Goal: Communication & Community: Participate in discussion

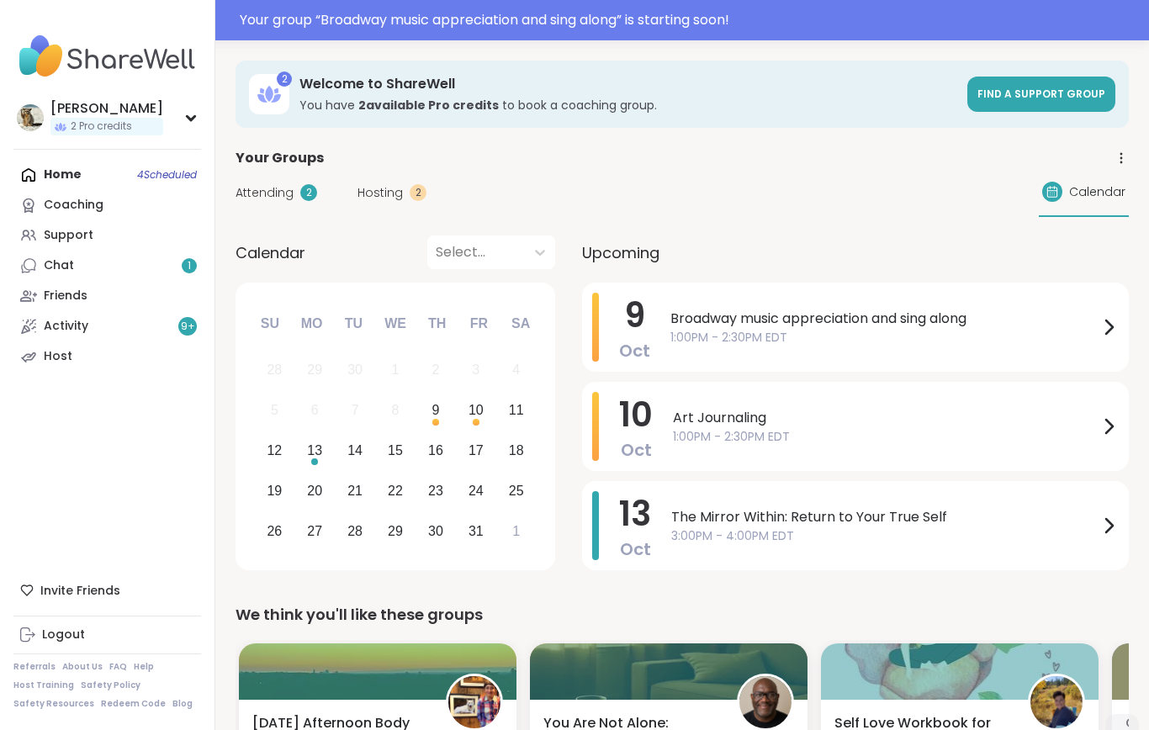
click at [737, 22] on div "Your group “ Broadway music appreciation and sing along ” is starting soon!" at bounding box center [689, 20] width 899 height 20
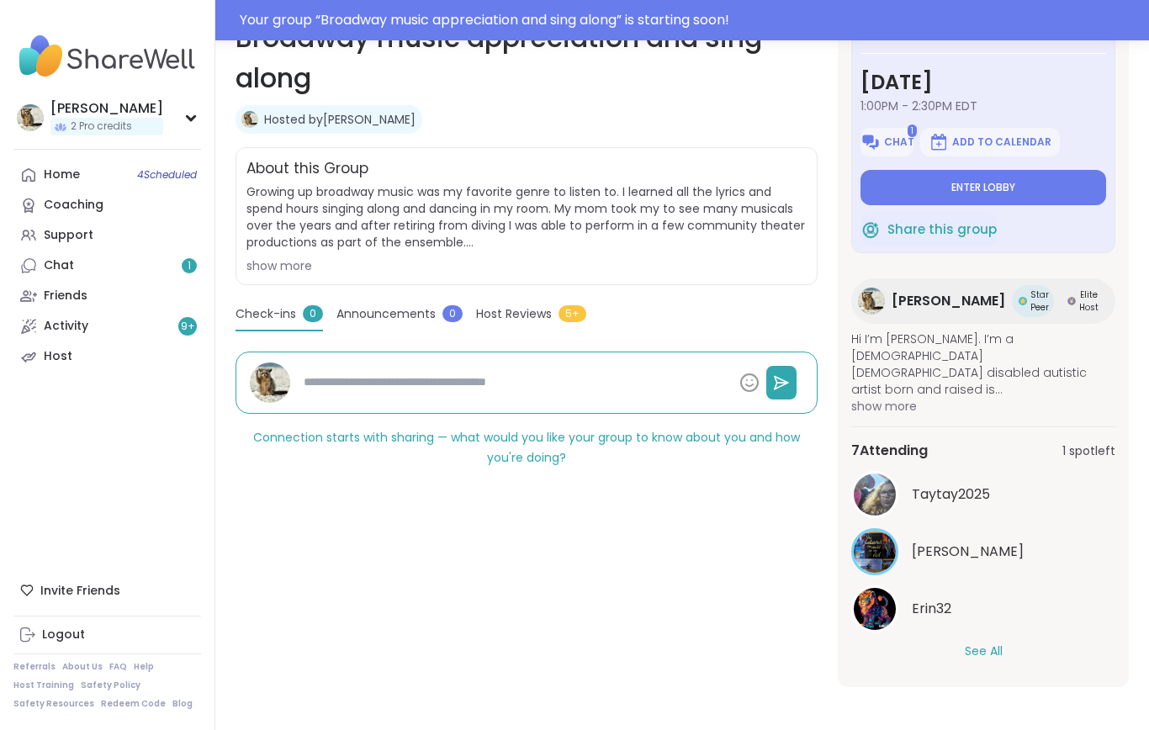
scroll to position [287, 0]
click at [991, 655] on button "See All" at bounding box center [983, 652] width 38 height 18
click at [1015, 196] on button "Enter lobby" at bounding box center [983, 188] width 246 height 35
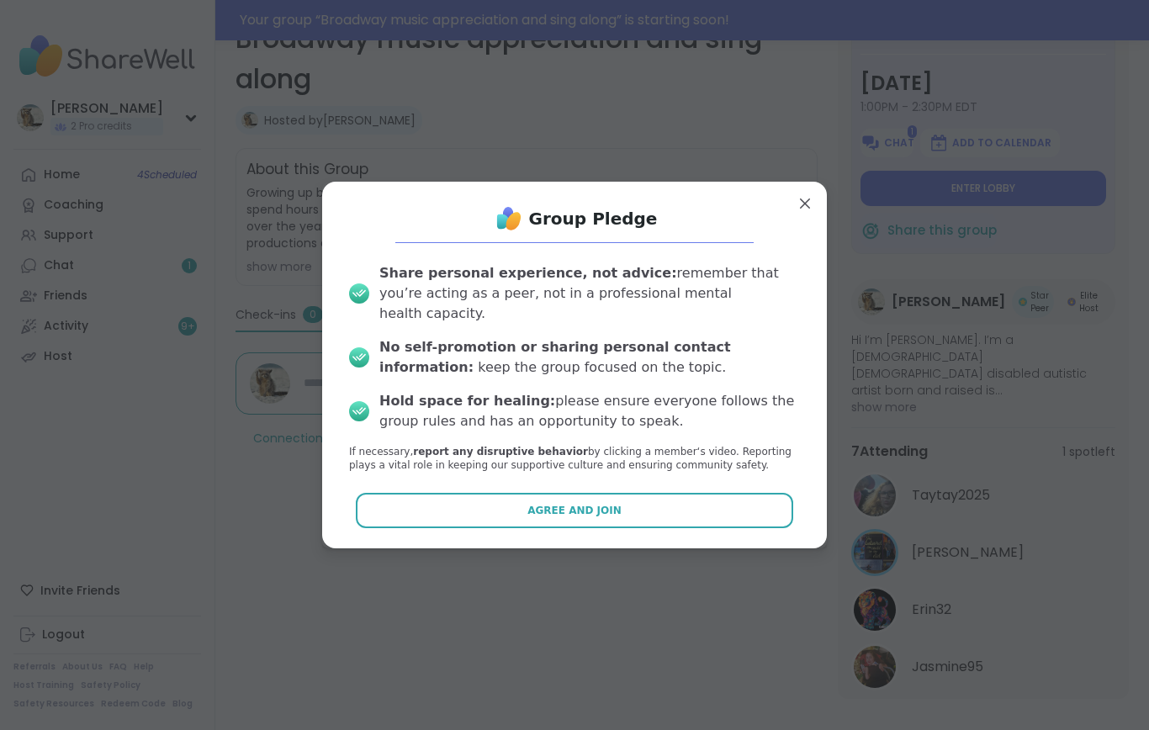
click at [594, 508] on span "Agree and Join" at bounding box center [574, 510] width 94 height 15
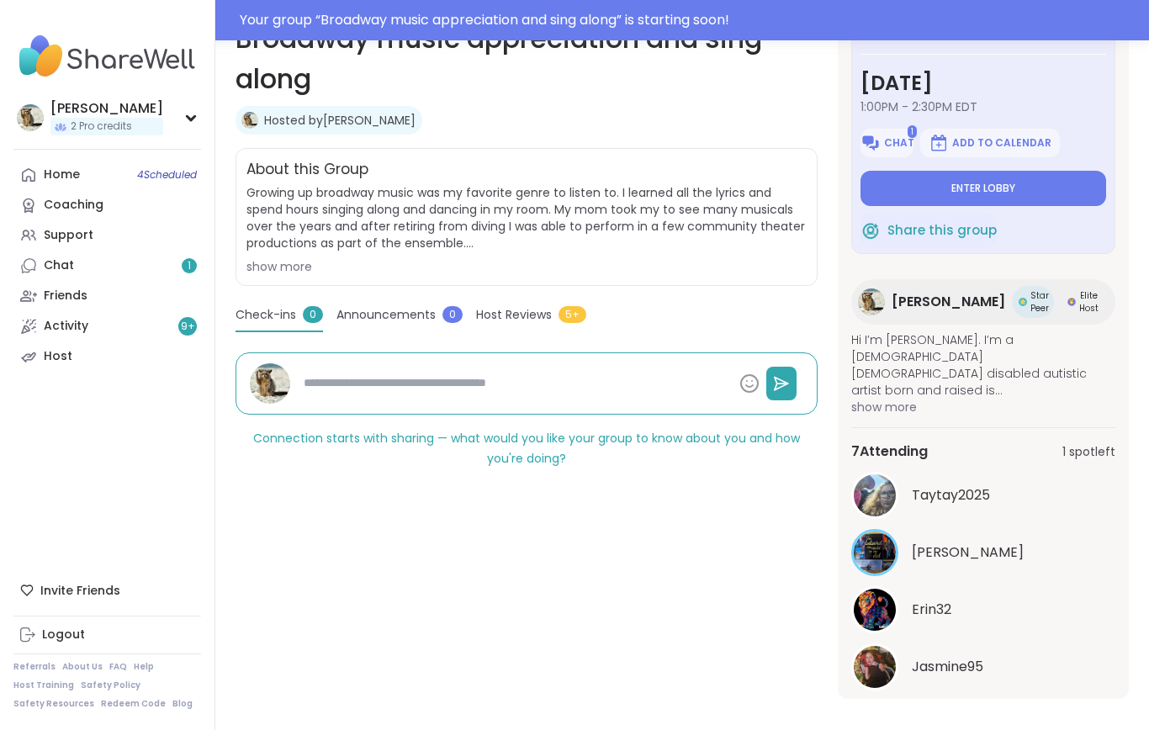
type textarea "*"
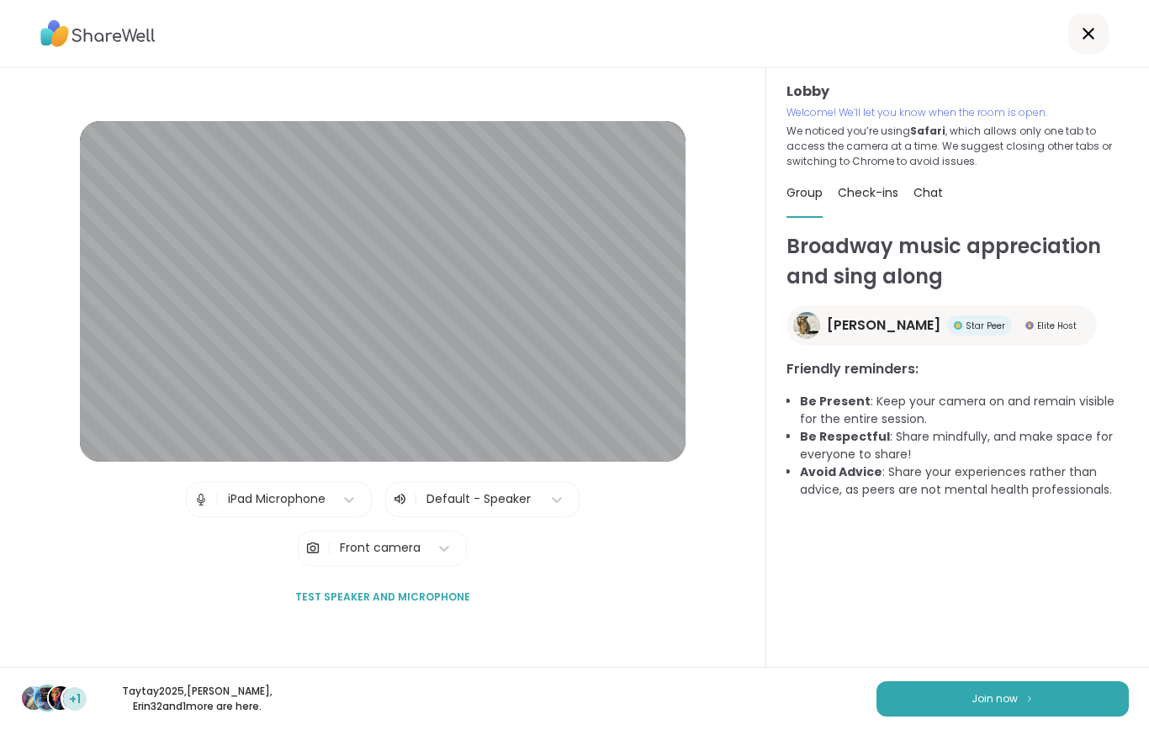
click at [999, 702] on button "Join now" at bounding box center [1002, 698] width 252 height 35
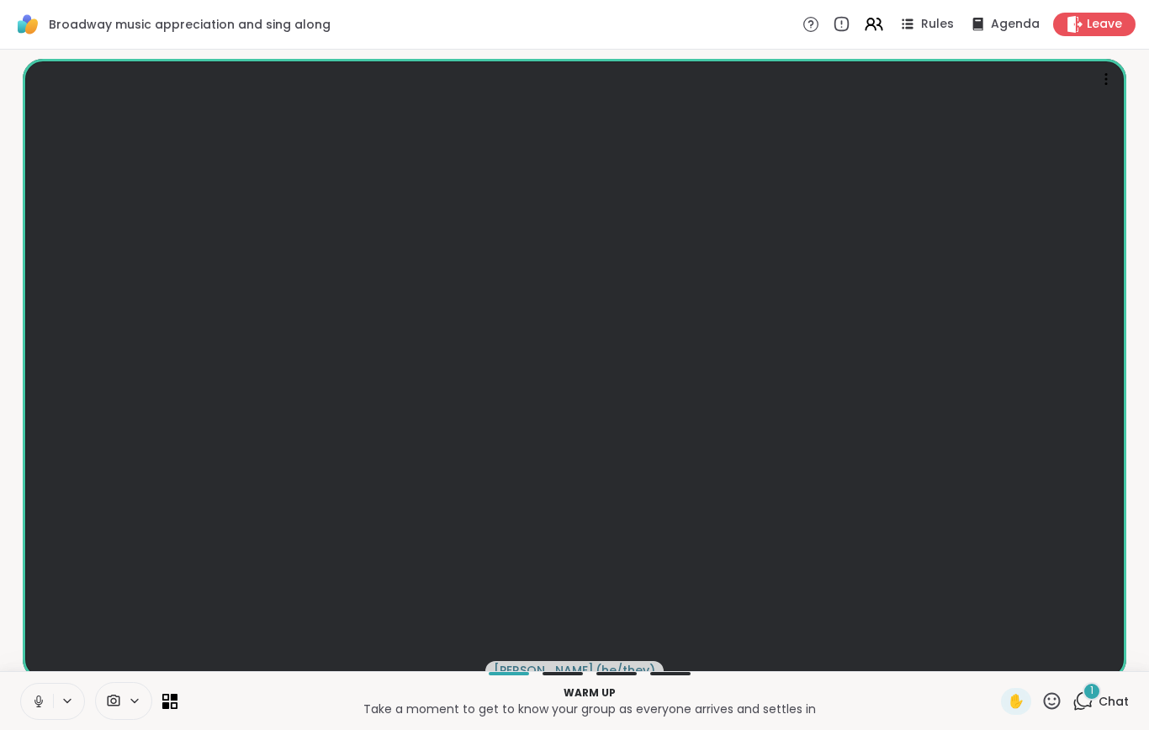
click at [1085, 700] on div "1" at bounding box center [1091, 691] width 18 height 18
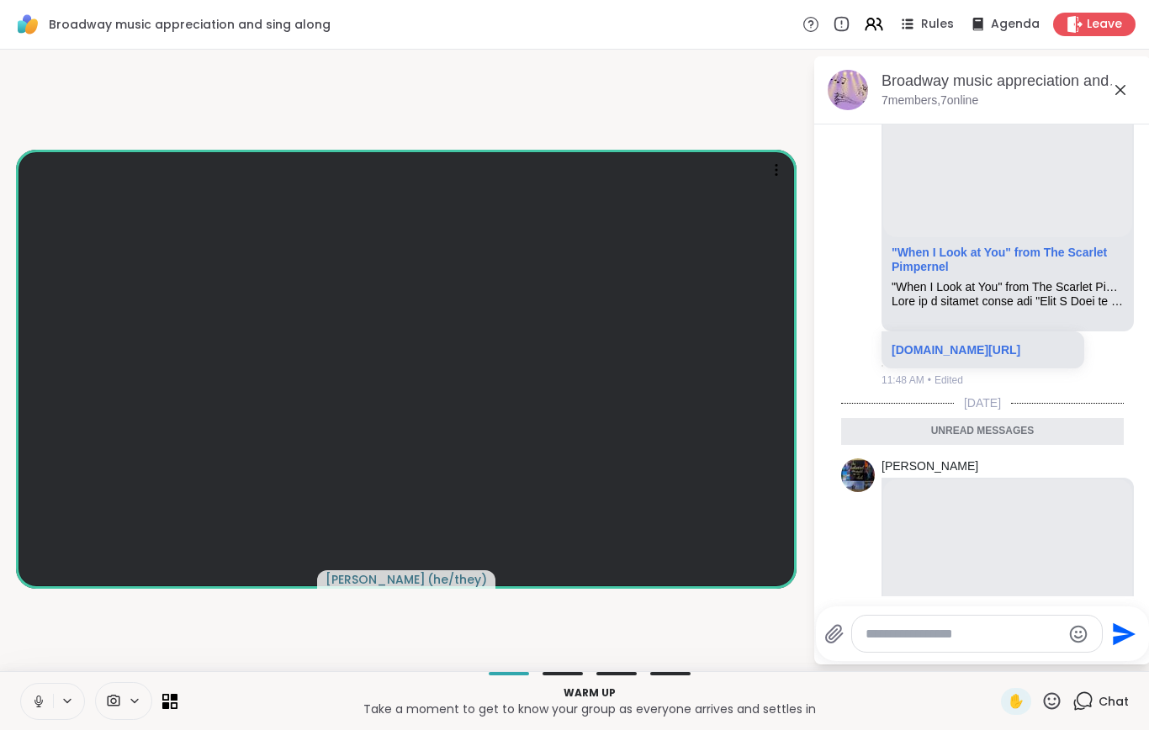
scroll to position [1400, 0]
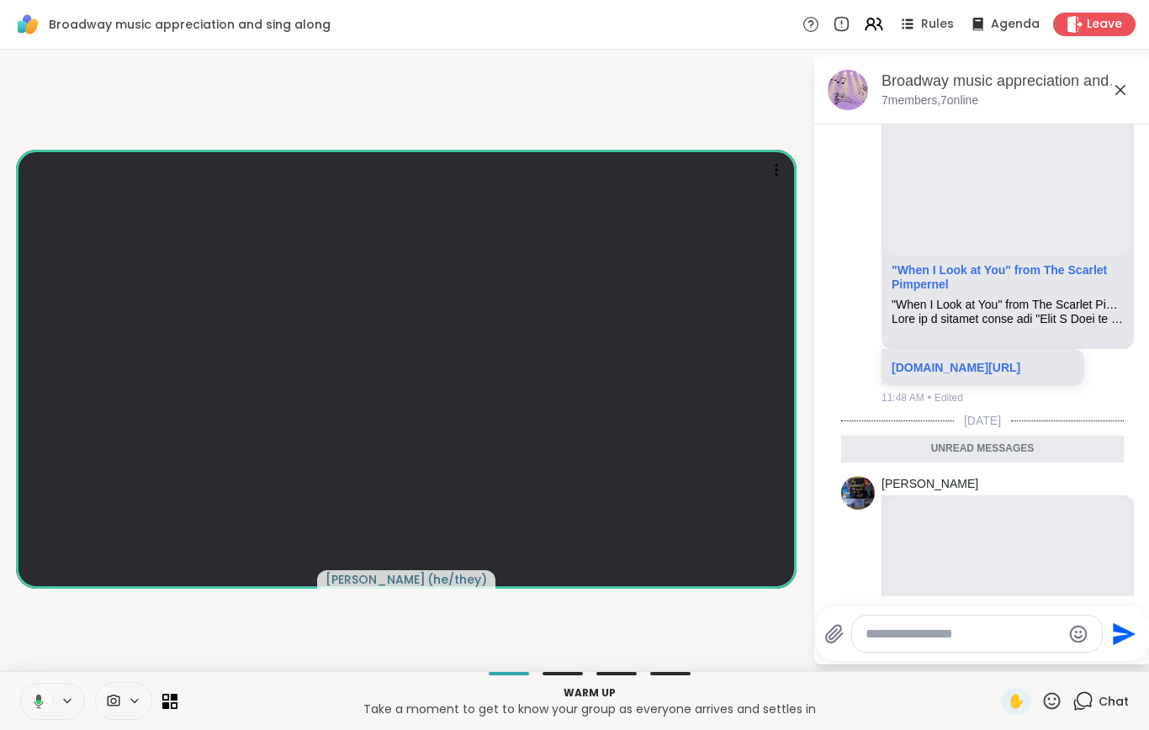
click at [50, 111] on video-player-container "[PERSON_NAME] ( he/they )" at bounding box center [406, 360] width 792 height 608
click at [34, 709] on icon at bounding box center [36, 701] width 15 height 15
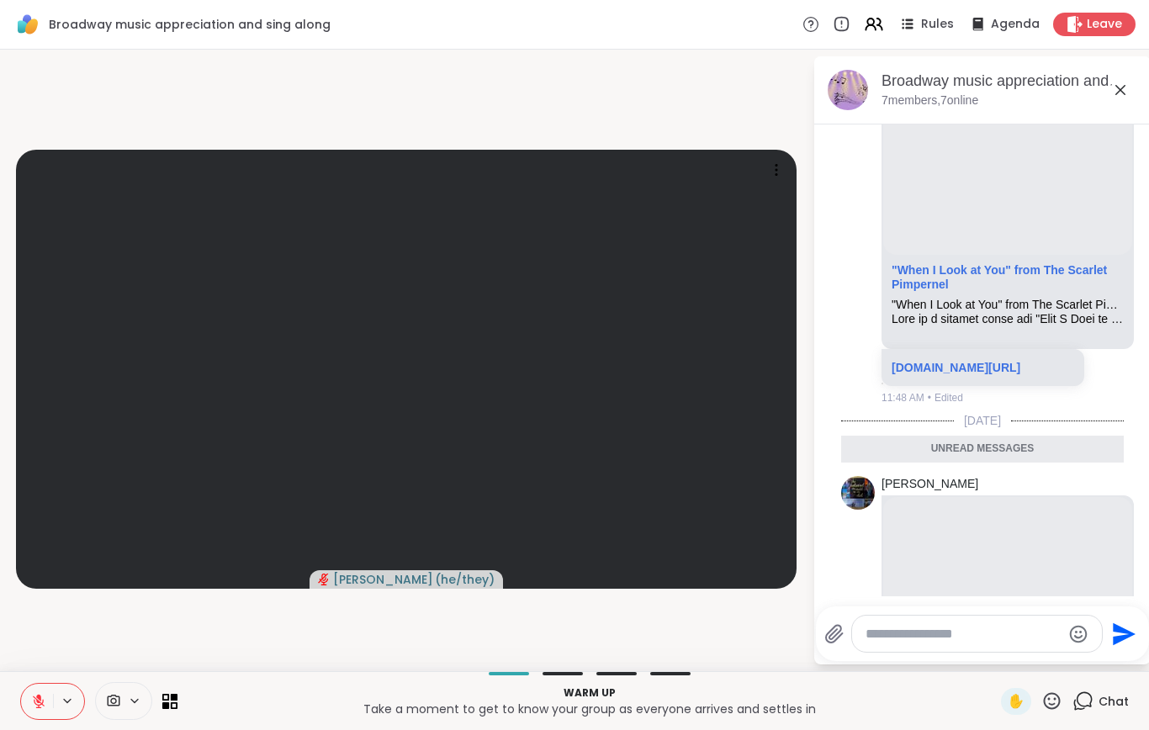
click at [177, 700] on icon at bounding box center [174, 697] width 7 height 7
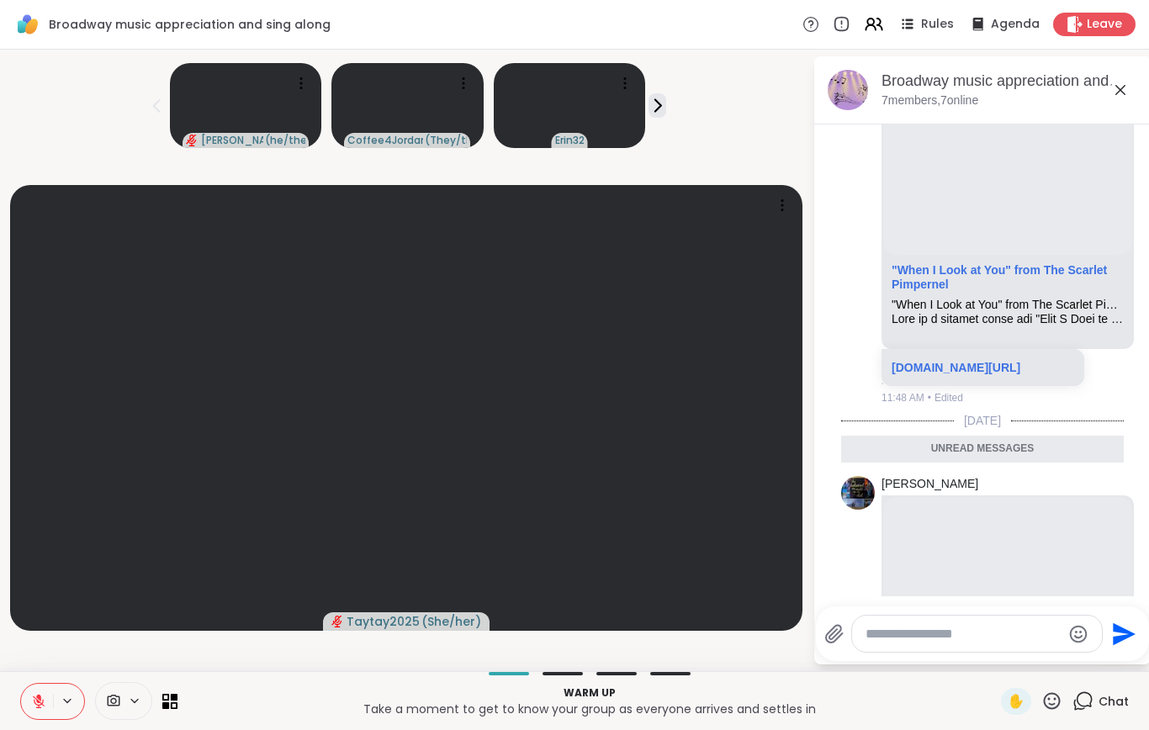
click at [175, 700] on icon at bounding box center [174, 697] width 7 height 7
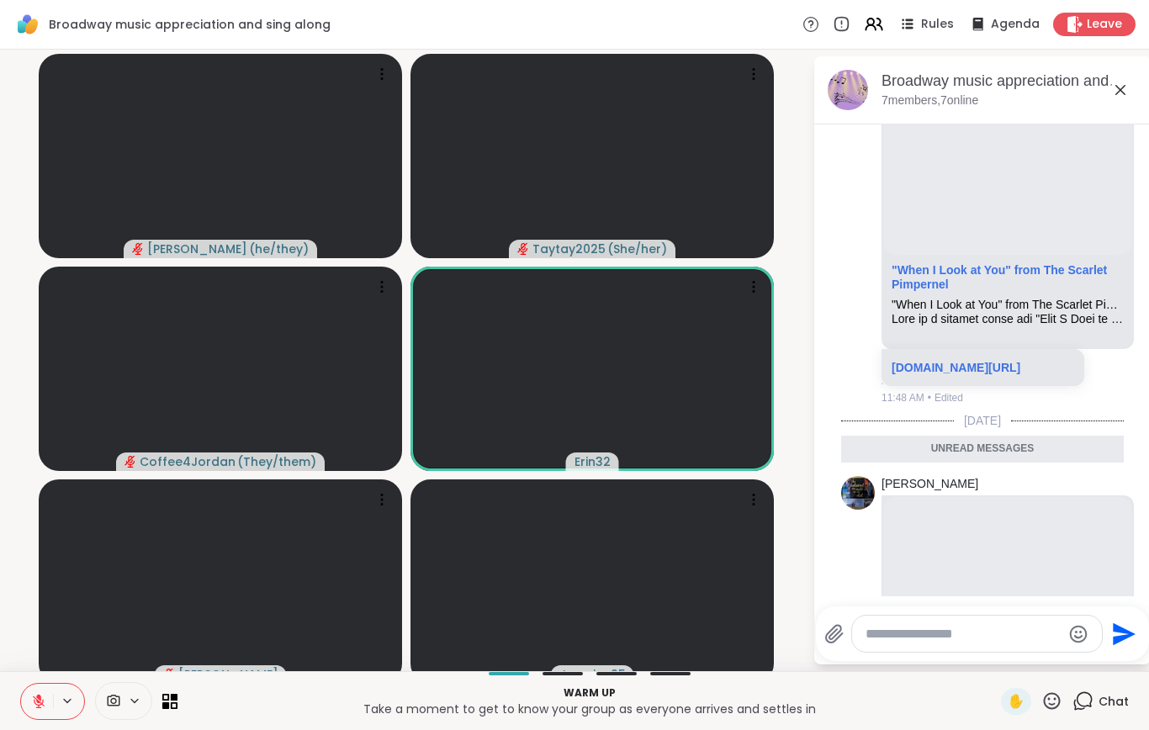
click at [685, 371] on video at bounding box center [591, 369] width 363 height 204
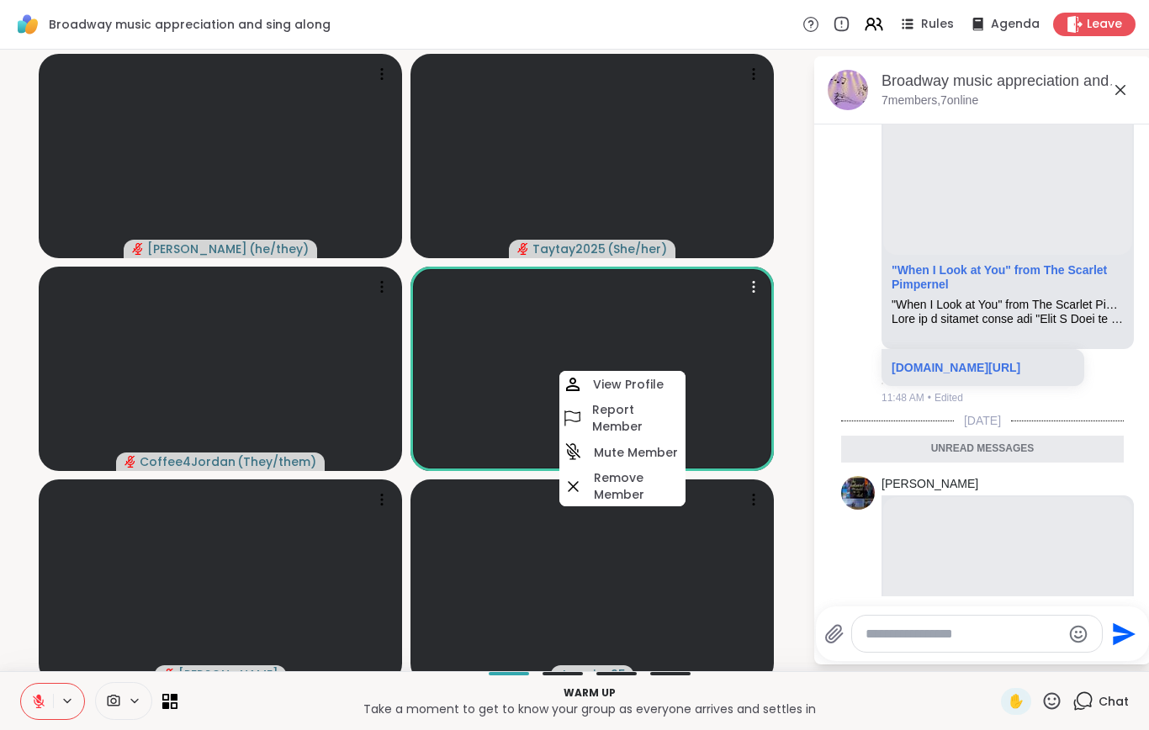
click at [654, 457] on h4 "Mute Member" at bounding box center [636, 452] width 84 height 17
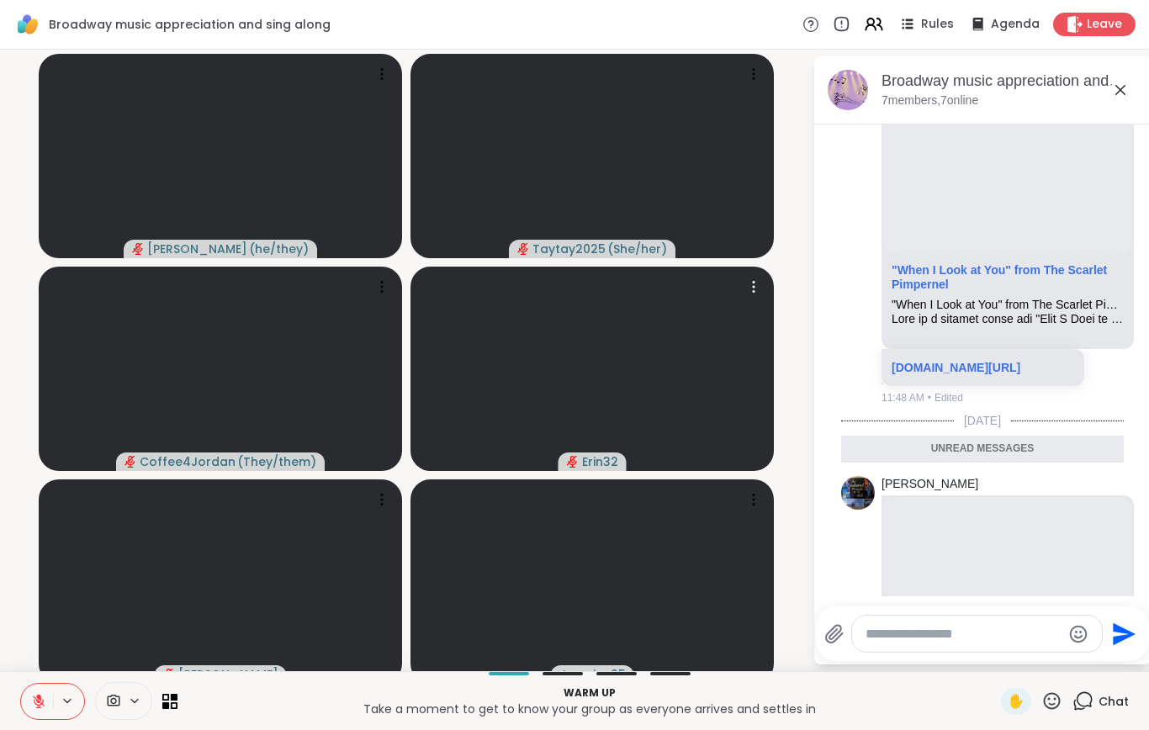
click at [30, 719] on button at bounding box center [37, 701] width 32 height 35
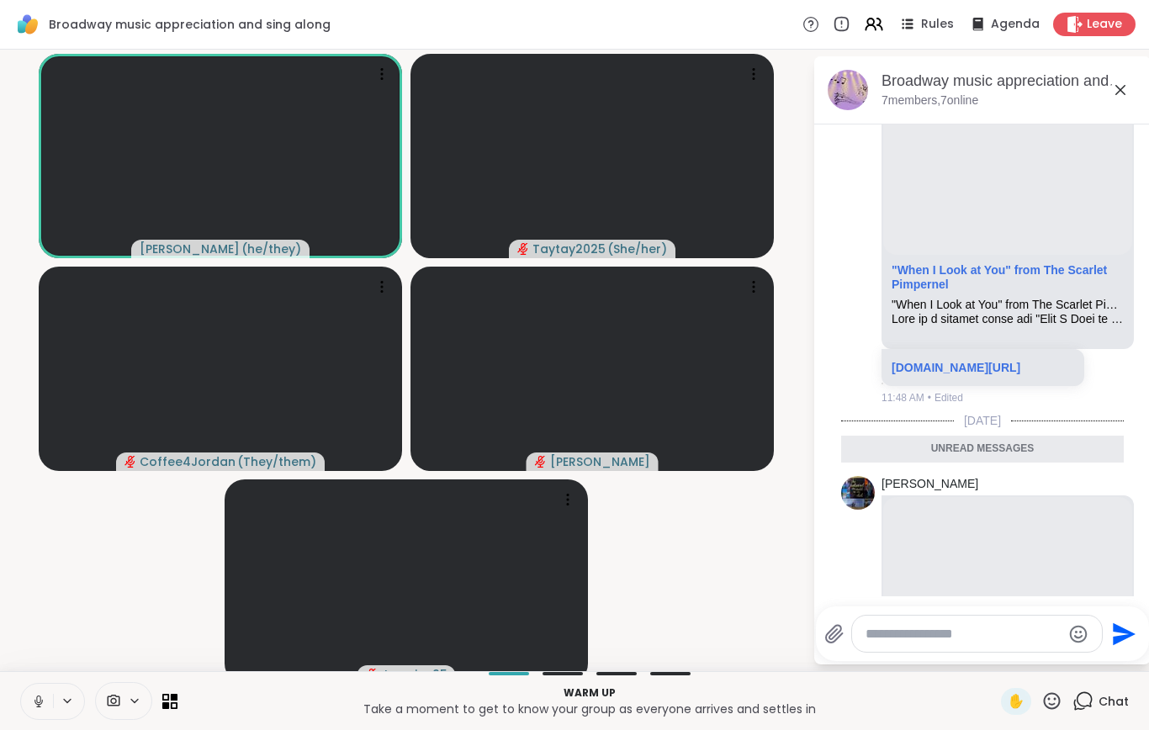
click at [35, 709] on icon at bounding box center [38, 701] width 15 height 15
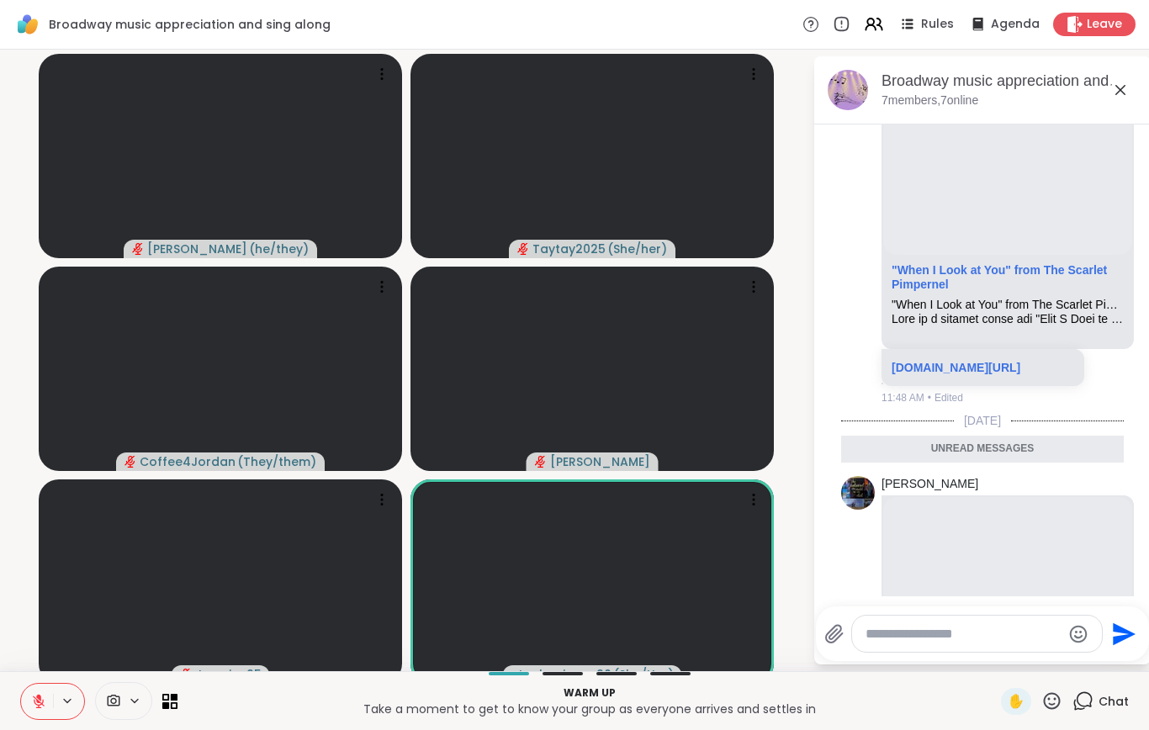
click at [33, 709] on icon at bounding box center [38, 701] width 15 height 15
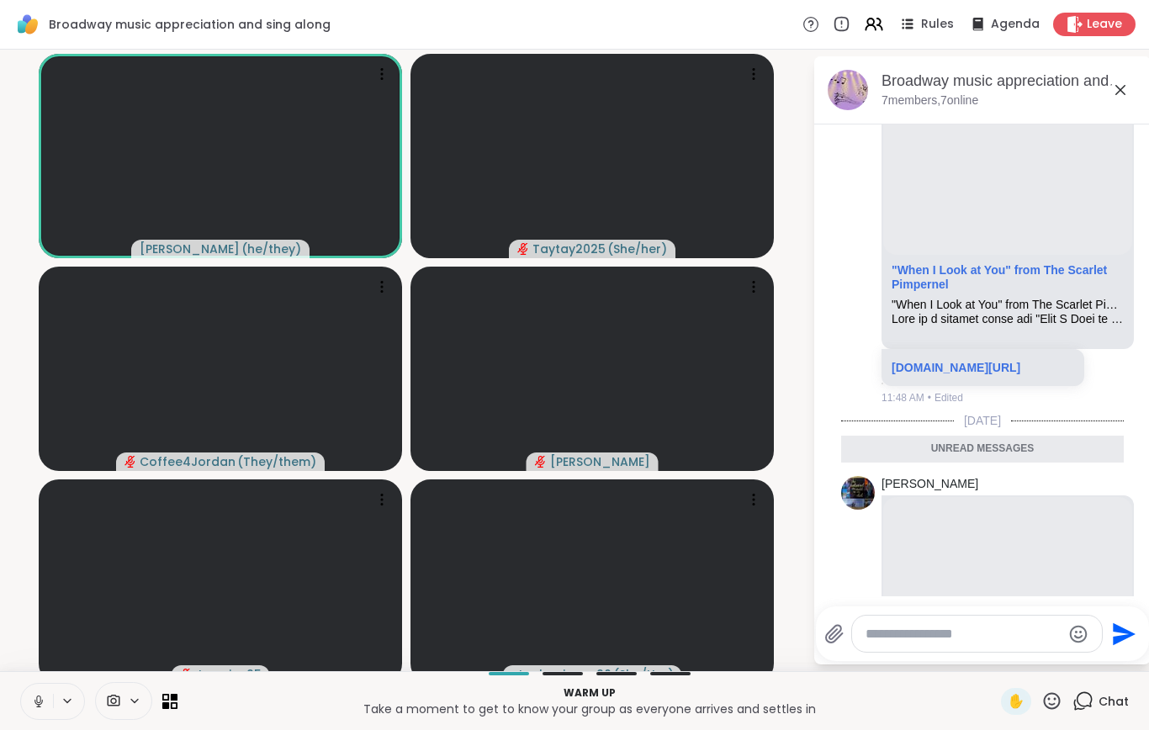
click at [40, 703] on icon at bounding box center [38, 699] width 4 height 8
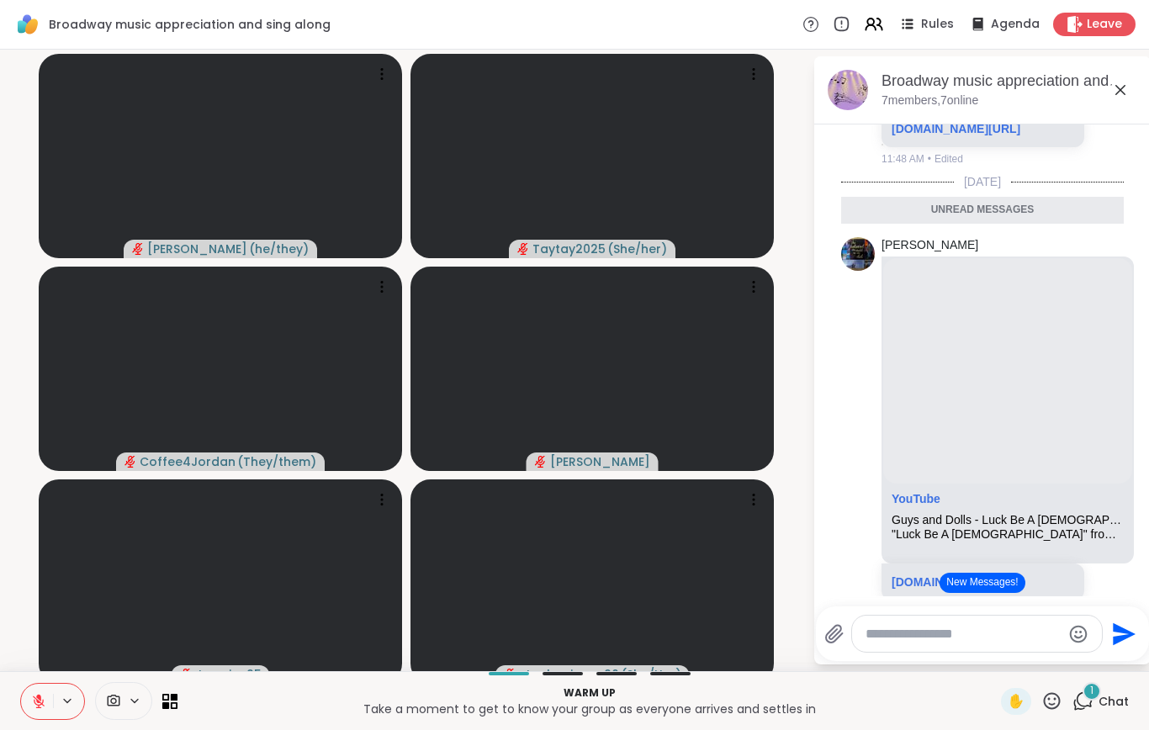
scroll to position [1959, 0]
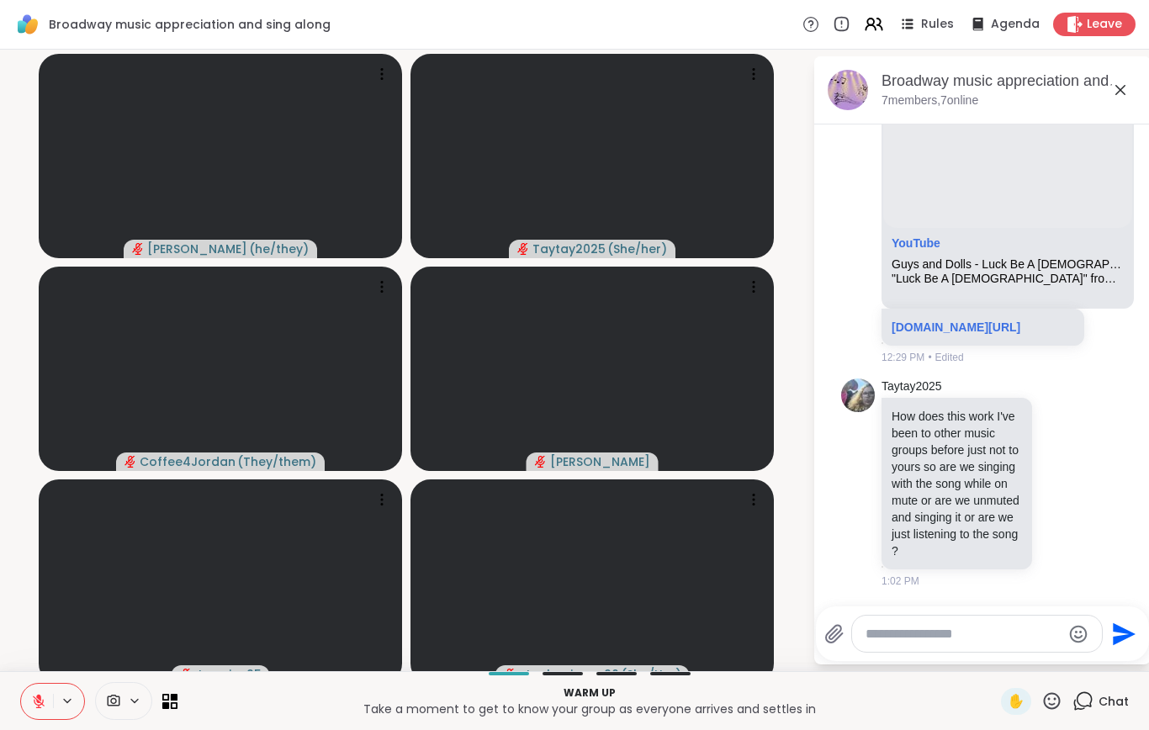
click at [43, 707] on icon at bounding box center [39, 701] width 12 height 12
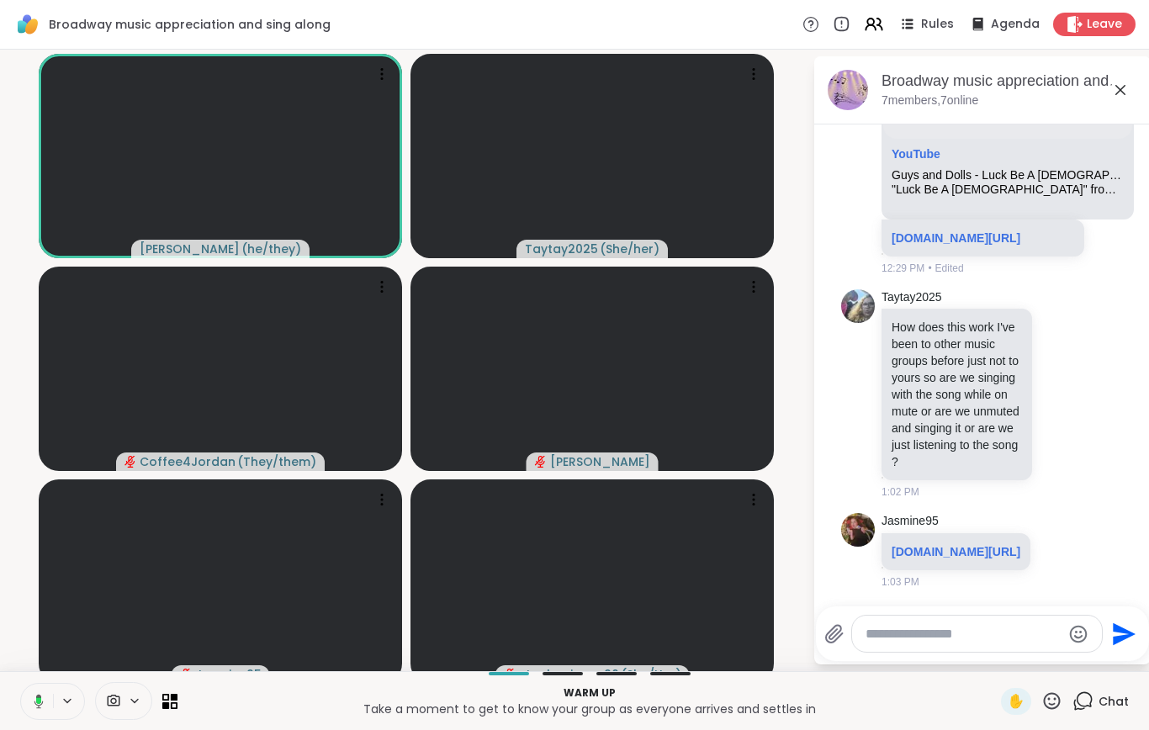
scroll to position [2099, 0]
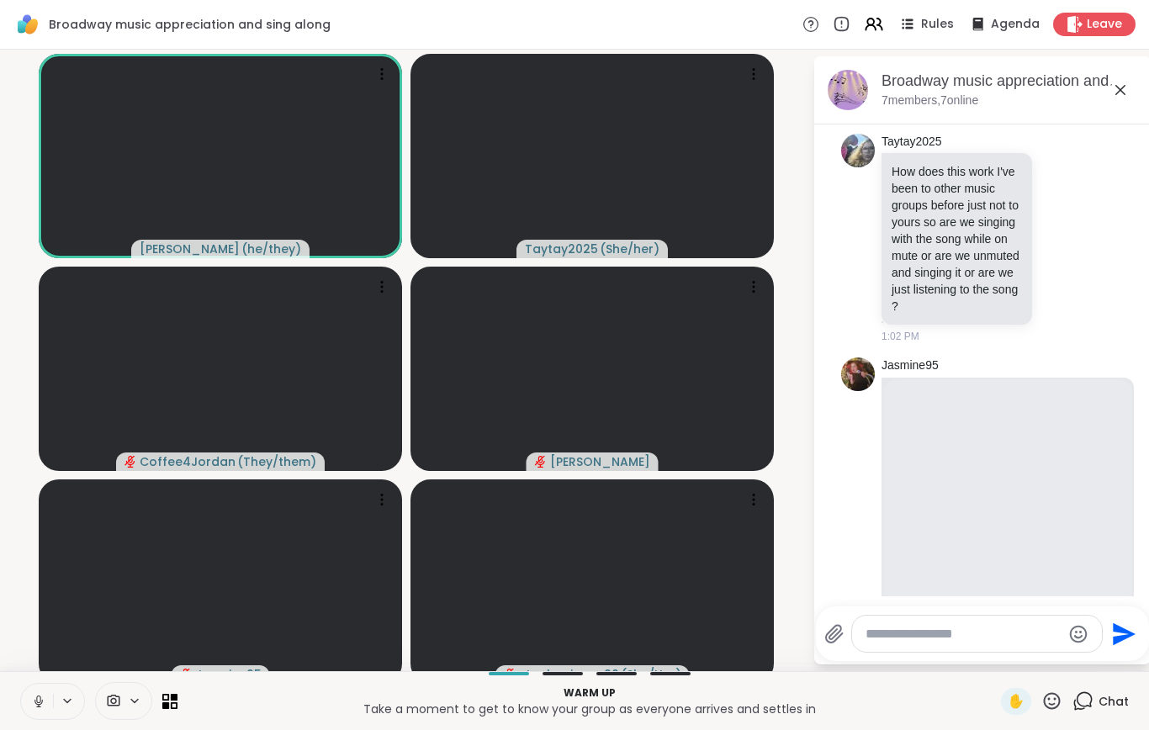
click at [26, 719] on button at bounding box center [37, 701] width 32 height 35
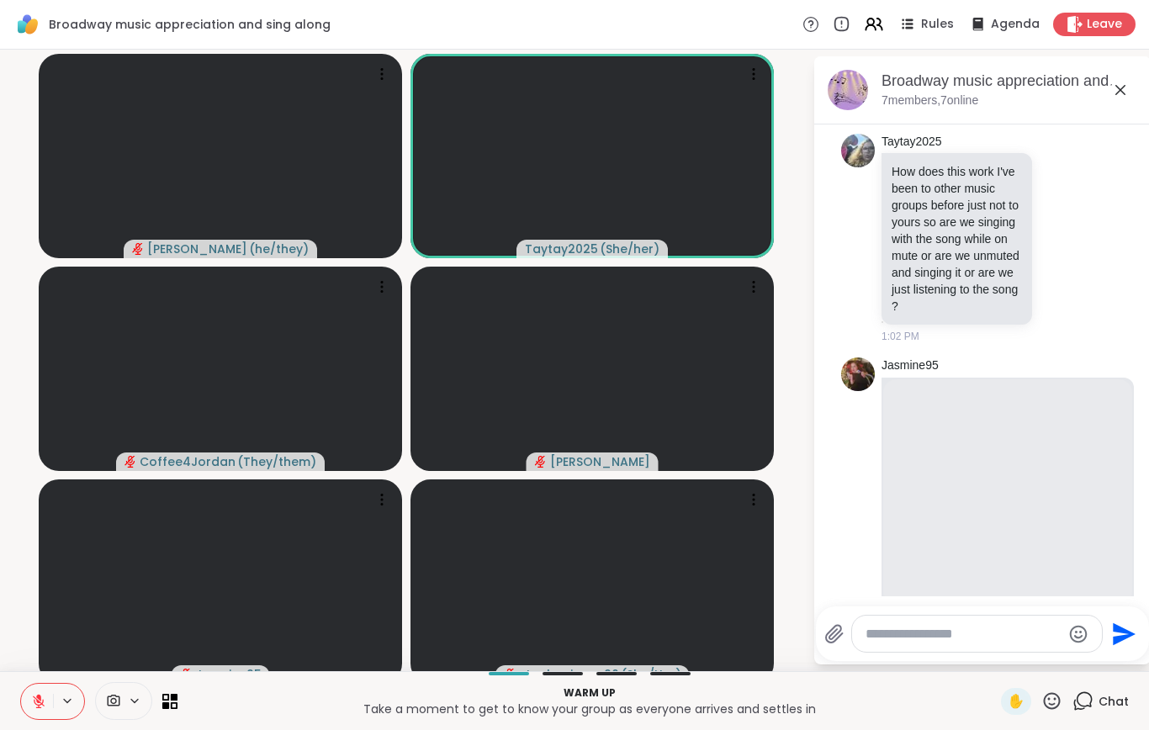
click at [41, 709] on icon at bounding box center [38, 701] width 15 height 15
click at [43, 709] on icon at bounding box center [38, 701] width 15 height 15
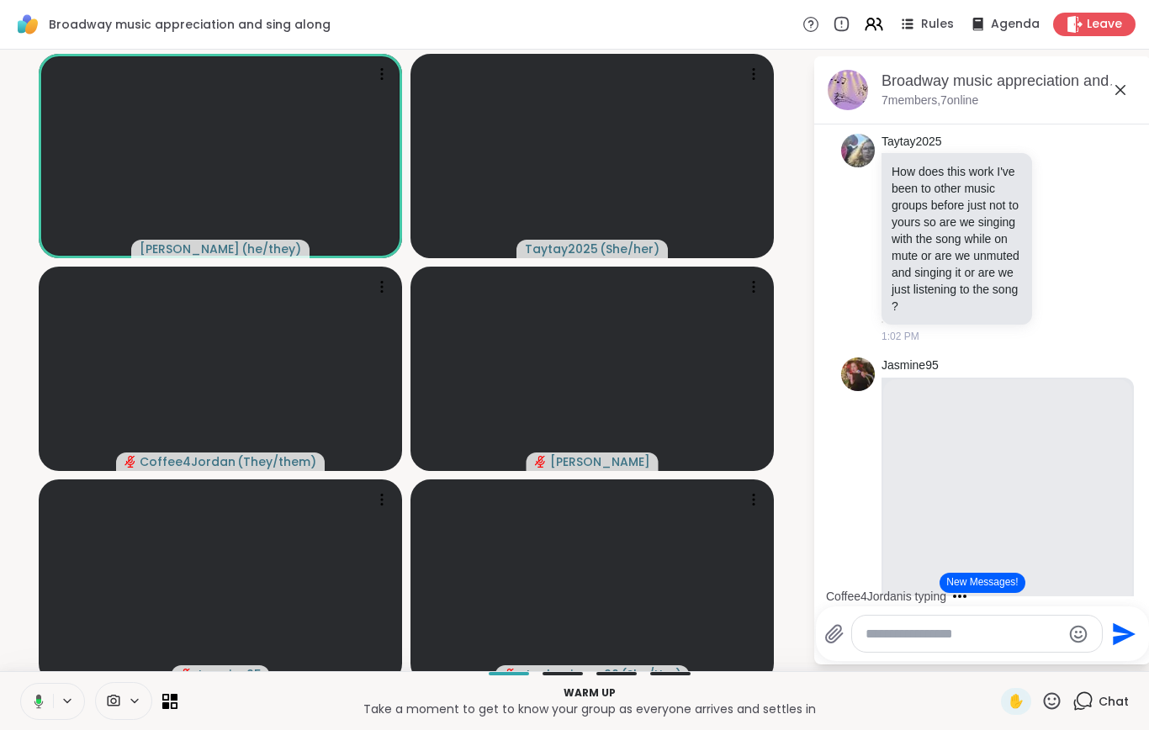
click at [35, 708] on button at bounding box center [35, 701] width 34 height 35
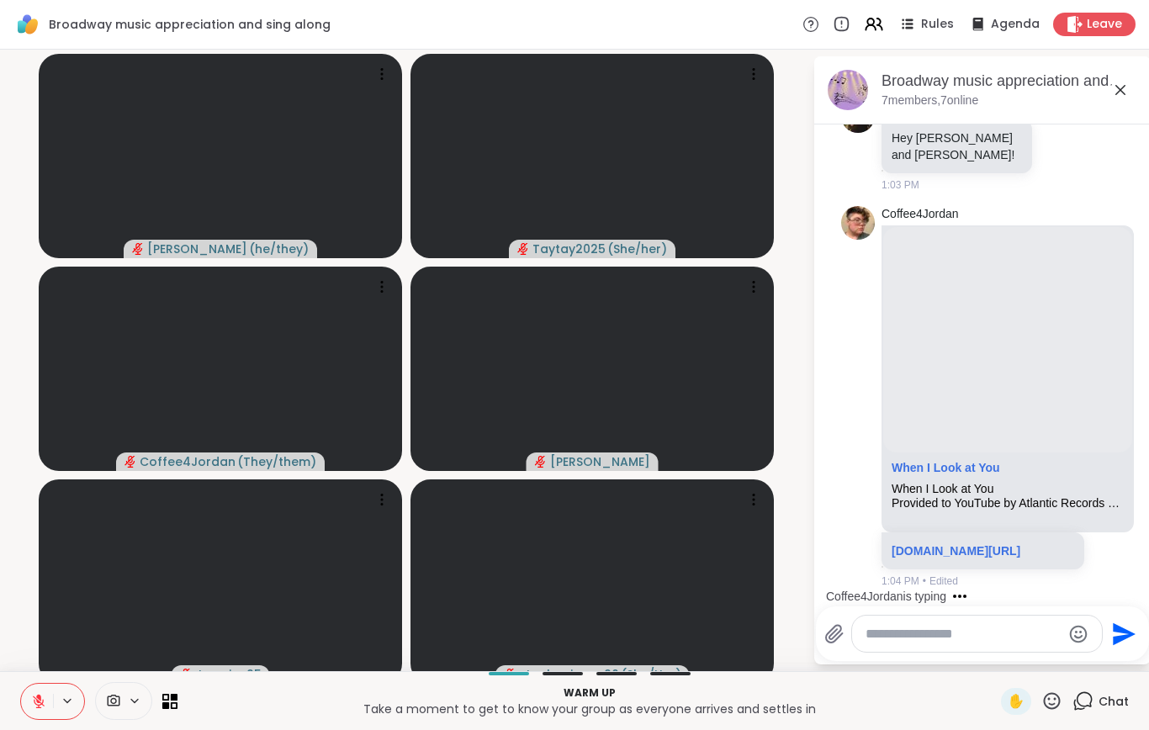
scroll to position [2904, 0]
click at [840, 272] on li "Coffee4Jordan When I Look at You When I Look at You Provided to YouTube by Atla…" at bounding box center [982, 397] width 305 height 397
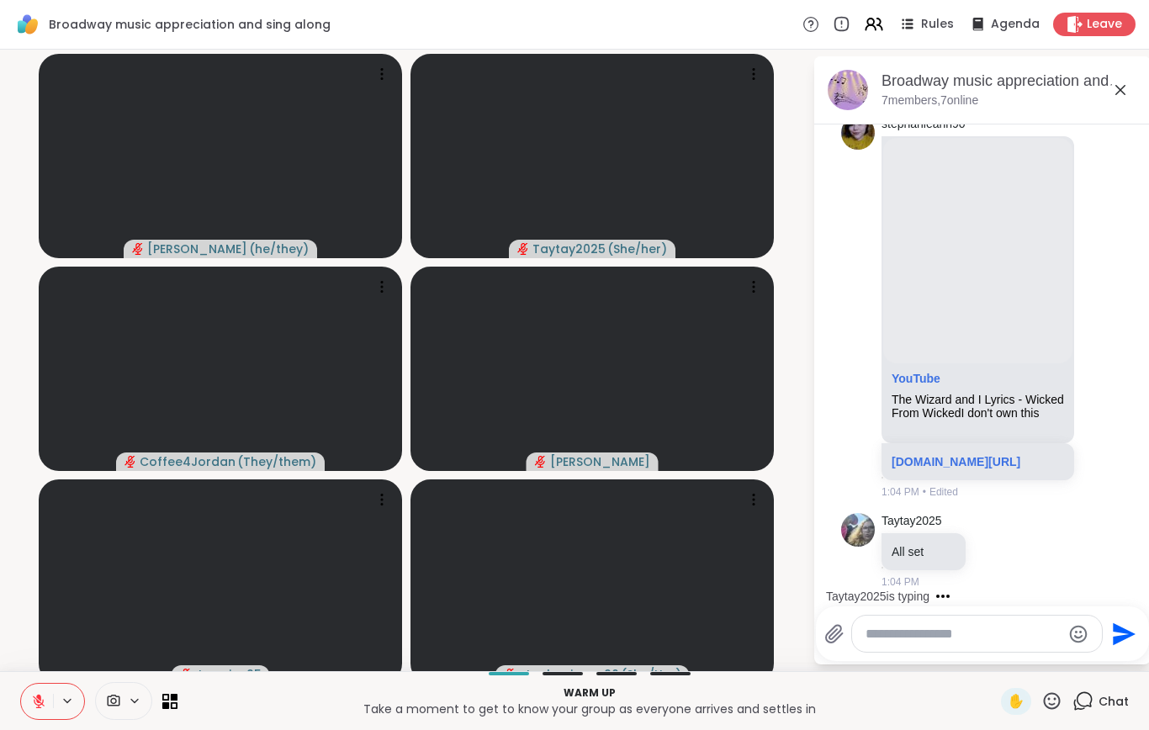
scroll to position [3404, 0]
click at [17, 721] on div "Hosted support conversation Connect and share with the group ✋ Chat" at bounding box center [574, 700] width 1149 height 59
click at [40, 706] on button at bounding box center [37, 701] width 32 height 35
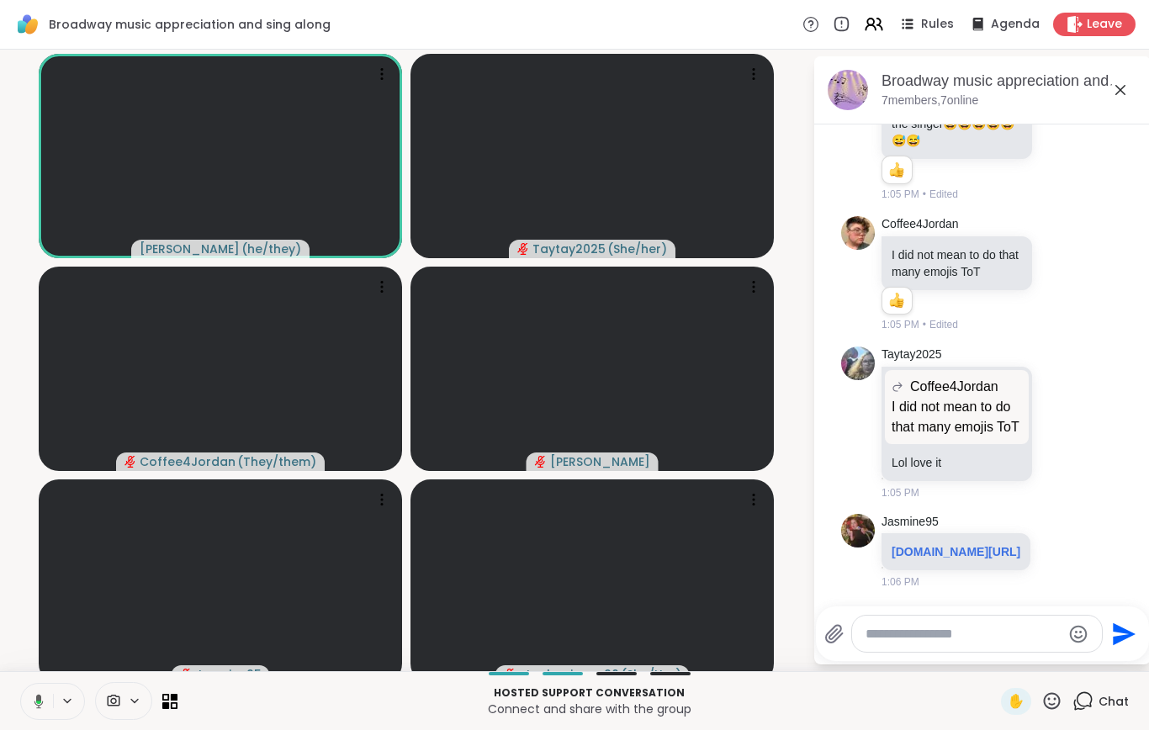
scroll to position [4023, 0]
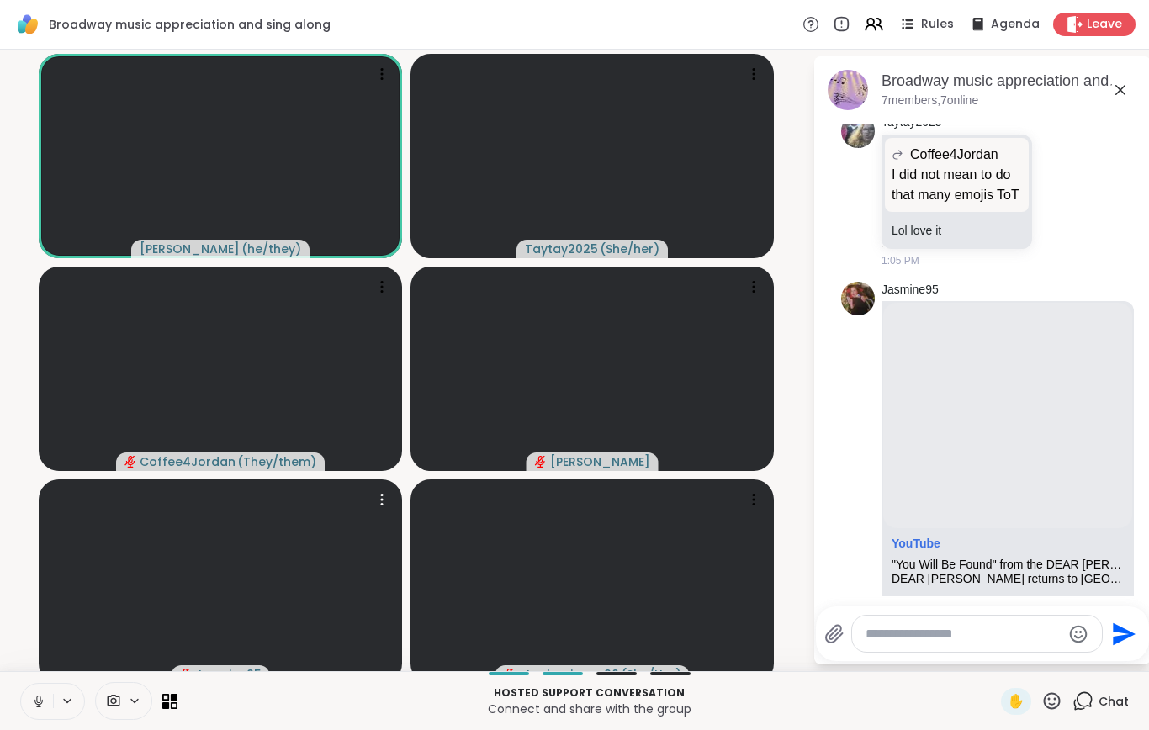
click at [87, 649] on video at bounding box center [220, 581] width 363 height 204
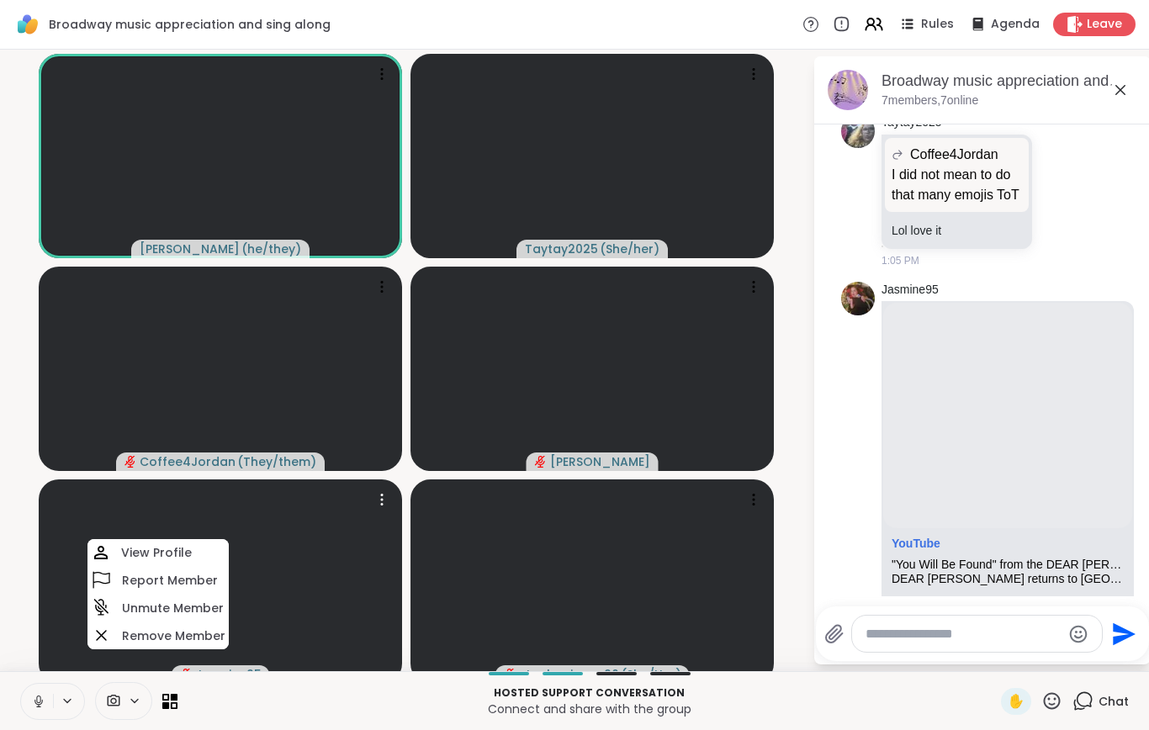
click at [25, 714] on button at bounding box center [37, 701] width 32 height 35
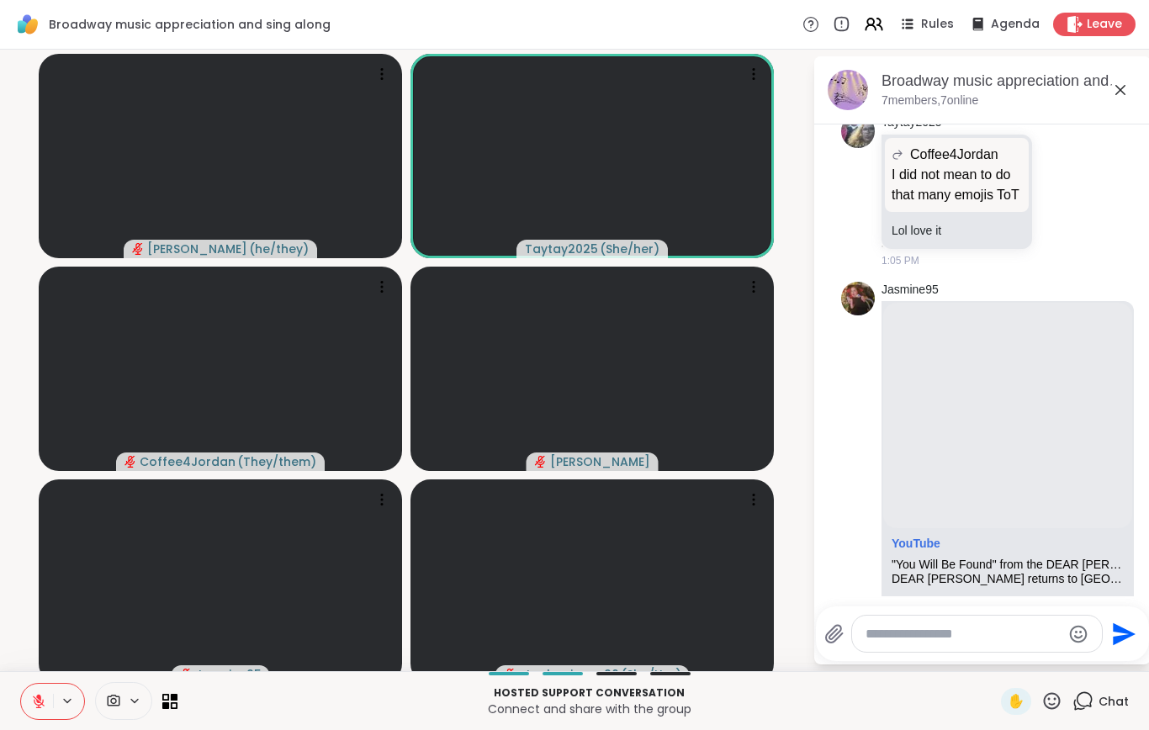
click at [41, 709] on icon at bounding box center [38, 701] width 15 height 15
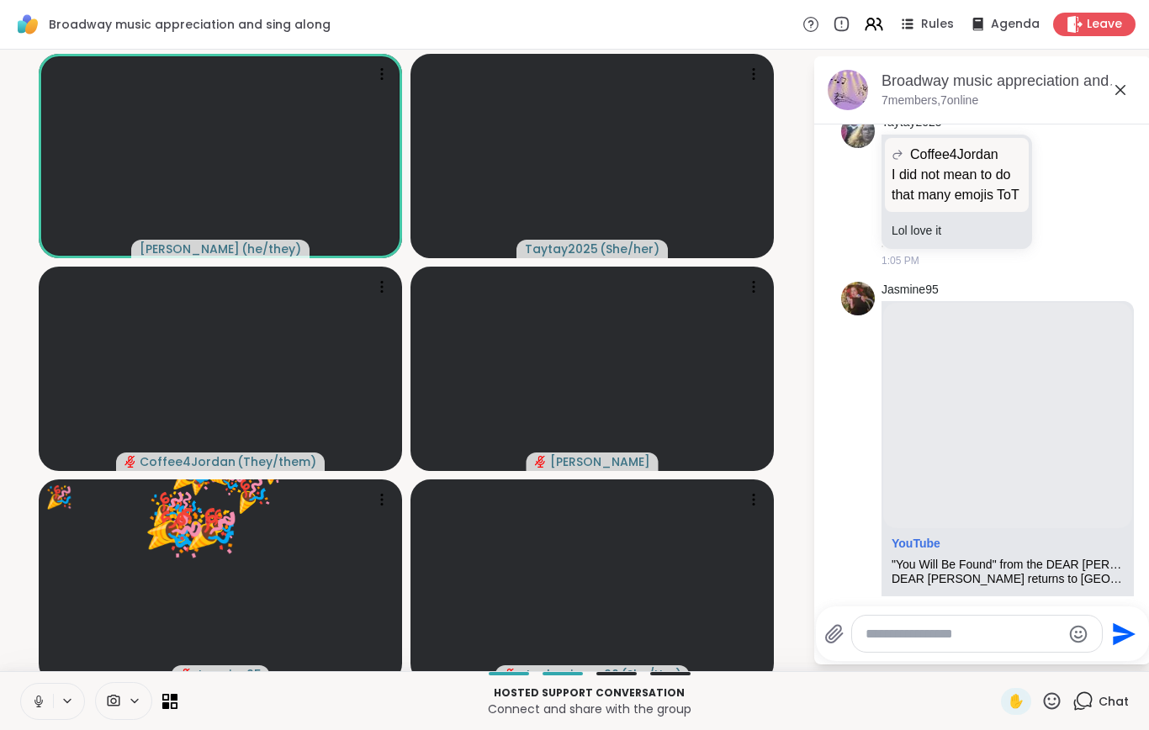
click at [33, 709] on icon at bounding box center [38, 701] width 15 height 15
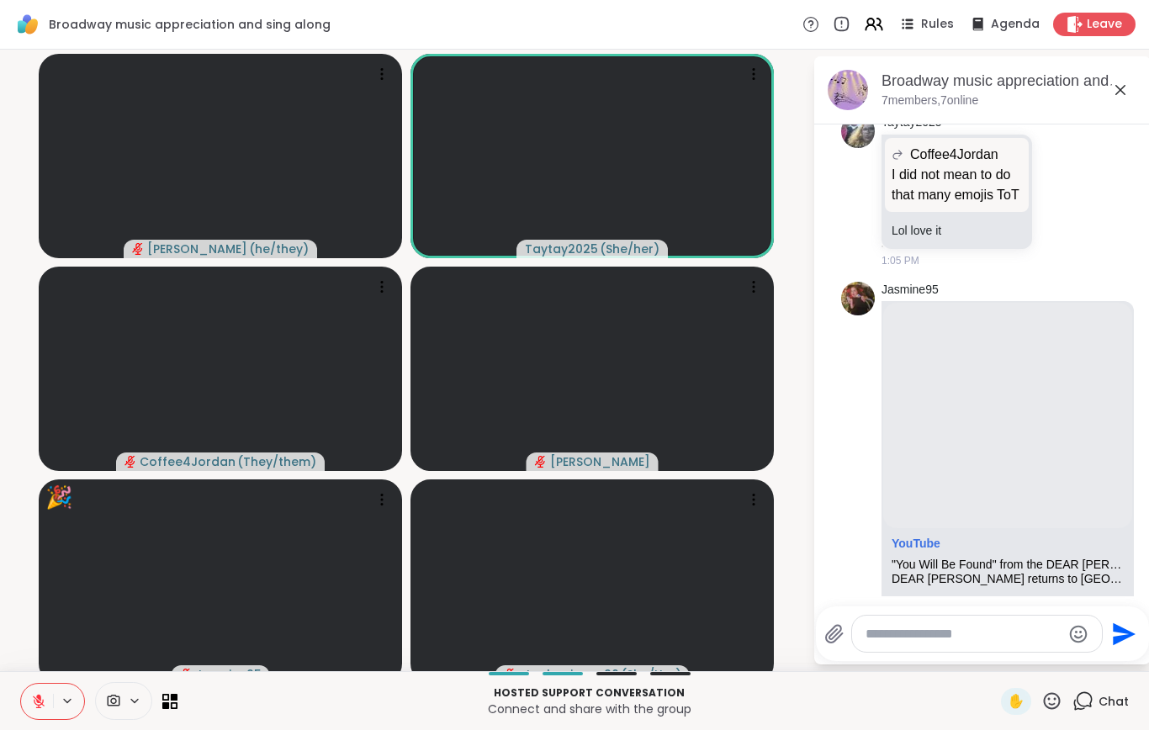
click at [41, 707] on icon at bounding box center [39, 701] width 12 height 12
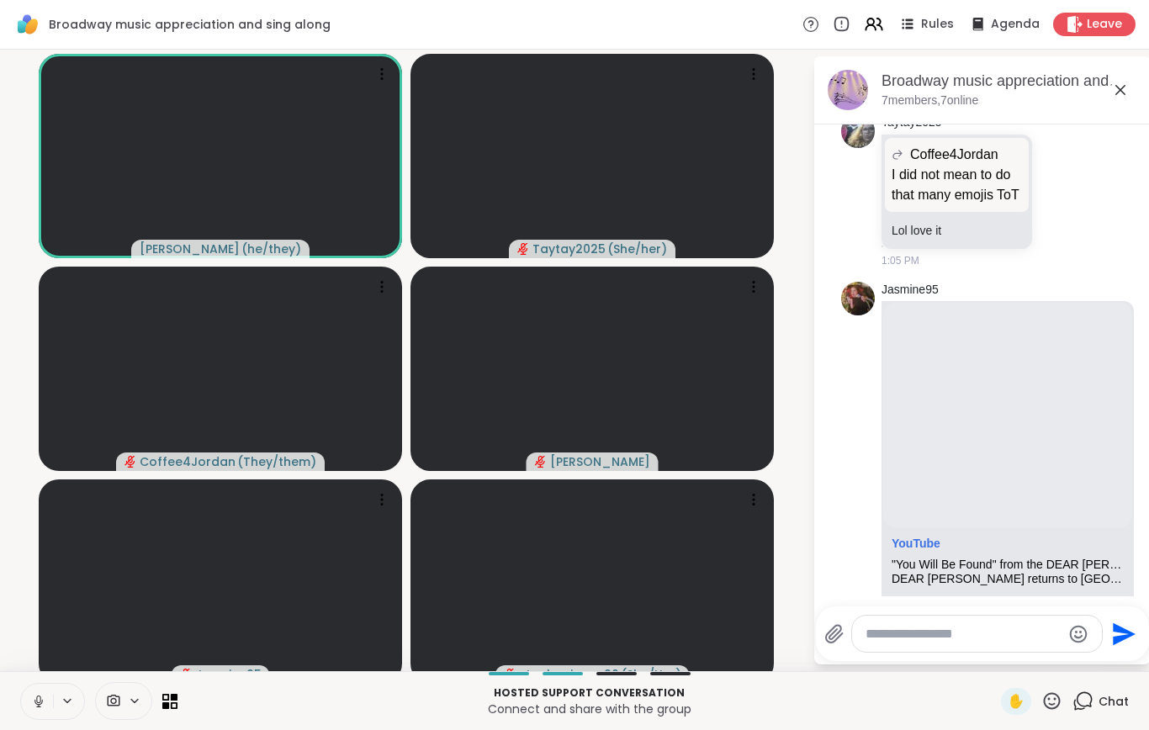
click at [73, 562] on video at bounding box center [220, 581] width 363 height 204
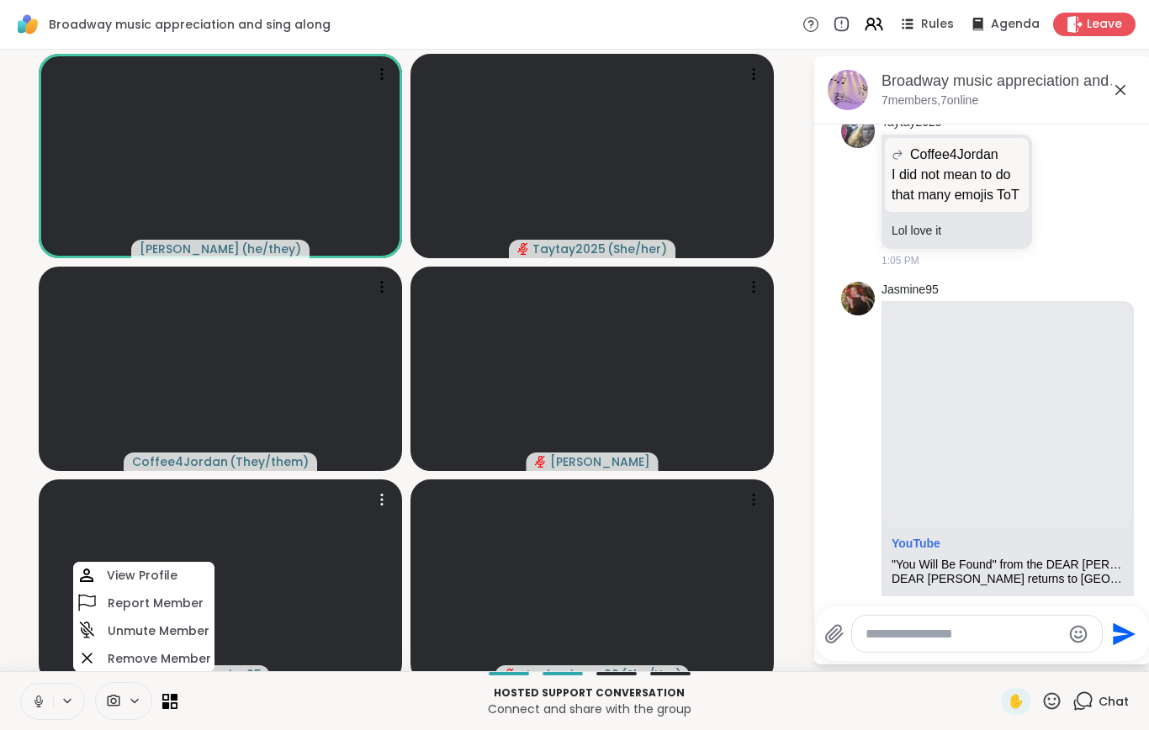
click at [42, 709] on icon at bounding box center [38, 701] width 15 height 15
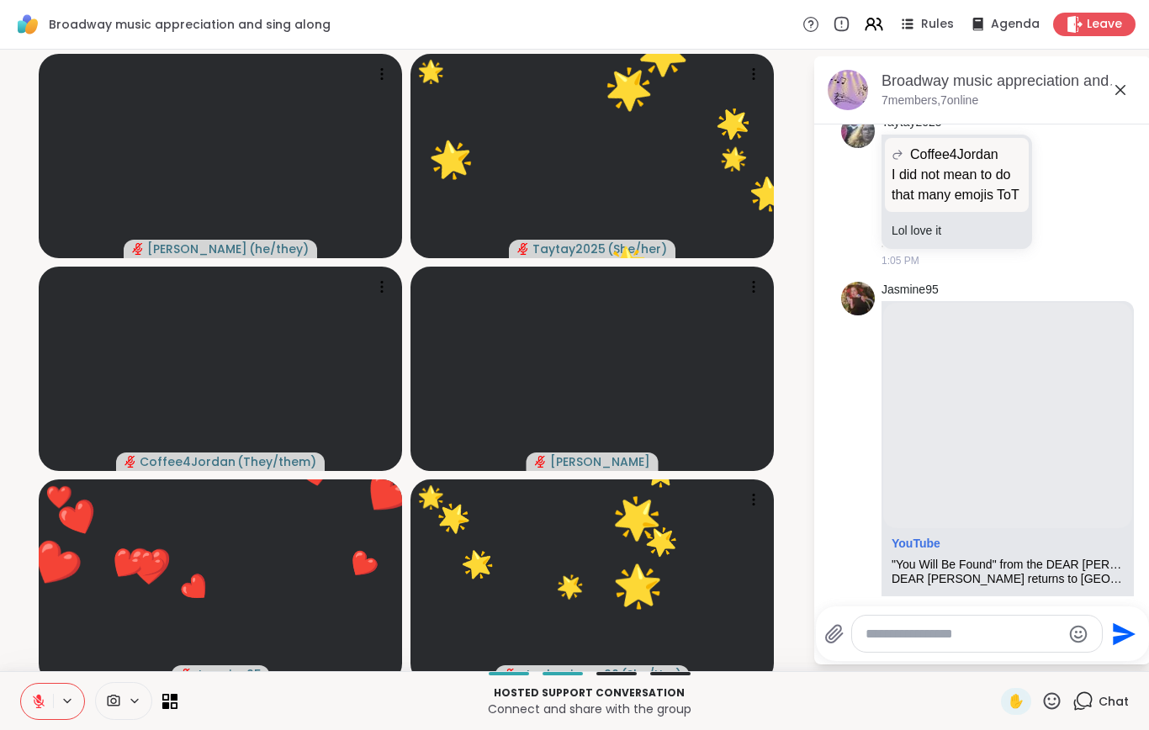
click at [71, 621] on video at bounding box center [220, 581] width 363 height 204
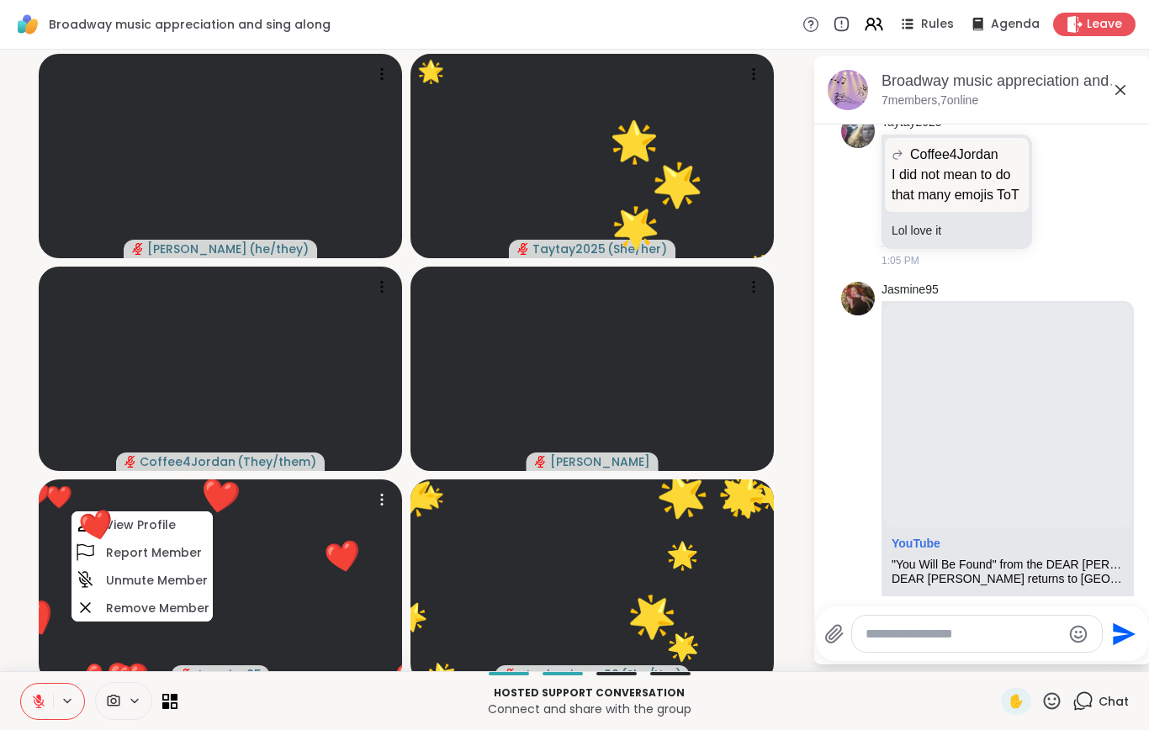
click at [38, 707] on icon at bounding box center [39, 701] width 12 height 12
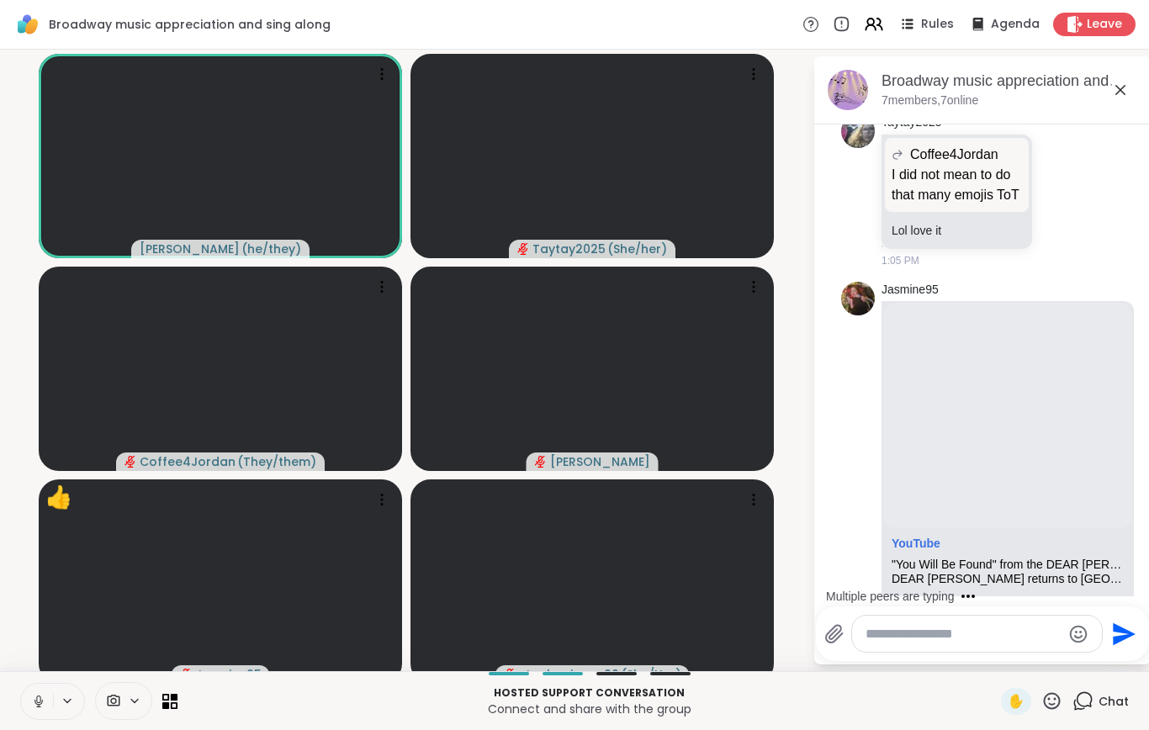
click at [42, 709] on icon at bounding box center [38, 701] width 15 height 15
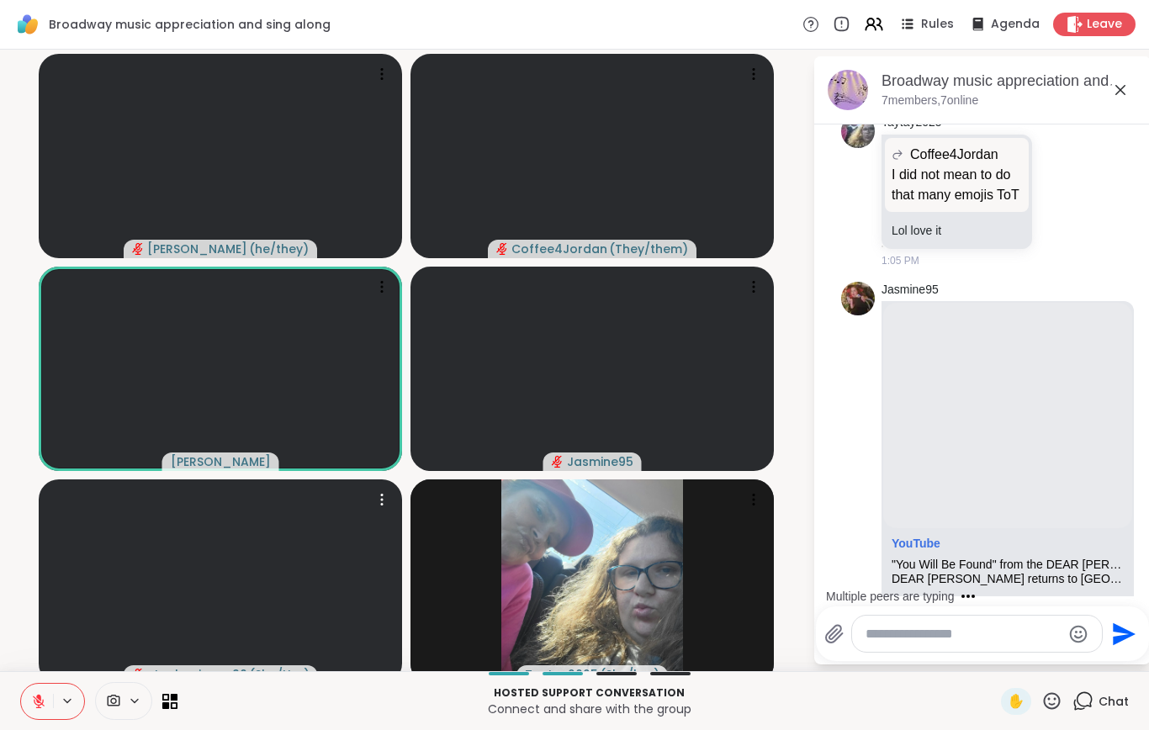
click at [87, 613] on video at bounding box center [220, 581] width 363 height 204
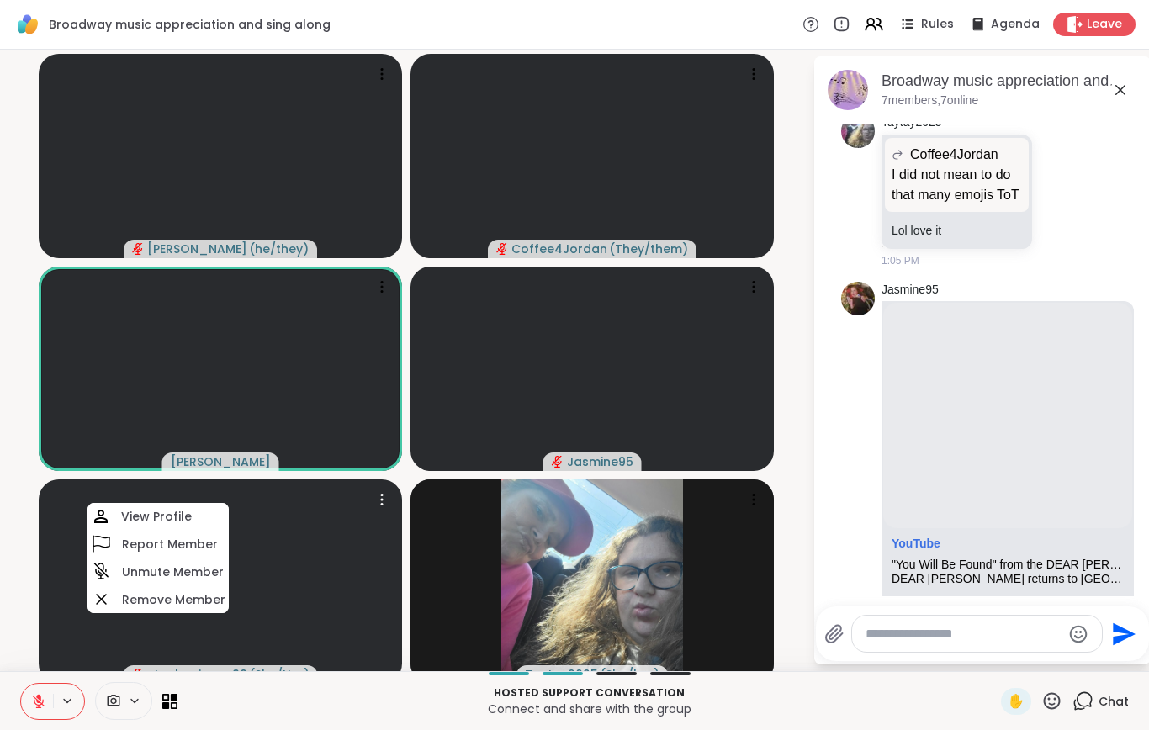
click at [49, 716] on button at bounding box center [37, 701] width 32 height 35
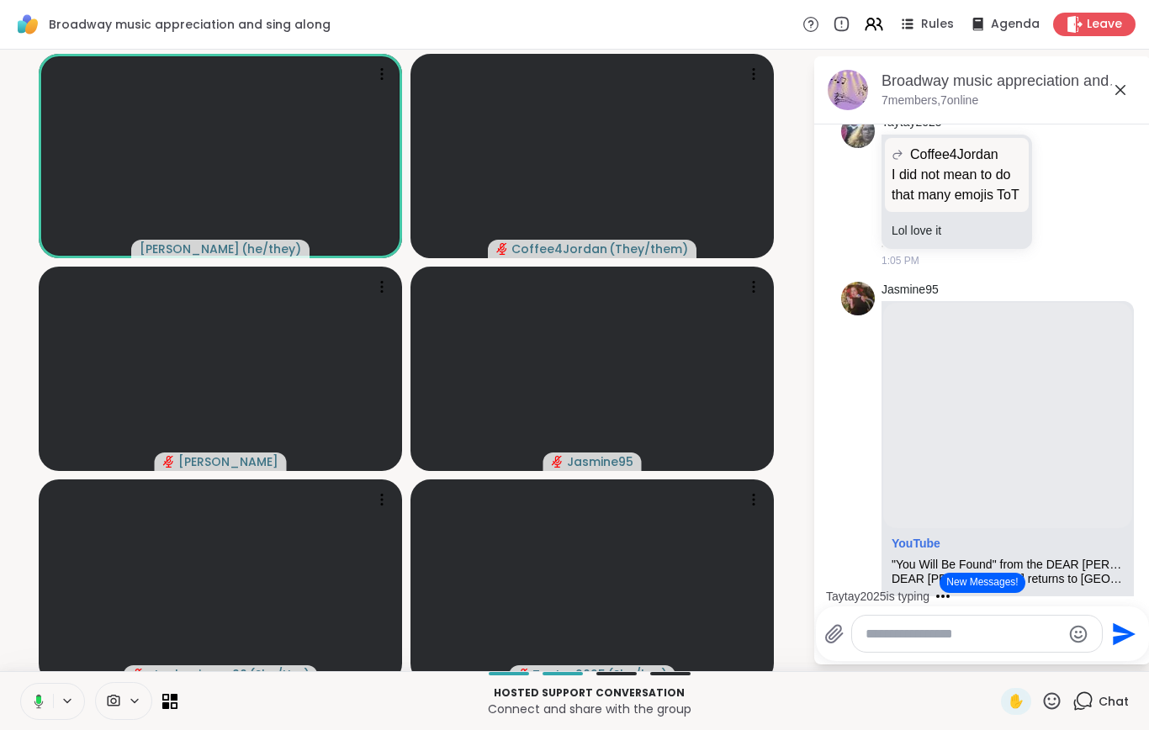
click at [95, 579] on video at bounding box center [220, 581] width 363 height 204
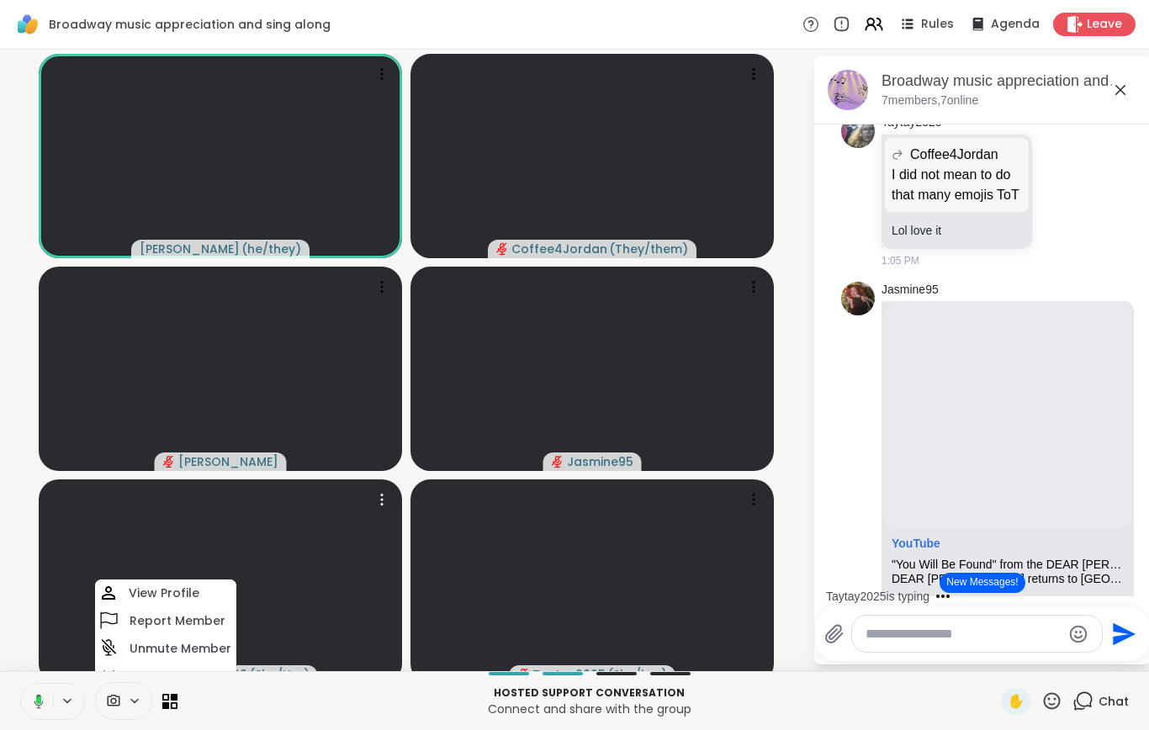
click at [34, 709] on icon at bounding box center [36, 701] width 15 height 15
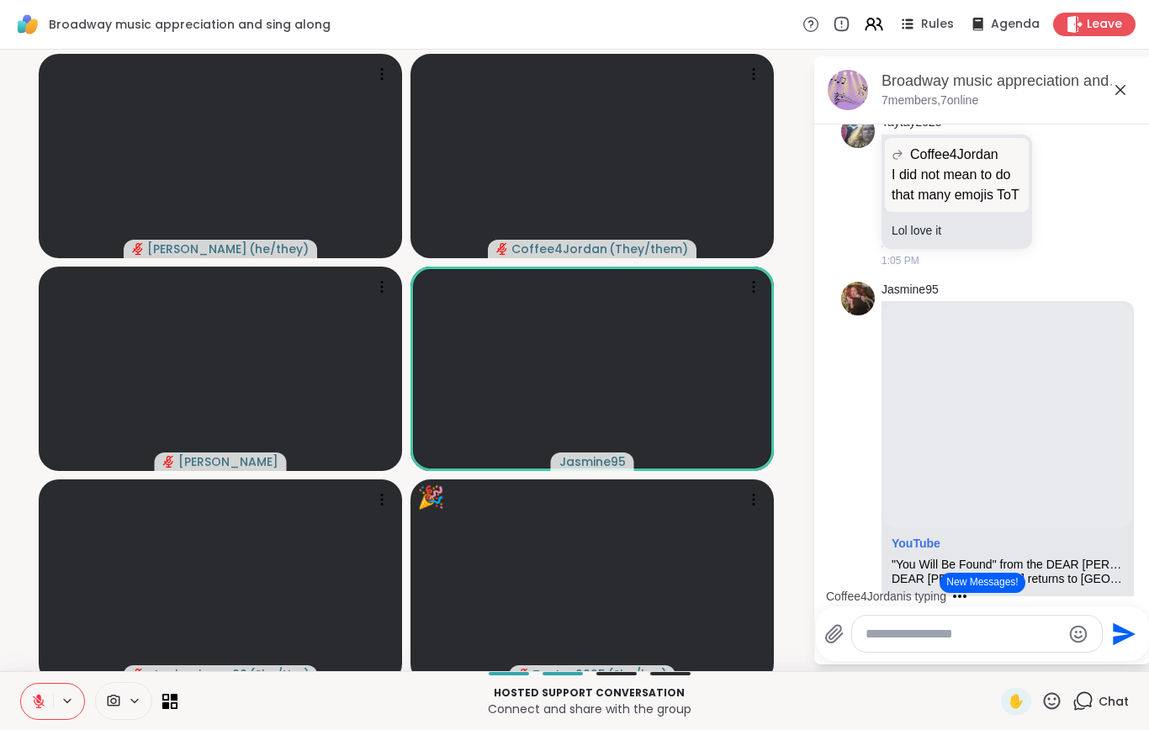
click at [30, 714] on button at bounding box center [37, 701] width 32 height 35
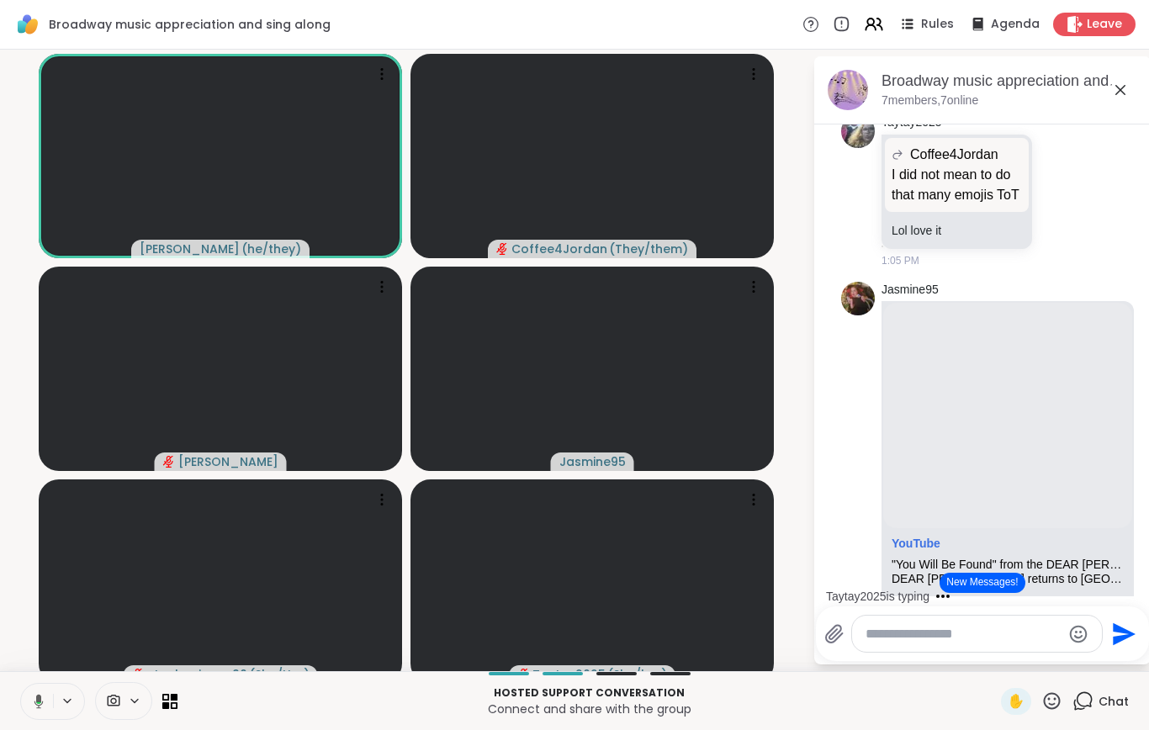
click at [90, 621] on video at bounding box center [220, 581] width 363 height 204
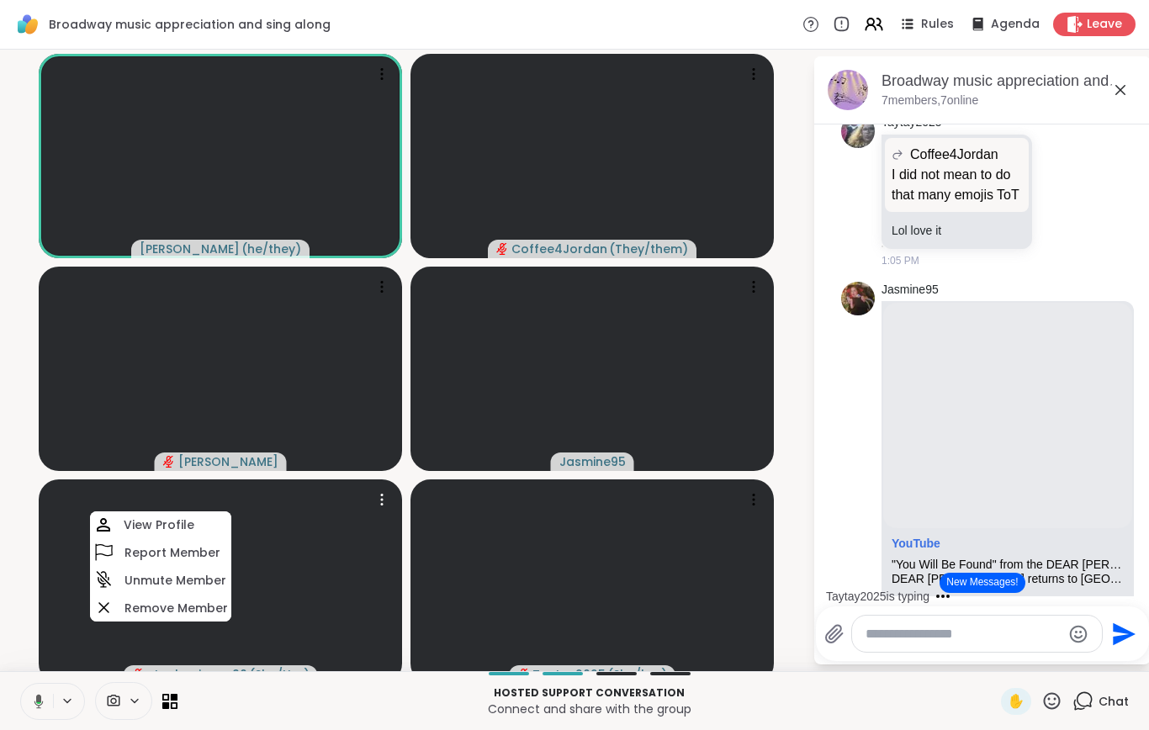
click at [92, 681] on video at bounding box center [220, 581] width 363 height 204
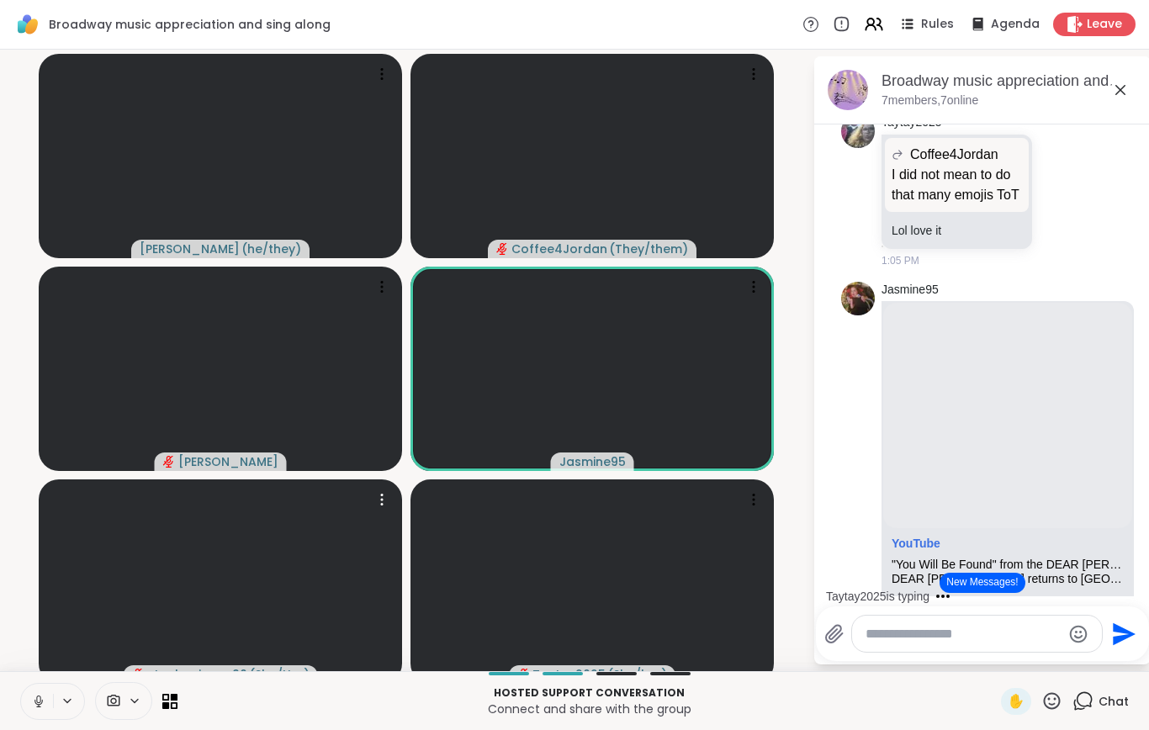
click at [41, 709] on icon at bounding box center [38, 701] width 15 height 15
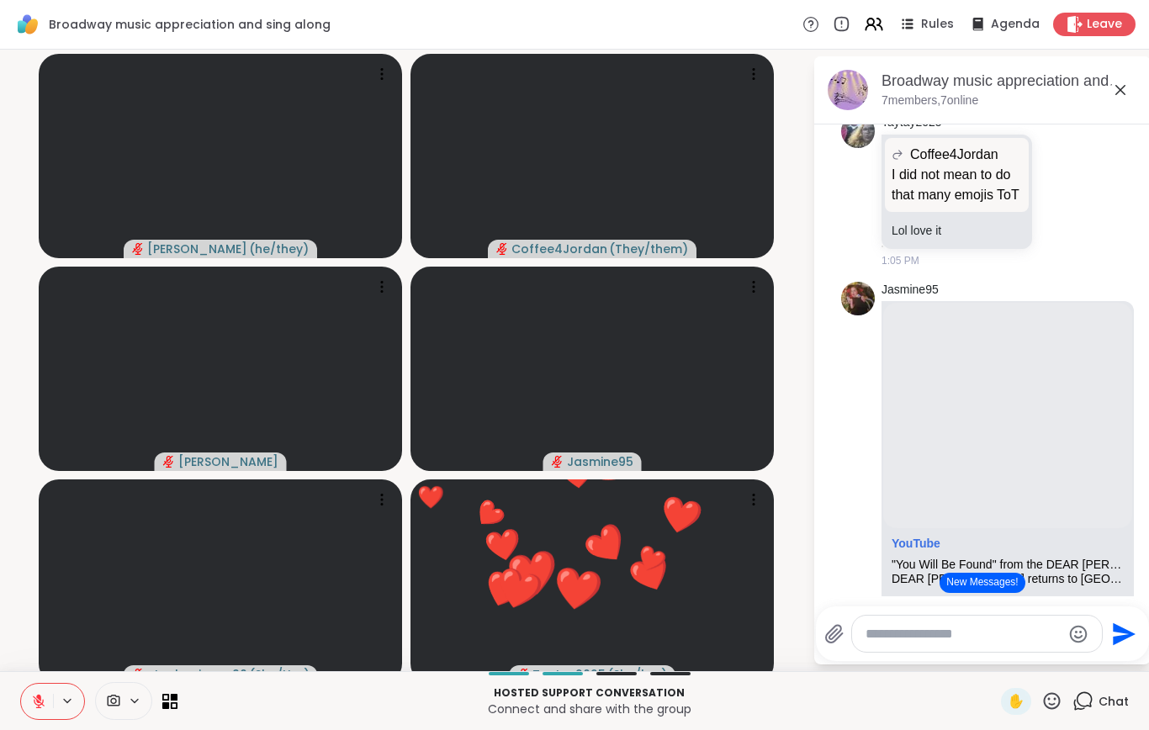
click at [64, 637] on video at bounding box center [220, 581] width 363 height 204
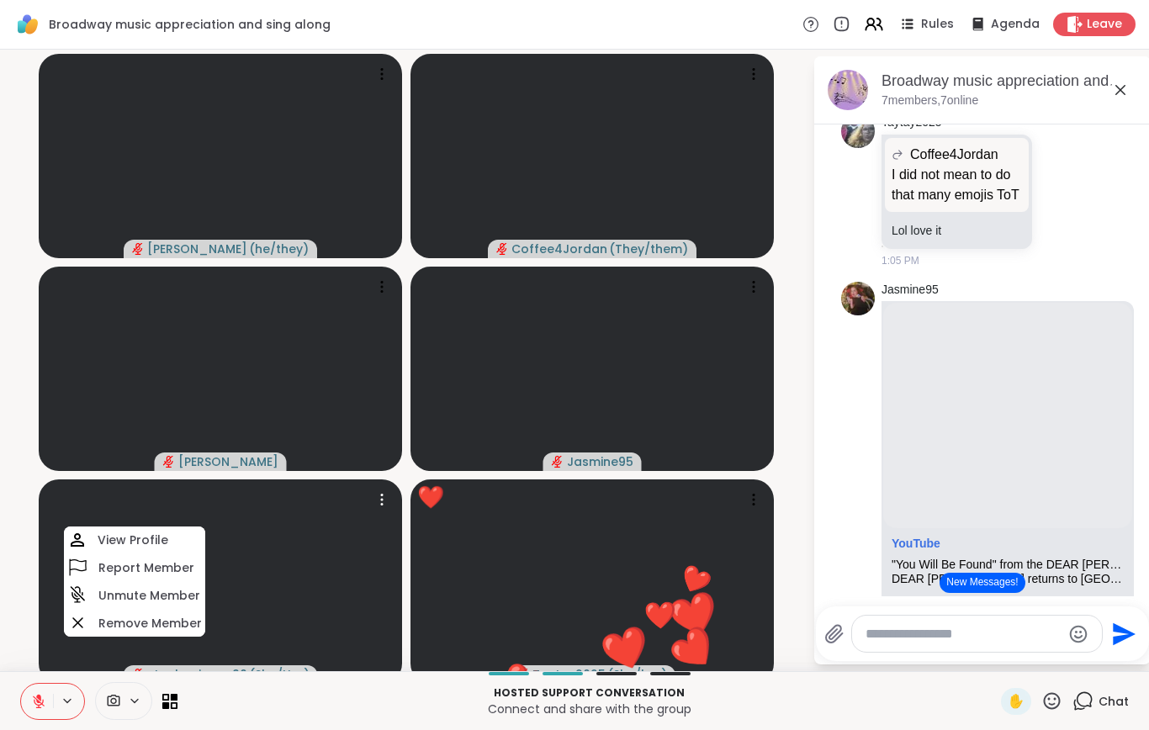
click at [44, 709] on icon at bounding box center [38, 701] width 15 height 15
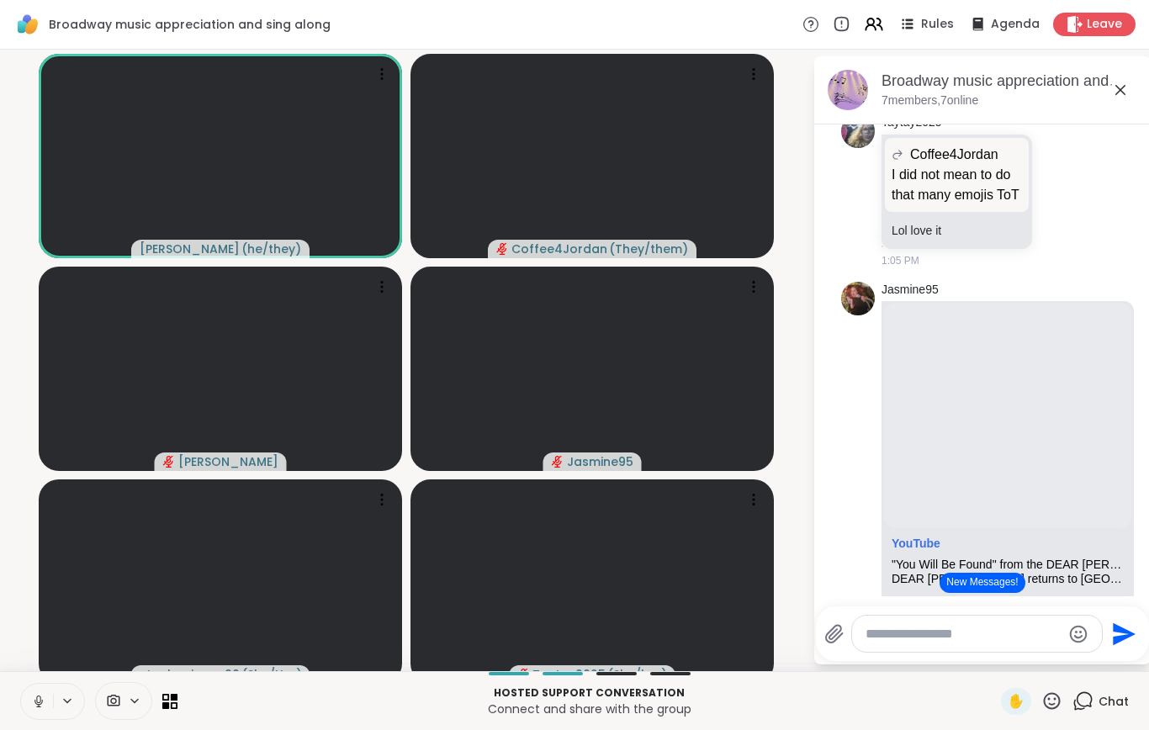
click at [41, 704] on icon at bounding box center [38, 701] width 8 height 5
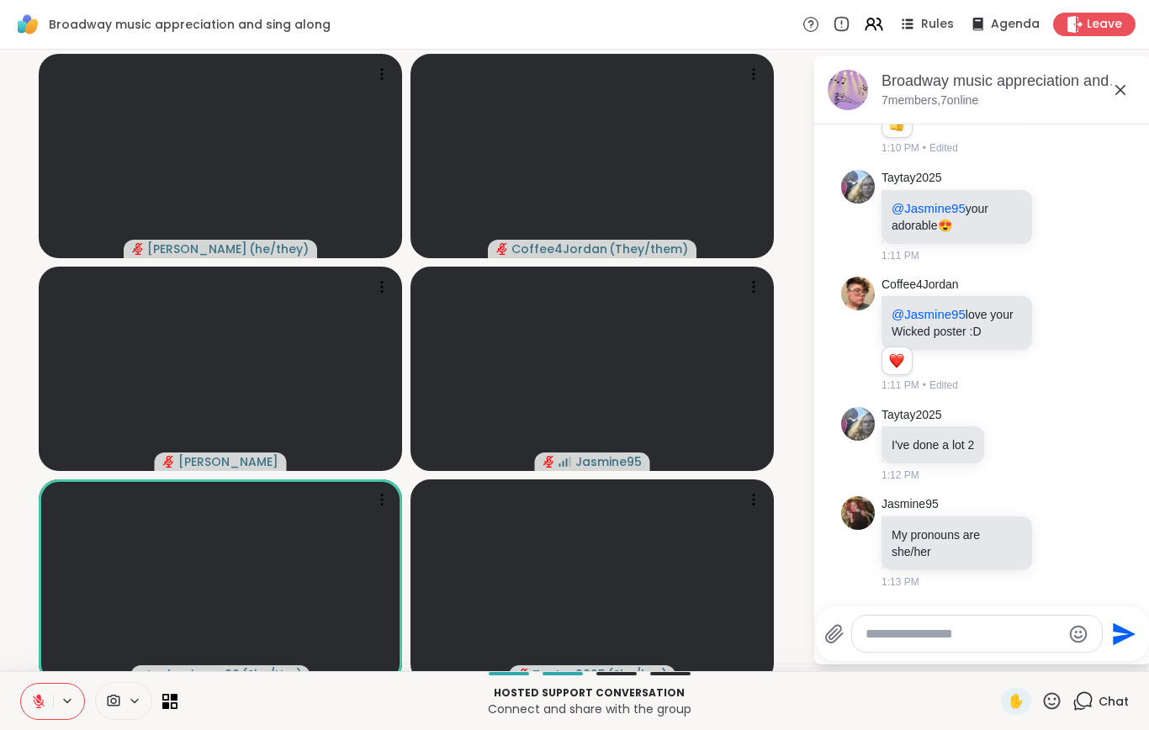
scroll to position [5532, 0]
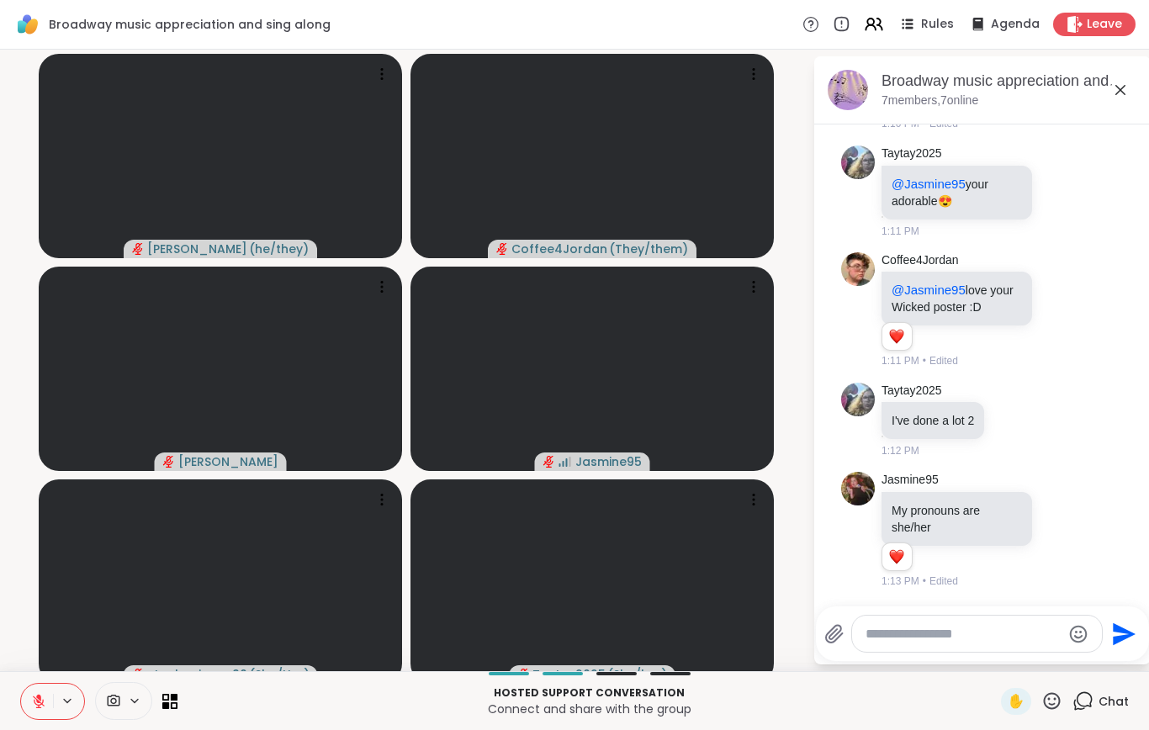
click at [33, 709] on icon at bounding box center [38, 701] width 15 height 15
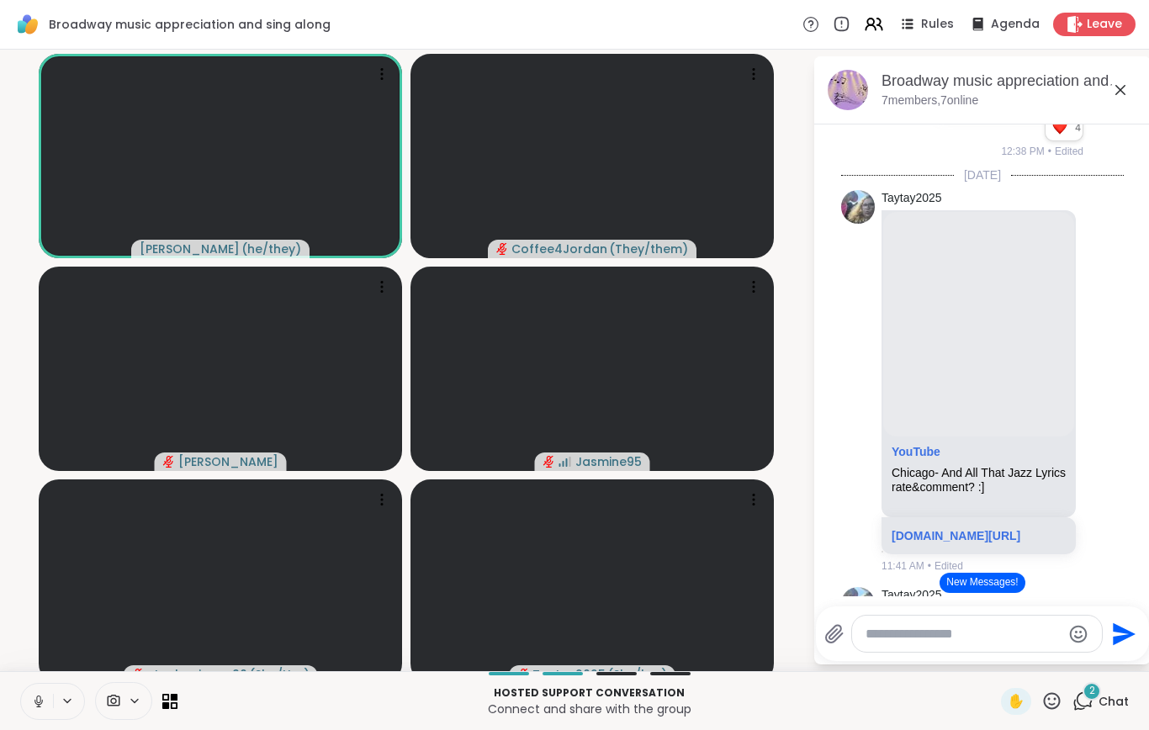
scroll to position [419, 0]
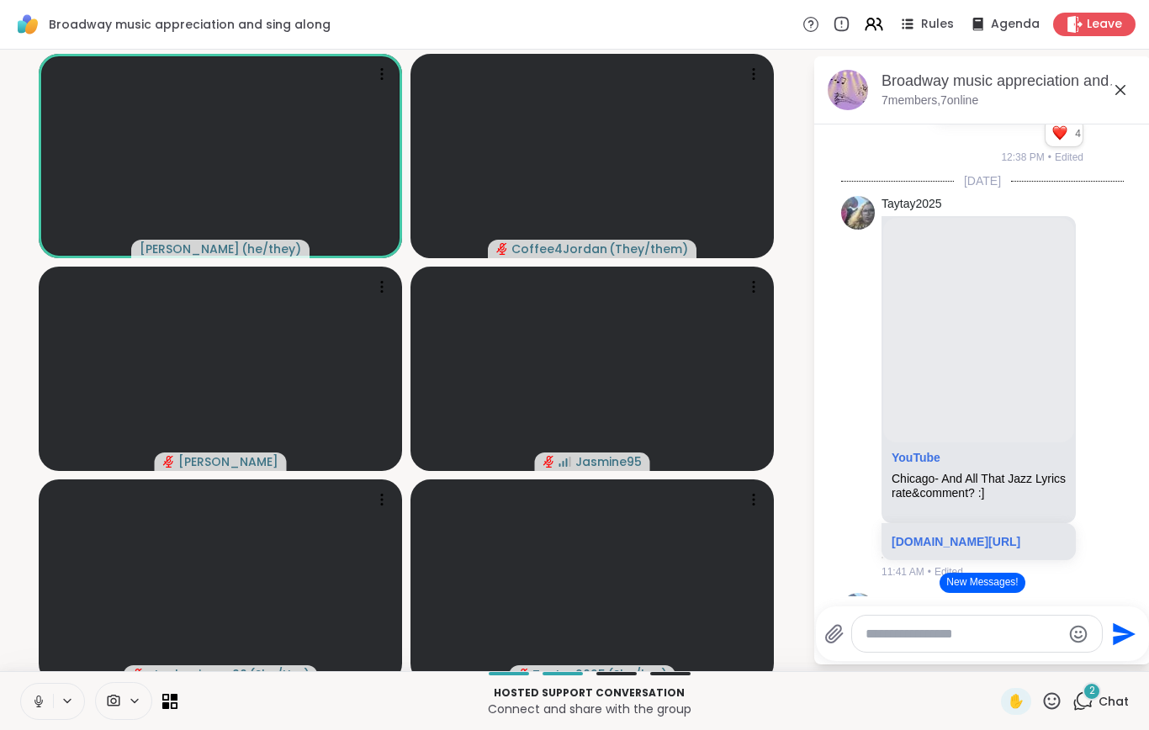
click at [972, 548] on link "[DOMAIN_NAME][URL]" at bounding box center [955, 541] width 129 height 13
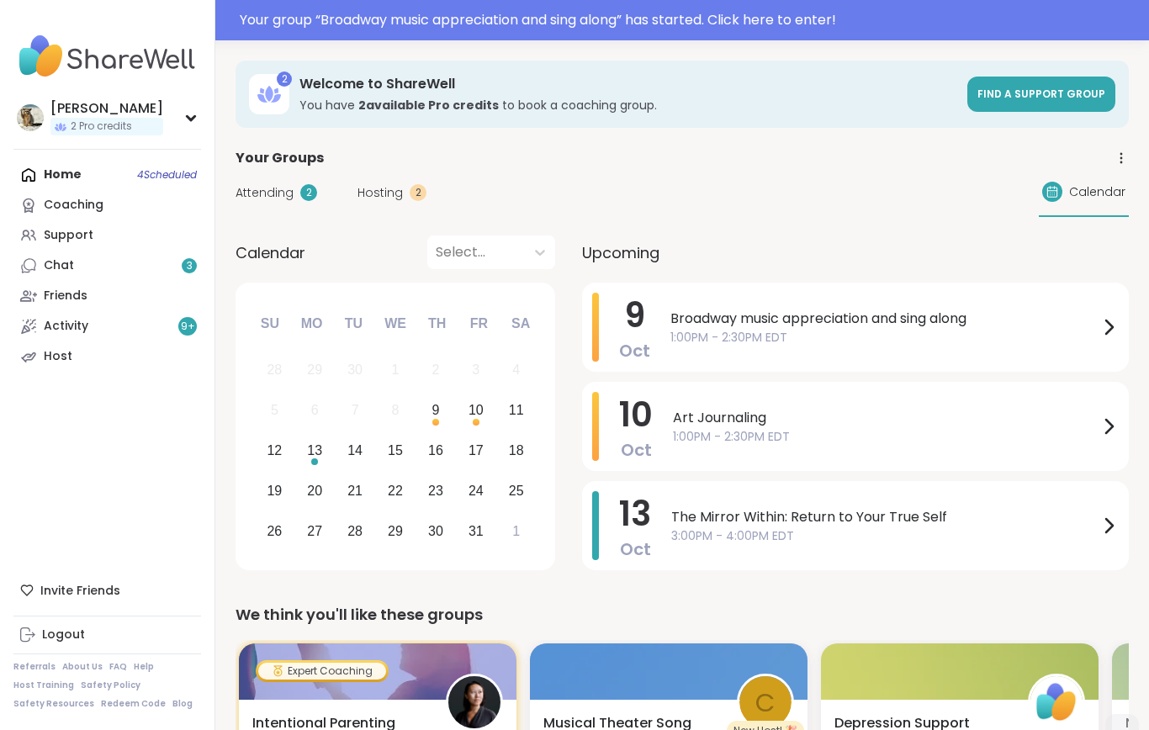
click at [686, 25] on div "Your group “ Broadway music appreciation and sing along ” has started. Click he…" at bounding box center [689, 20] width 899 height 20
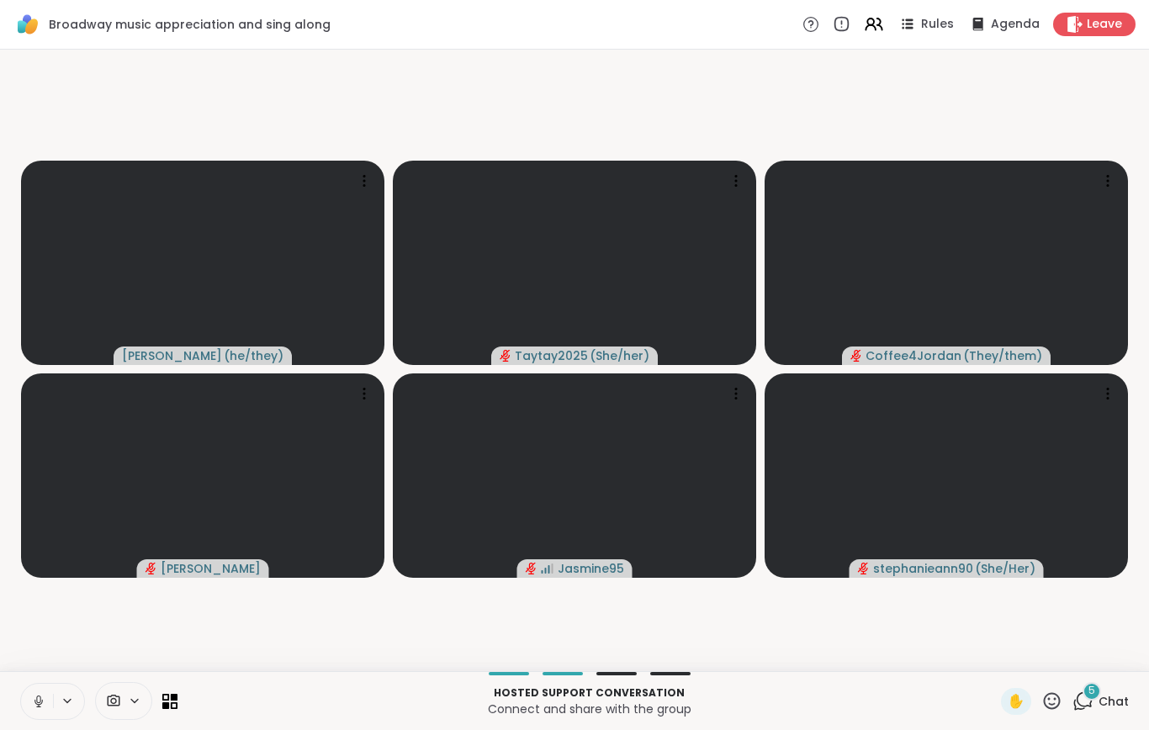
click at [1088, 711] on icon at bounding box center [1082, 700] width 21 height 21
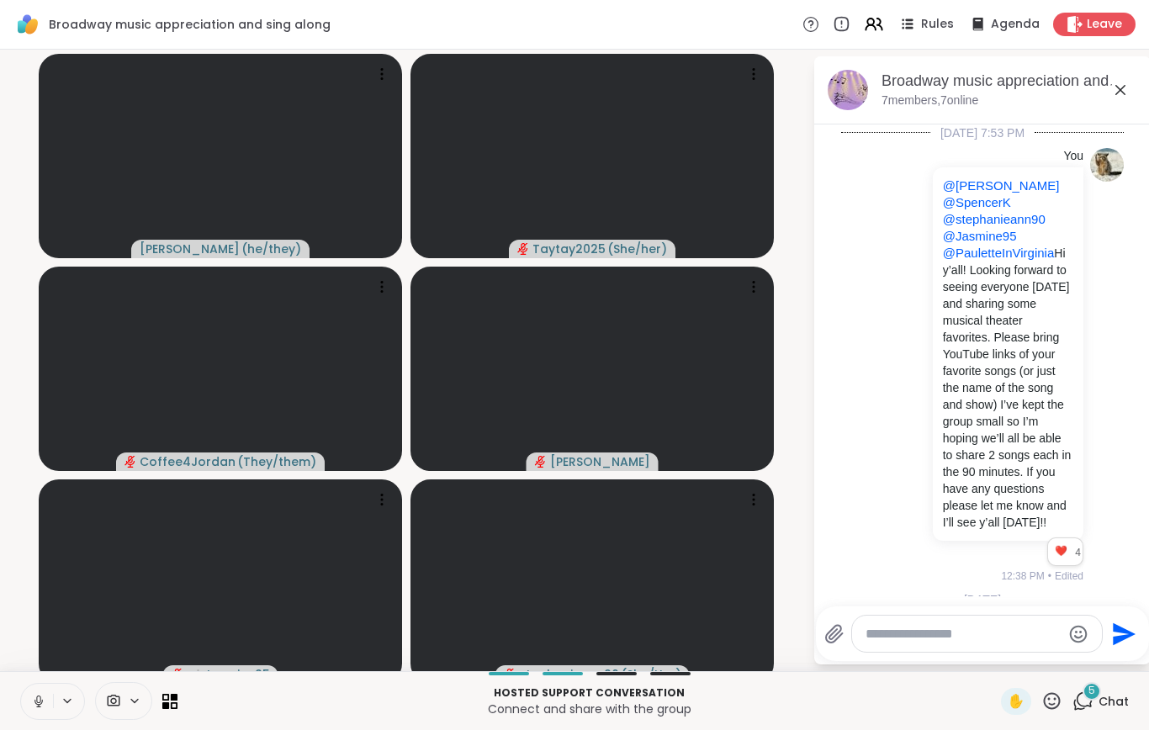
scroll to position [6264, 0]
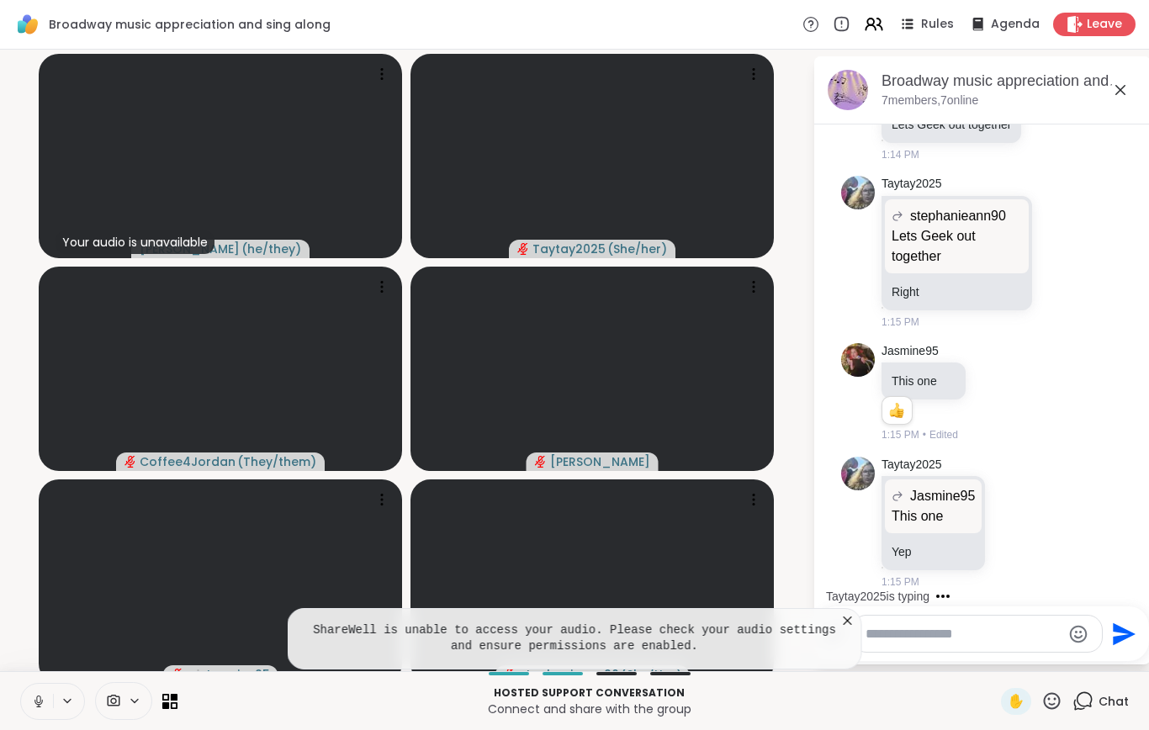
click at [59, 708] on button at bounding box center [68, 701] width 31 height 14
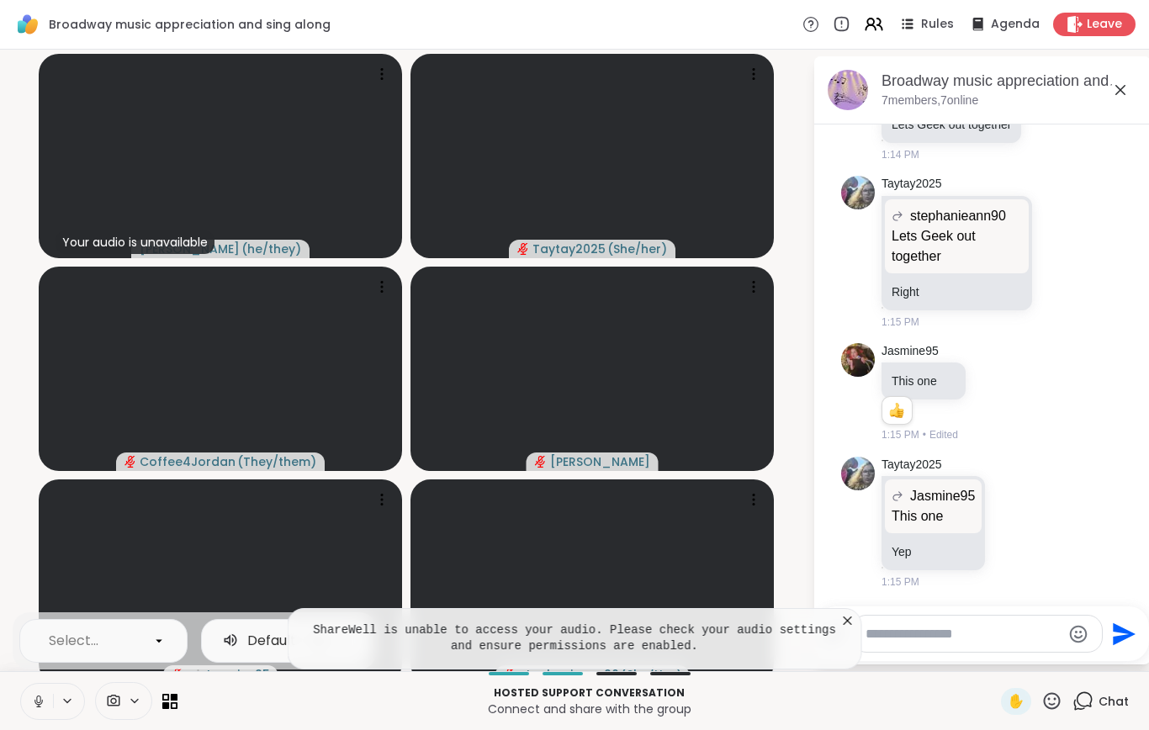
click at [58, 708] on button at bounding box center [68, 701] width 31 height 14
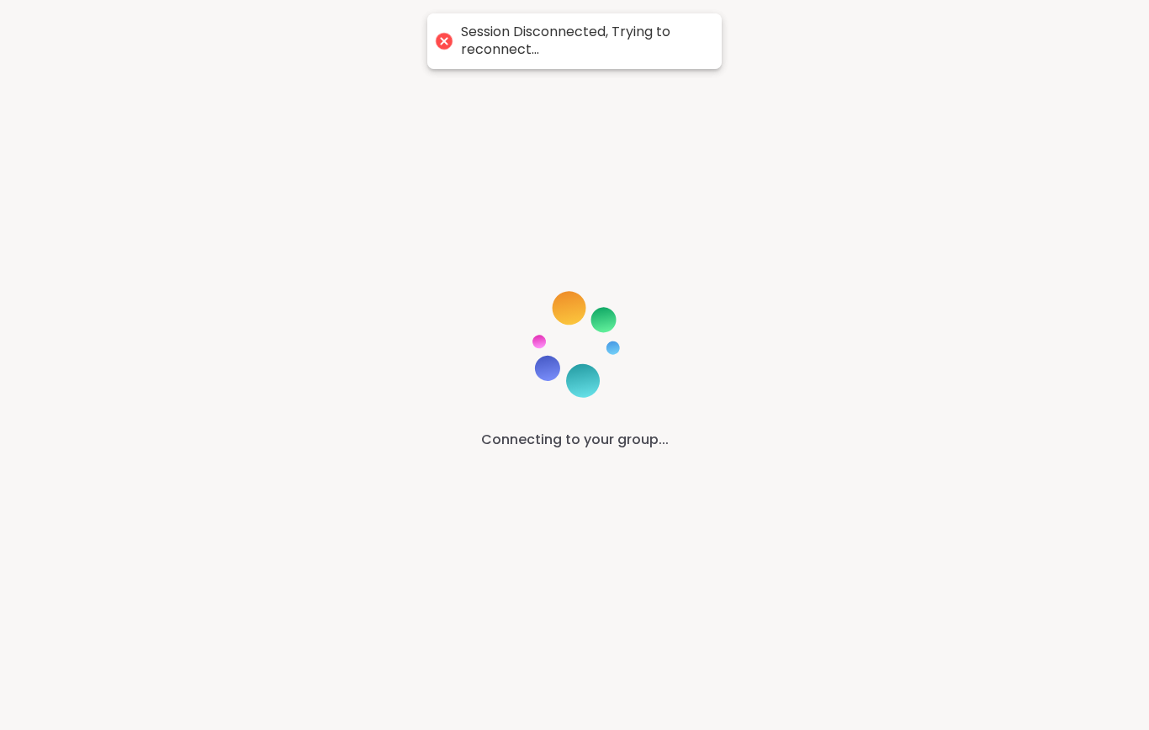
click at [71, 729] on div "Connecting to your group..." at bounding box center [574, 365] width 1149 height 730
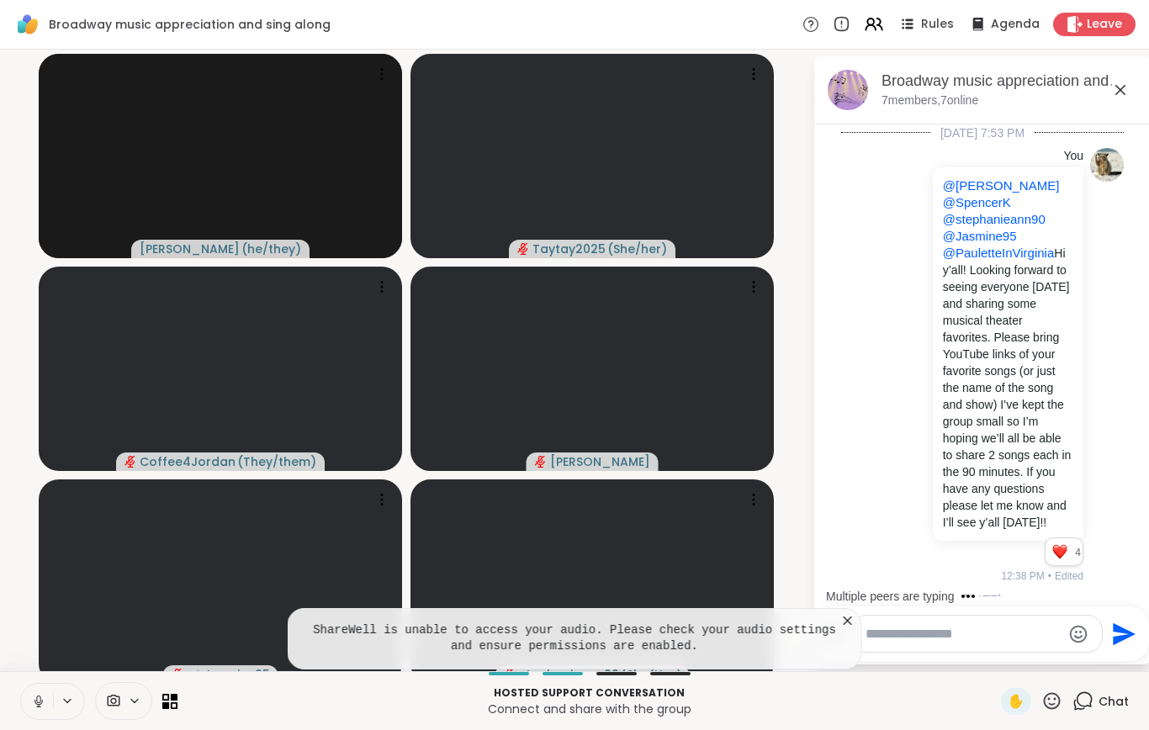
scroll to position [6208, 0]
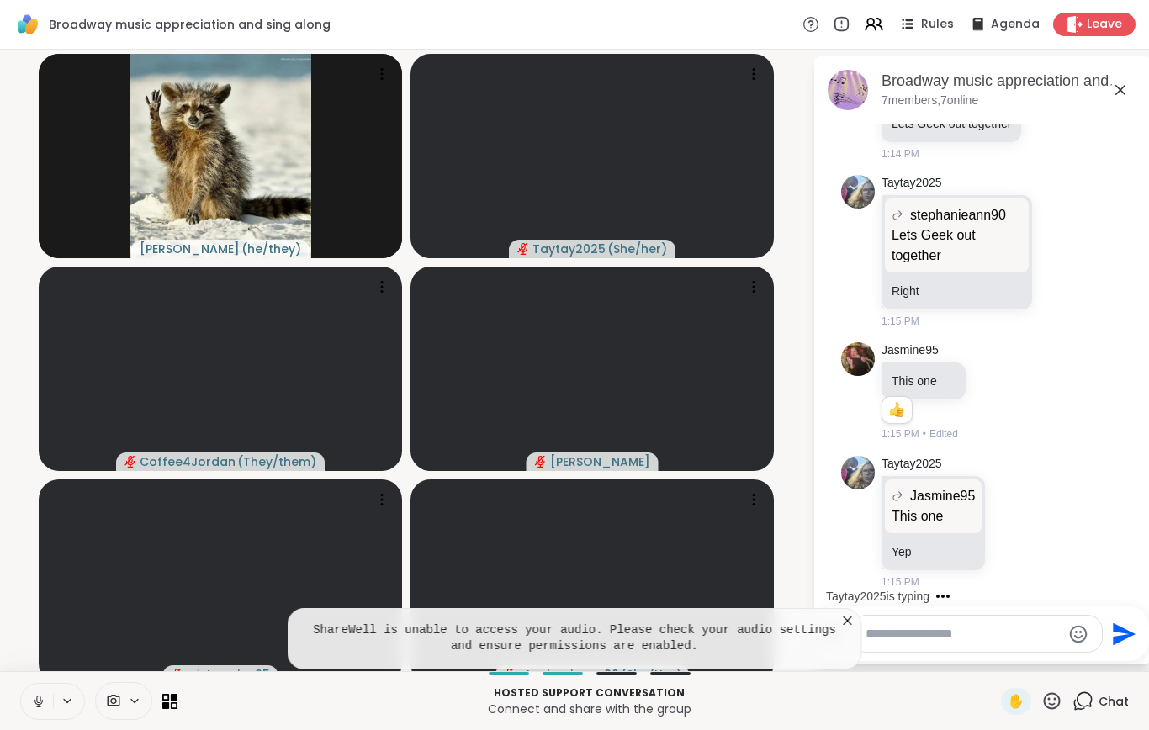
click at [40, 703] on icon at bounding box center [38, 699] width 4 height 8
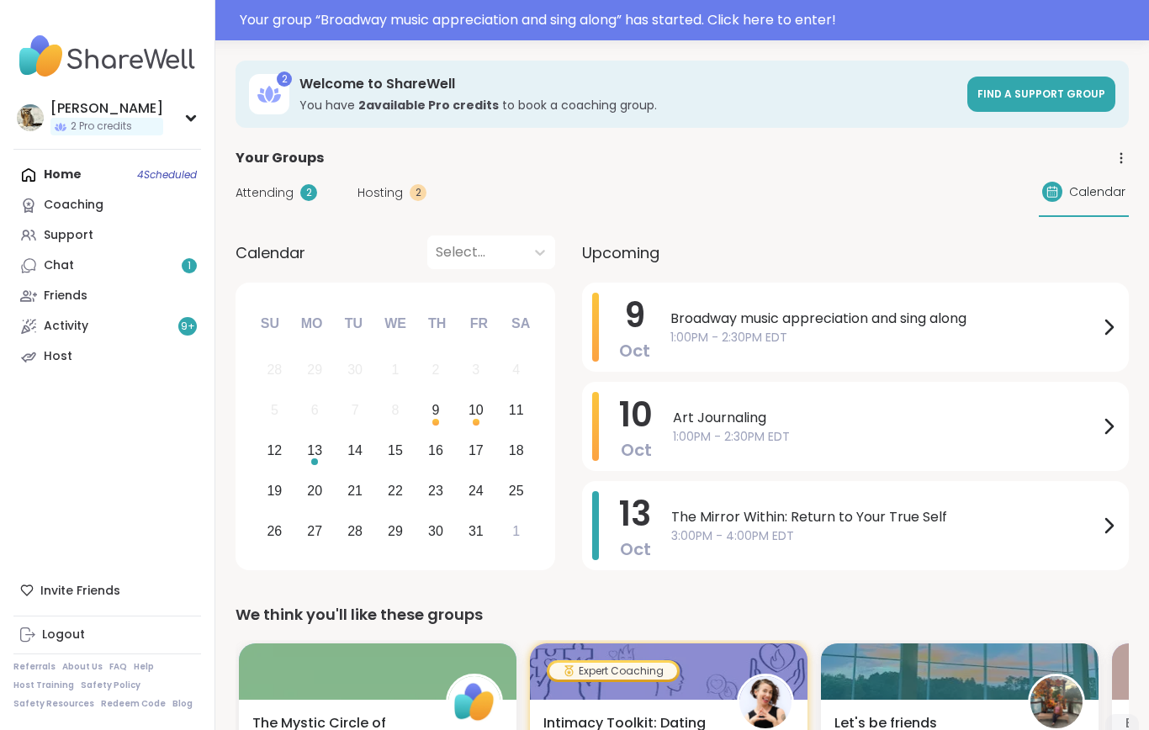
click at [291, 29] on div "Your group “ Broadway music appreciation and sing along ” has started. Click he…" at bounding box center [689, 20] width 899 height 20
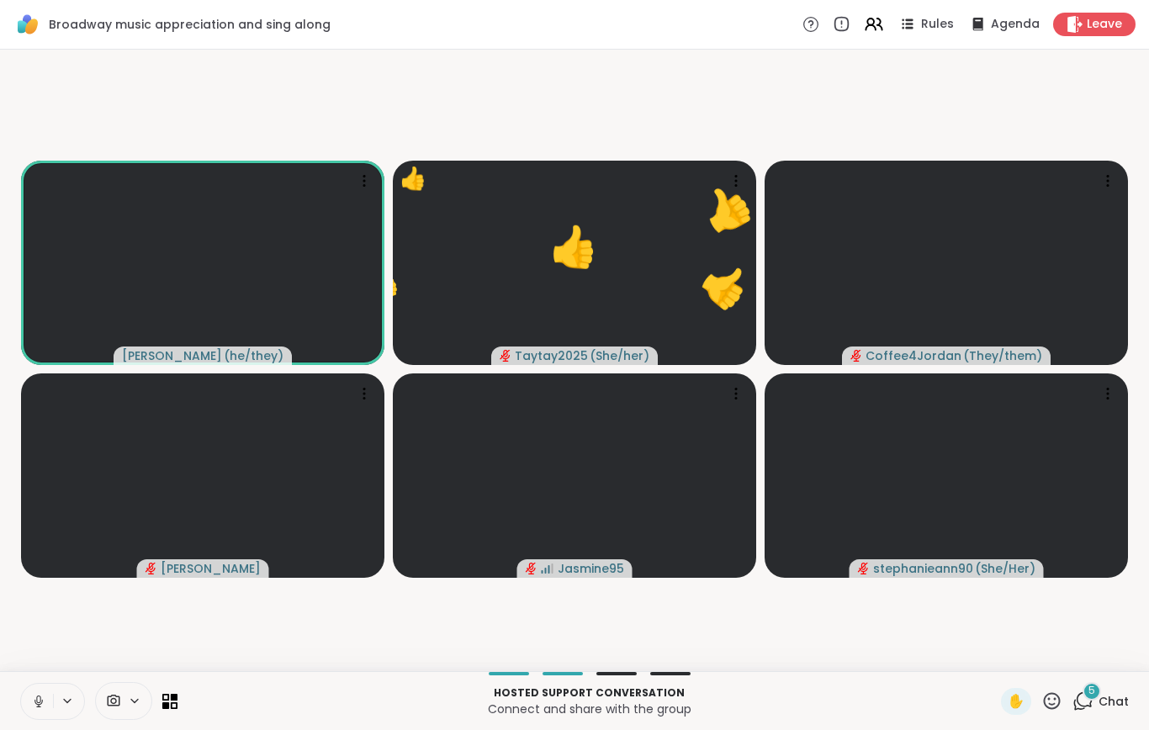
click at [1090, 711] on icon at bounding box center [1082, 700] width 21 height 21
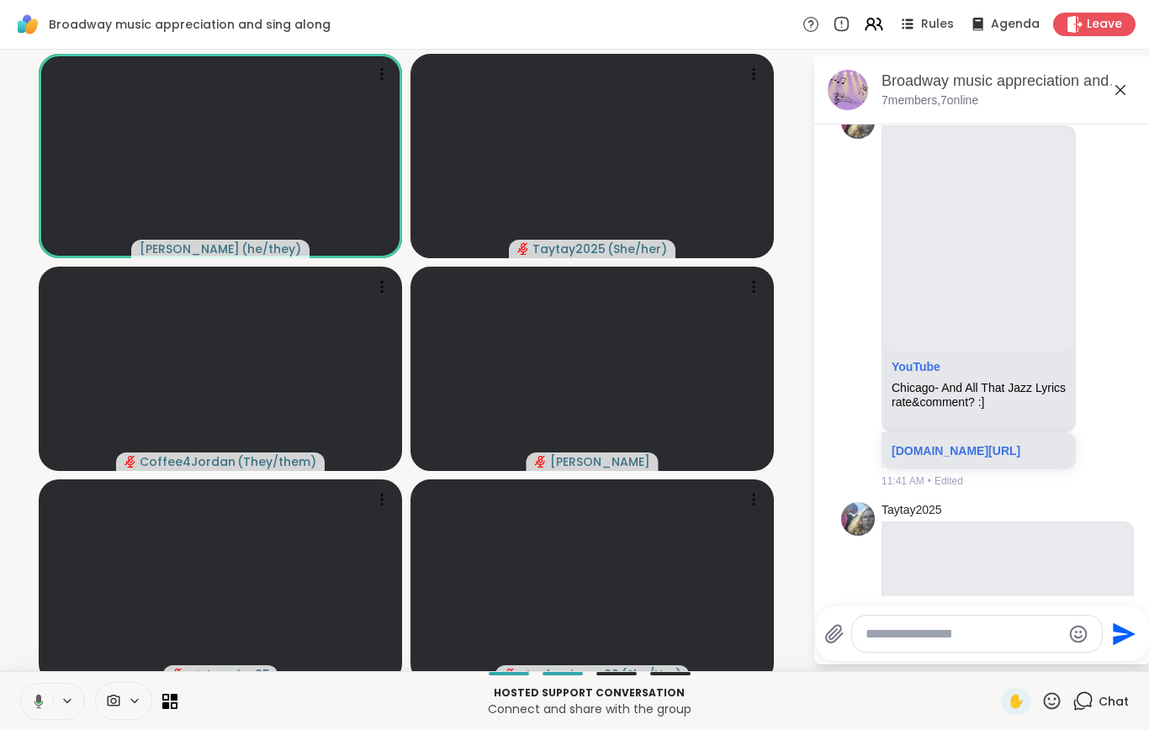
scroll to position [533, 0]
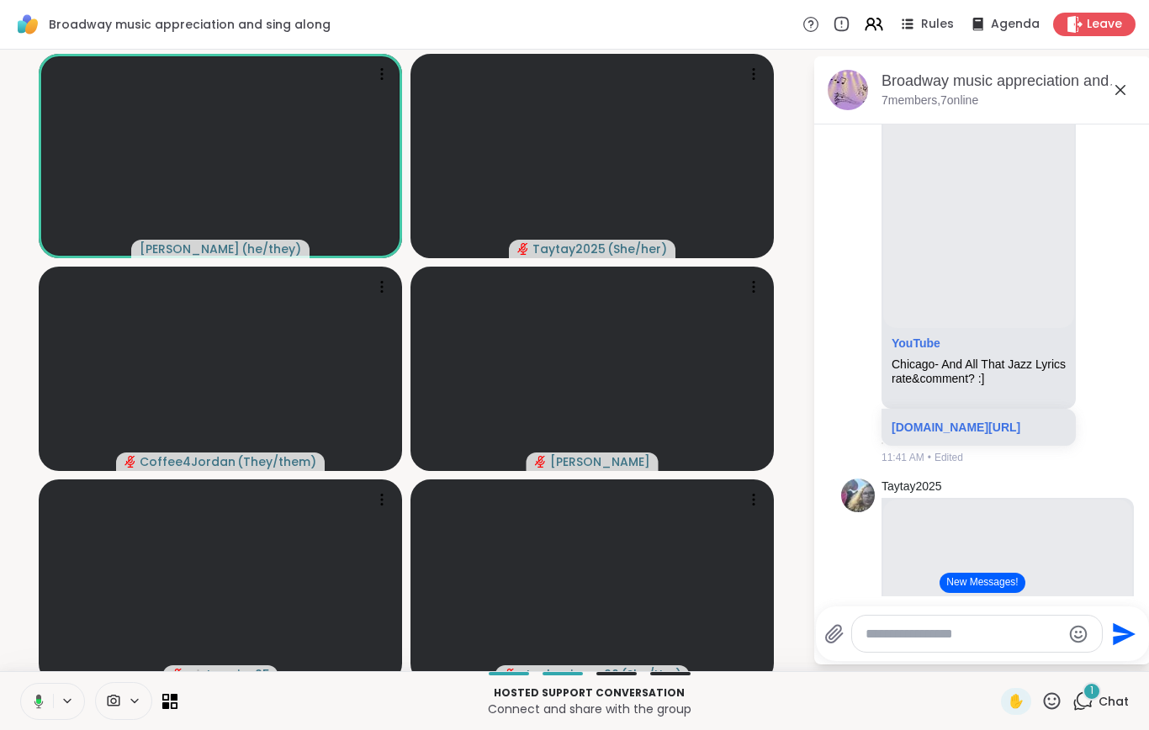
click at [46, 719] on button at bounding box center [35, 701] width 34 height 35
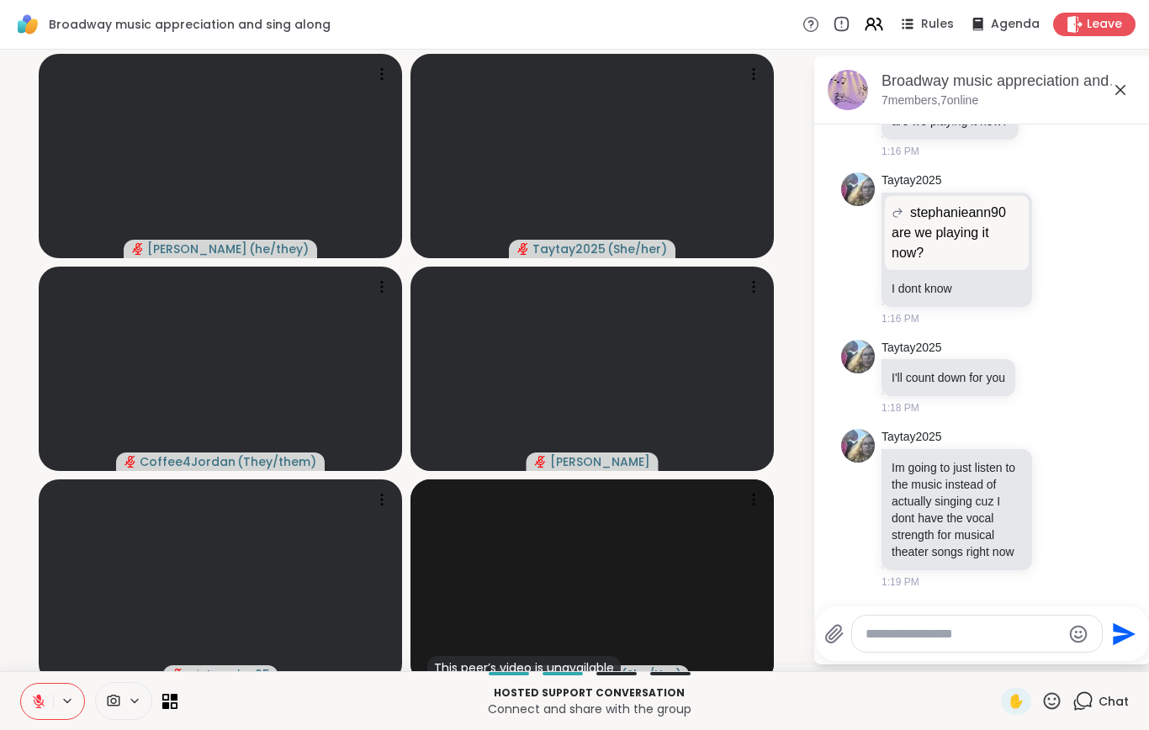
scroll to position [7325, 0]
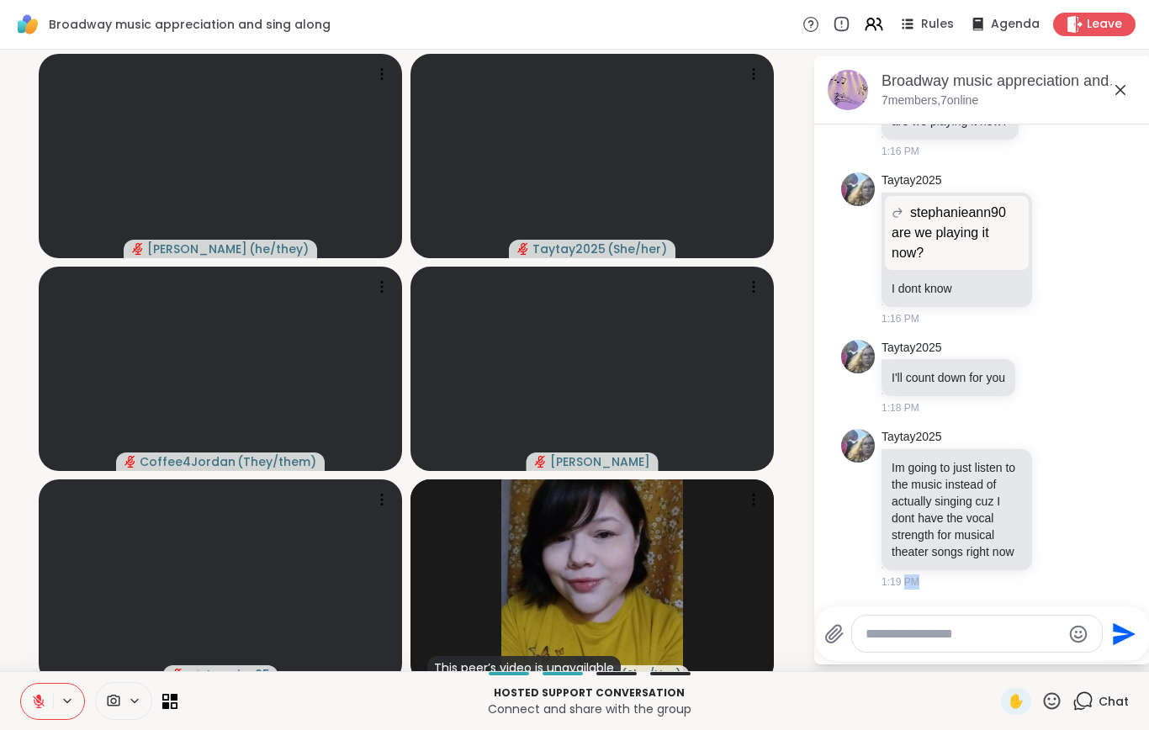
click at [1069, 515] on icon at bounding box center [1061, 507] width 15 height 17
click at [947, 610] on div at bounding box center [986, 605] width 330 height 10
click at [1081, 518] on icon at bounding box center [1079, 508] width 15 height 20
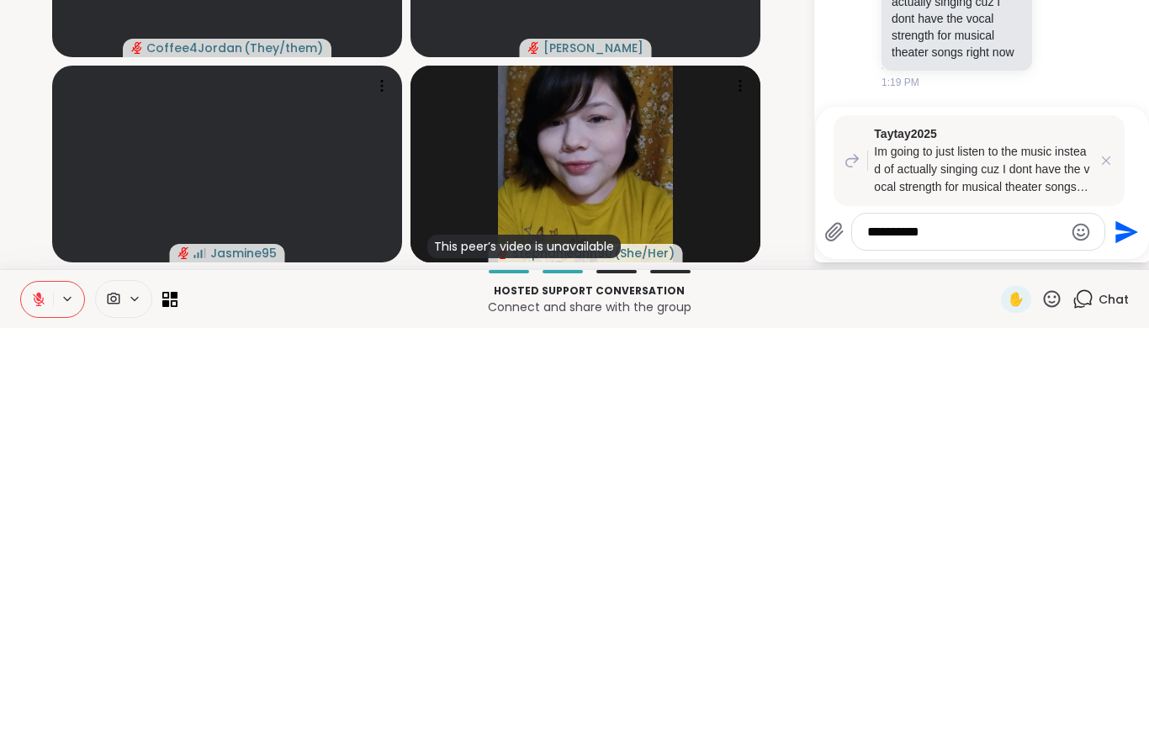
type textarea "**********"
click at [1120, 621] on icon "Send" at bounding box center [1124, 634] width 27 height 27
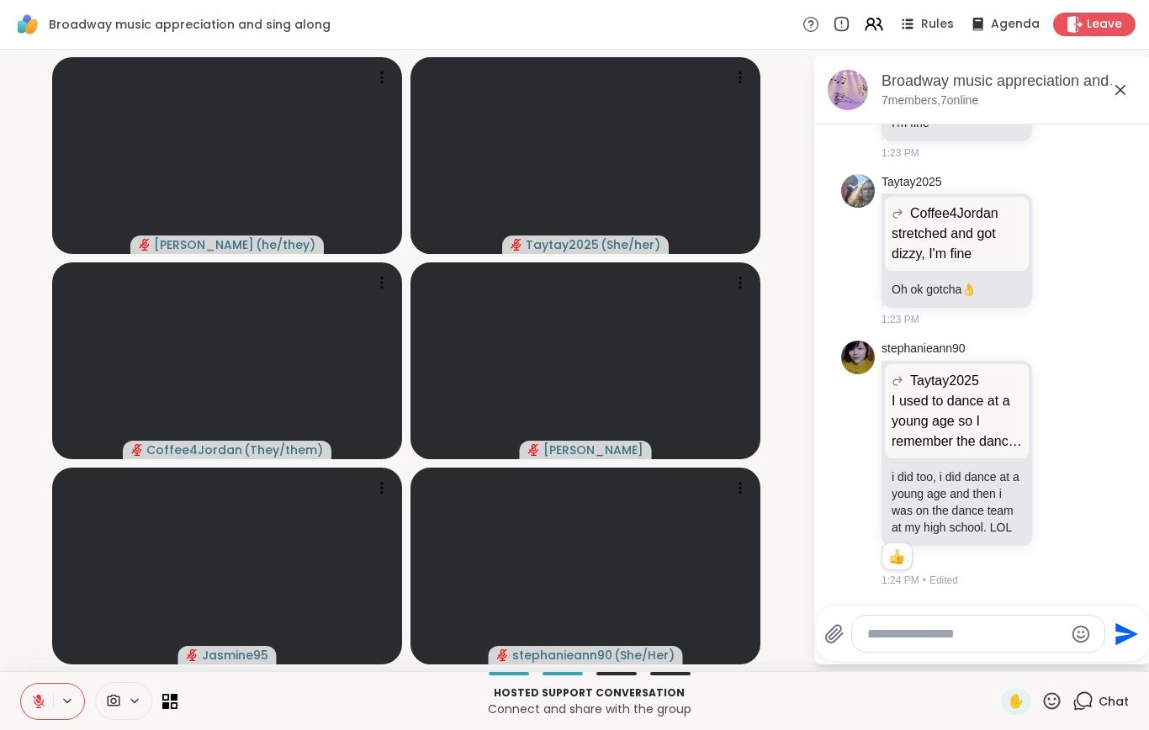
scroll to position [8408, 0]
click at [354, 581] on video at bounding box center [227, 566] width 350 height 197
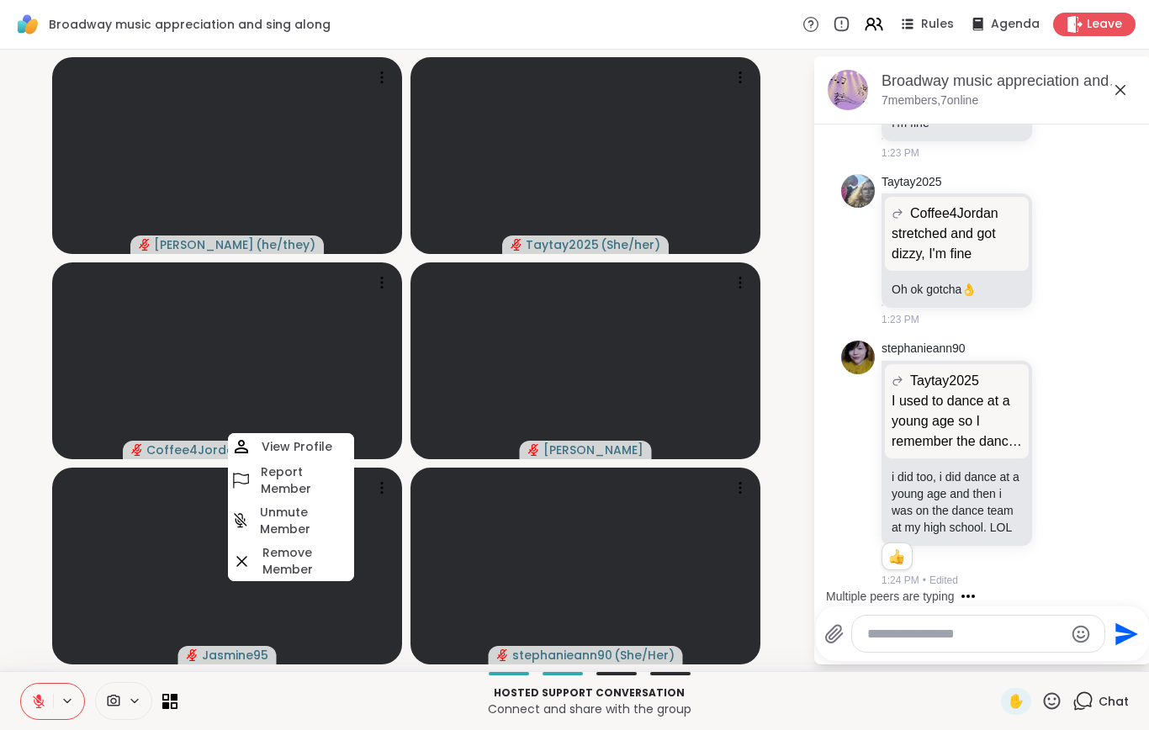
click at [351, 674] on div at bounding box center [589, 673] width 803 height 3
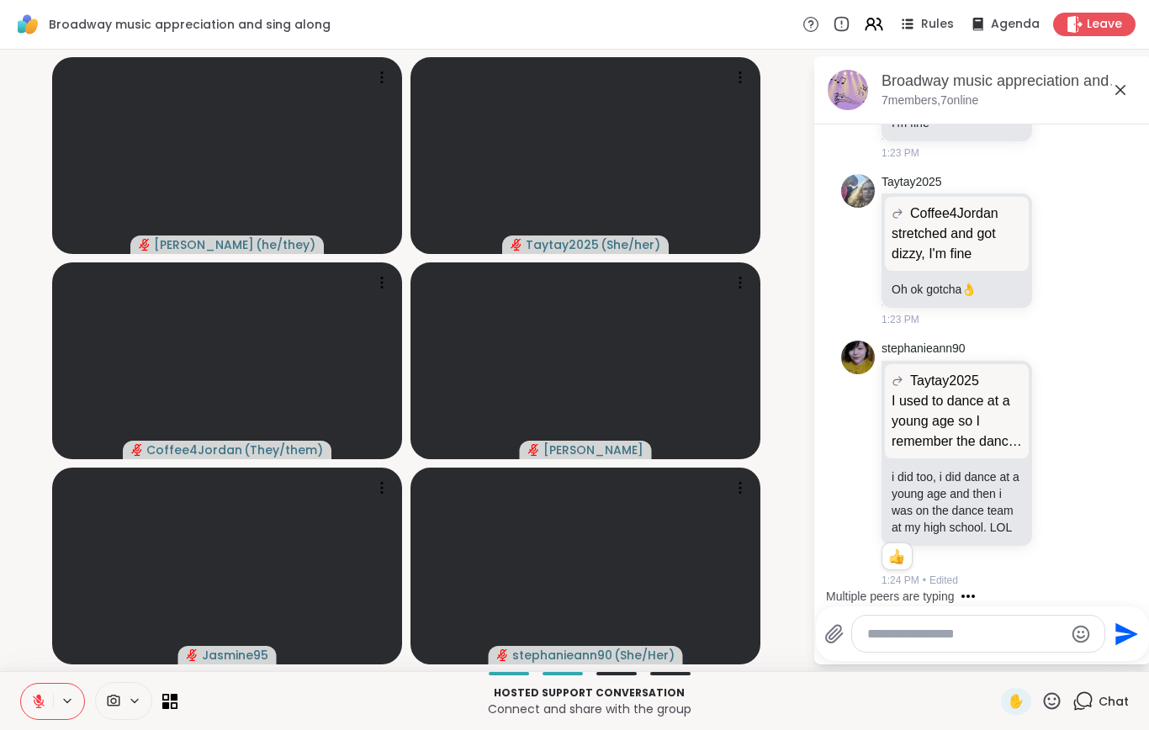
click at [40, 710] on button at bounding box center [37, 701] width 32 height 35
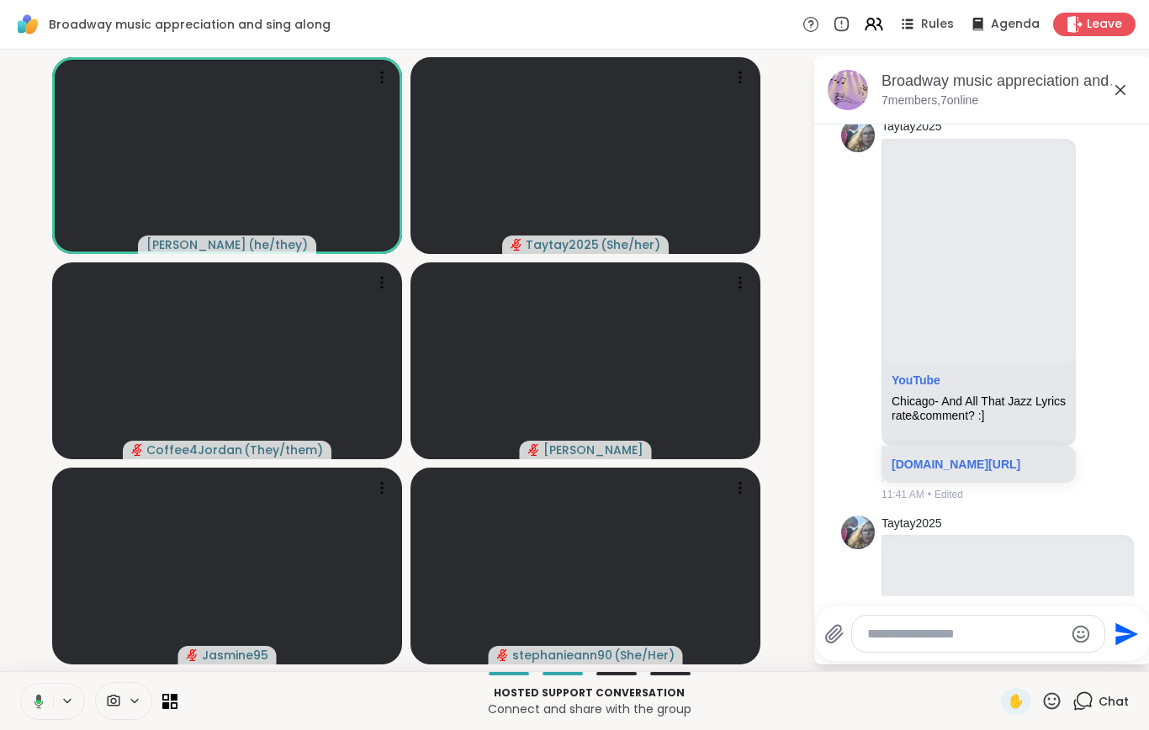
scroll to position [517, 0]
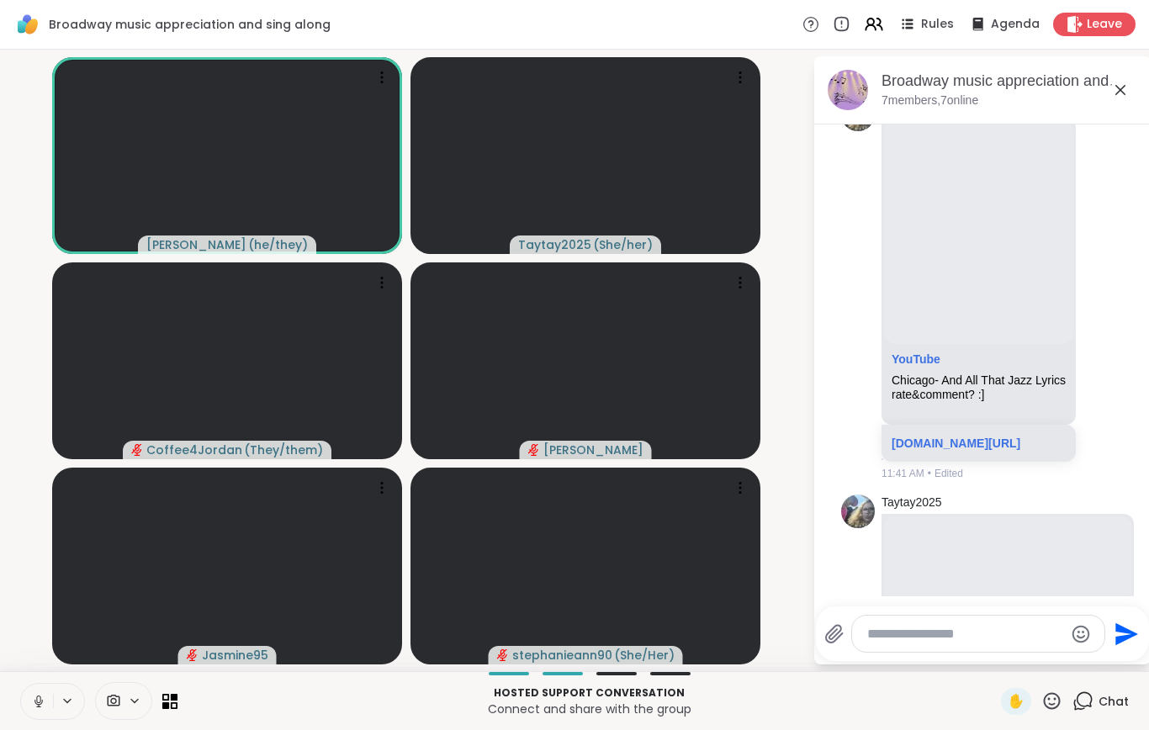
click at [40, 713] on button at bounding box center [37, 701] width 32 height 35
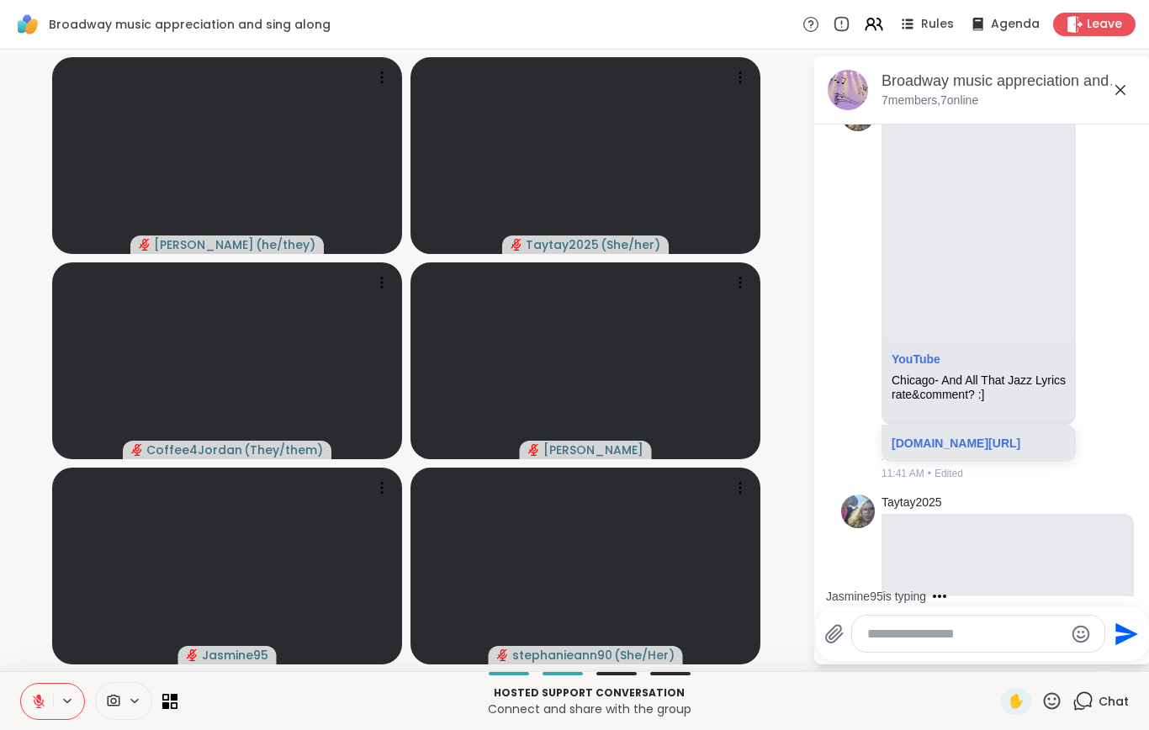
click at [43, 709] on button at bounding box center [37, 701] width 32 height 35
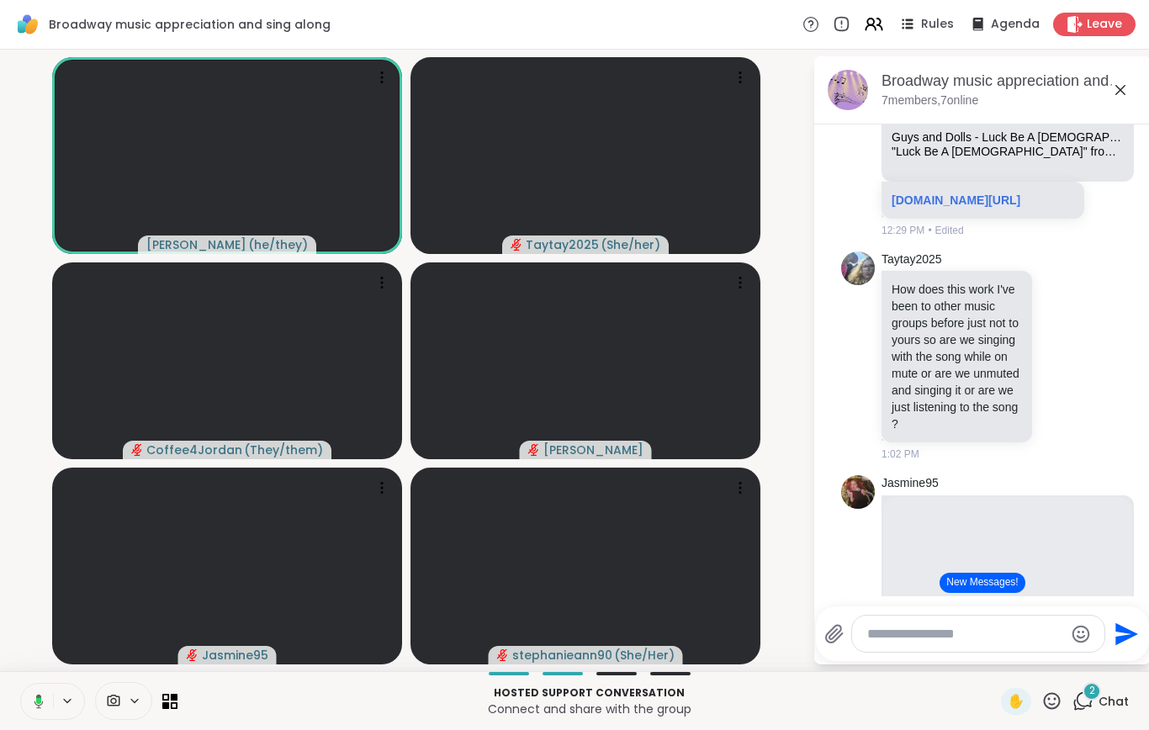
scroll to position [1963, 0]
click at [36, 699] on icon at bounding box center [38, 701] width 5 height 6
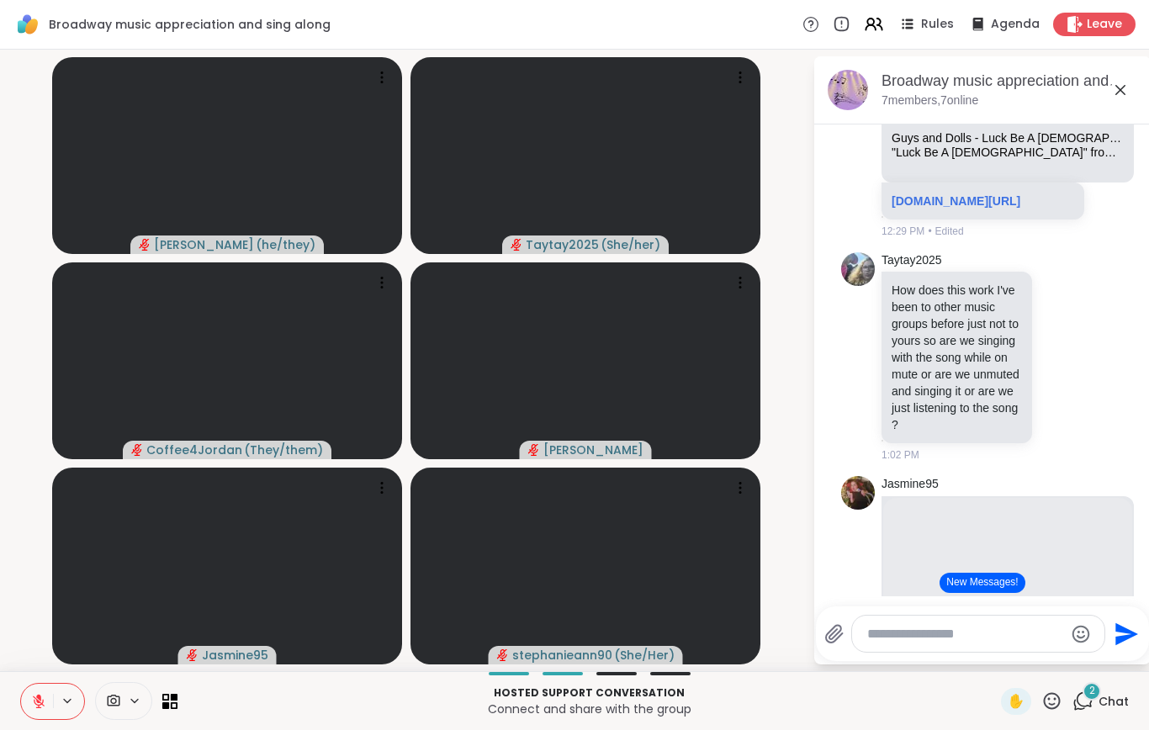
click at [33, 702] on icon at bounding box center [38, 701] width 15 height 15
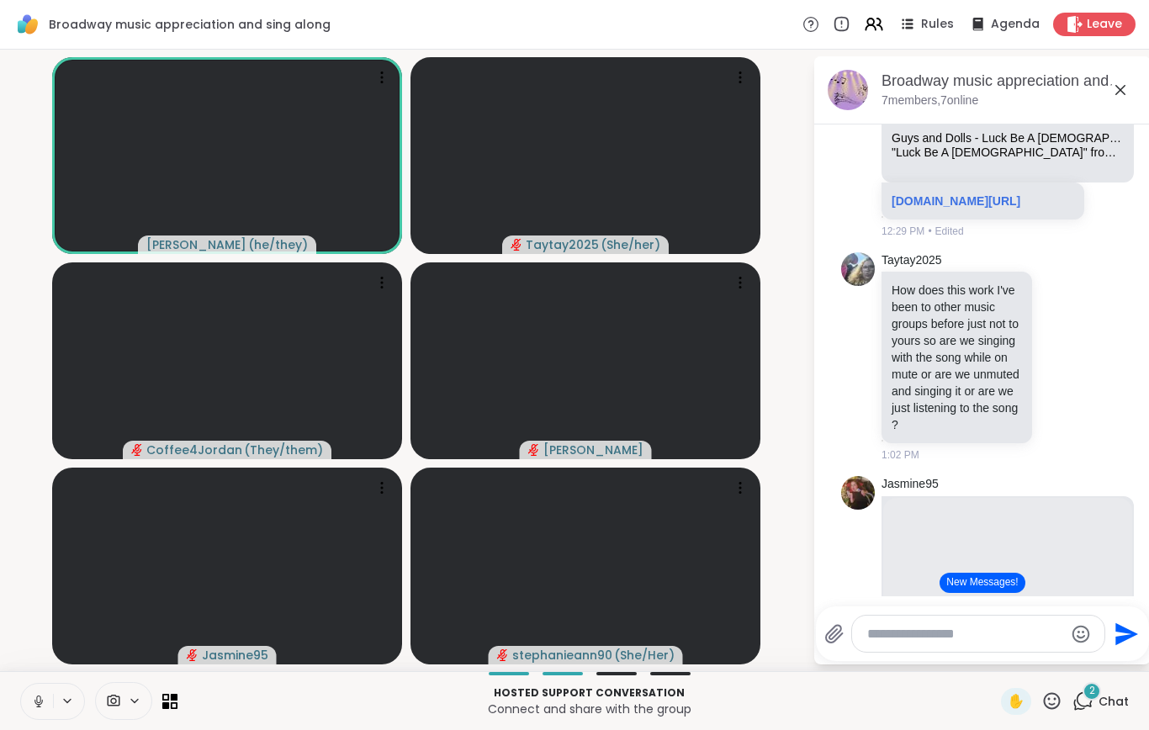
click at [34, 702] on icon at bounding box center [38, 701] width 15 height 15
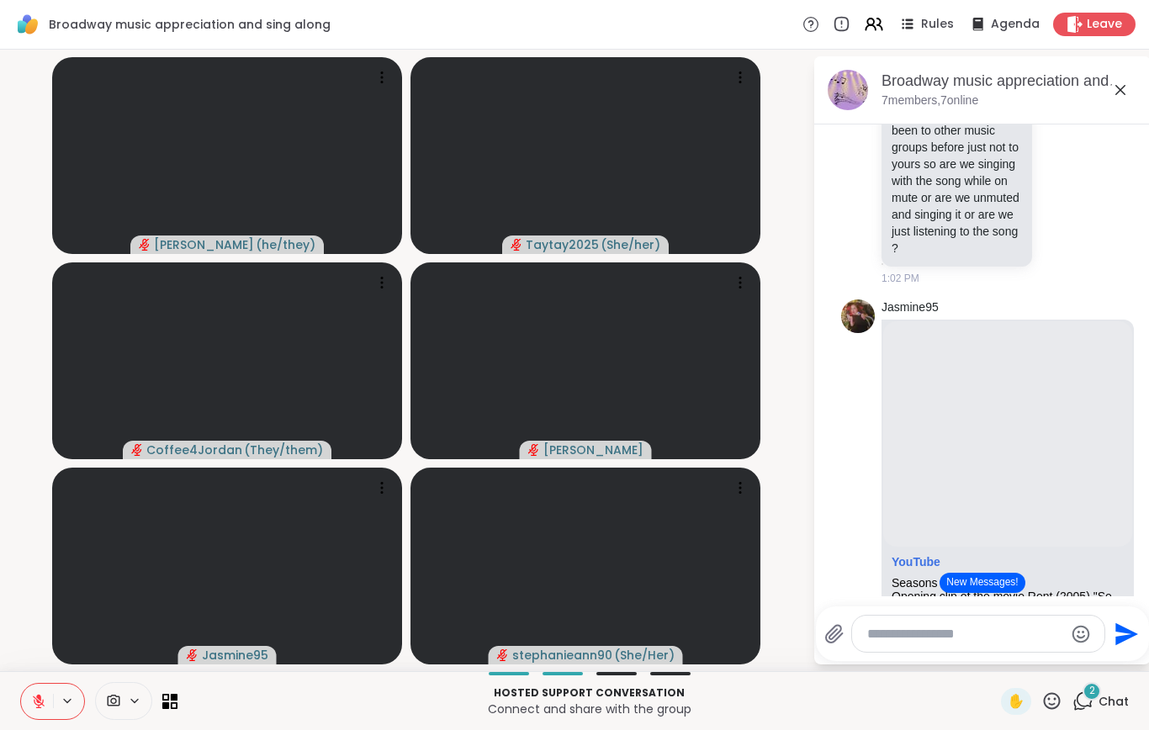
scroll to position [2143, 0]
click at [34, 700] on icon at bounding box center [39, 701] width 12 height 12
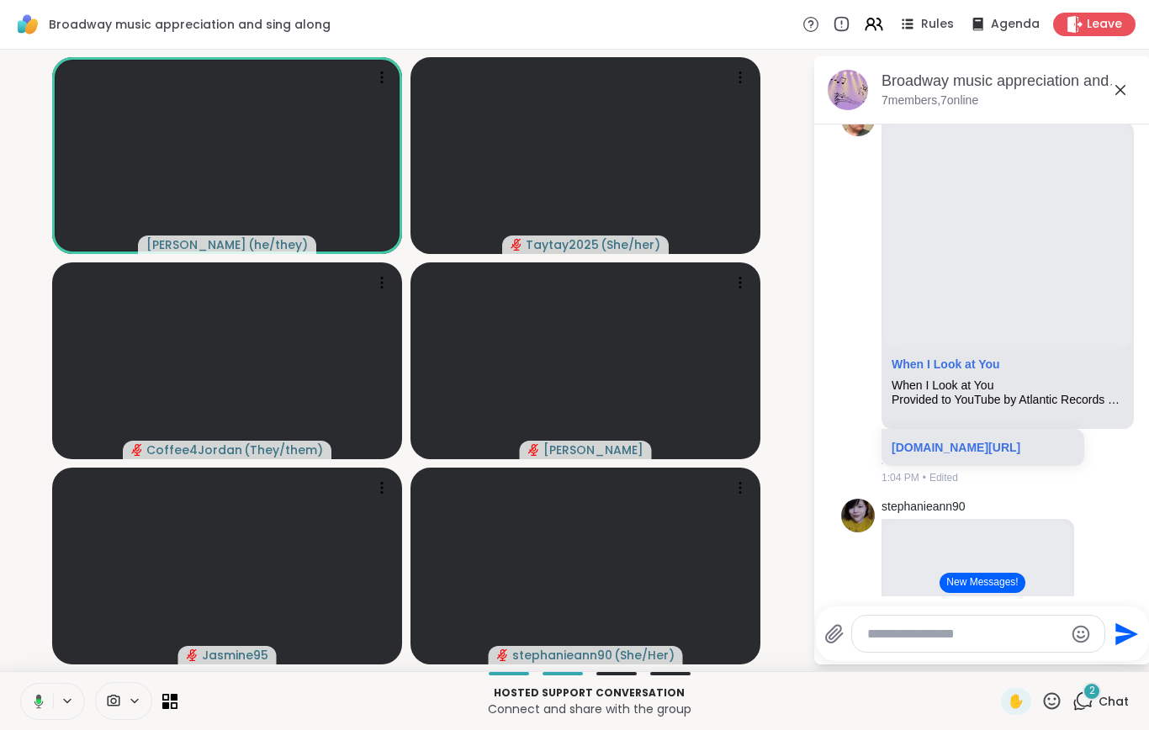
scroll to position [2837, 0]
click at [44, 717] on button at bounding box center [35, 701] width 34 height 35
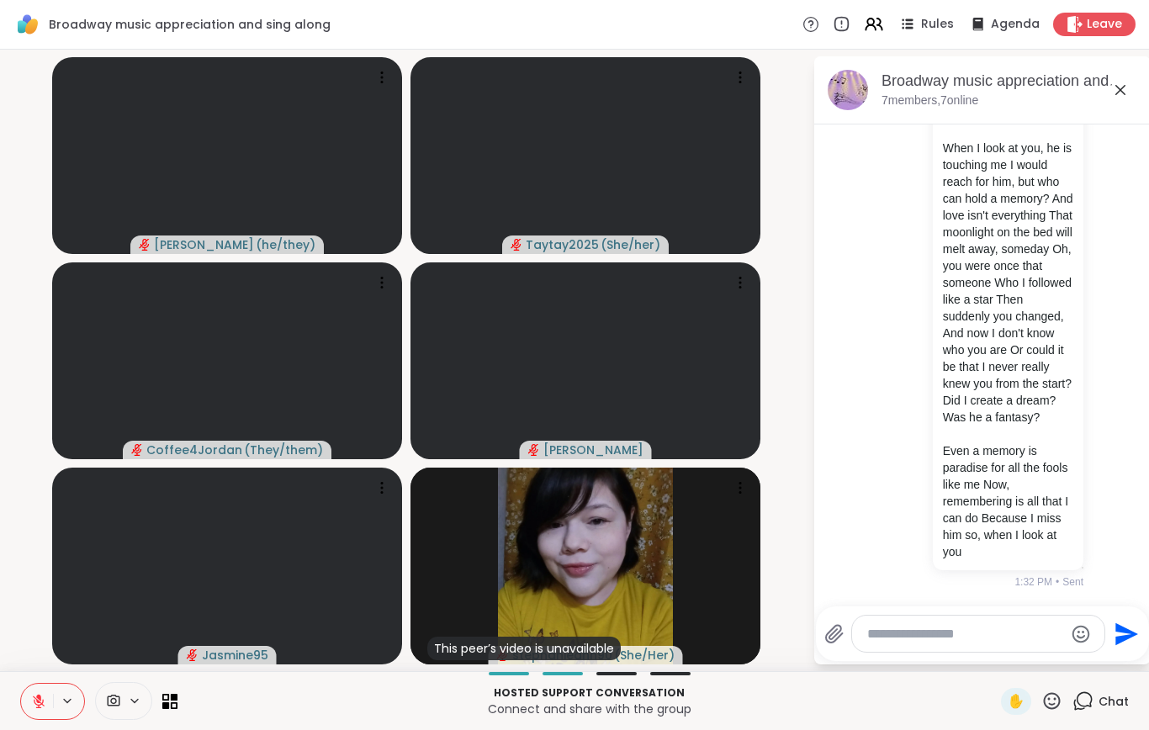
scroll to position [10352, 0]
click at [37, 703] on icon at bounding box center [38, 701] width 15 height 15
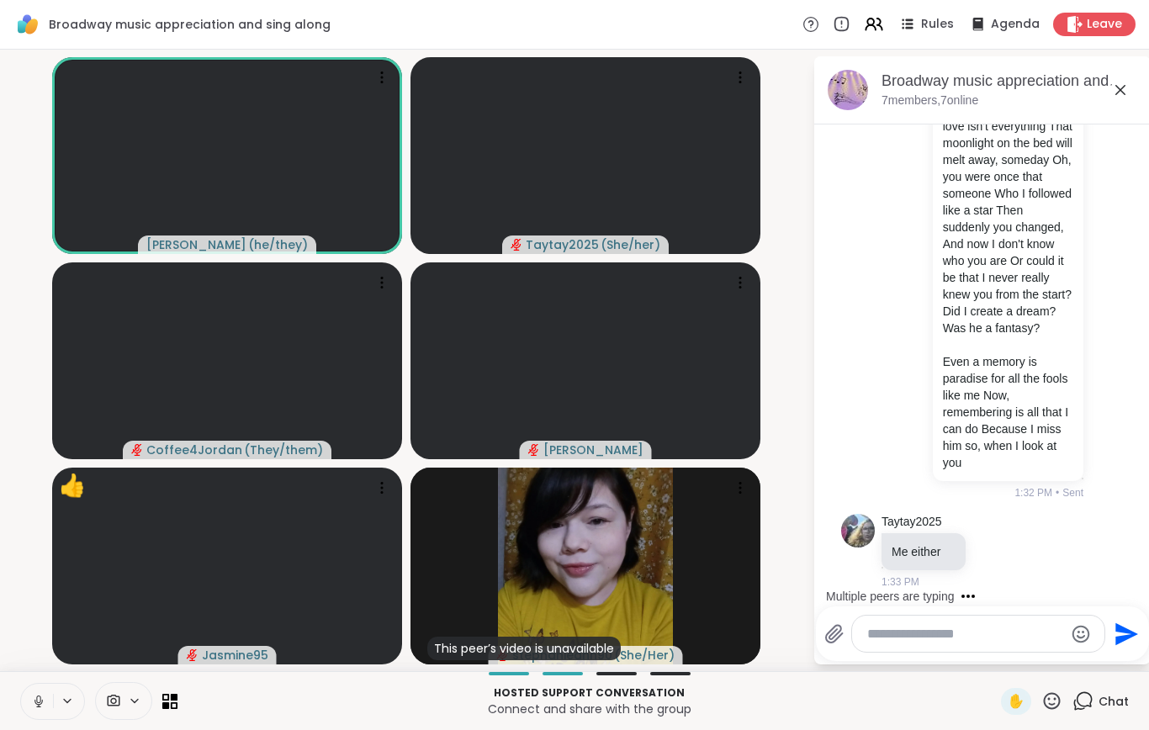
scroll to position [10441, 0]
click at [40, 701] on icon at bounding box center [38, 701] width 15 height 15
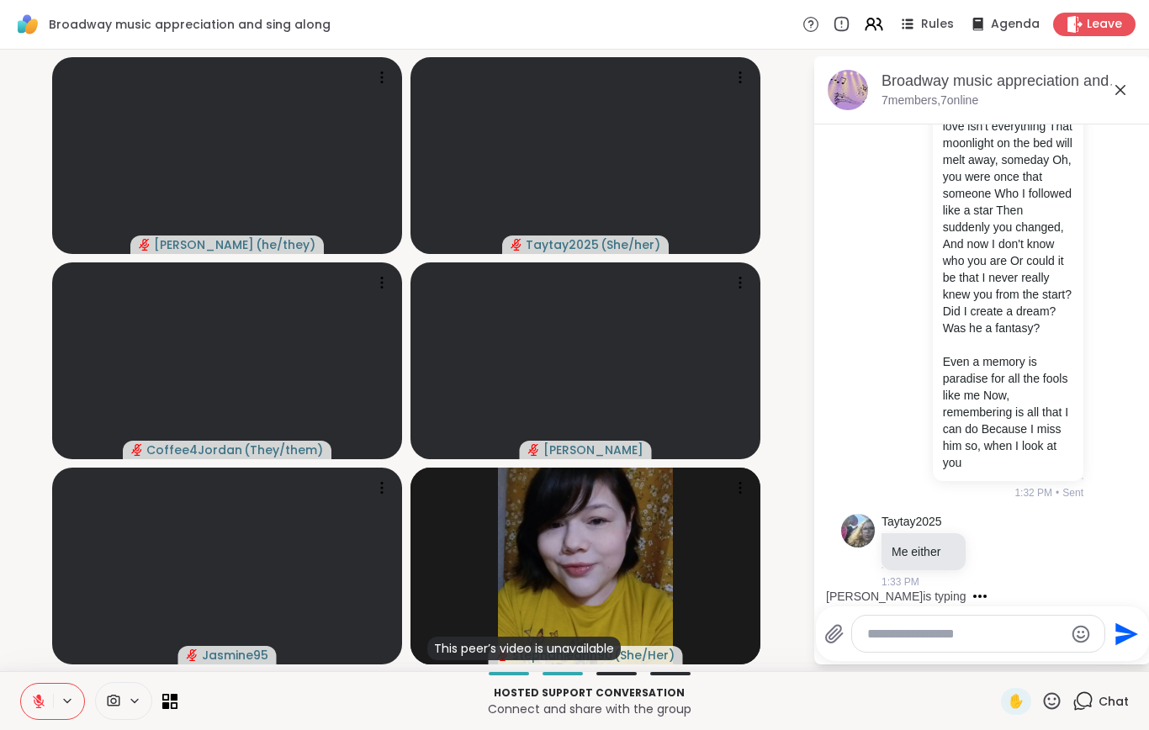
click at [892, 637] on textarea "Type your message" at bounding box center [965, 634] width 196 height 17
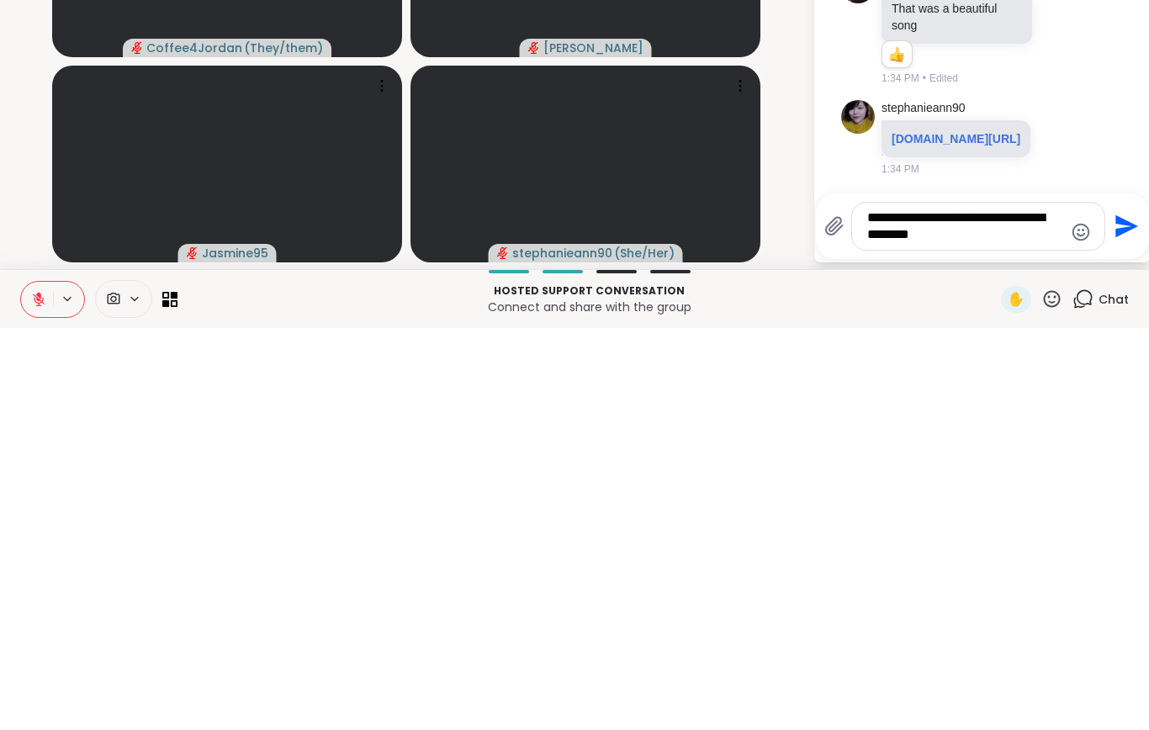
scroll to position [11115, 0]
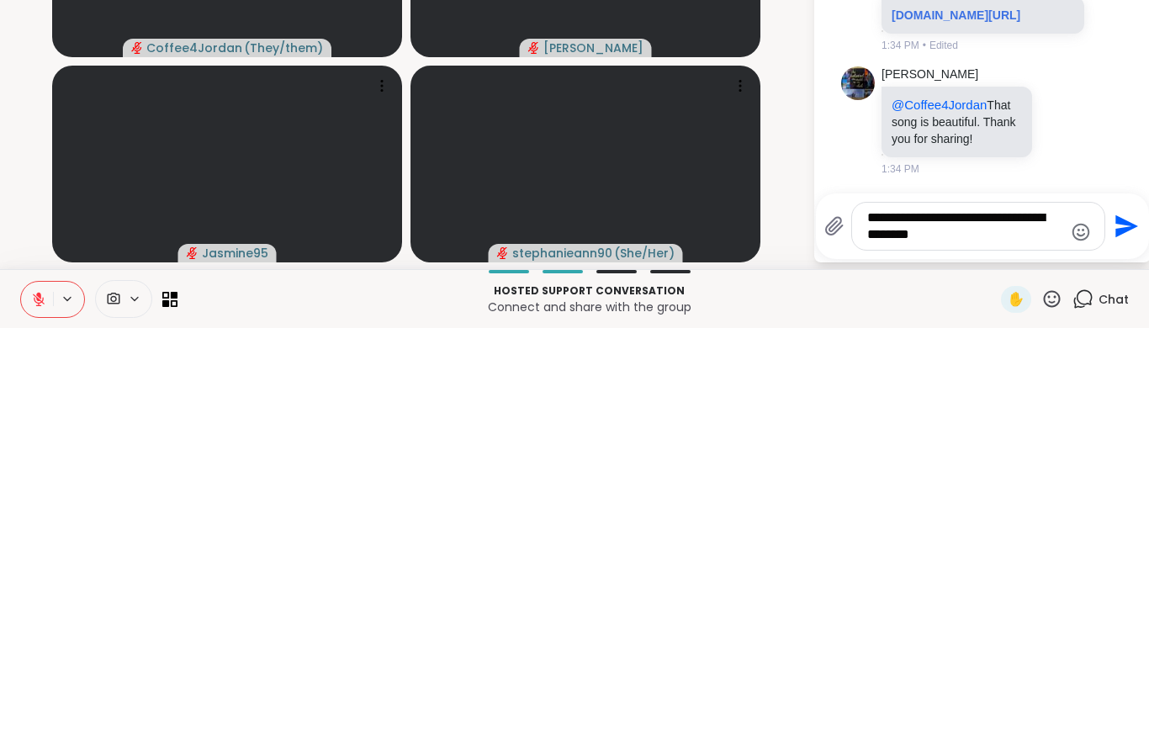
type textarea "**********"
click at [1128, 615] on icon "Send" at bounding box center [1124, 628] width 27 height 27
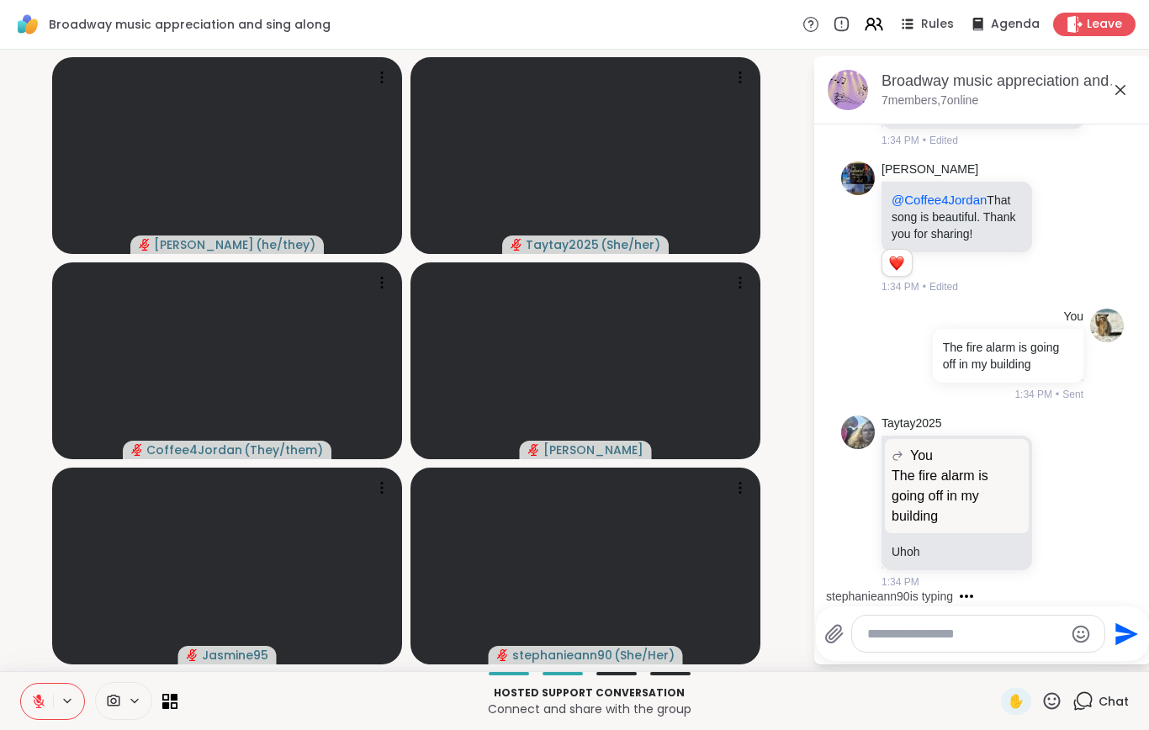
scroll to position [11510, 0]
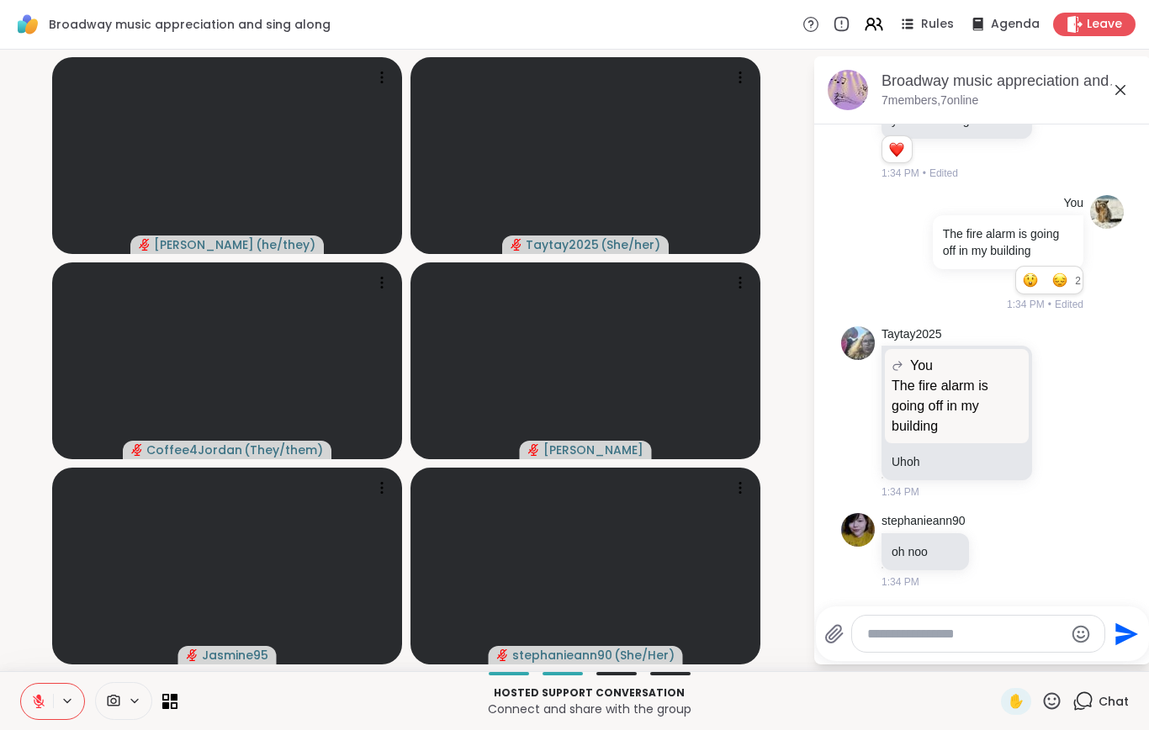
click at [869, 639] on textarea "Type your message" at bounding box center [965, 634] width 196 height 17
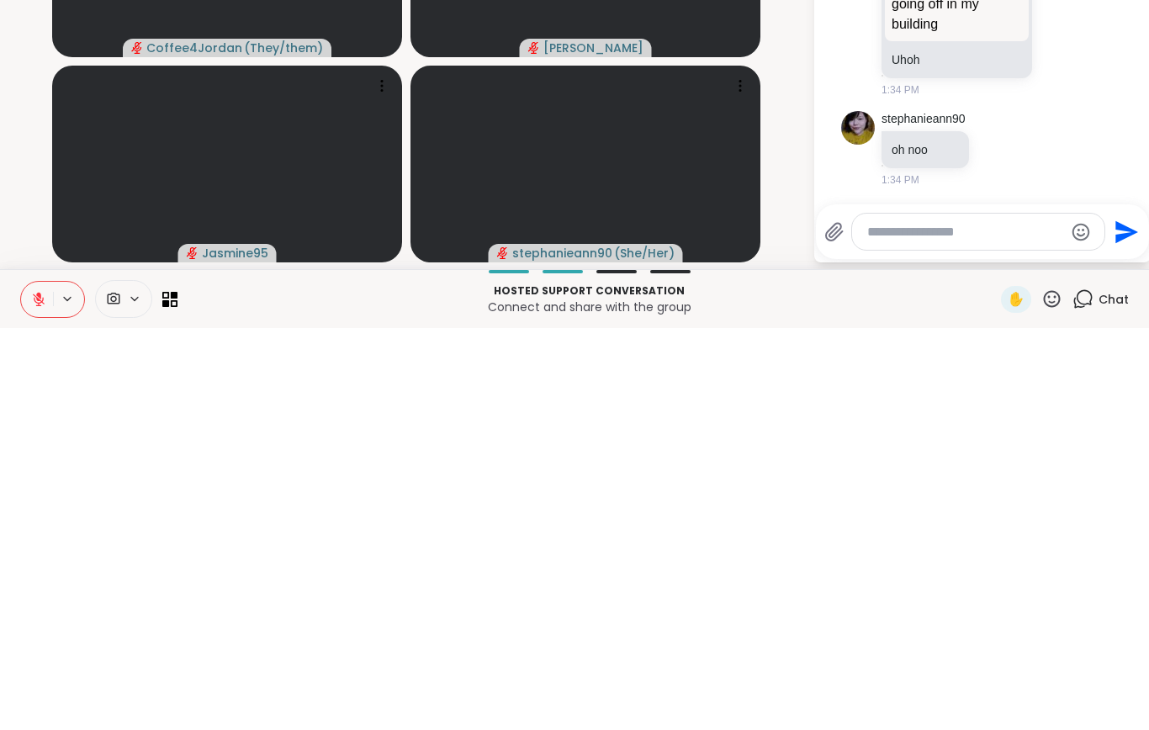
scroll to position [11720, 0]
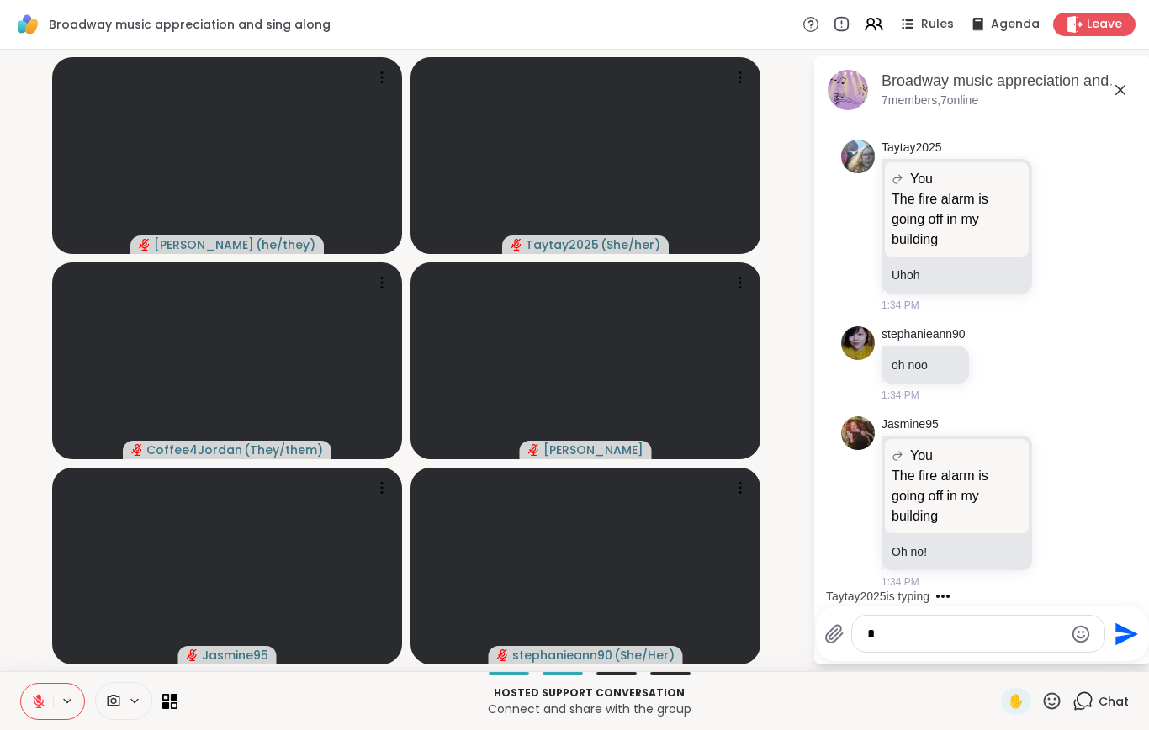
click at [887, 640] on textarea "*" at bounding box center [965, 634] width 196 height 17
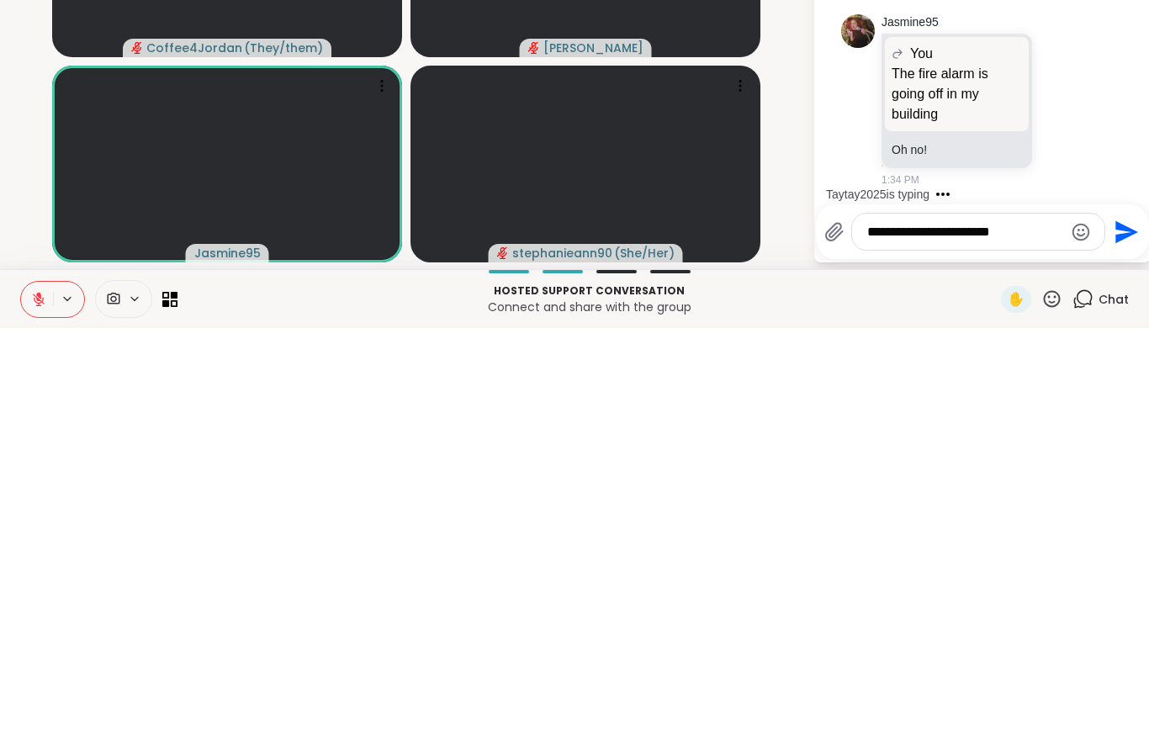
type textarea "**********"
click at [1112, 621] on icon "Send" at bounding box center [1124, 634] width 27 height 27
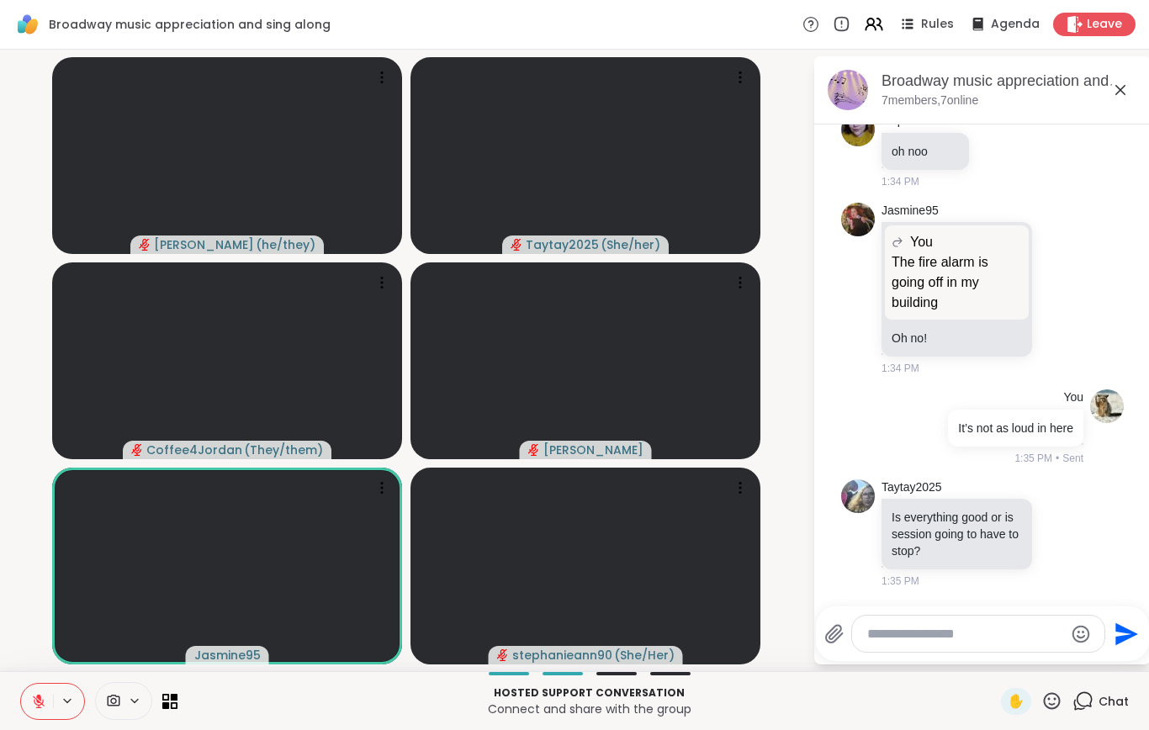
scroll to position [11932, 0]
click at [892, 637] on textarea "Type your message" at bounding box center [965, 634] width 196 height 17
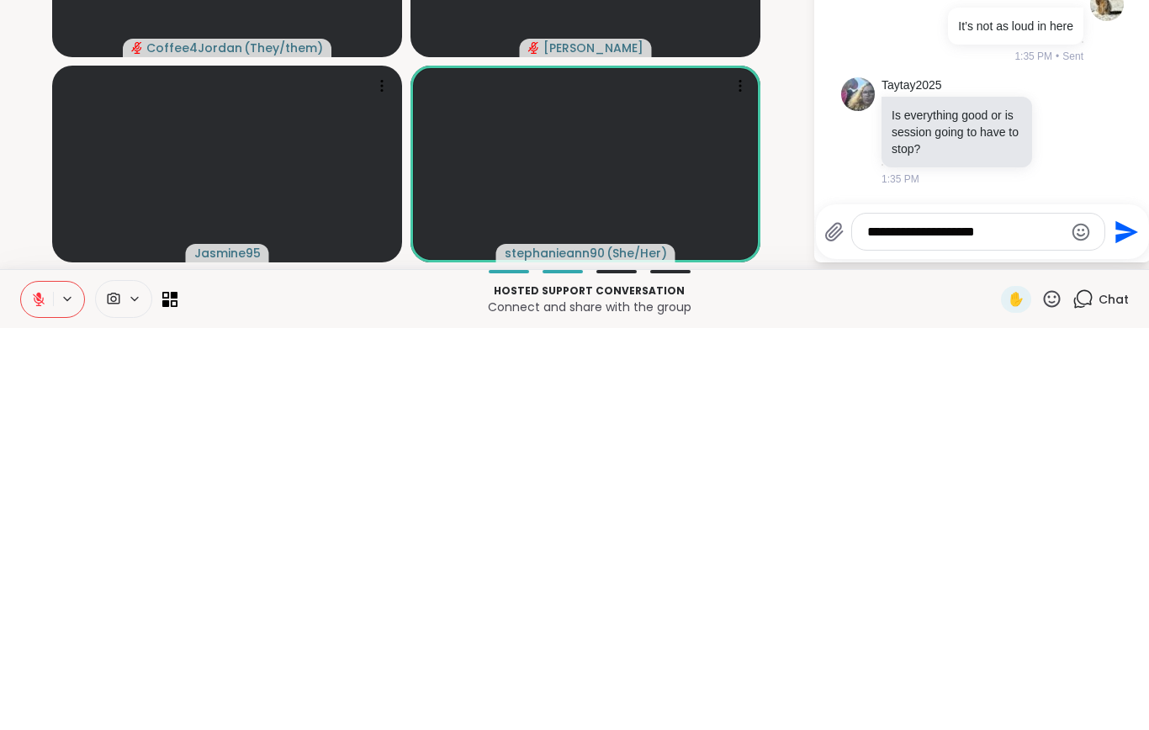
type textarea "**********"
click at [1116, 622] on icon "Send" at bounding box center [1126, 633] width 23 height 23
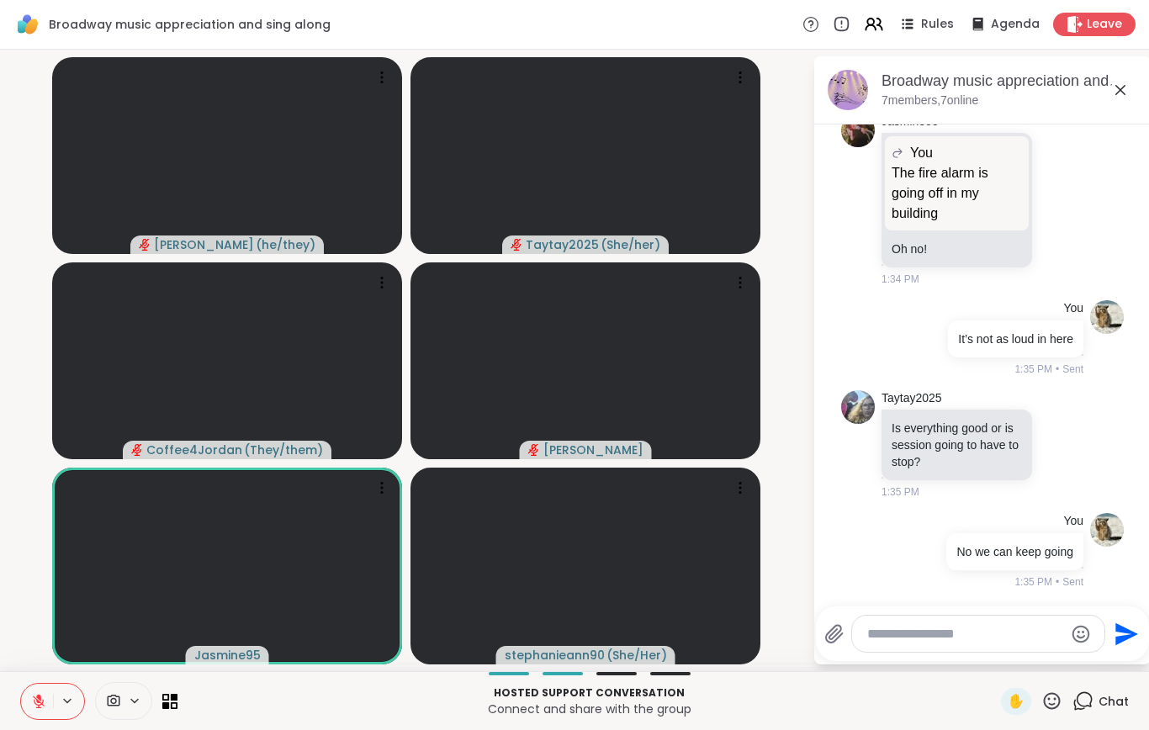
scroll to position [12044, 0]
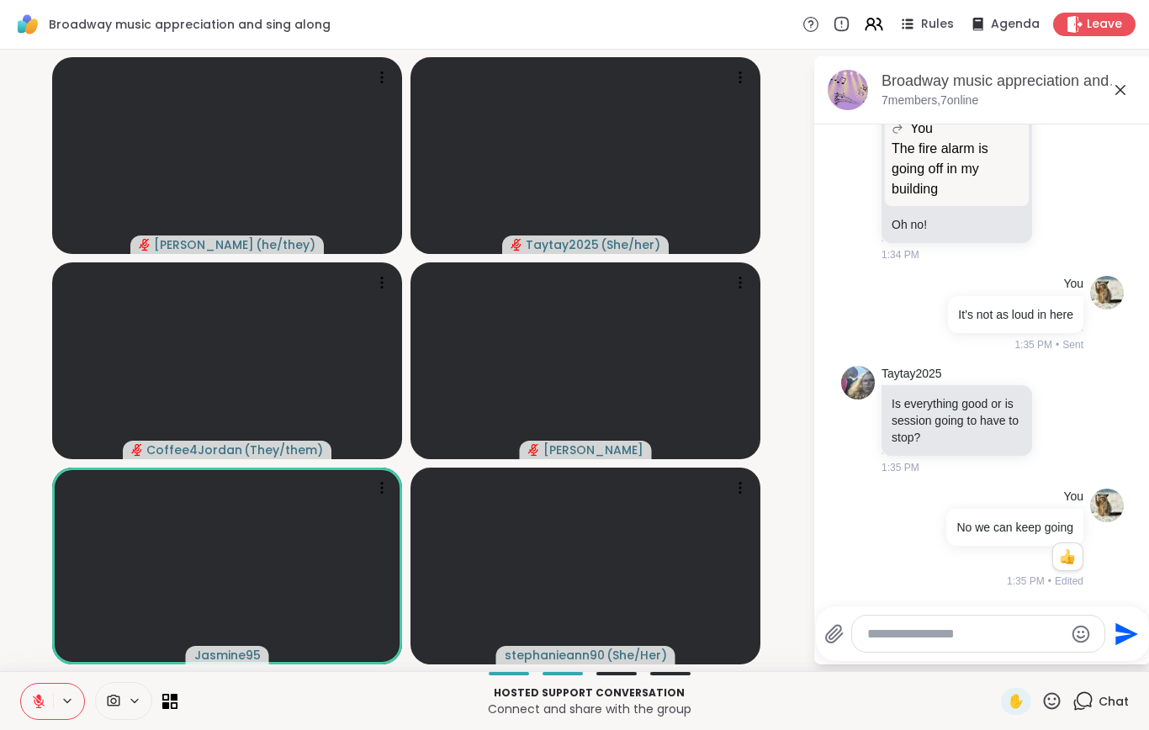
click at [902, 641] on textarea "Type your message" at bounding box center [965, 634] width 196 height 17
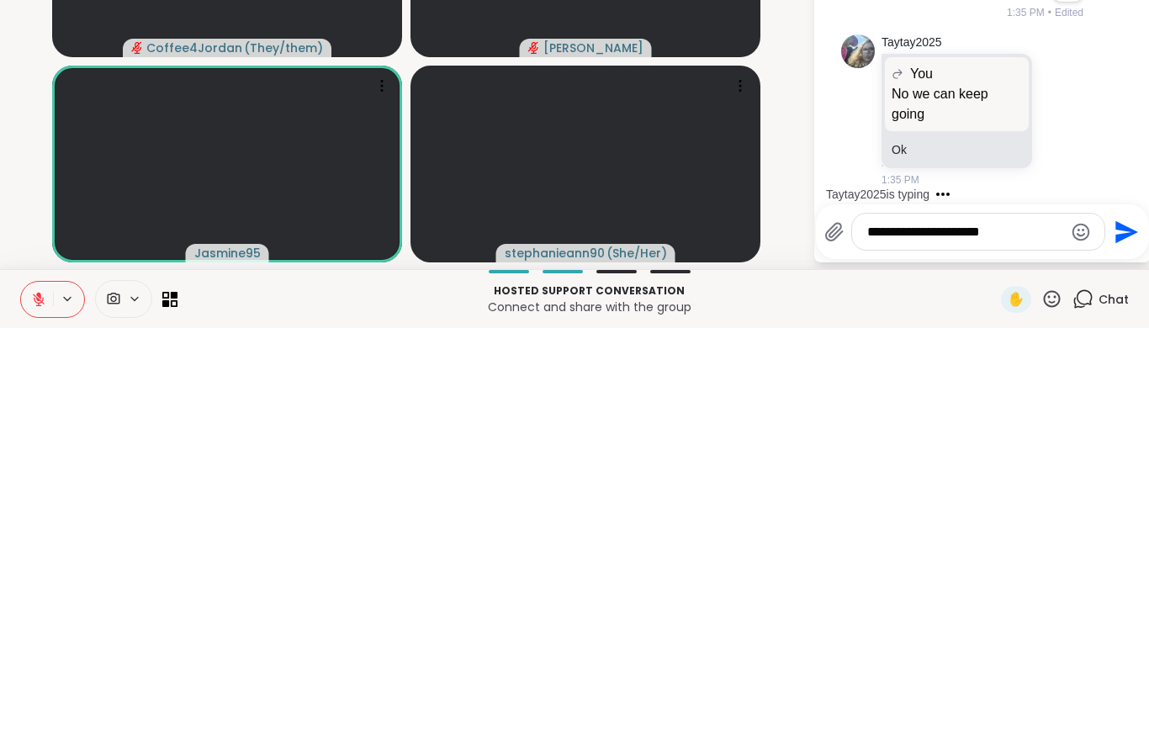
scroll to position [12211, 0]
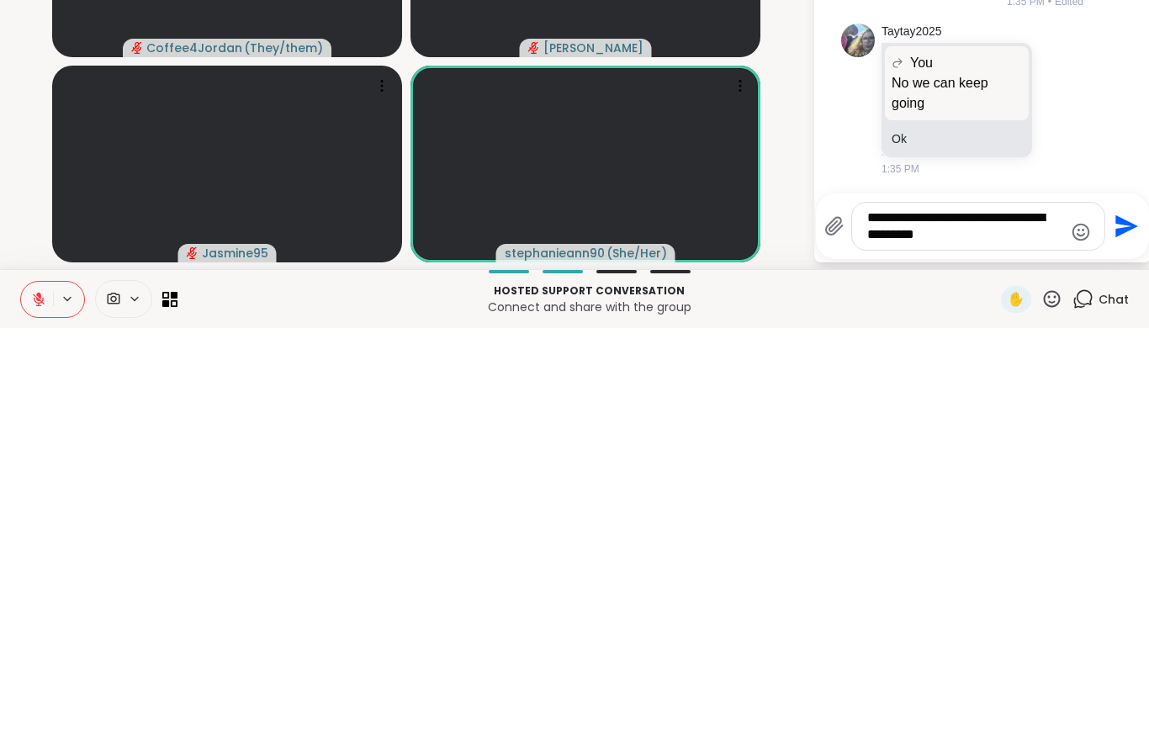
type textarea "**********"
click at [1120, 615] on icon "Send" at bounding box center [1124, 628] width 27 height 27
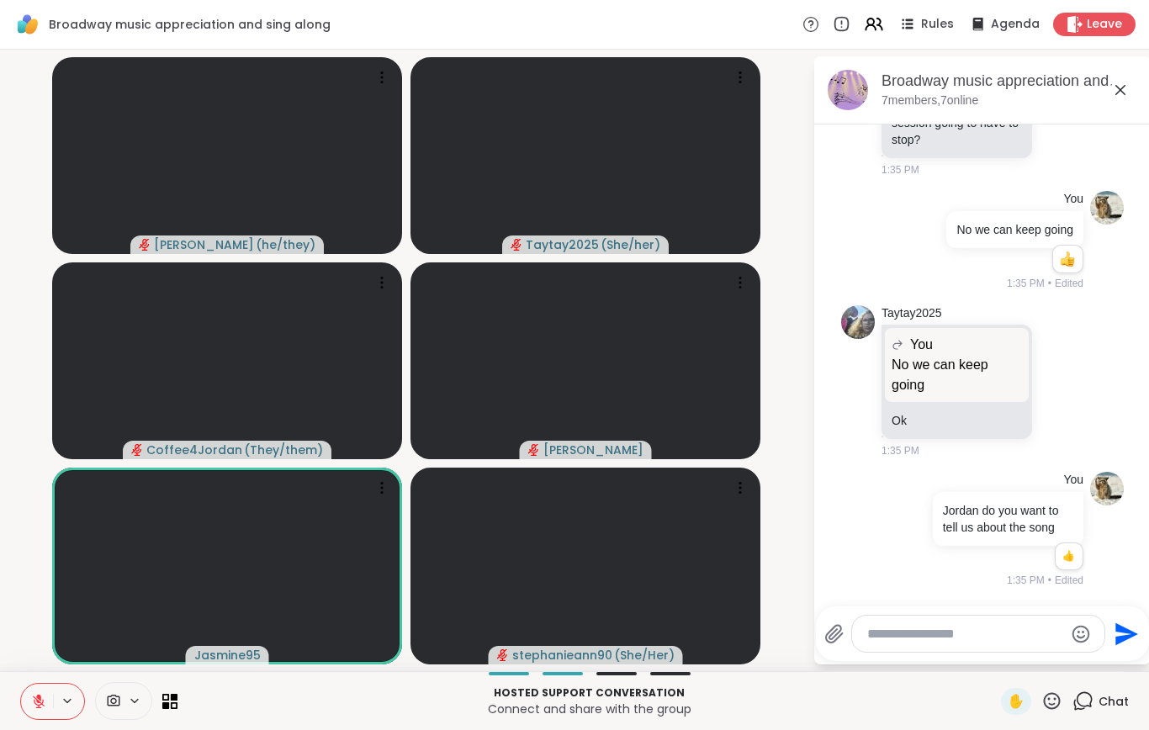
scroll to position [12340, 0]
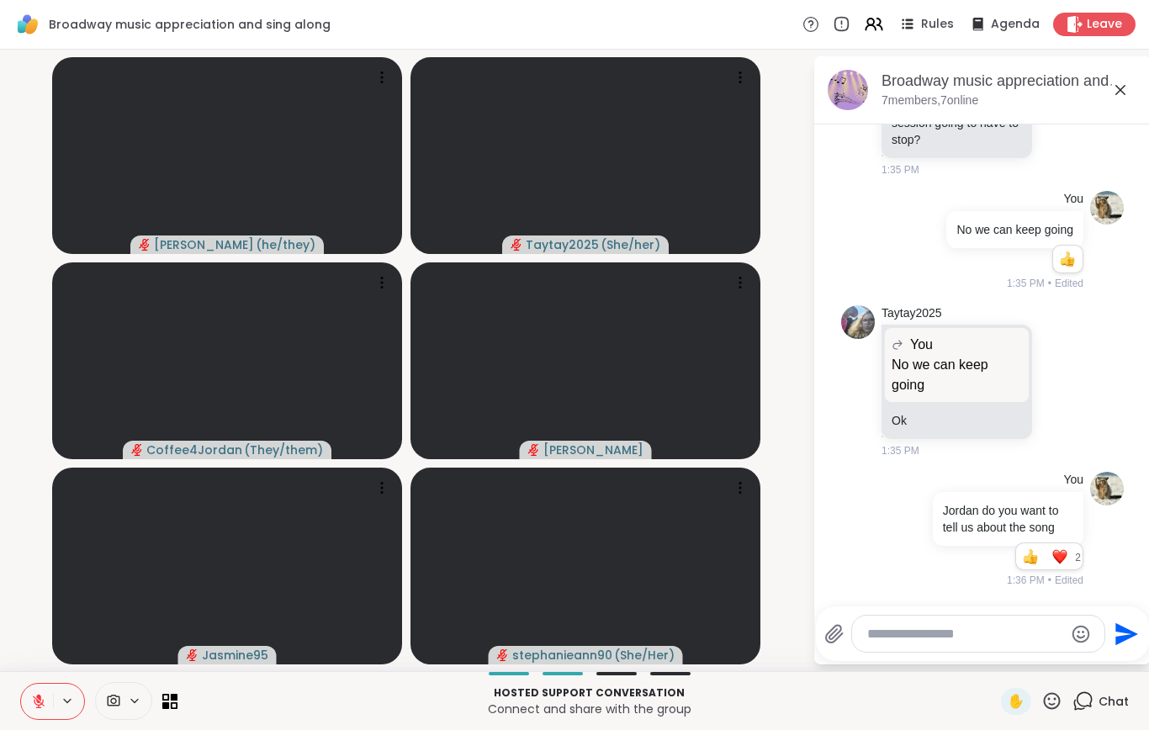
click at [33, 702] on icon at bounding box center [38, 701] width 15 height 15
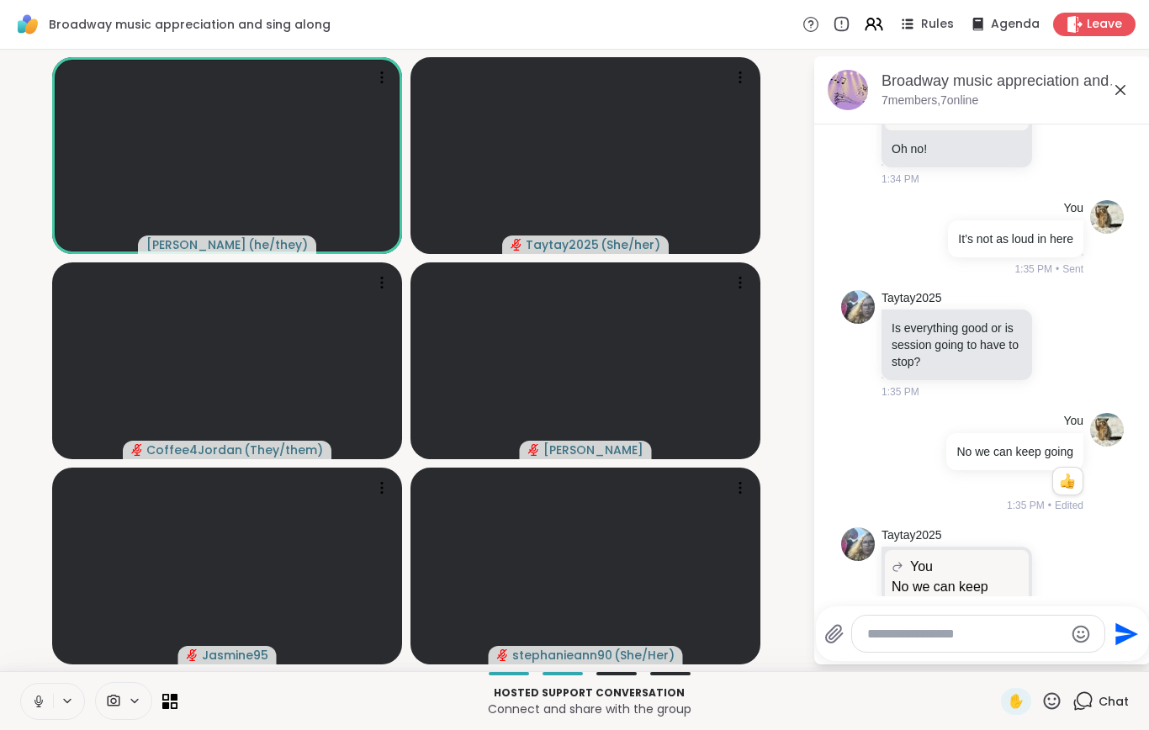
scroll to position [11810, 0]
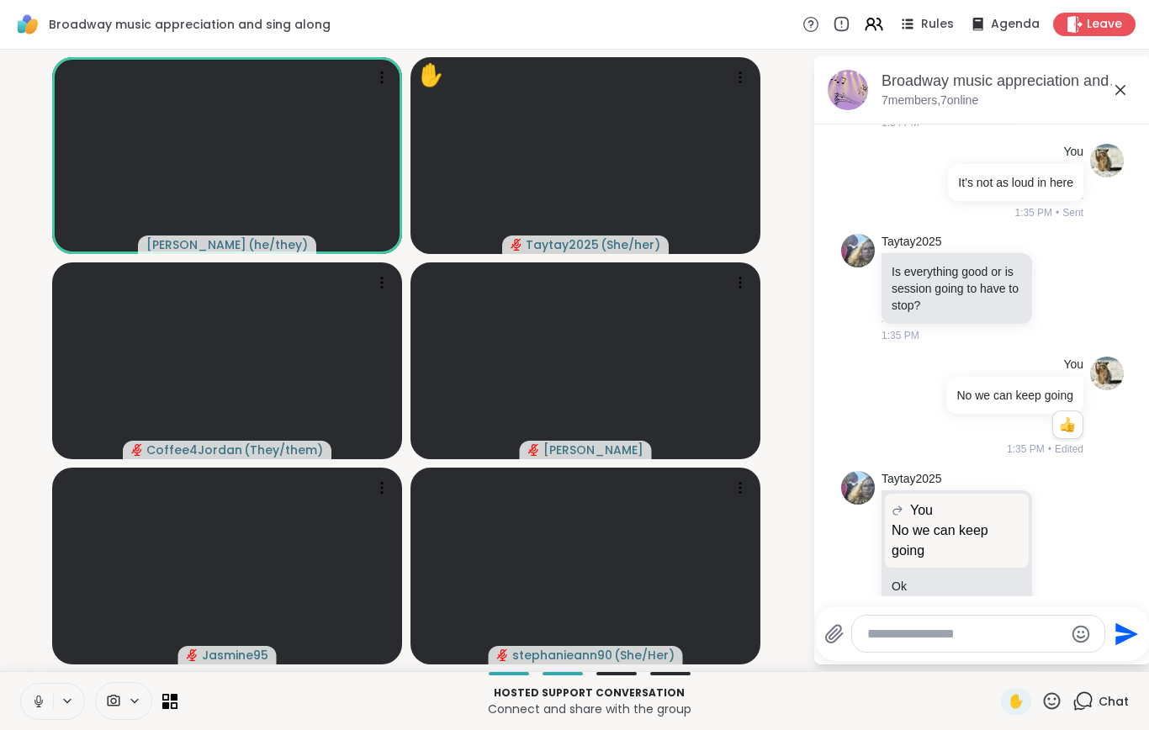
click at [35, 702] on icon at bounding box center [38, 701] width 8 height 5
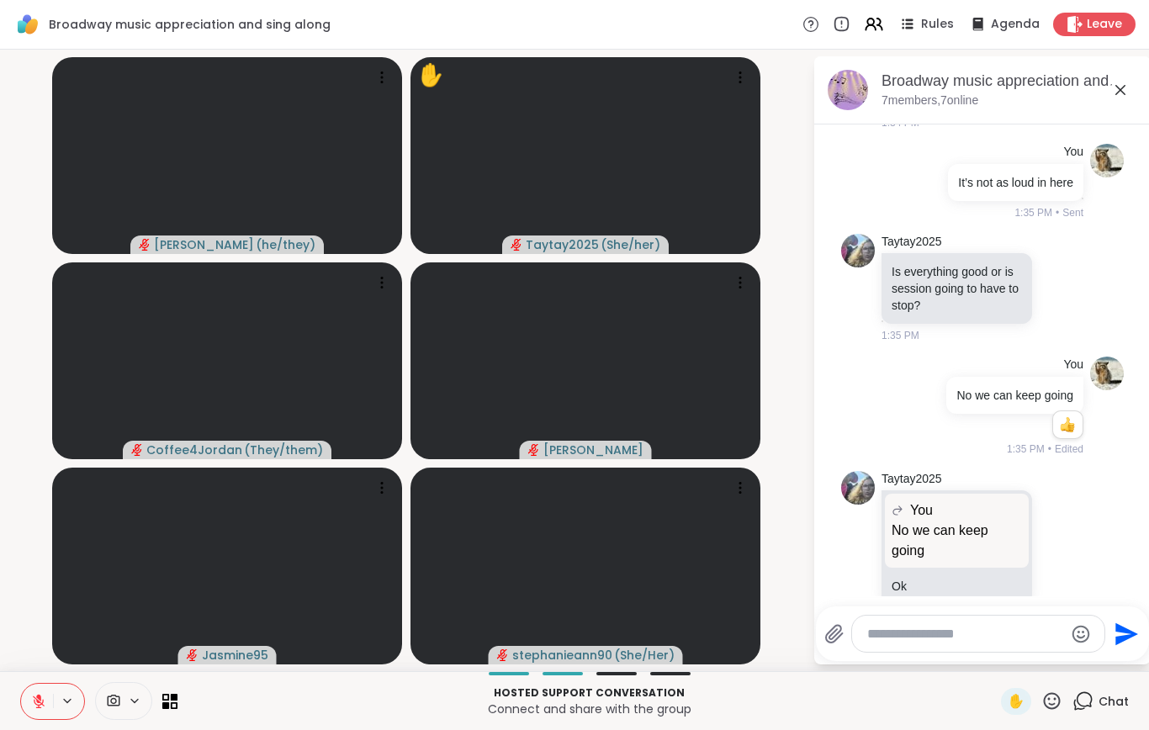
click at [33, 704] on icon at bounding box center [38, 701] width 15 height 15
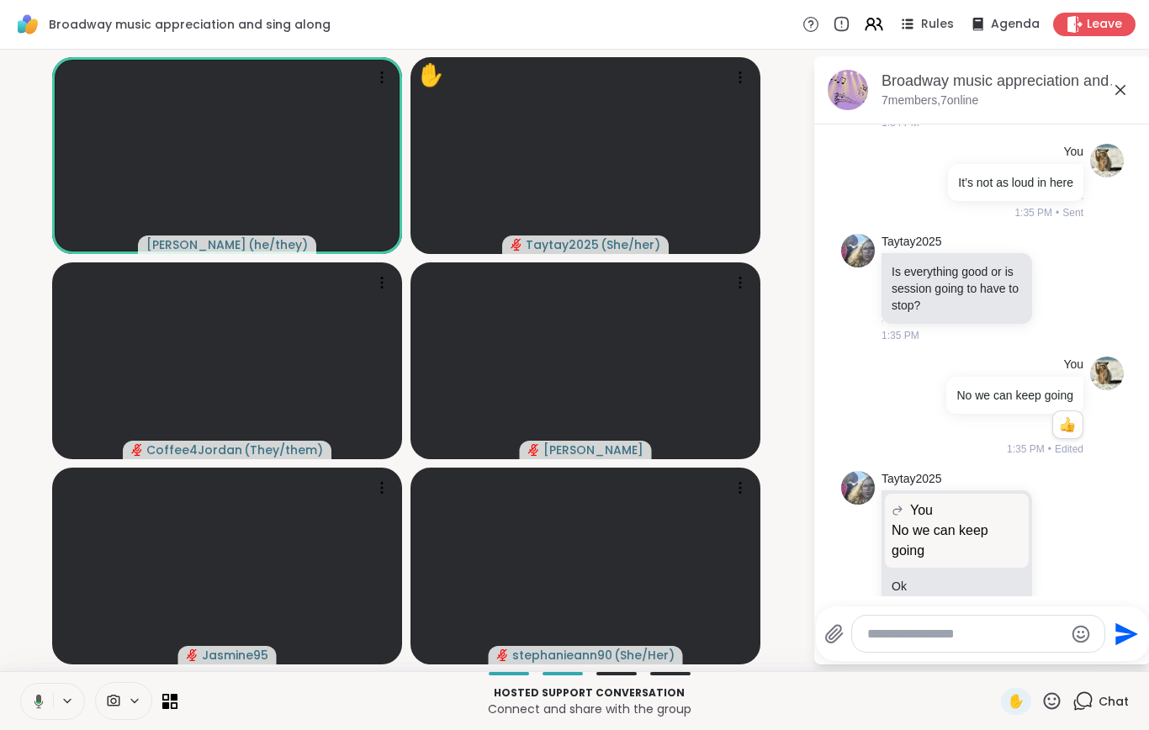
click at [41, 692] on button at bounding box center [35, 701] width 34 height 35
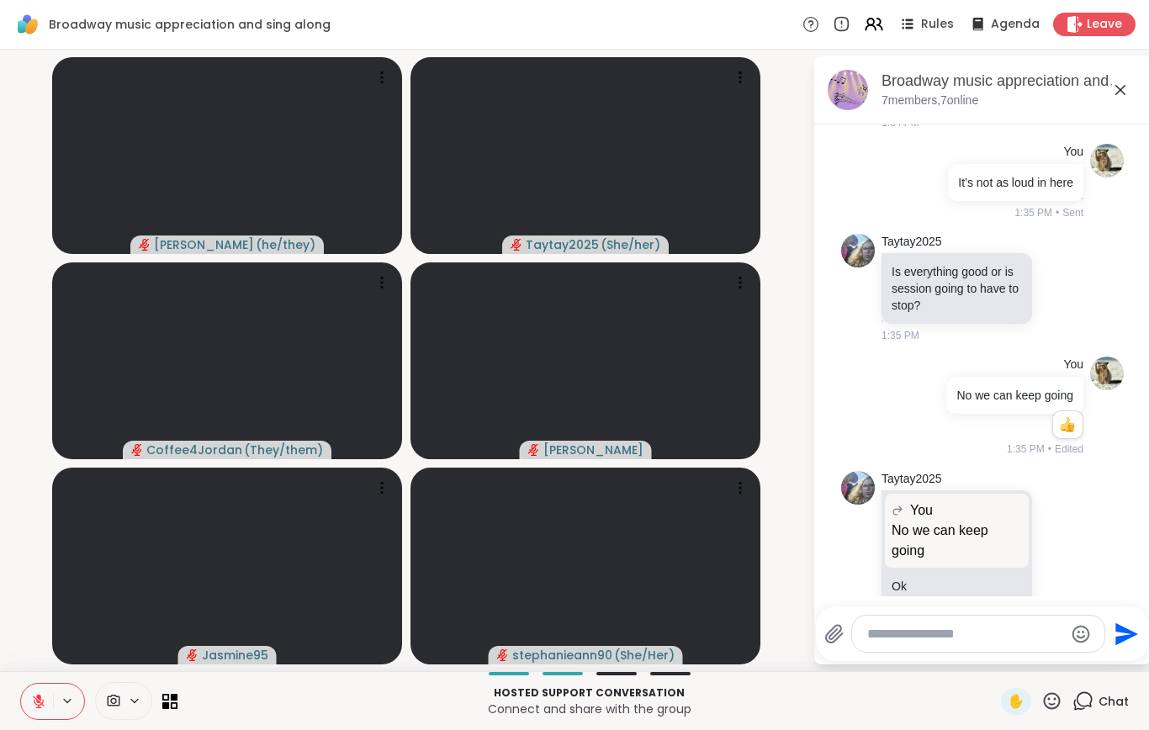
click at [29, 704] on button at bounding box center [37, 701] width 32 height 35
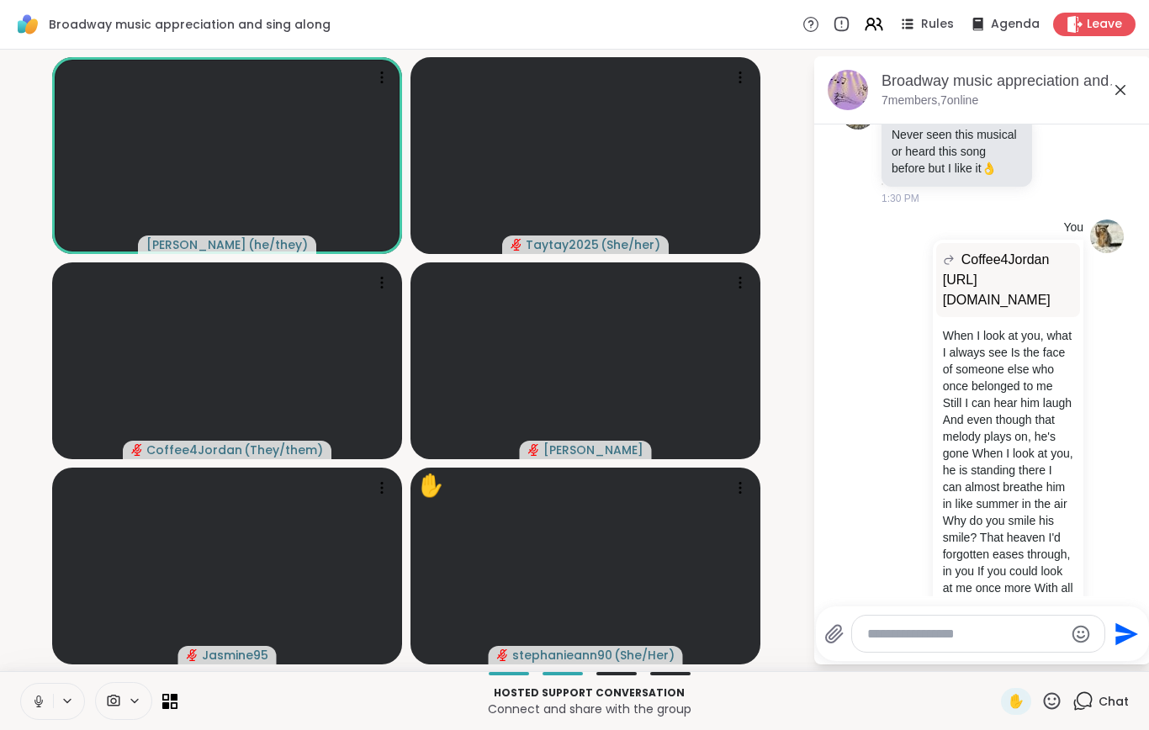
scroll to position [9630, 0]
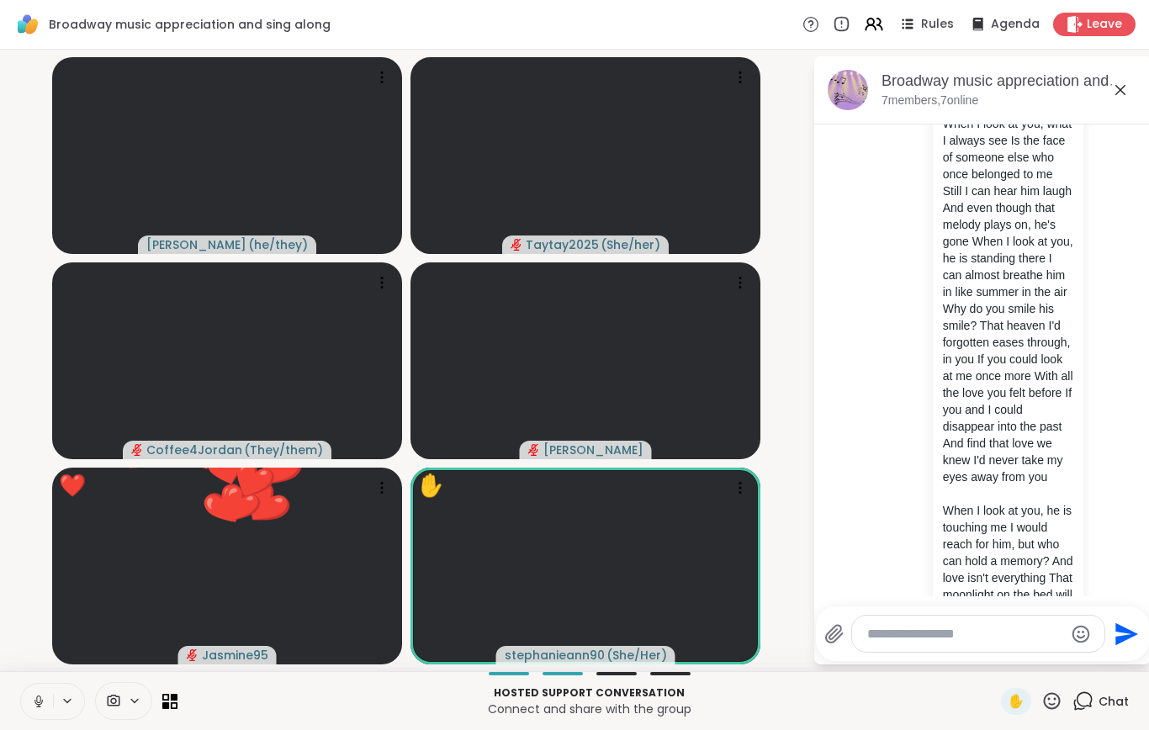
click at [28, 710] on button at bounding box center [37, 701] width 32 height 35
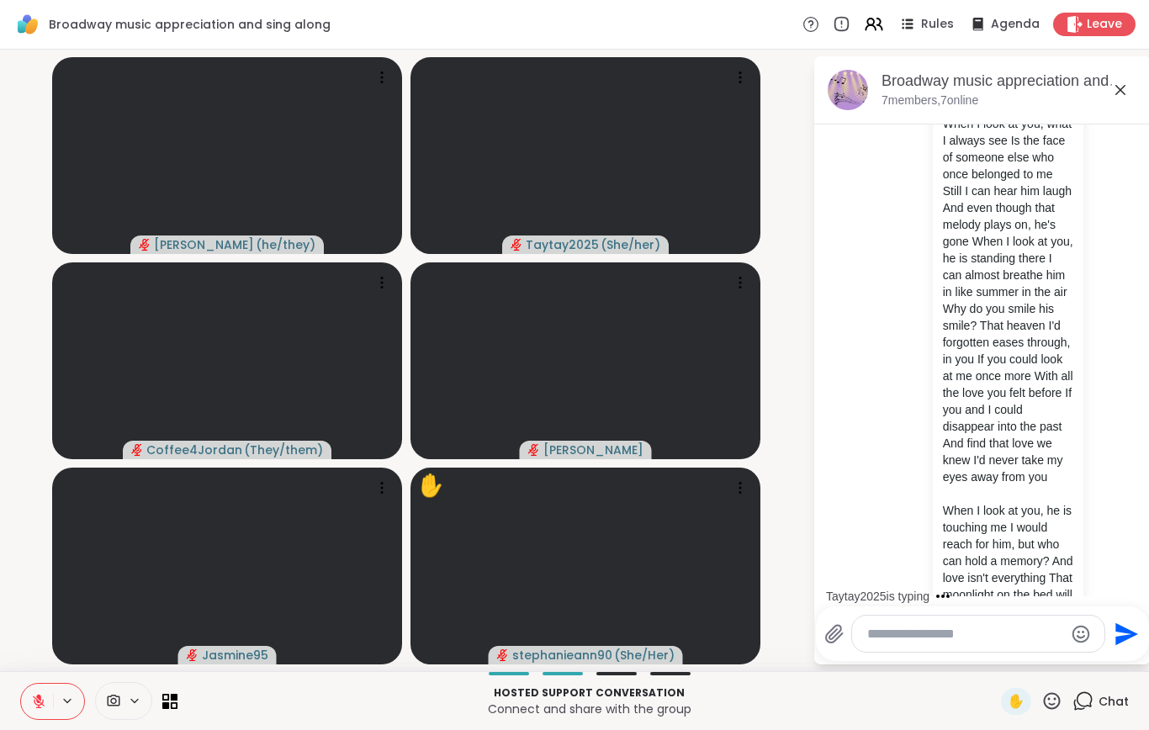
click at [37, 703] on icon at bounding box center [38, 701] width 15 height 15
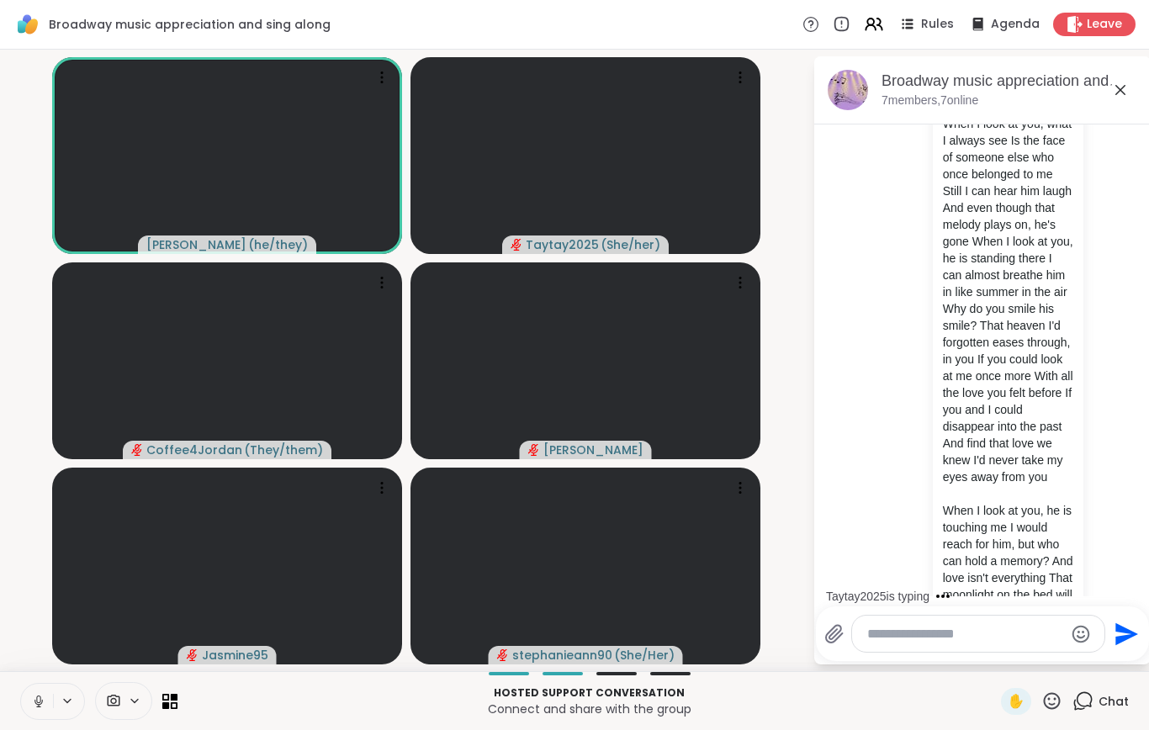
click at [30, 694] on button at bounding box center [37, 701] width 32 height 35
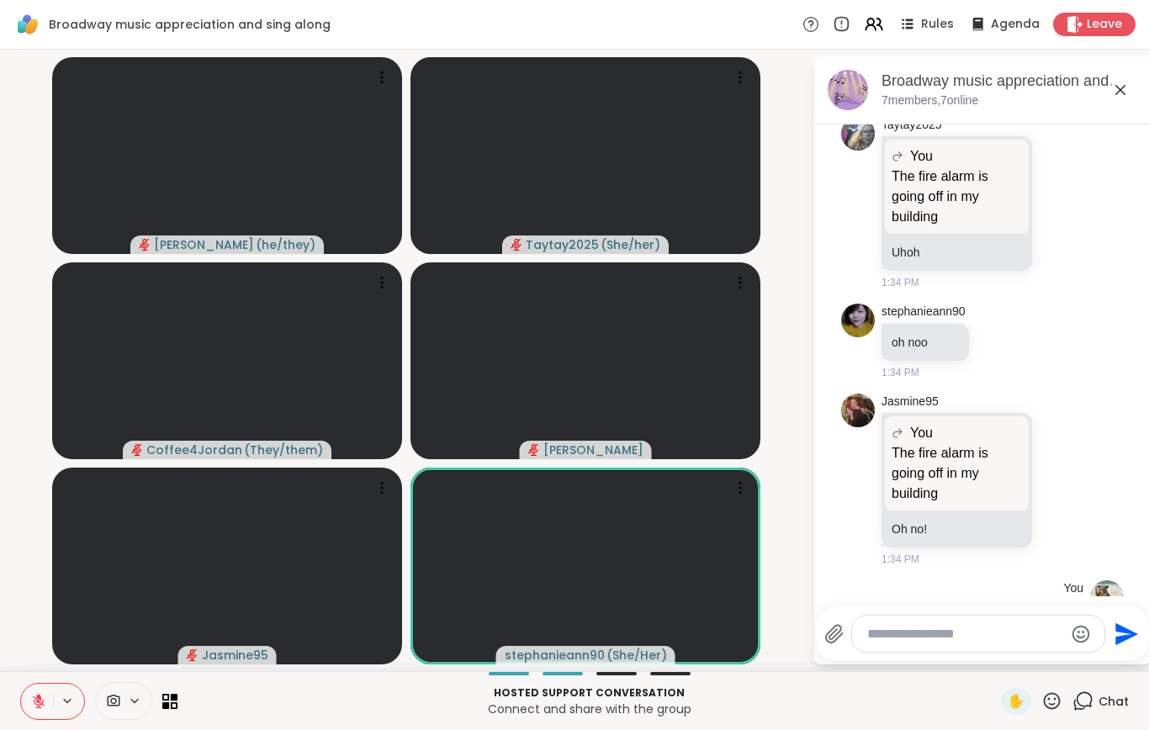
scroll to position [11373, 0]
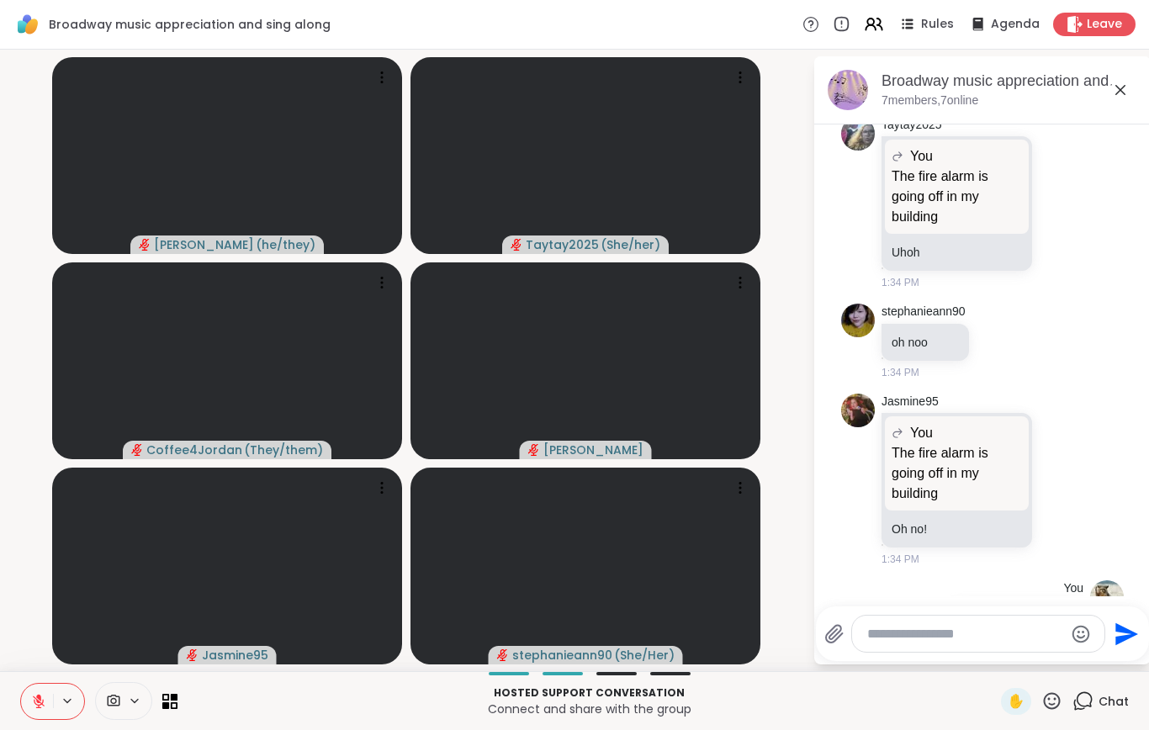
click at [35, 704] on icon at bounding box center [38, 701] width 15 height 15
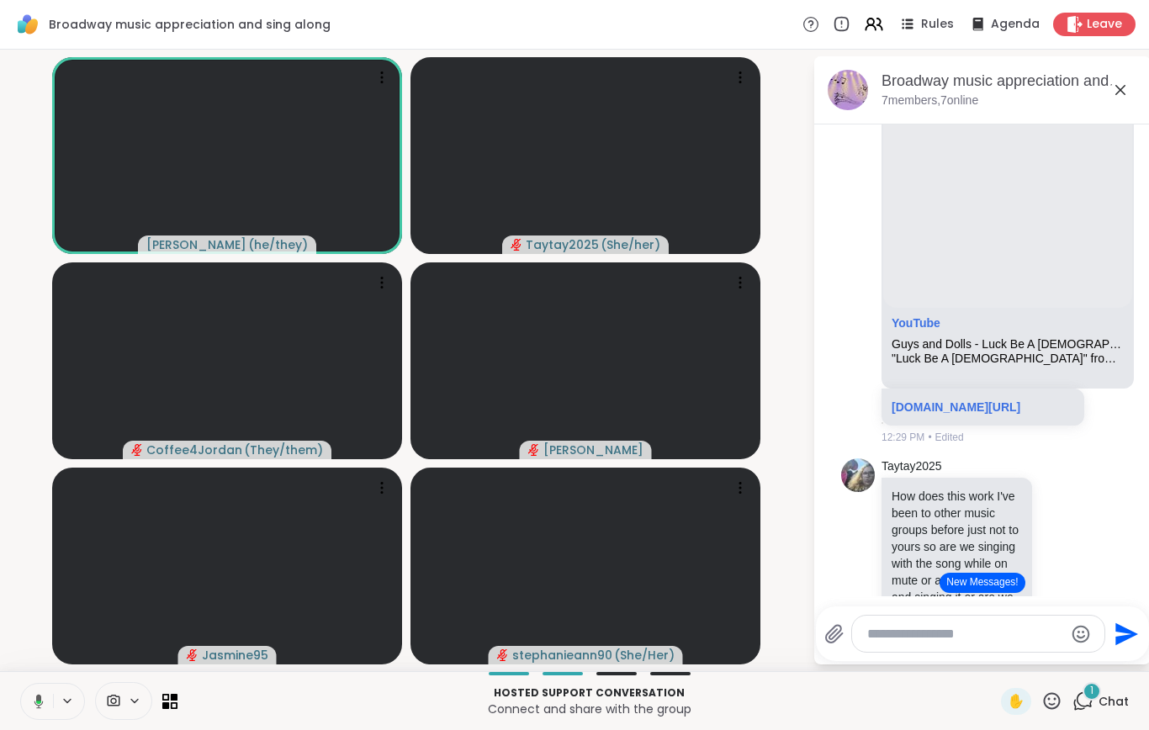
scroll to position [1796, 0]
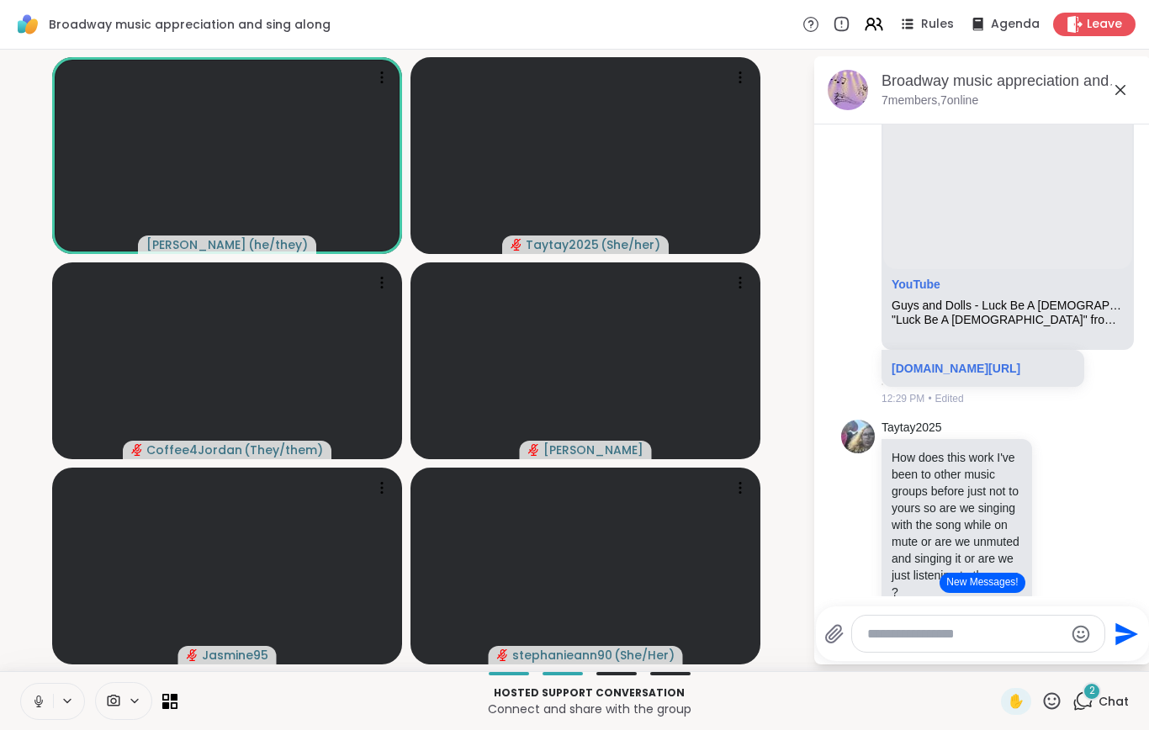
click at [31, 695] on icon at bounding box center [38, 701] width 15 height 15
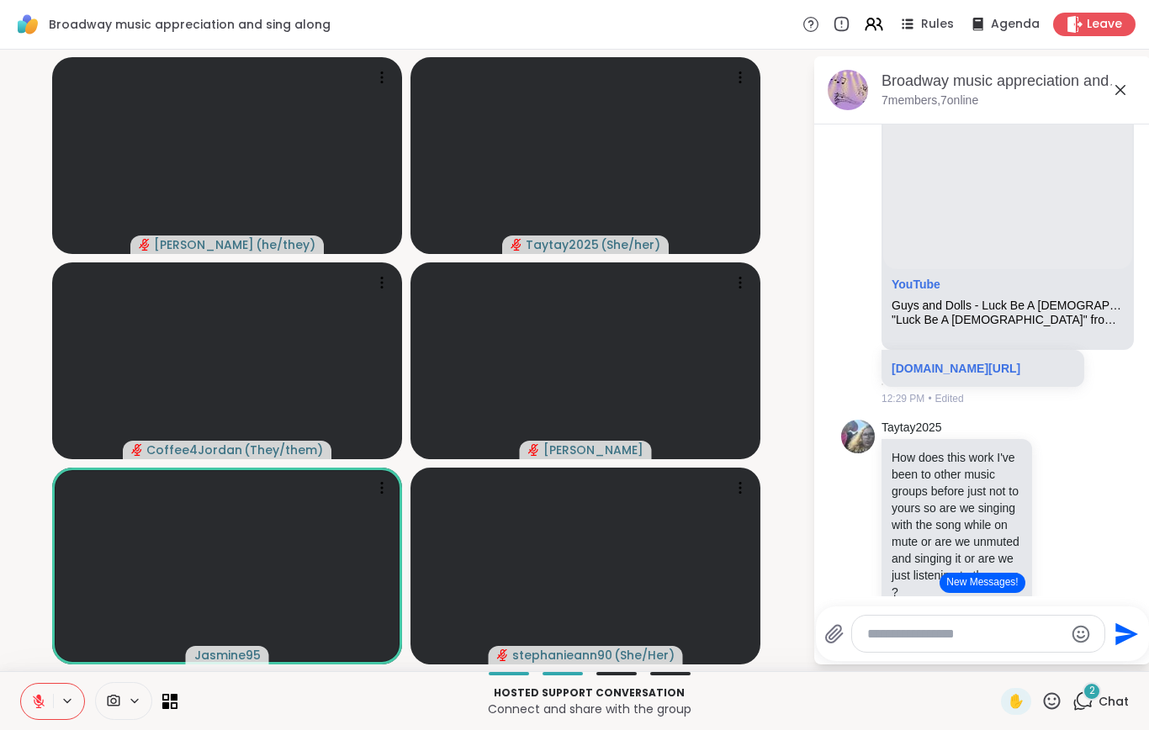
click at [45, 699] on icon at bounding box center [38, 701] width 15 height 15
click at [37, 710] on button at bounding box center [37, 701] width 32 height 35
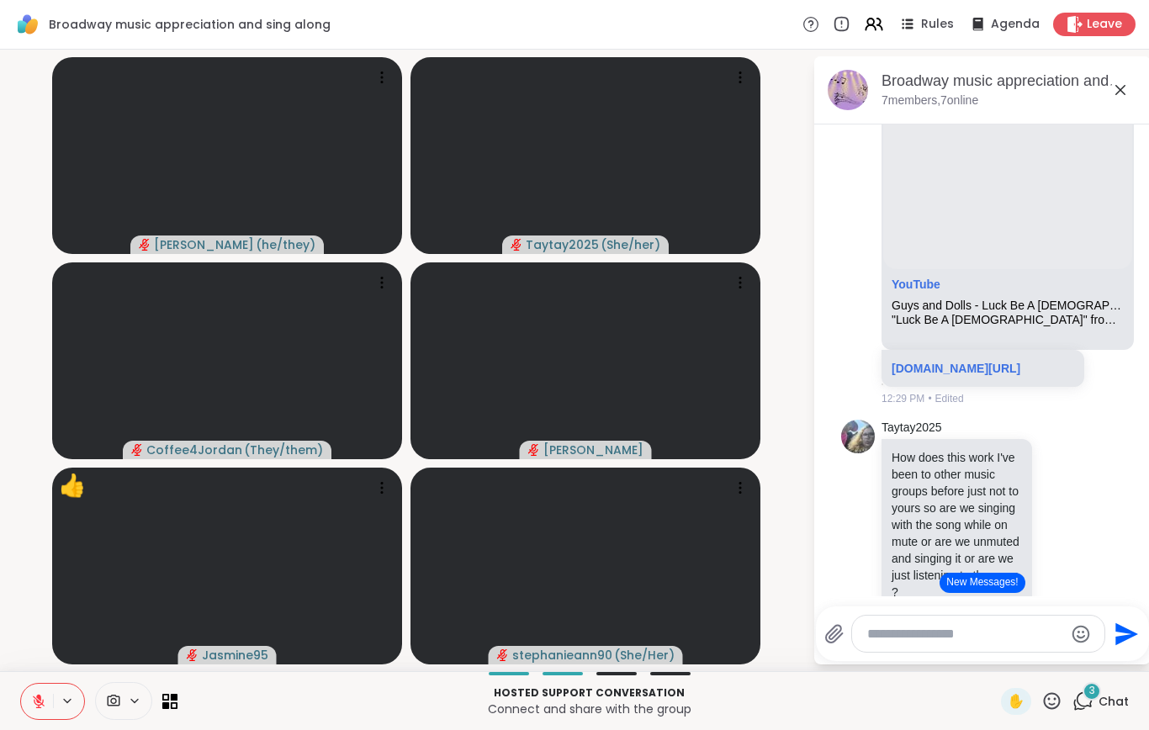
click at [40, 698] on icon at bounding box center [38, 697] width 5 height 7
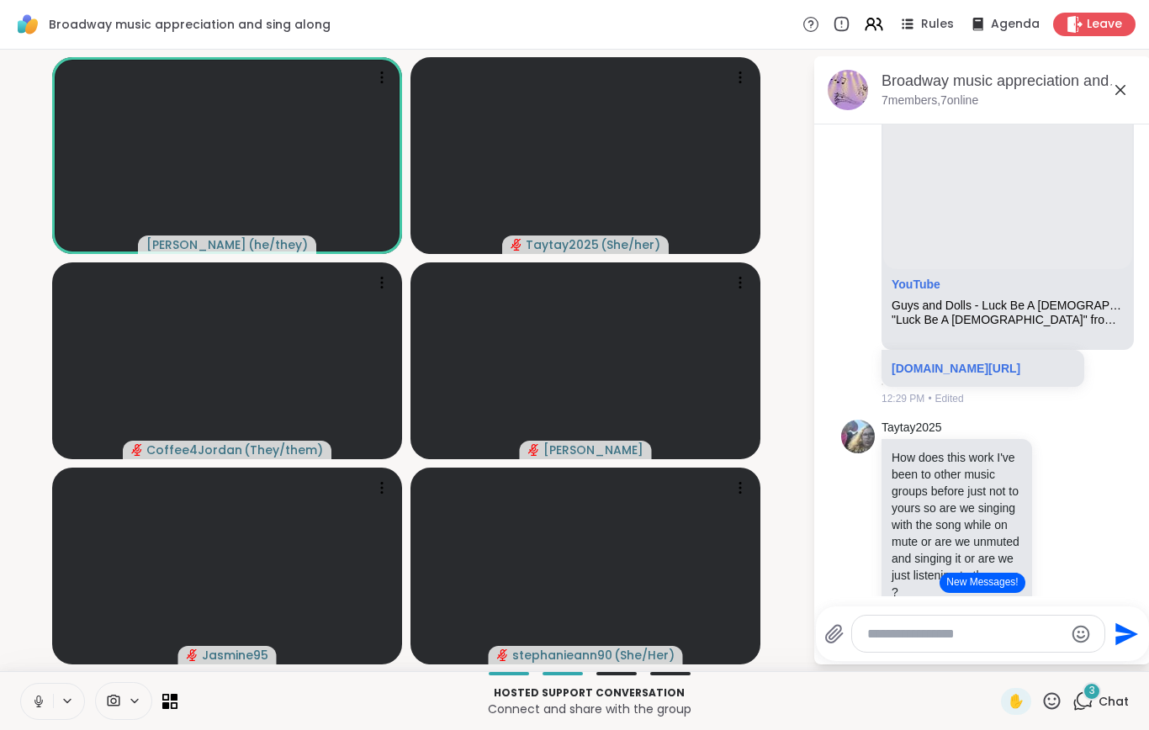
click at [37, 714] on button at bounding box center [37, 701] width 32 height 35
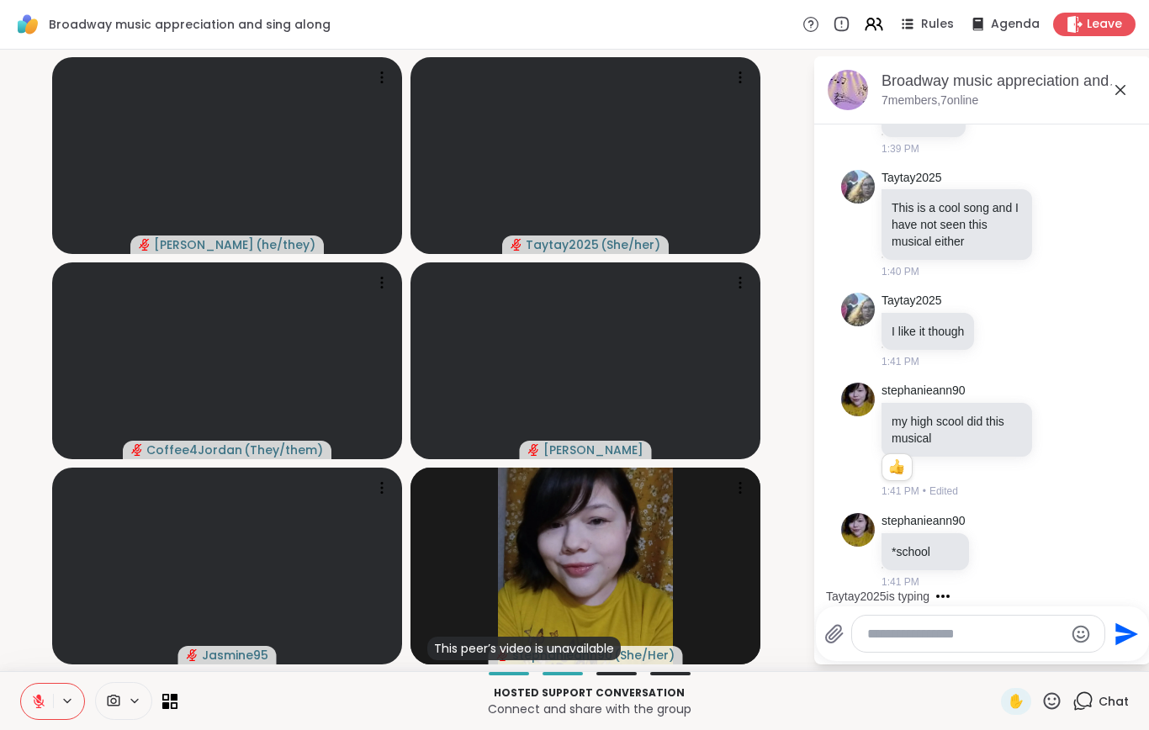
scroll to position [13455, 0]
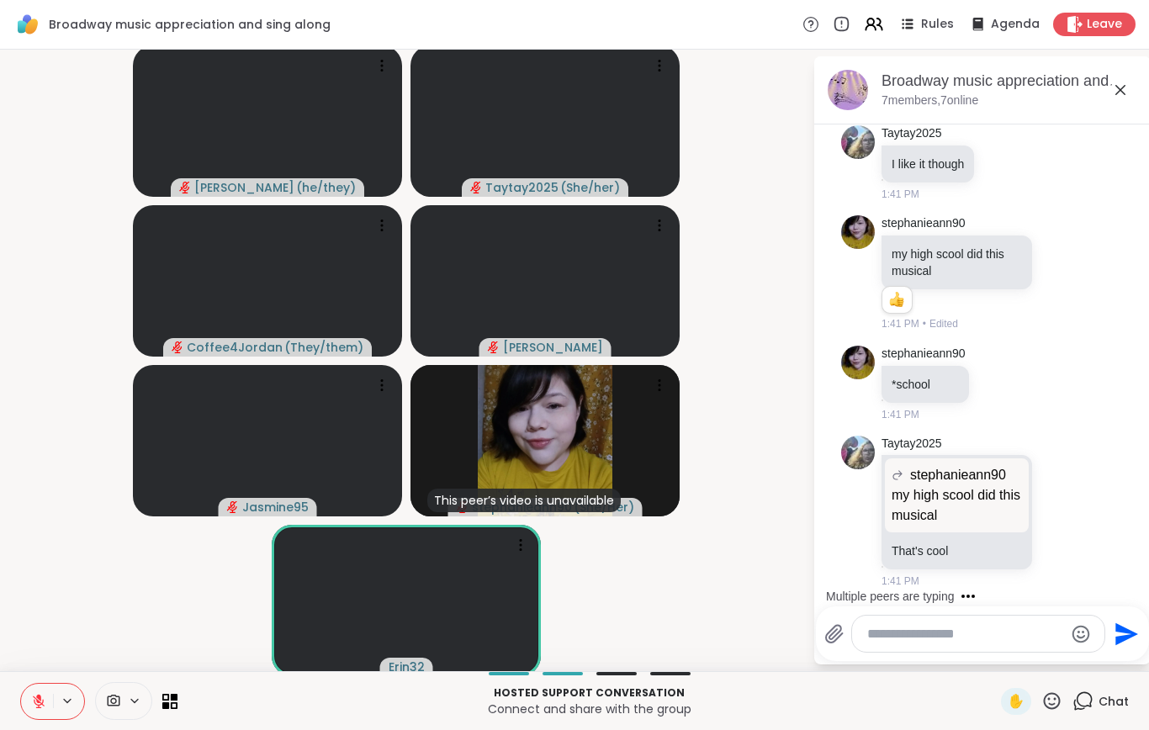
click at [462, 605] on video at bounding box center [406, 600] width 269 height 151
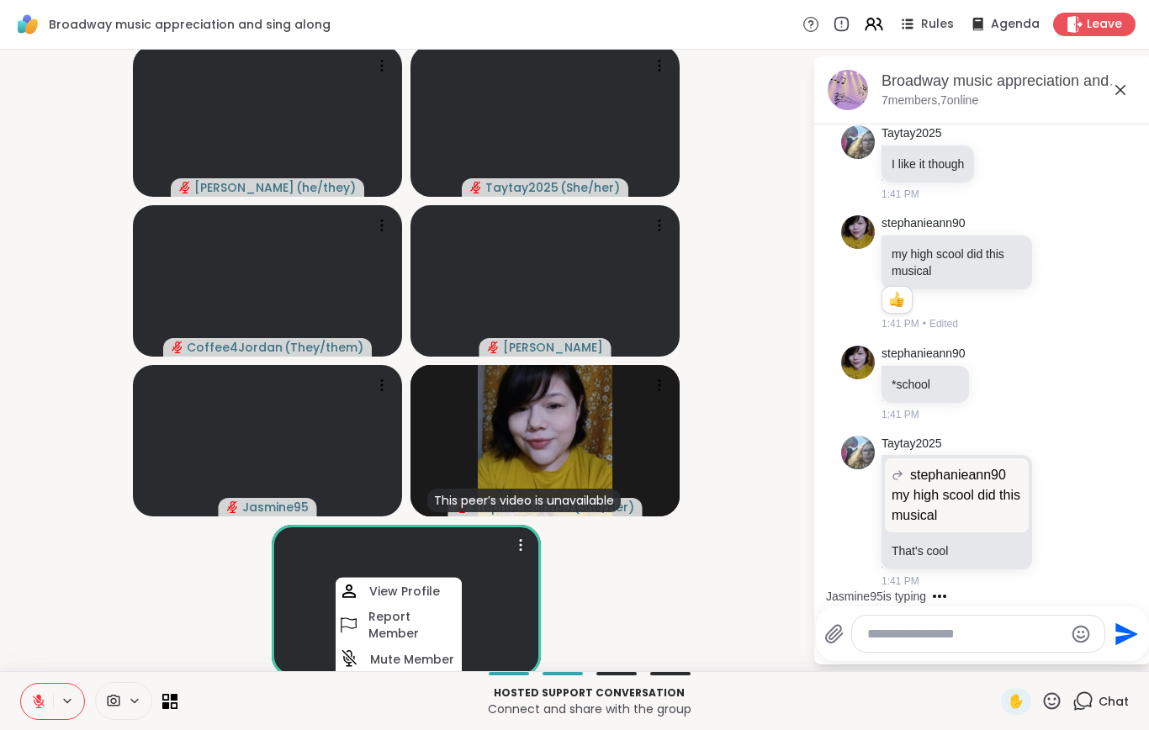
click at [431, 665] on h4 "Mute Member" at bounding box center [412, 658] width 84 height 17
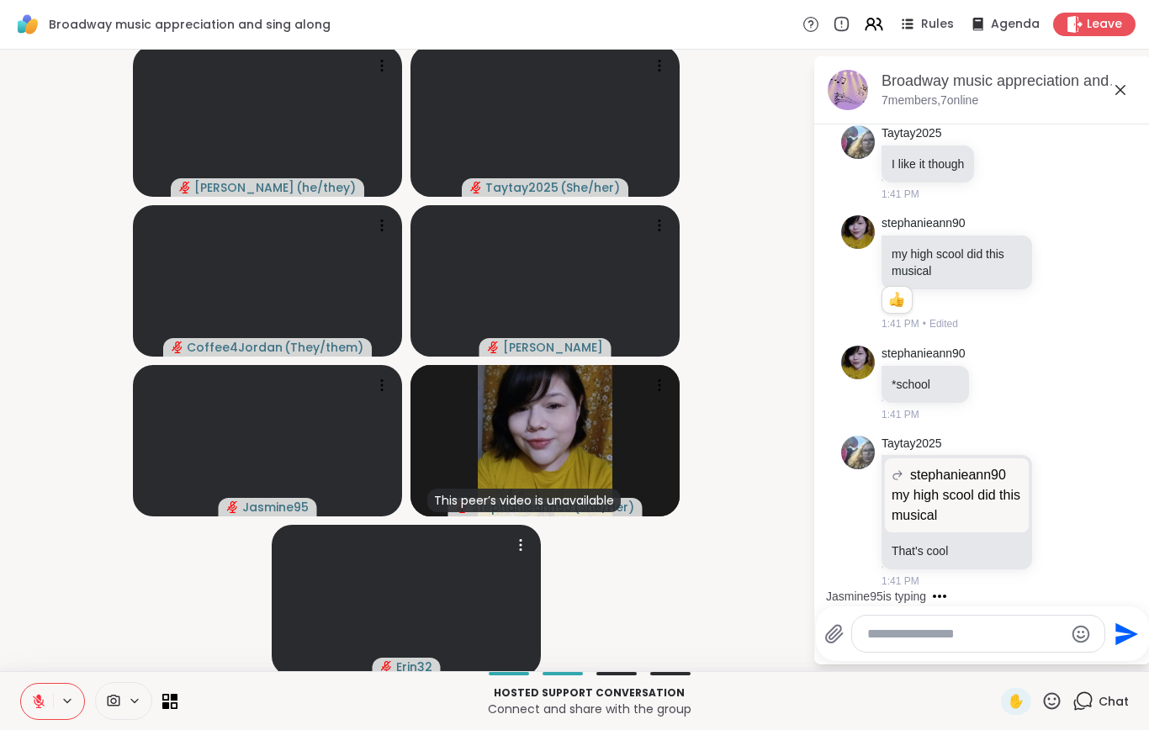
click at [911, 653] on div at bounding box center [978, 634] width 254 height 38
click at [901, 637] on textarea "Type your message" at bounding box center [965, 634] width 196 height 17
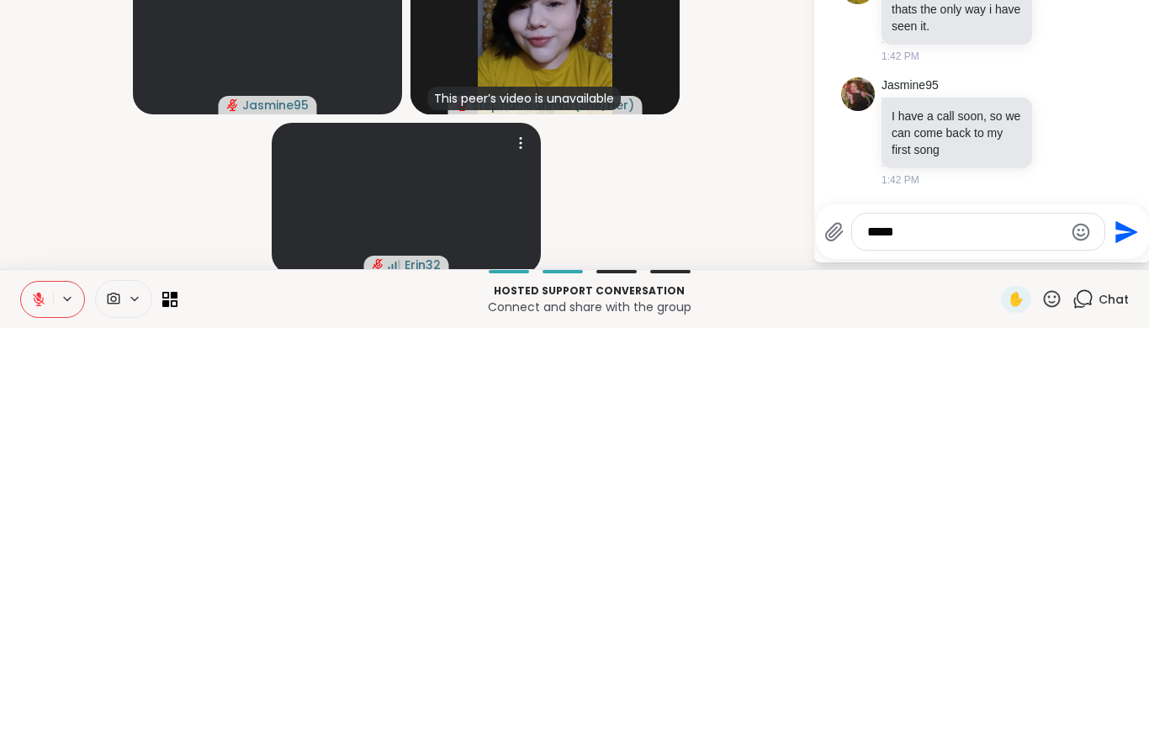
scroll to position [13320, 0]
type textarea "*"
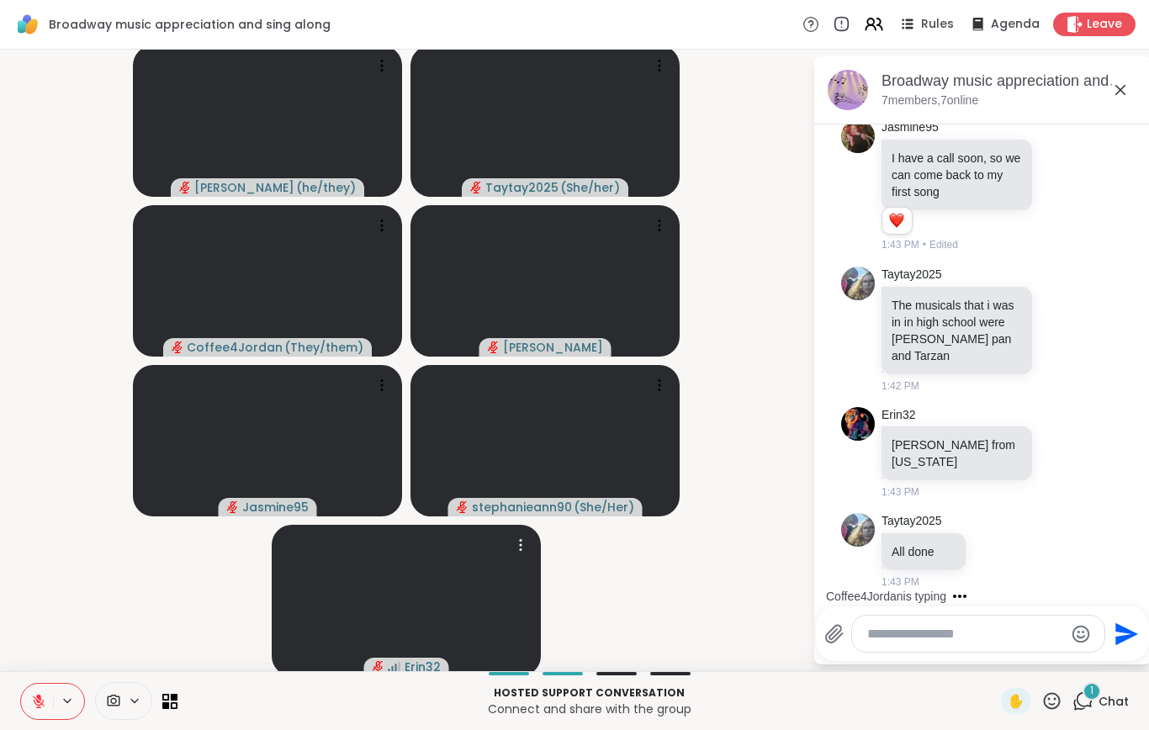
scroll to position [14025, 0]
click at [40, 712] on button at bounding box center [37, 701] width 32 height 35
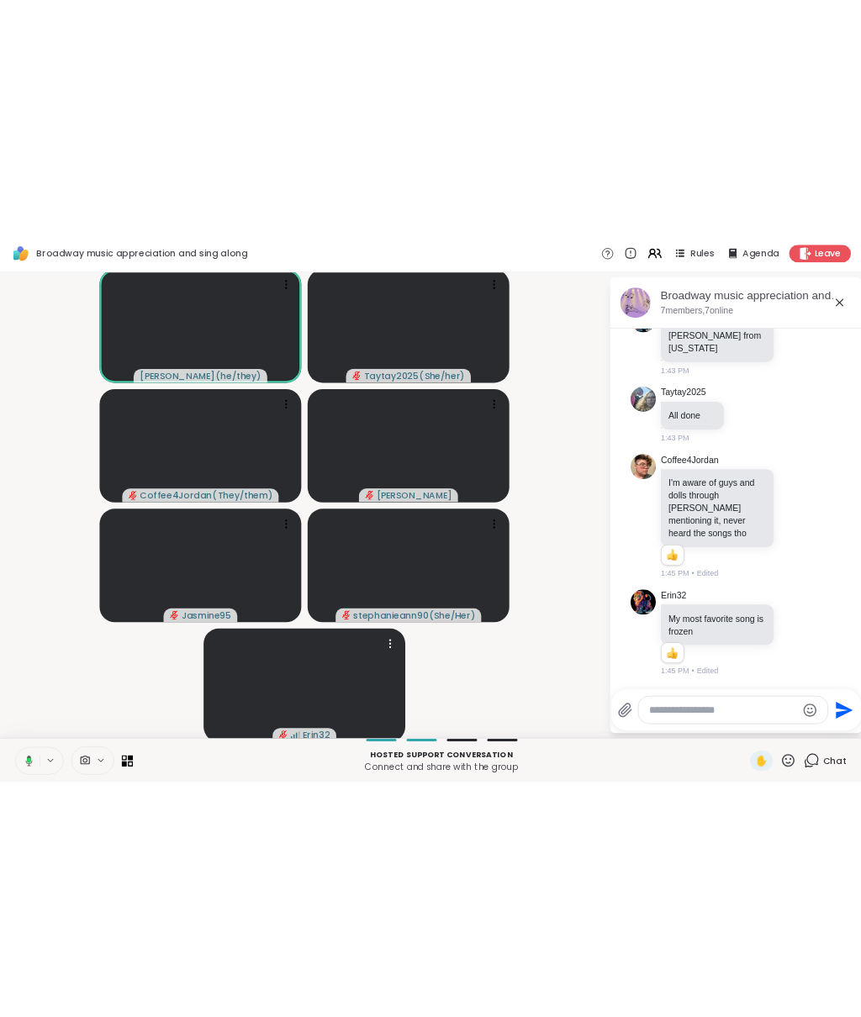
scroll to position [14335, 0]
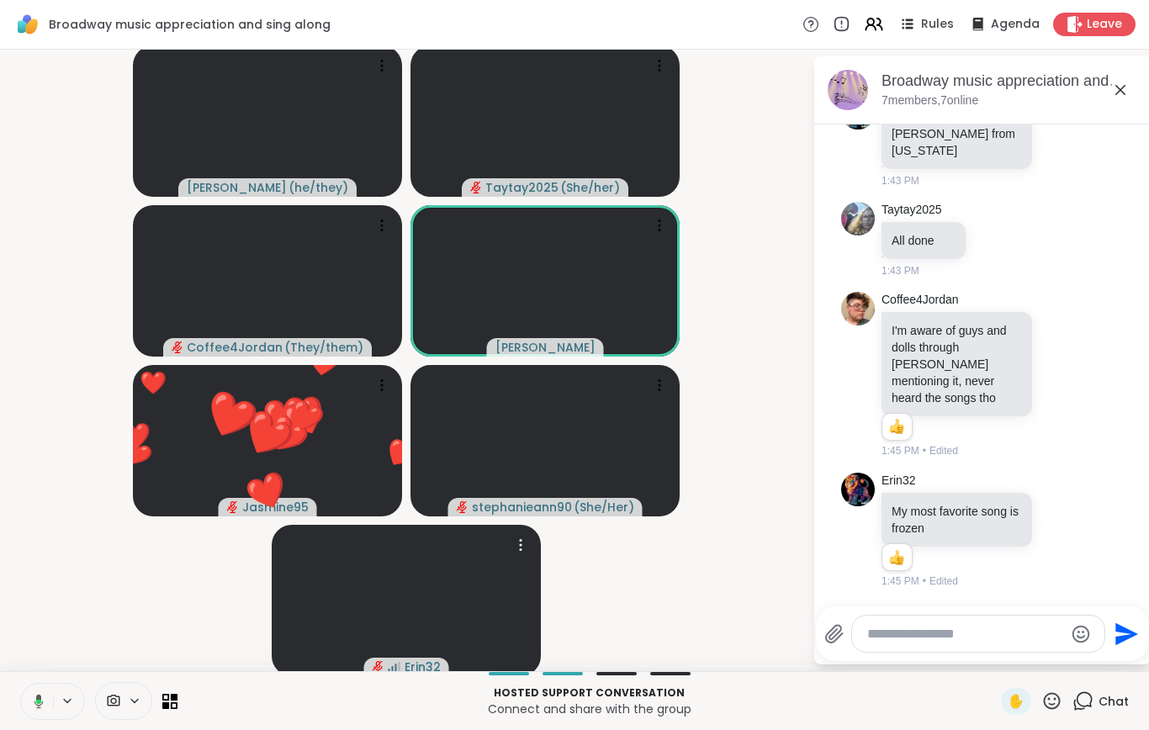
click at [38, 712] on button at bounding box center [35, 701] width 34 height 35
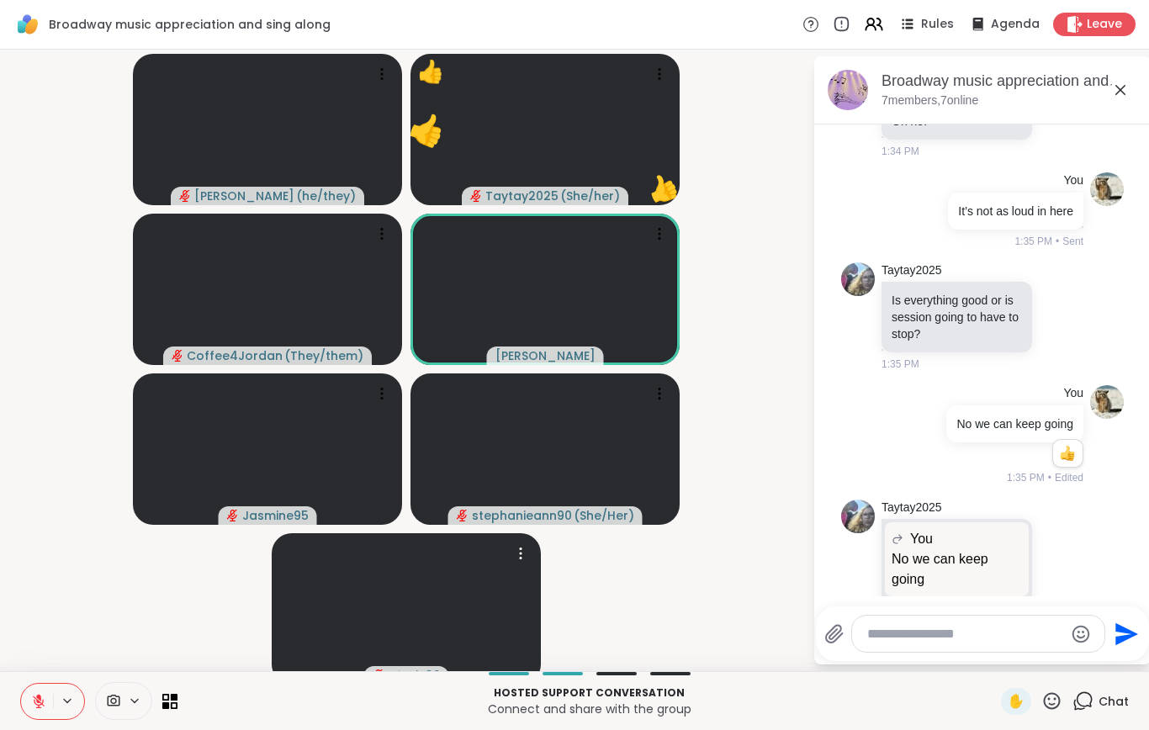
scroll to position [11743, 0]
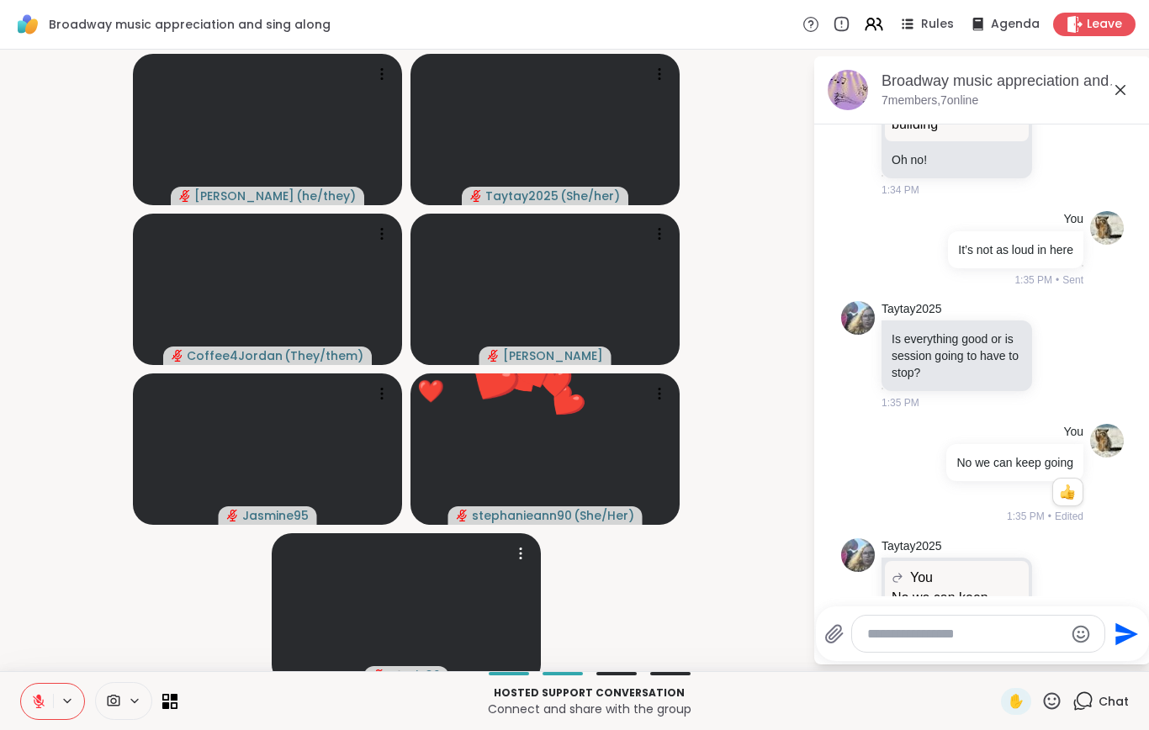
click at [39, 719] on button at bounding box center [37, 701] width 32 height 35
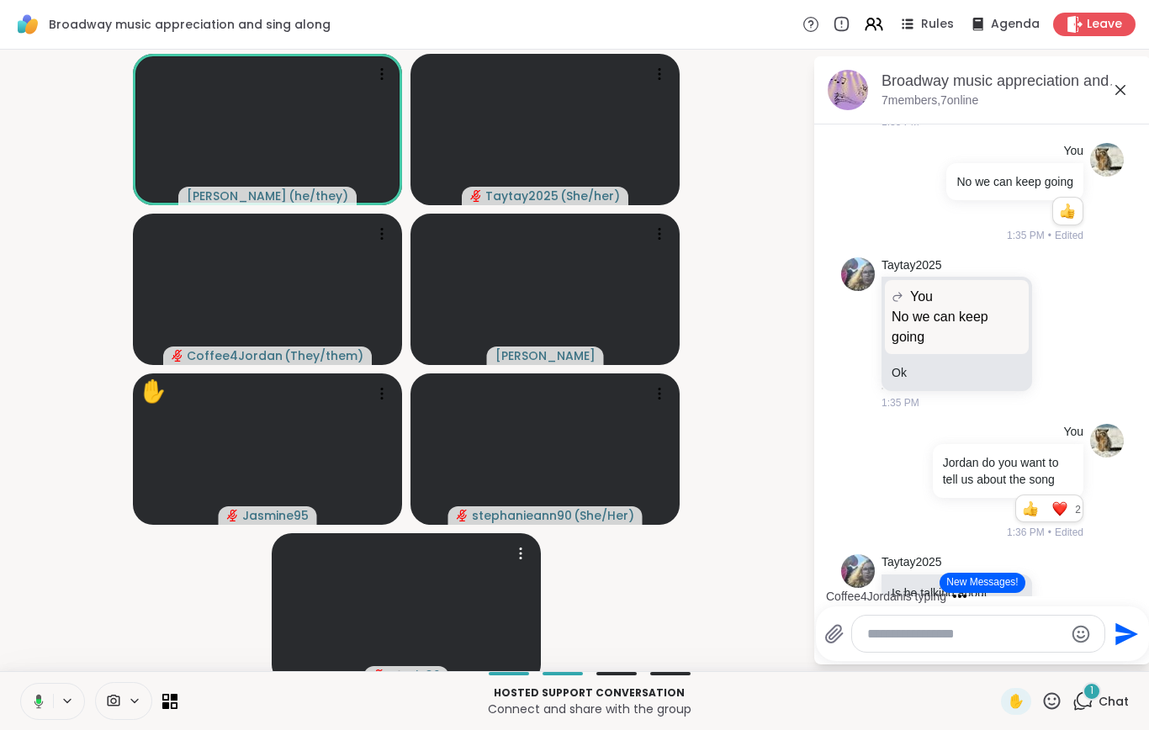
scroll to position [12025, 0]
click at [73, 556] on video-player-container "spencer ( he/they ) Taytay2025 ( She/her ) Coffee4Jordan ( They/them ) Sheilah …" at bounding box center [406, 360] width 792 height 608
click at [39, 707] on icon at bounding box center [38, 705] width 1 height 3
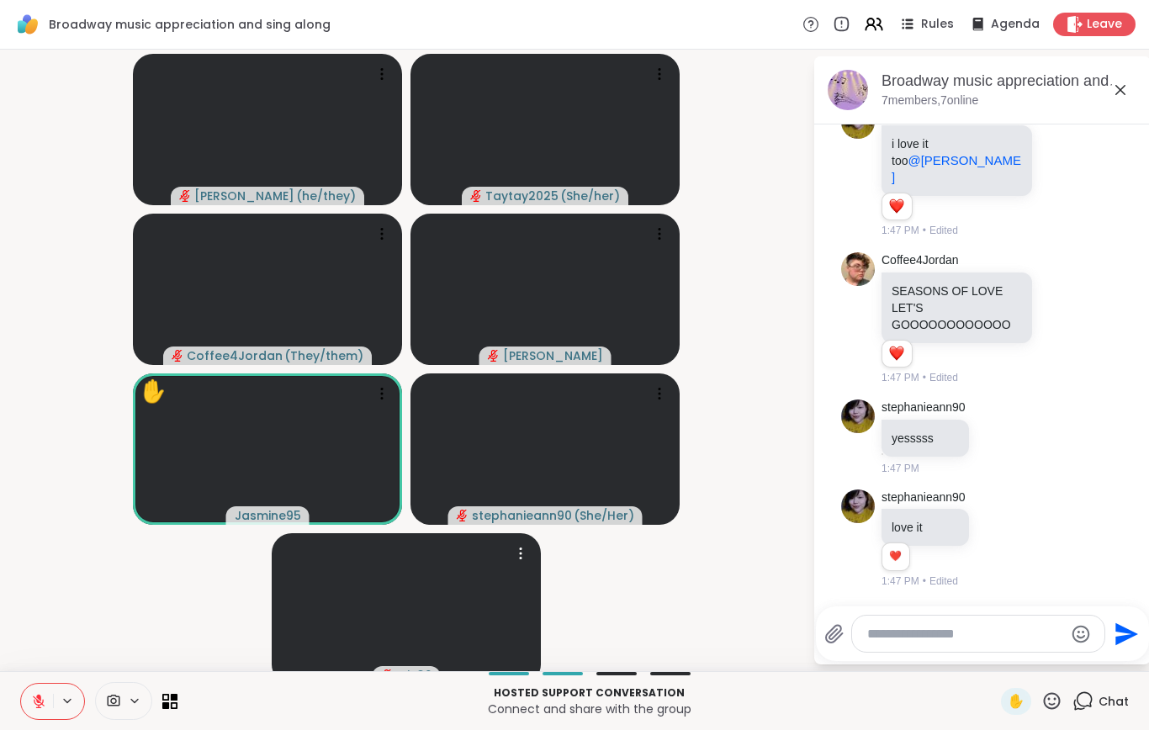
scroll to position [14918, 0]
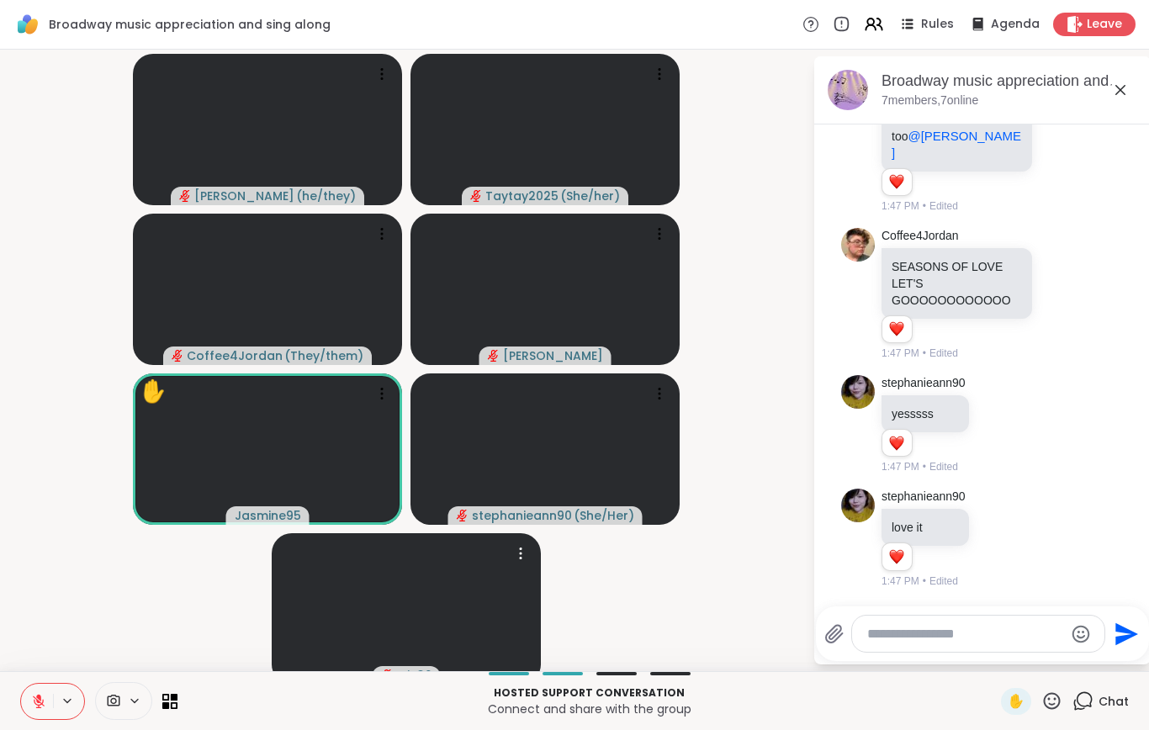
click at [37, 707] on icon at bounding box center [39, 701] width 12 height 12
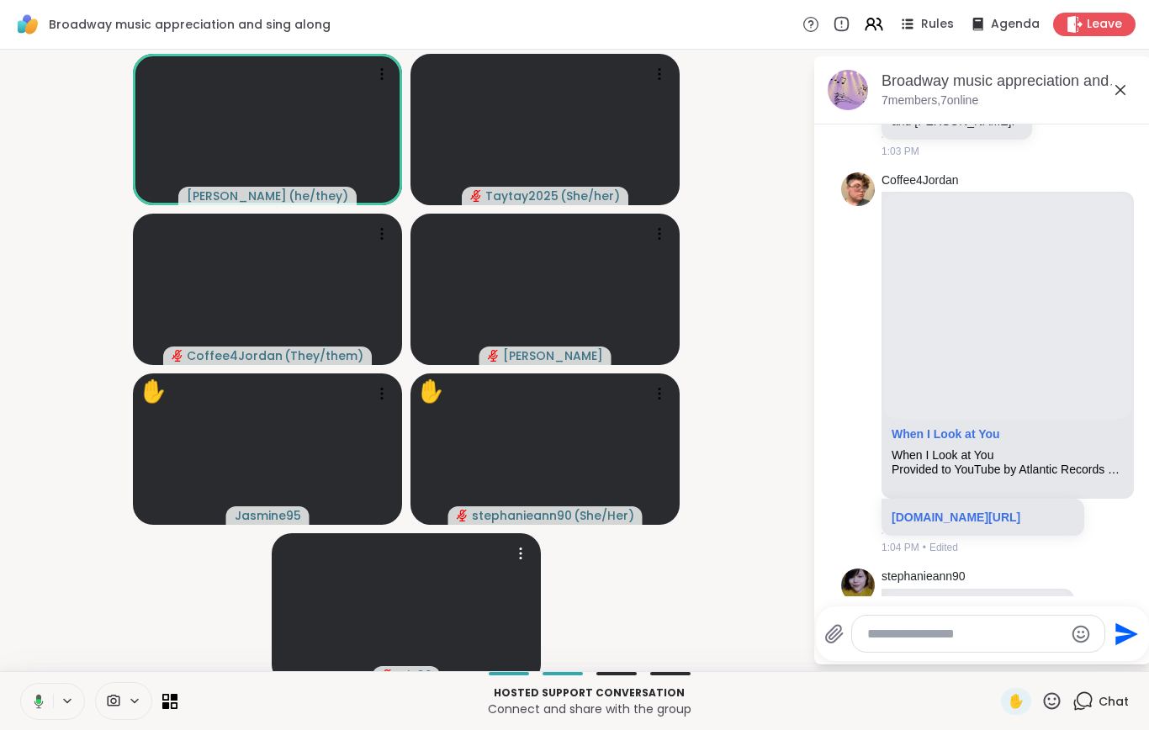
scroll to position [2391, 0]
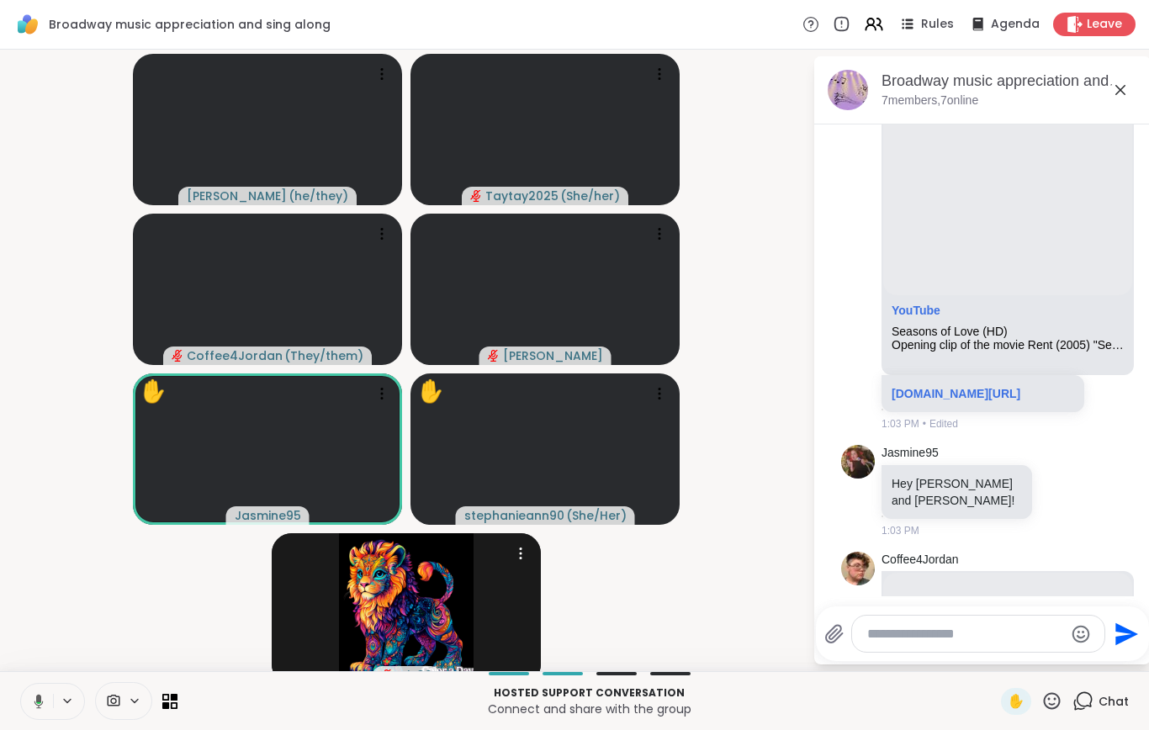
click at [35, 709] on icon at bounding box center [36, 701] width 15 height 15
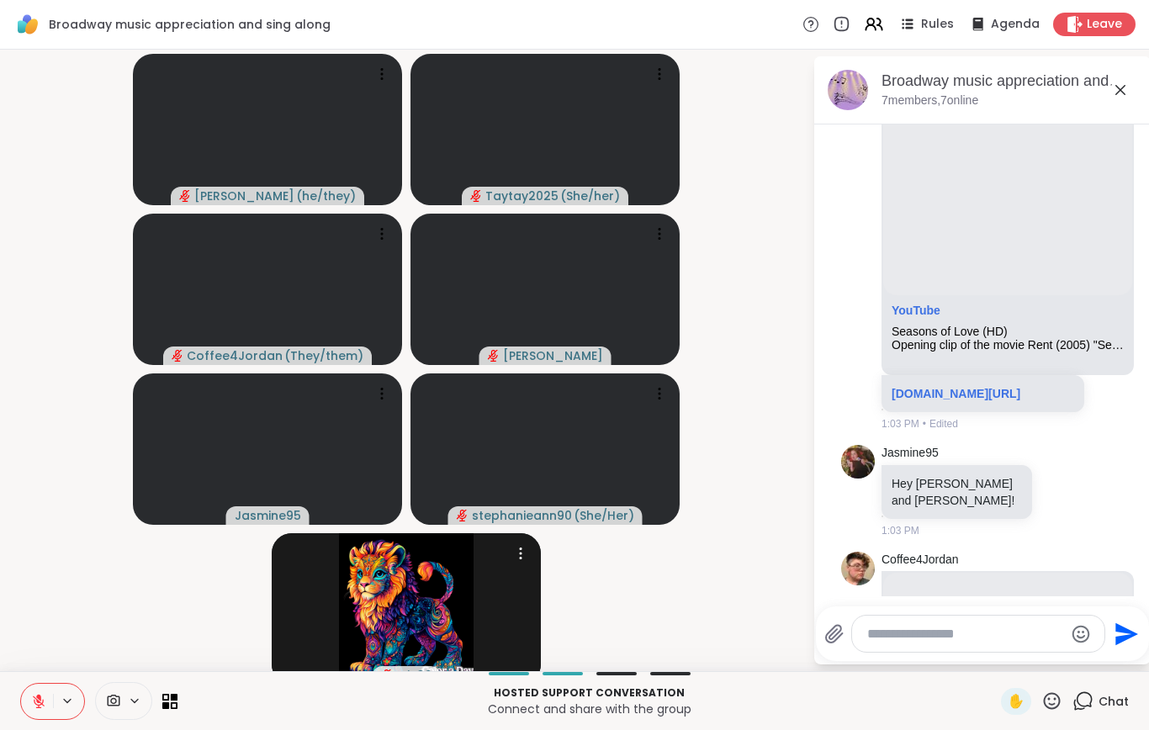
click at [28, 719] on button at bounding box center [37, 701] width 32 height 35
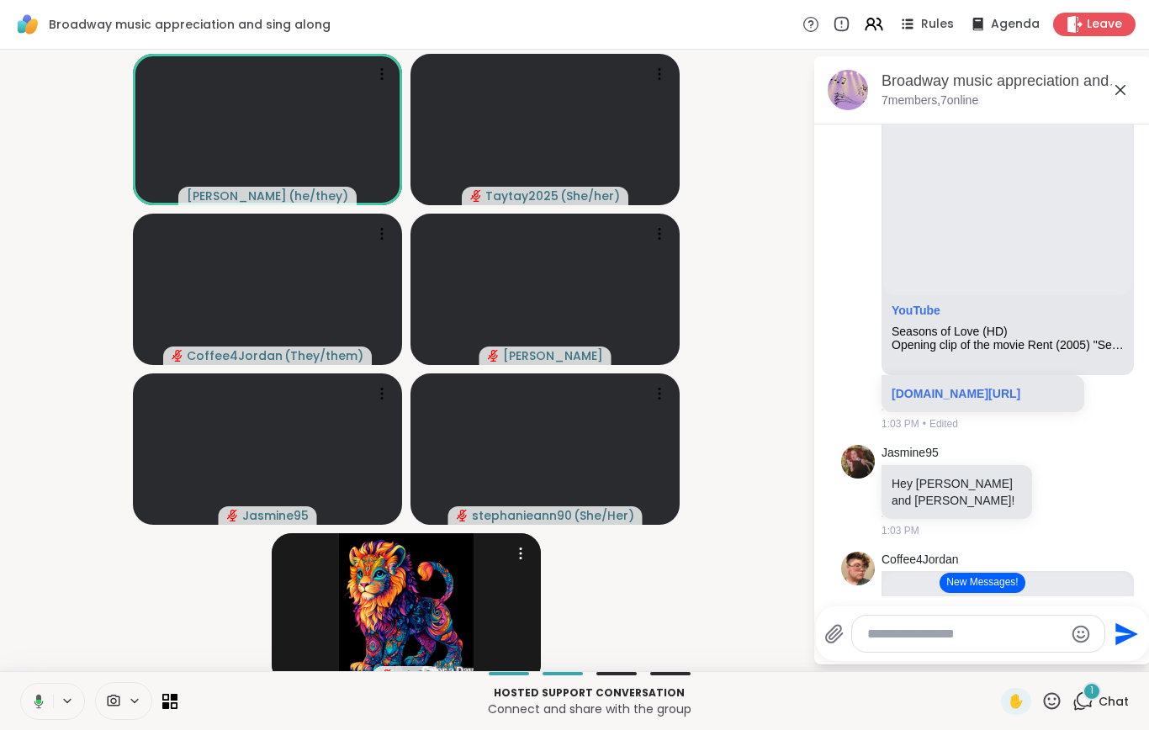
click at [22, 716] on button at bounding box center [35, 701] width 34 height 35
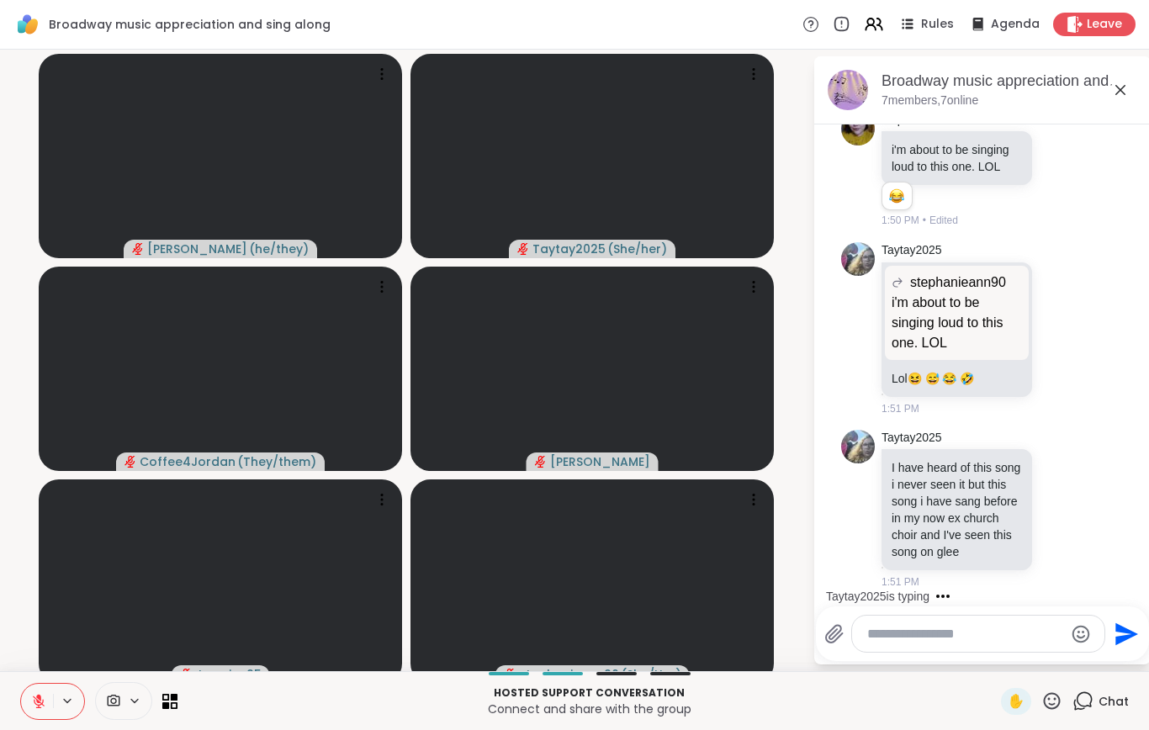
scroll to position [15594, 0]
click at [41, 709] on icon at bounding box center [38, 701] width 15 height 15
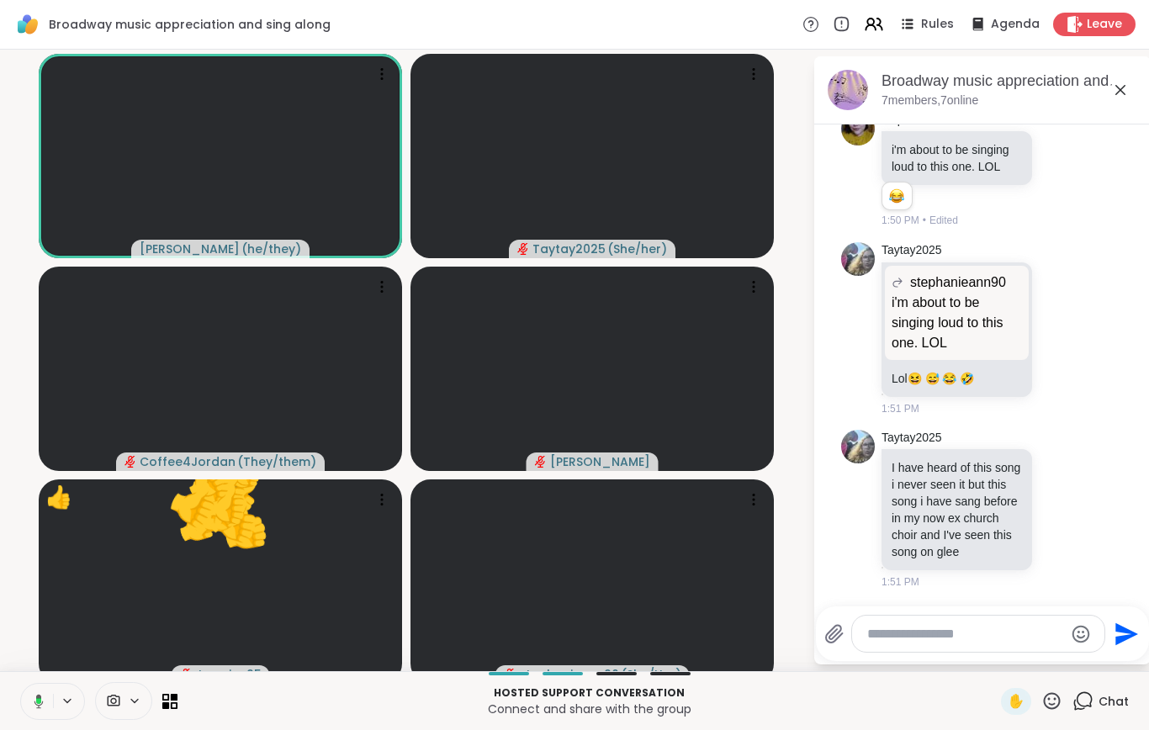
click at [32, 709] on icon at bounding box center [36, 701] width 15 height 15
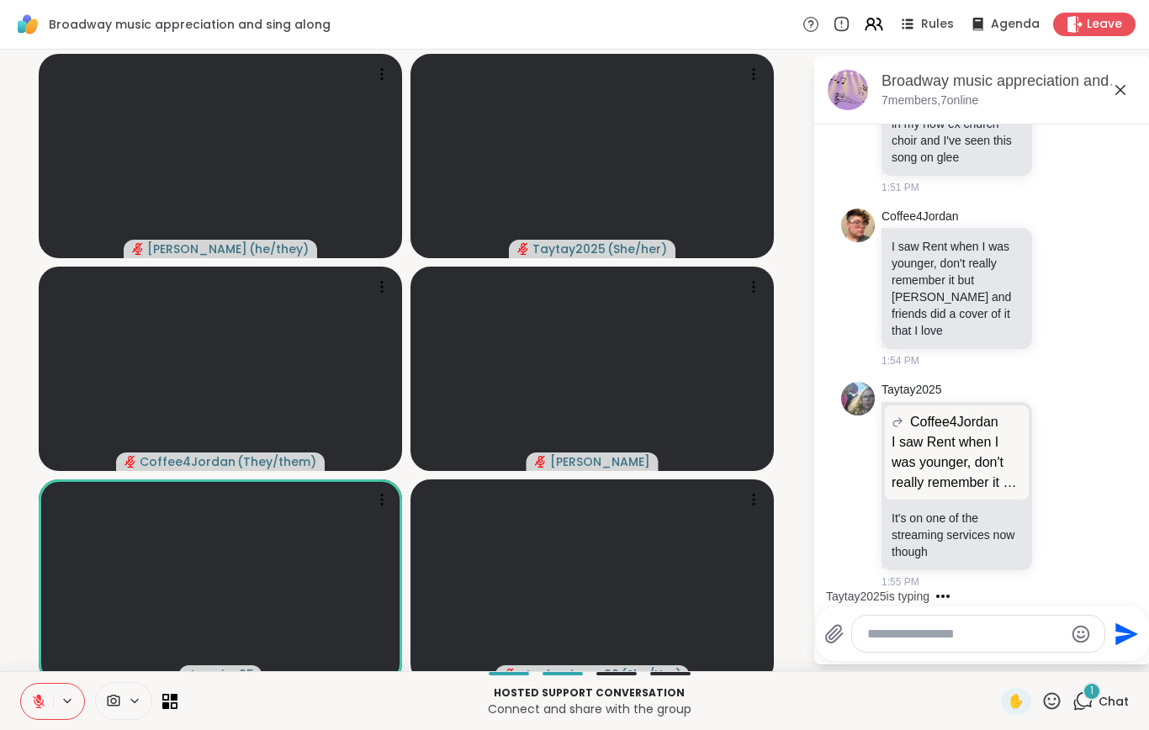
scroll to position [16012, 0]
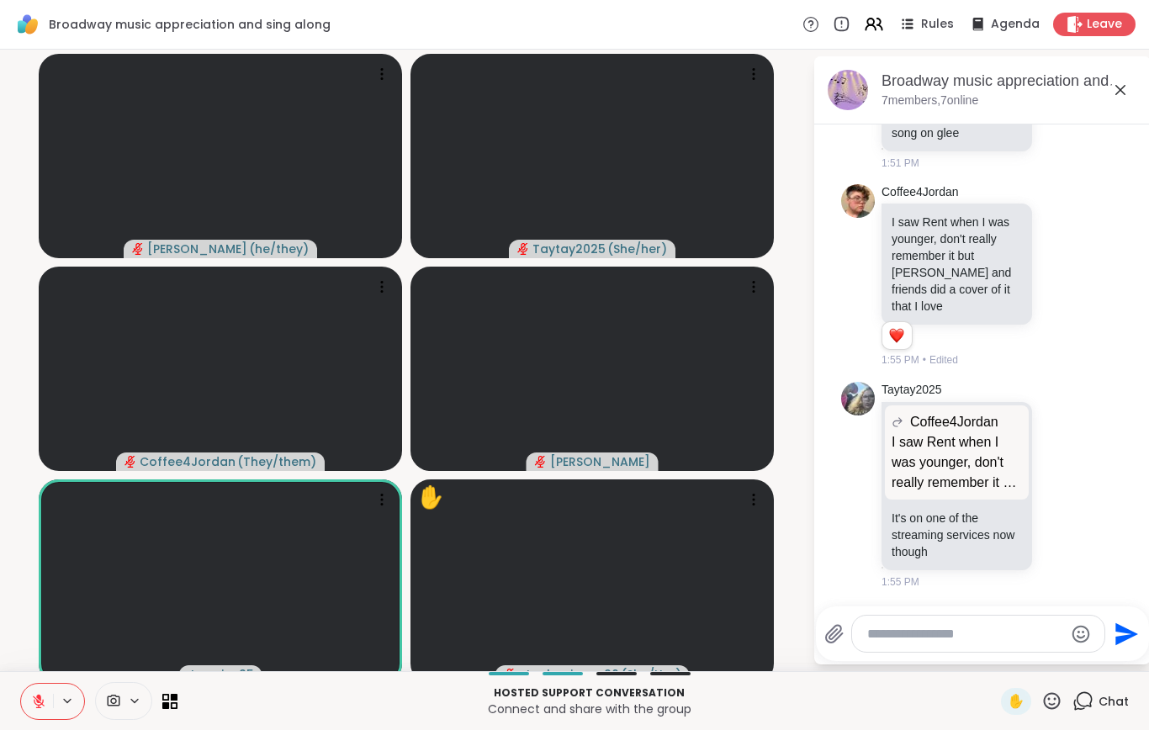
click at [37, 707] on icon at bounding box center [39, 701] width 12 height 12
click at [46, 719] on button at bounding box center [37, 701] width 32 height 35
click at [37, 719] on button at bounding box center [37, 701] width 32 height 35
click at [29, 719] on button at bounding box center [35, 701] width 34 height 35
click at [39, 719] on button at bounding box center [37, 701] width 32 height 35
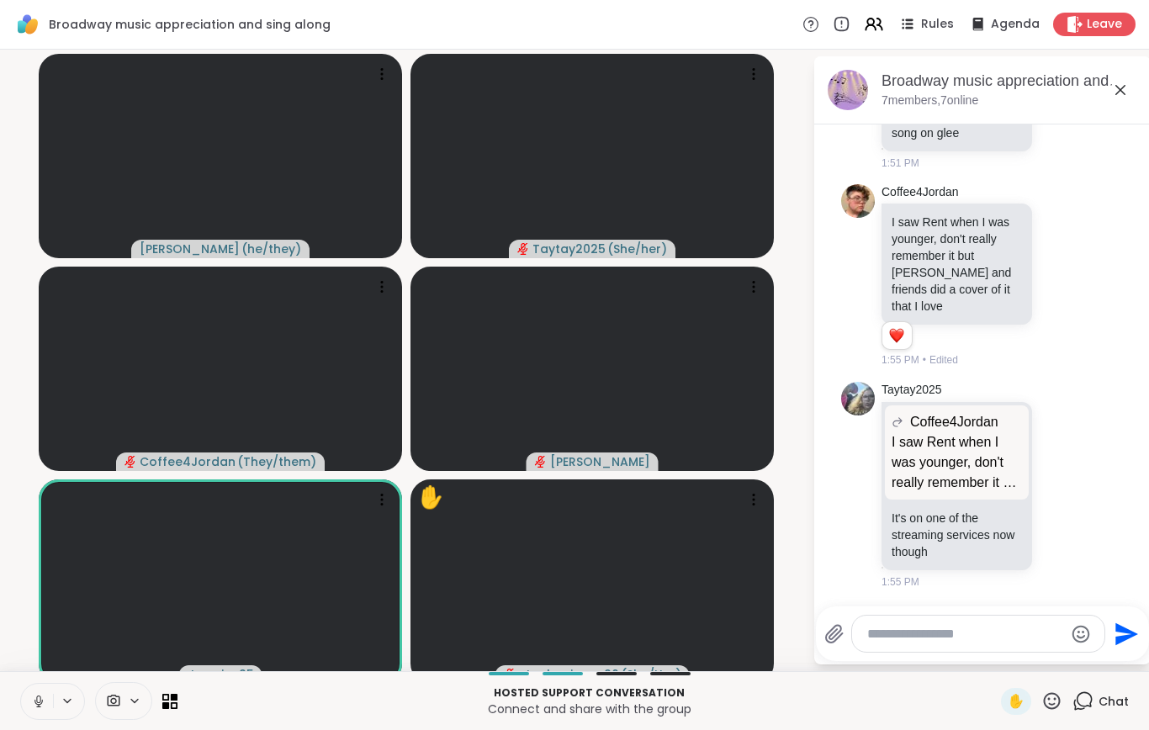
click at [38, 709] on icon at bounding box center [38, 701] width 15 height 15
click at [33, 709] on icon at bounding box center [38, 701] width 15 height 15
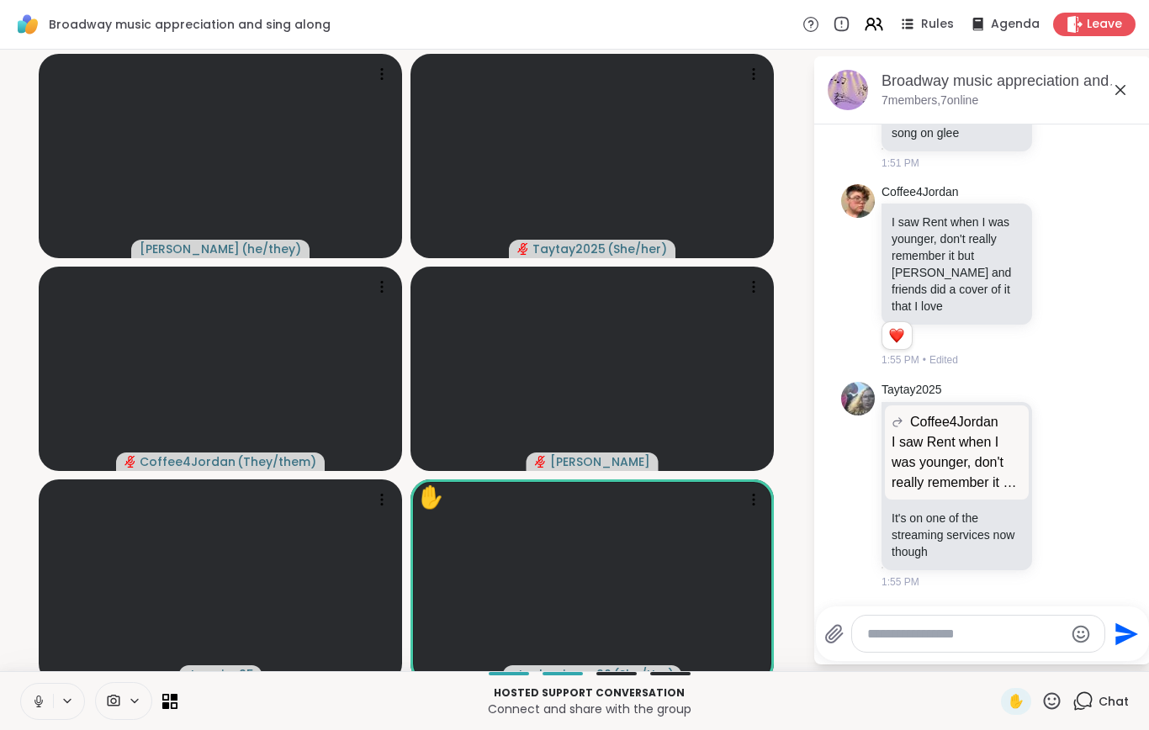
click at [29, 717] on button at bounding box center [37, 701] width 32 height 35
click at [1054, 711] on icon at bounding box center [1051, 700] width 21 height 21
click at [990, 670] on div "❤️" at bounding box center [1002, 656] width 30 height 27
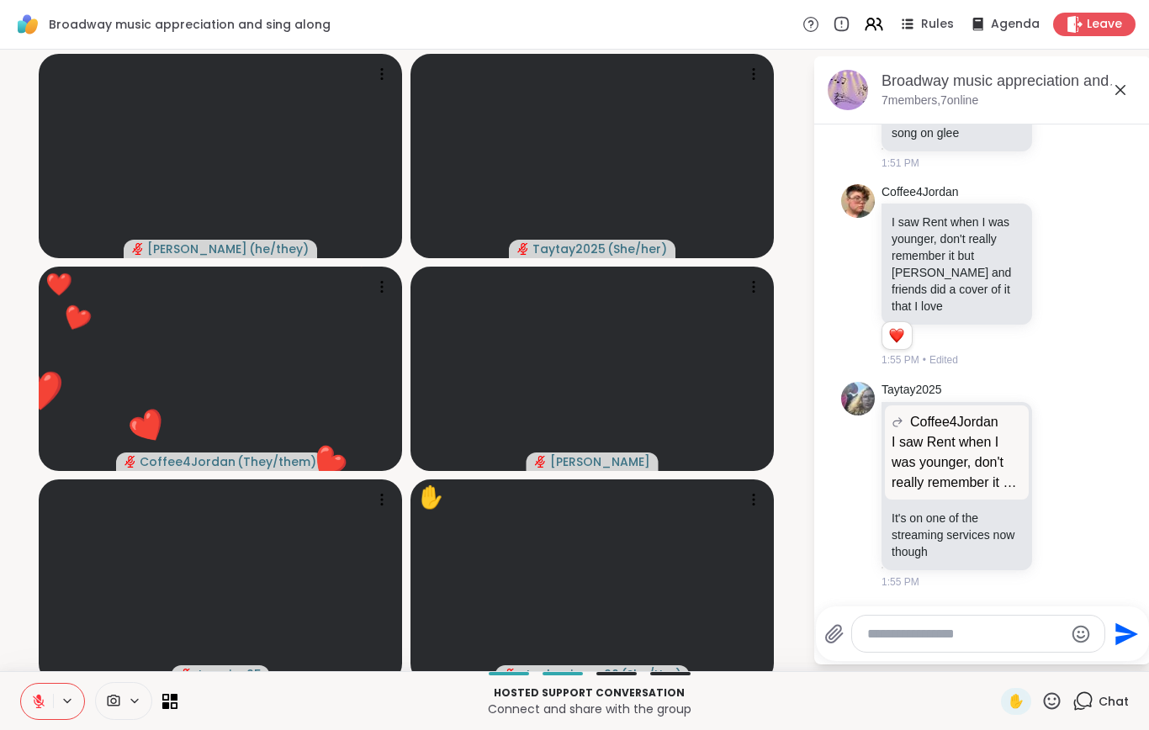
click at [39, 707] on icon at bounding box center [39, 701] width 12 height 12
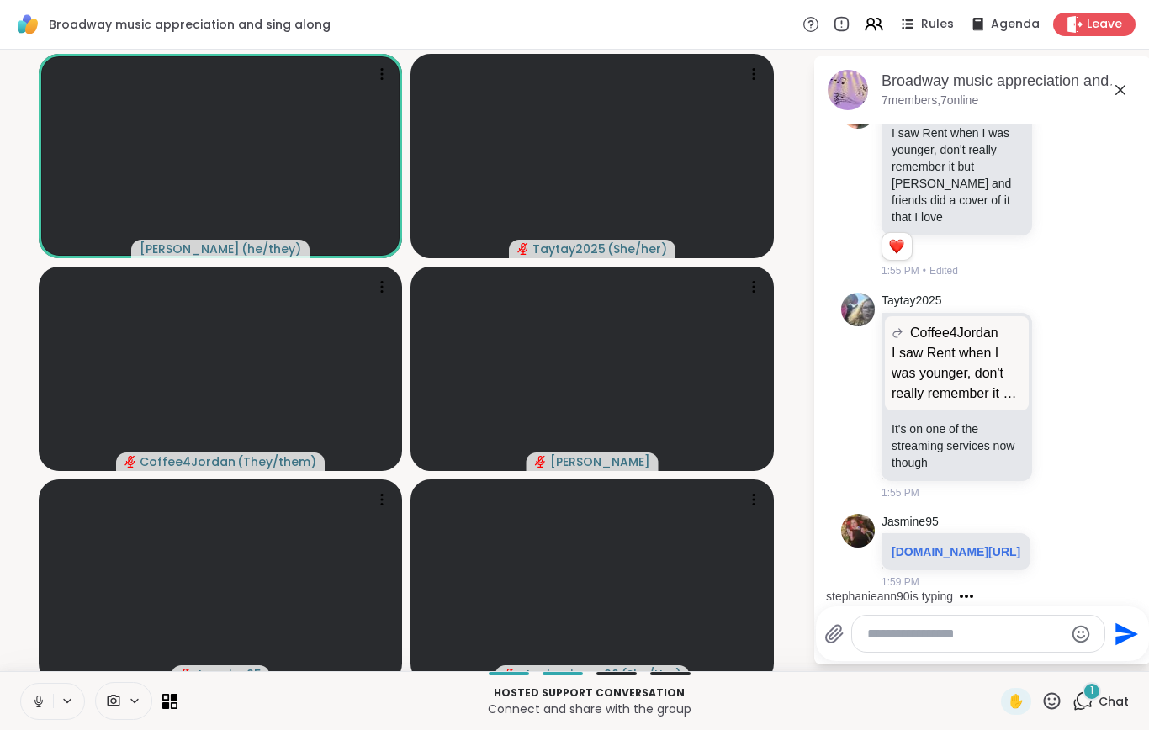
scroll to position [16158, 0]
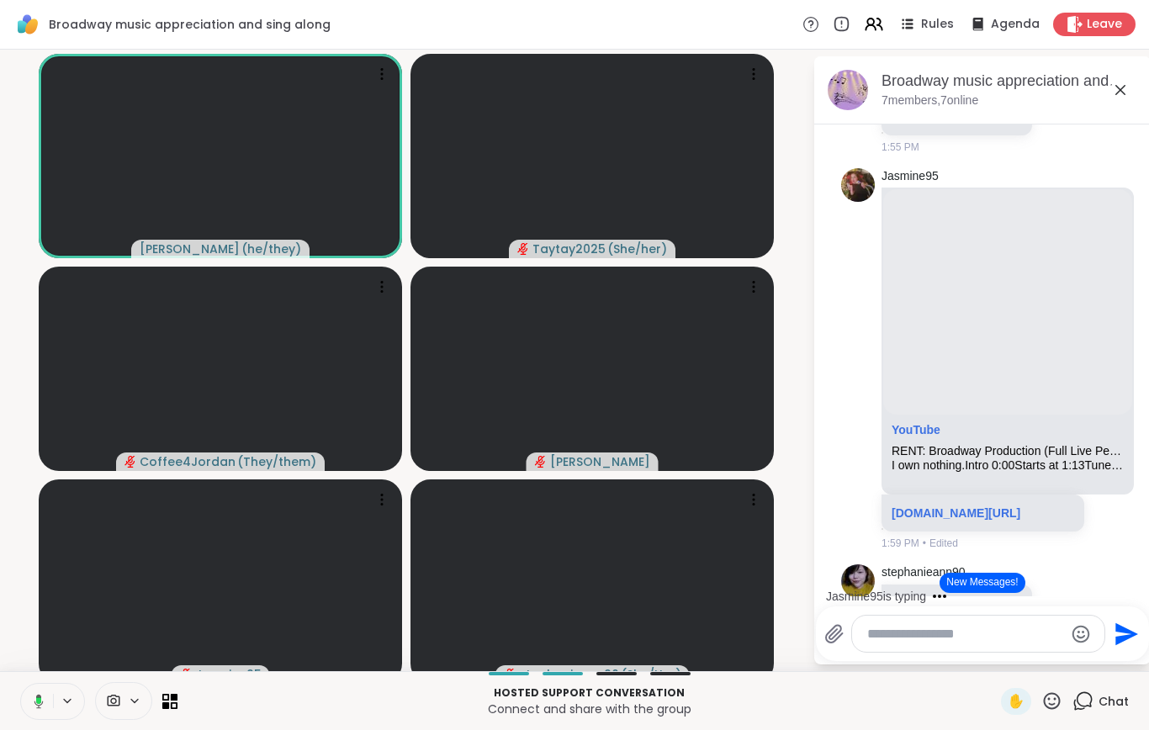
click at [40, 708] on icon at bounding box center [38, 701] width 9 height 14
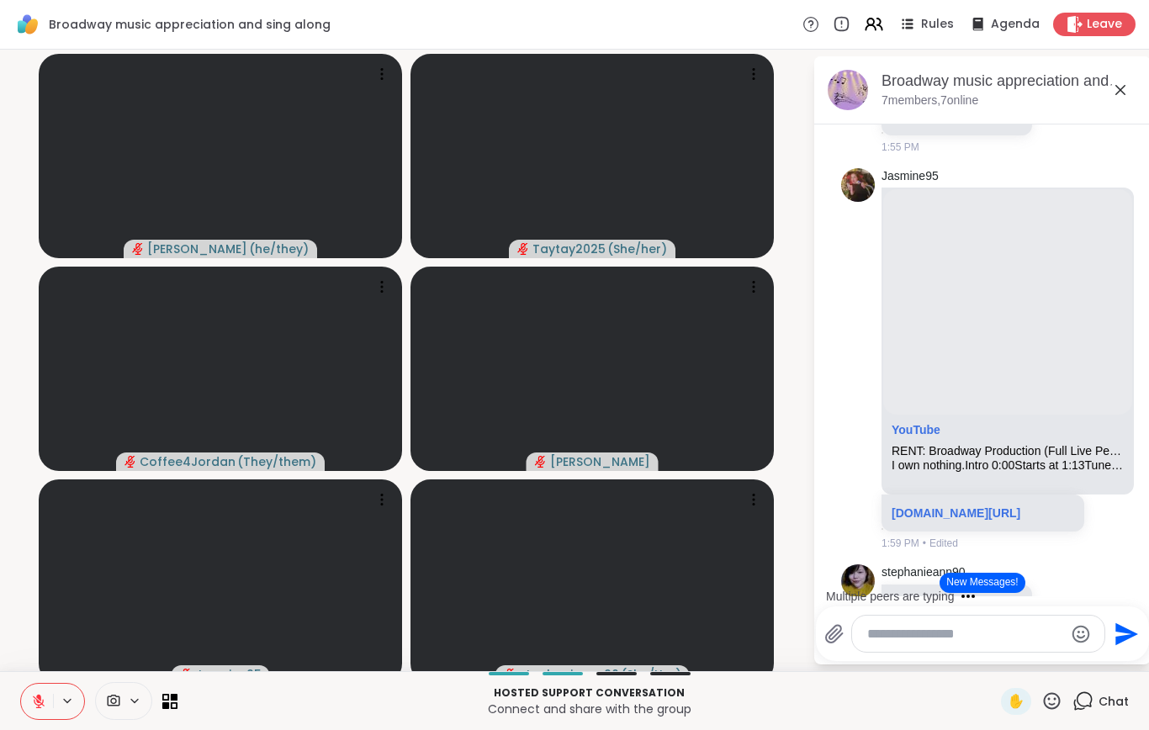
click at [41, 706] on button at bounding box center [37, 701] width 32 height 35
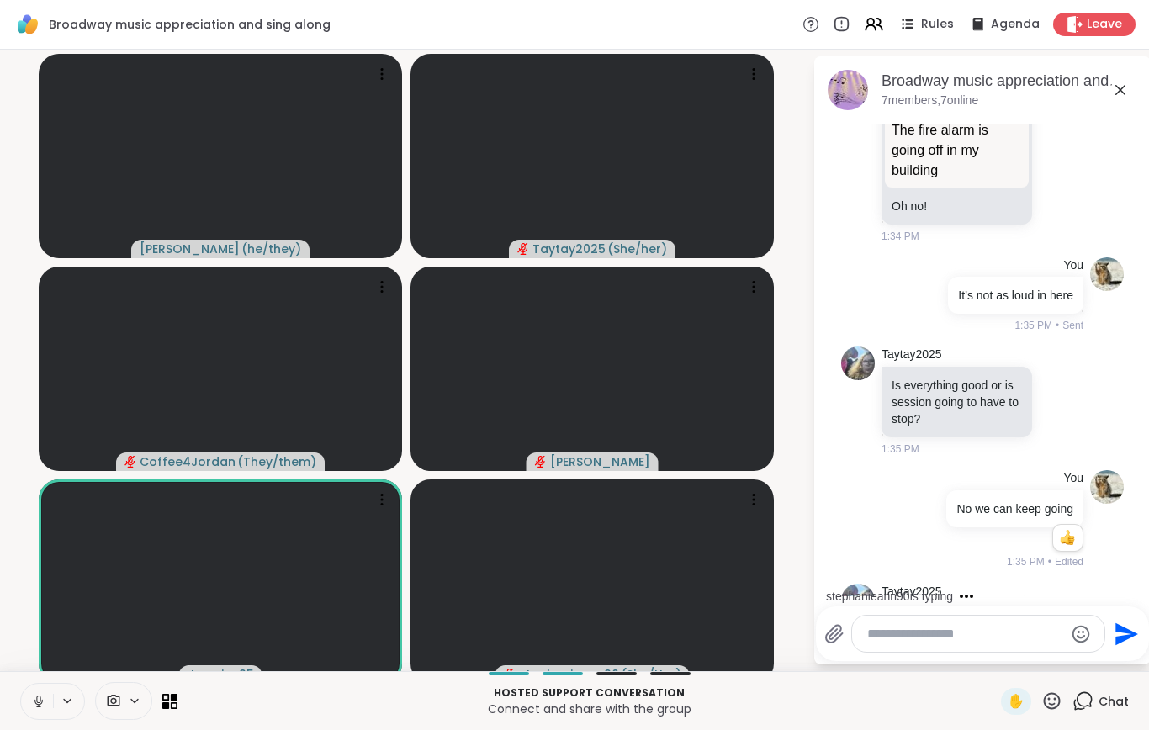
scroll to position [11720, 0]
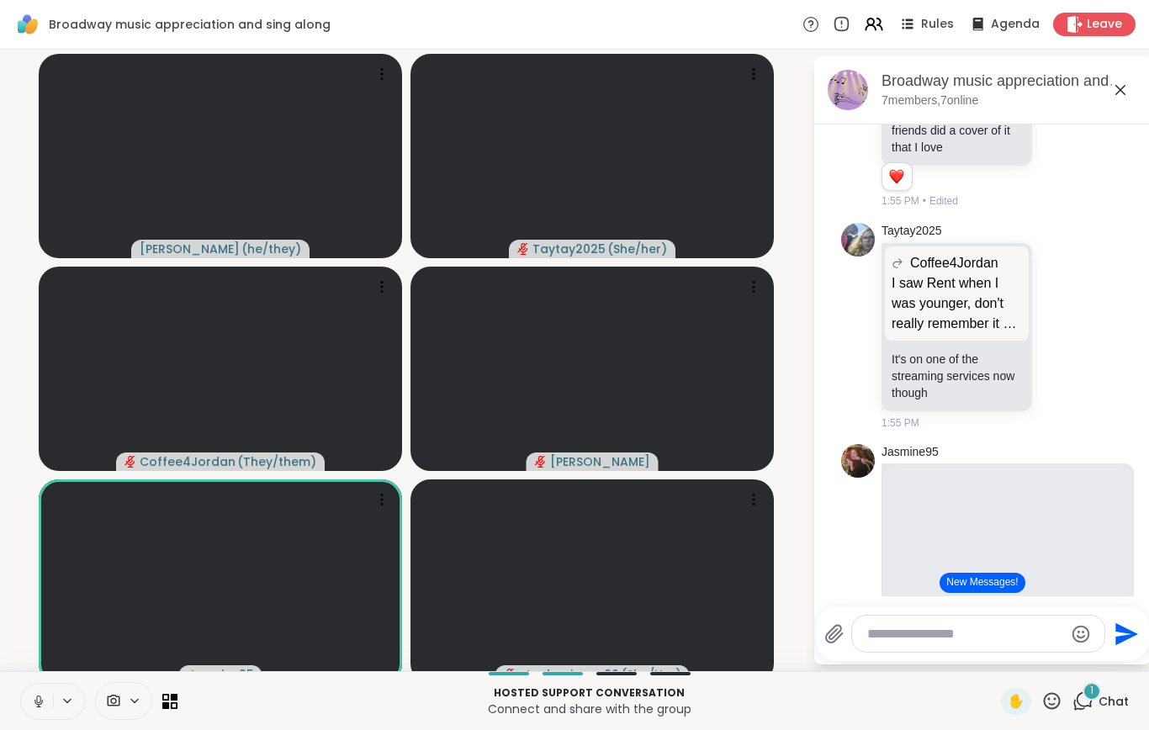
click at [39, 707] on icon at bounding box center [38, 705] width 1 height 3
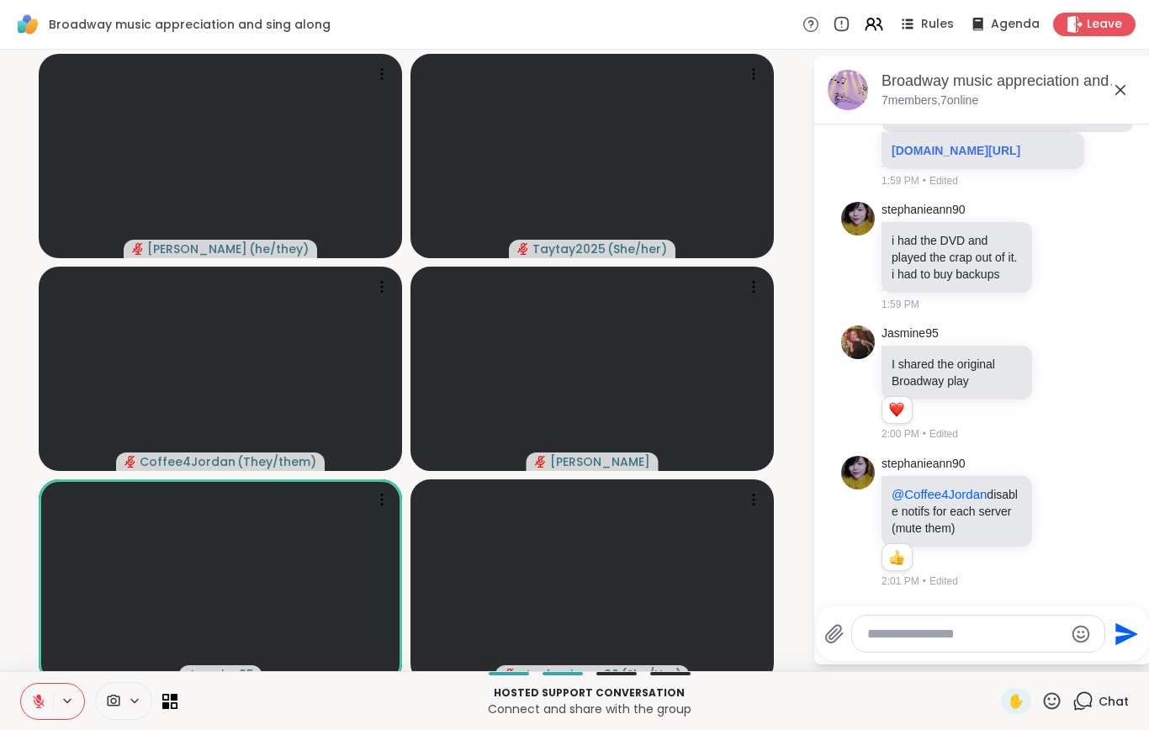
scroll to position [16862, 0]
click at [41, 709] on icon at bounding box center [38, 701] width 15 height 15
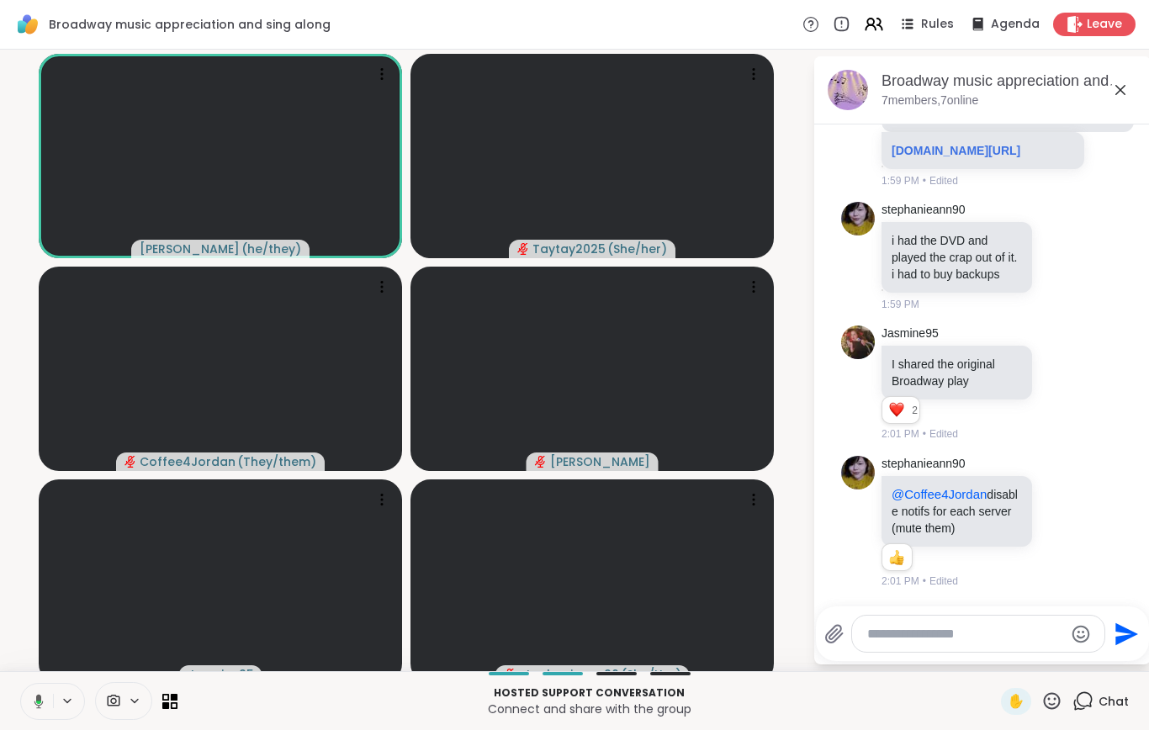
click at [28, 717] on button at bounding box center [35, 701] width 34 height 35
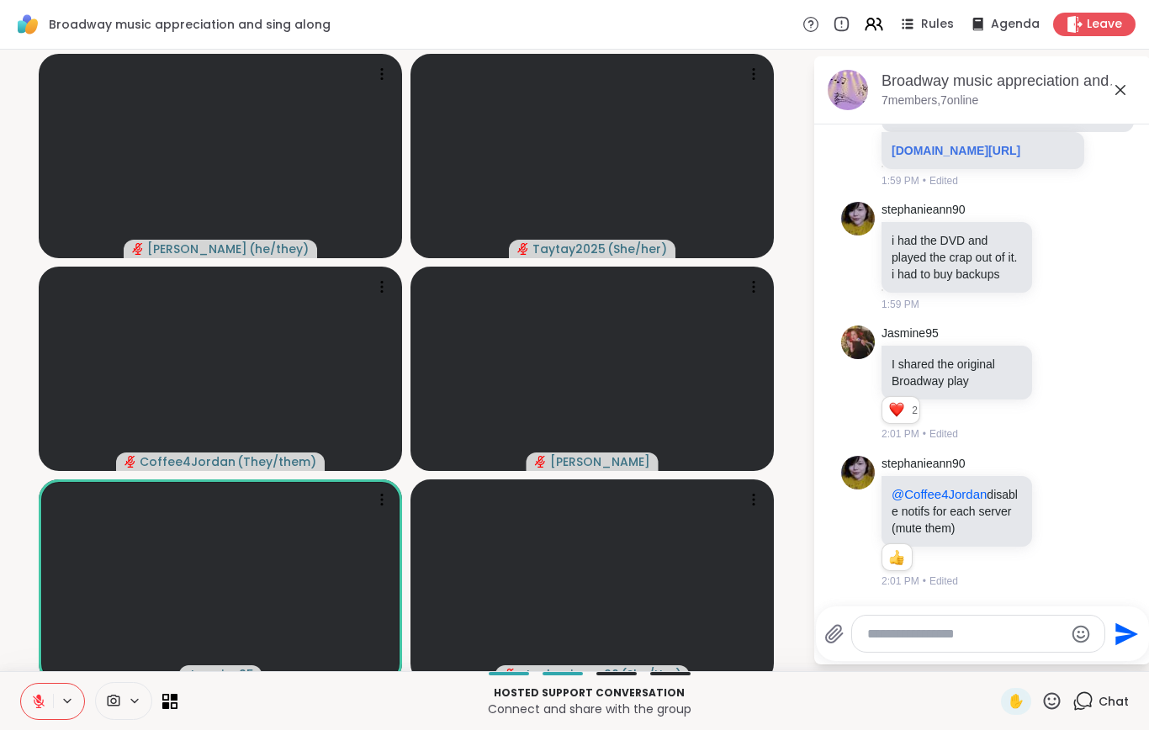
scroll to position [17001, 0]
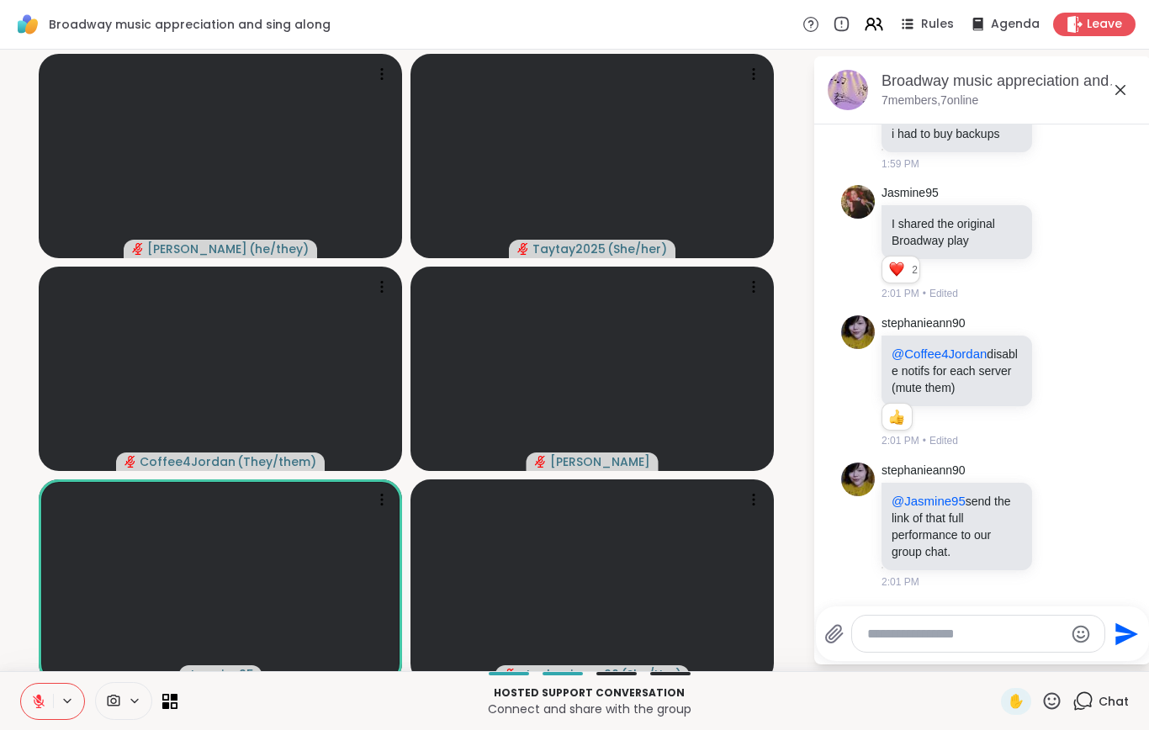
click at [30, 719] on button at bounding box center [37, 701] width 32 height 35
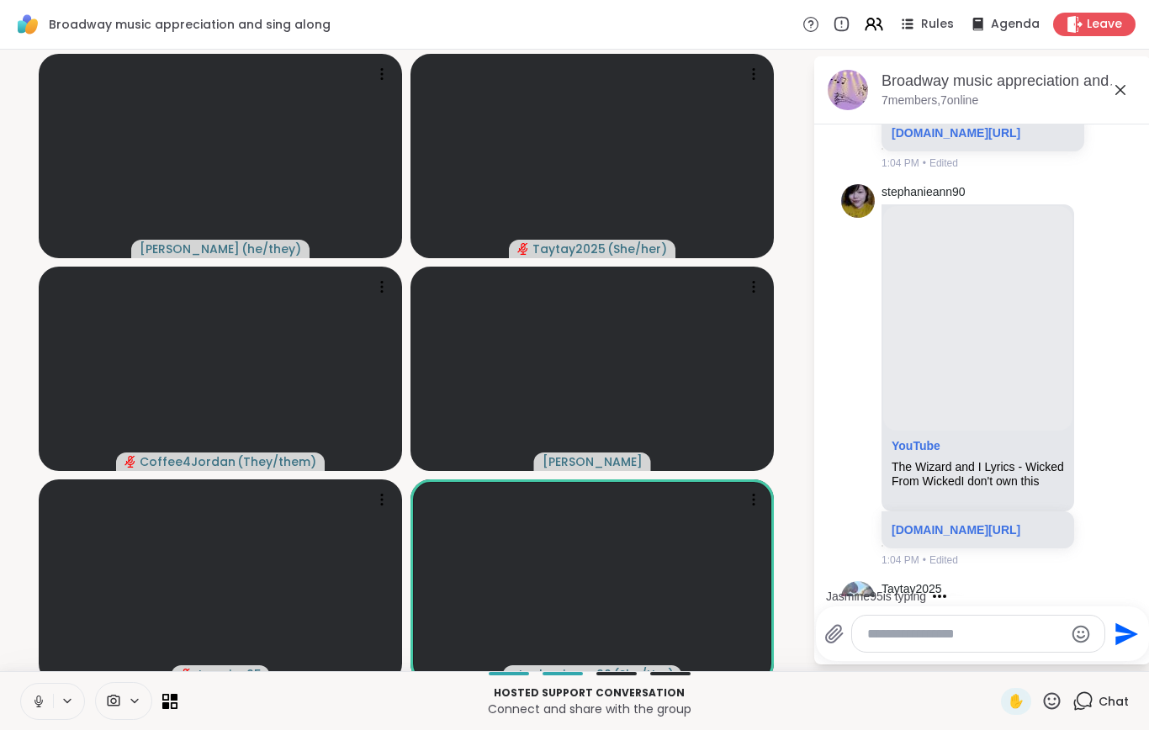
scroll to position [3179, 0]
click at [1129, 385] on icon at bounding box center [1121, 375] width 15 height 20
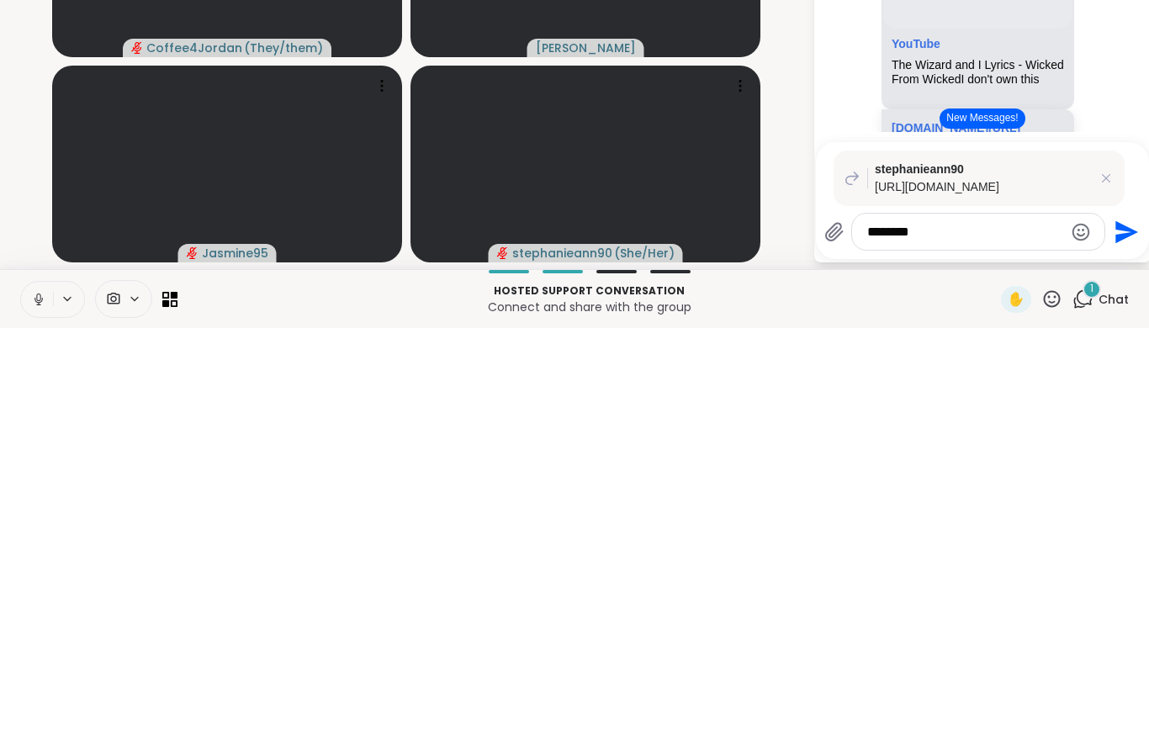
type textarea "********"
click at [1124, 622] on icon "Send" at bounding box center [1126, 633] width 23 height 23
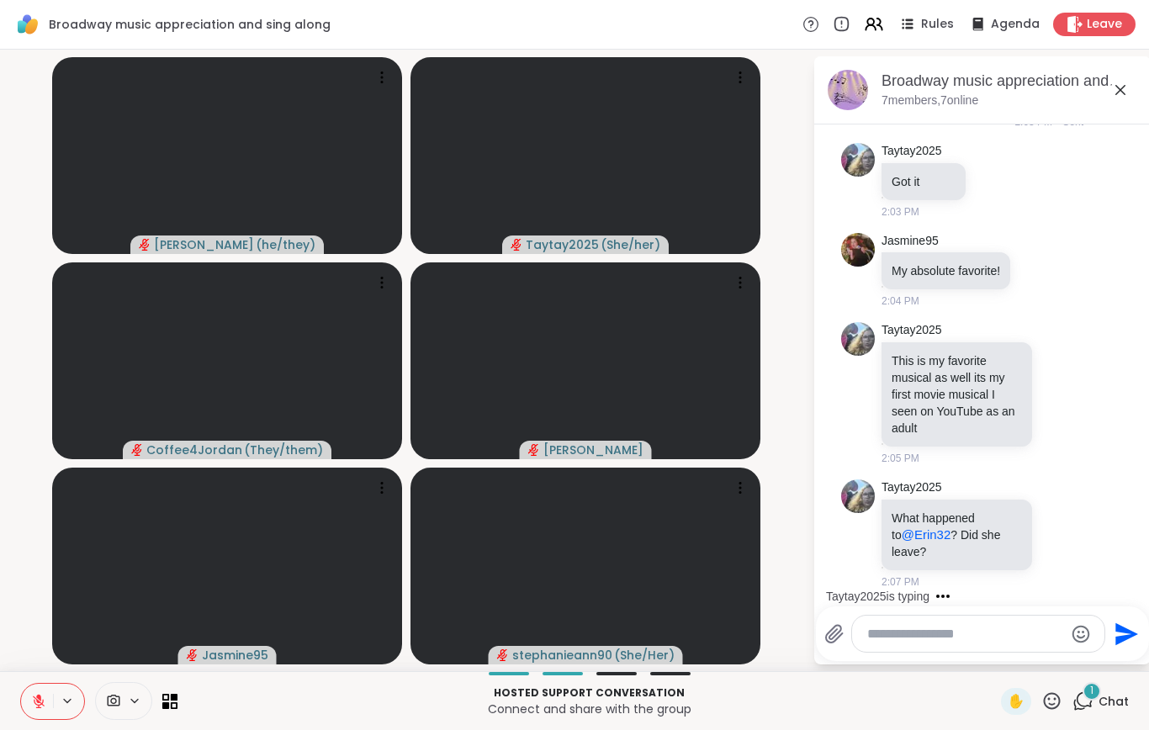
scroll to position [18059, 0]
click at [1086, 532] on icon at bounding box center [1081, 534] width 12 height 12
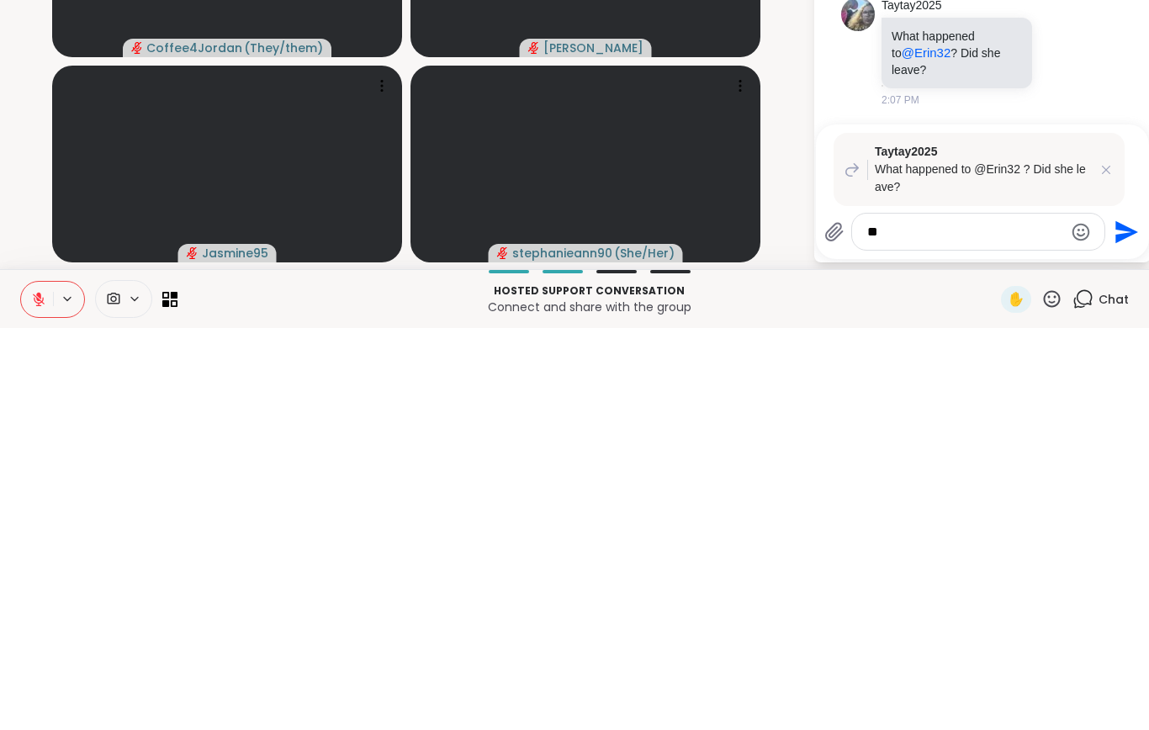
type textarea "*"
type textarea "**********"
click at [1124, 622] on icon "Send" at bounding box center [1126, 633] width 23 height 23
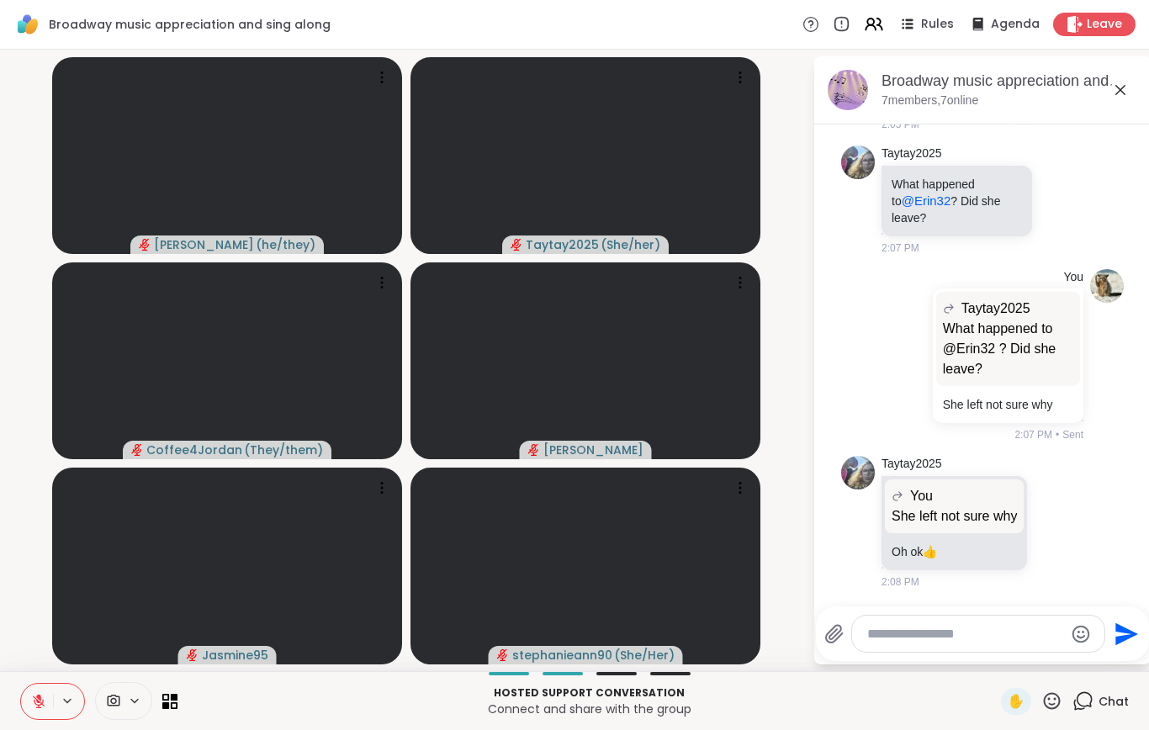
scroll to position [18412, 0]
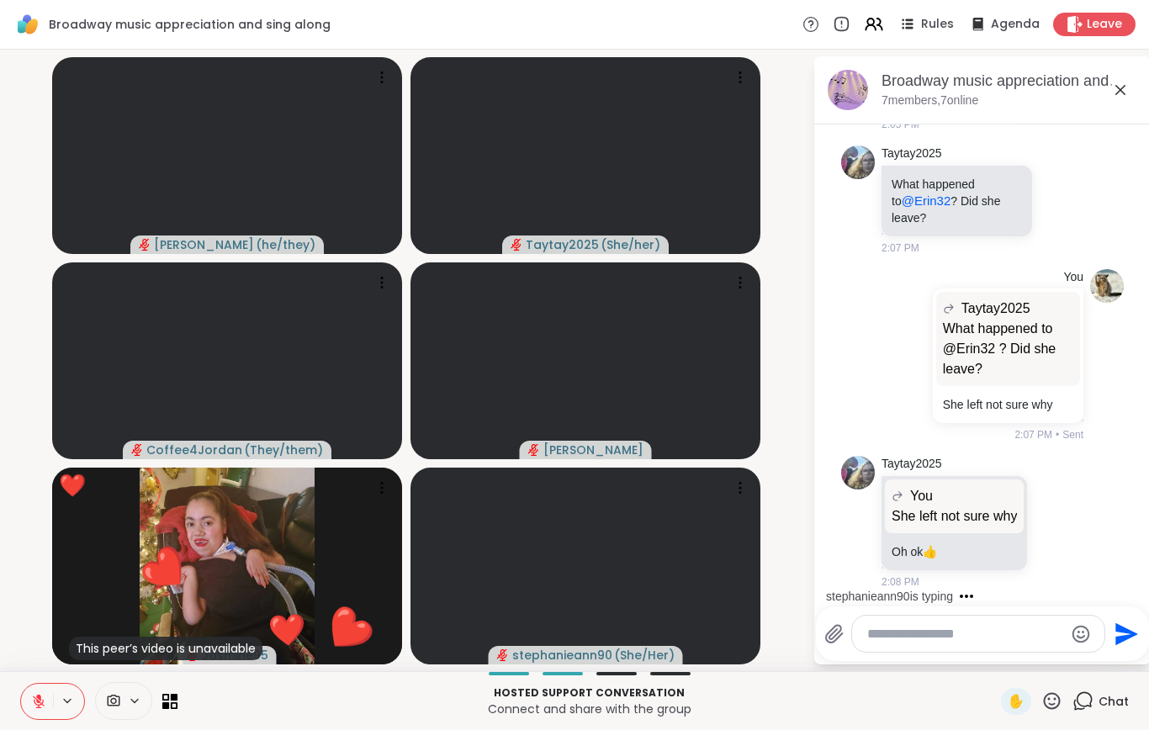
click at [45, 698] on icon at bounding box center [38, 701] width 15 height 15
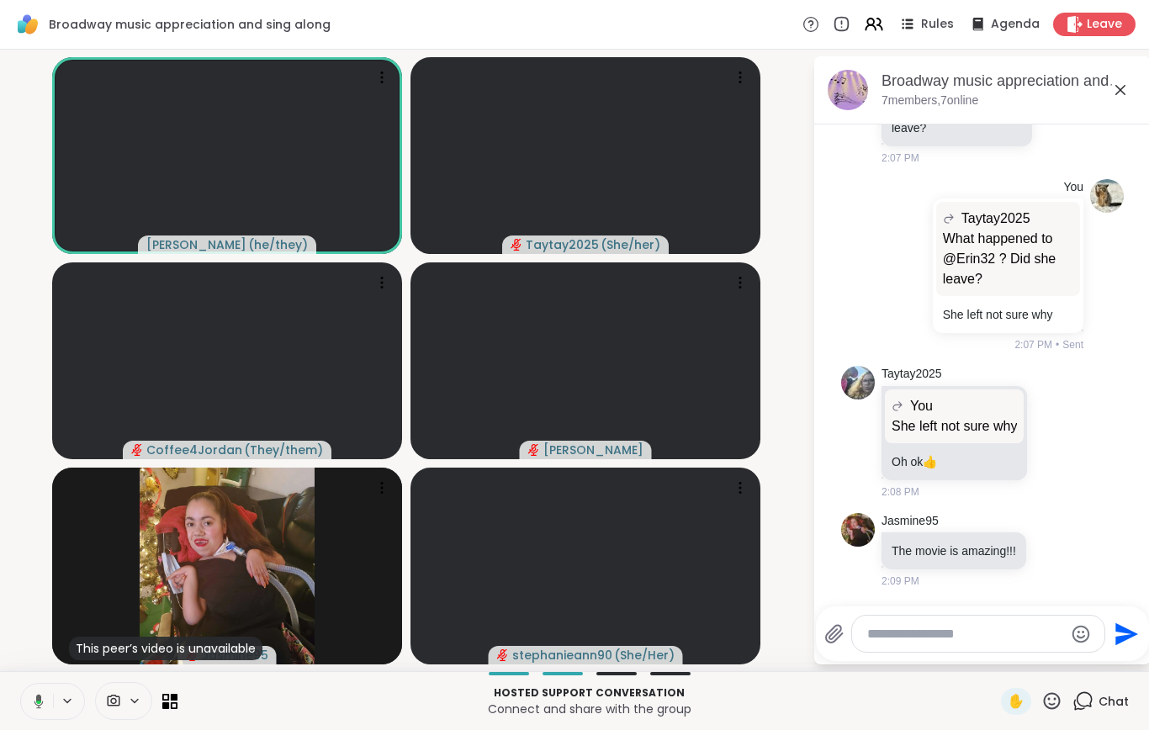
scroll to position [18624, 0]
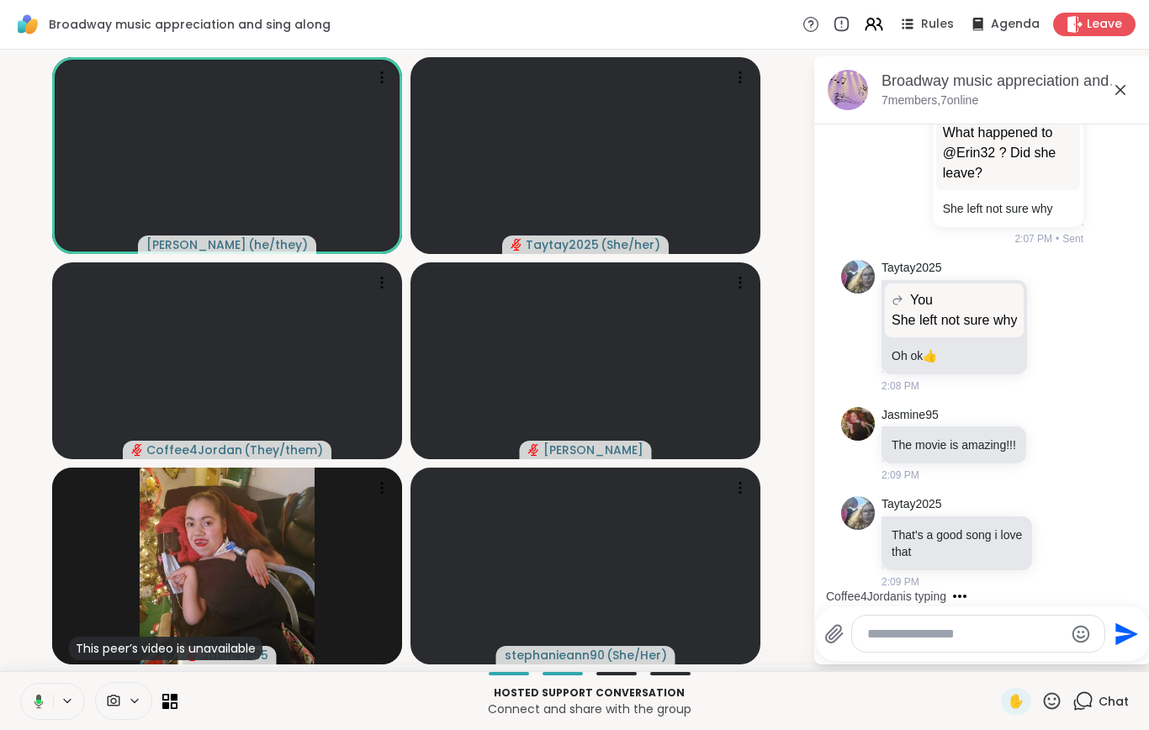
click at [40, 706] on icon at bounding box center [36, 701] width 15 height 15
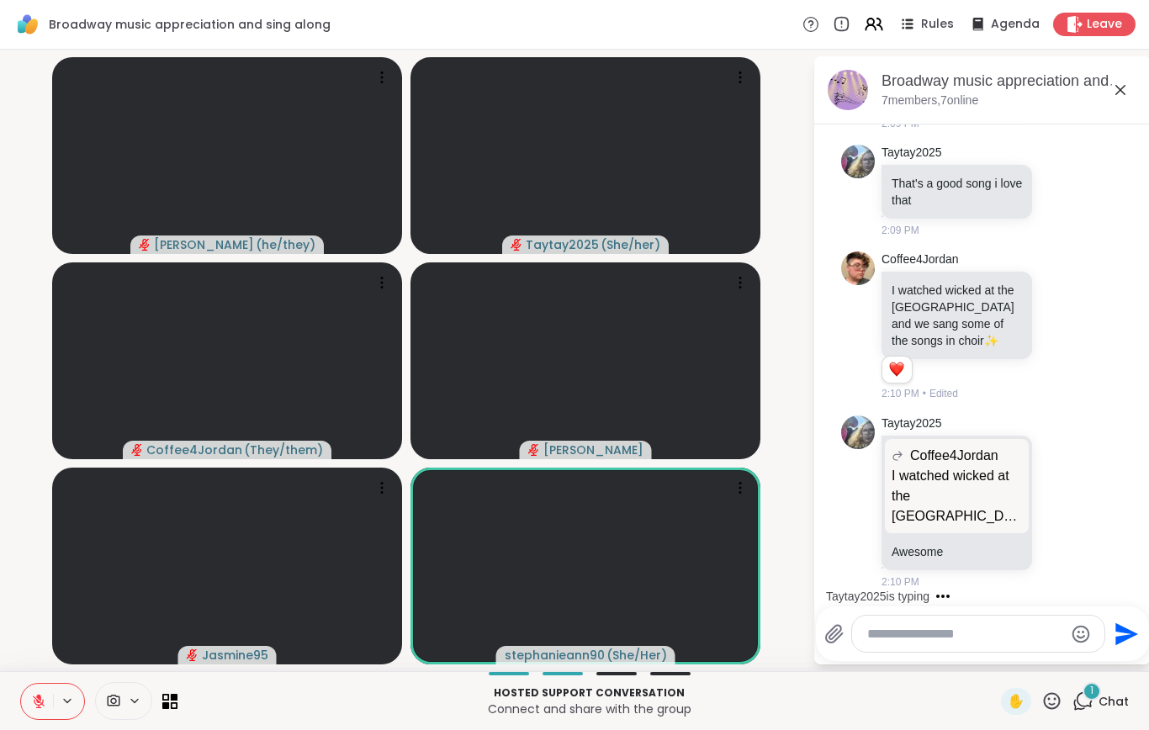
scroll to position [18974, 0]
click at [41, 698] on icon at bounding box center [38, 701] width 15 height 15
click at [41, 699] on icon at bounding box center [38, 701] width 15 height 15
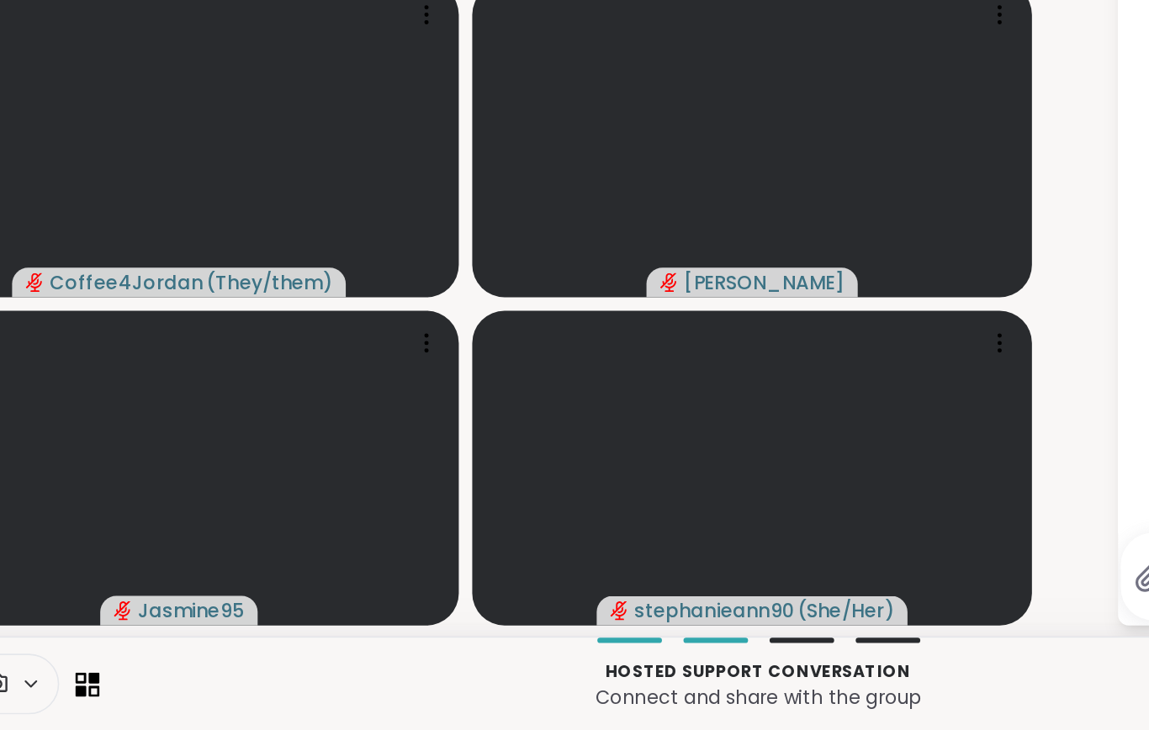
click at [162, 694] on icon at bounding box center [169, 701] width 15 height 15
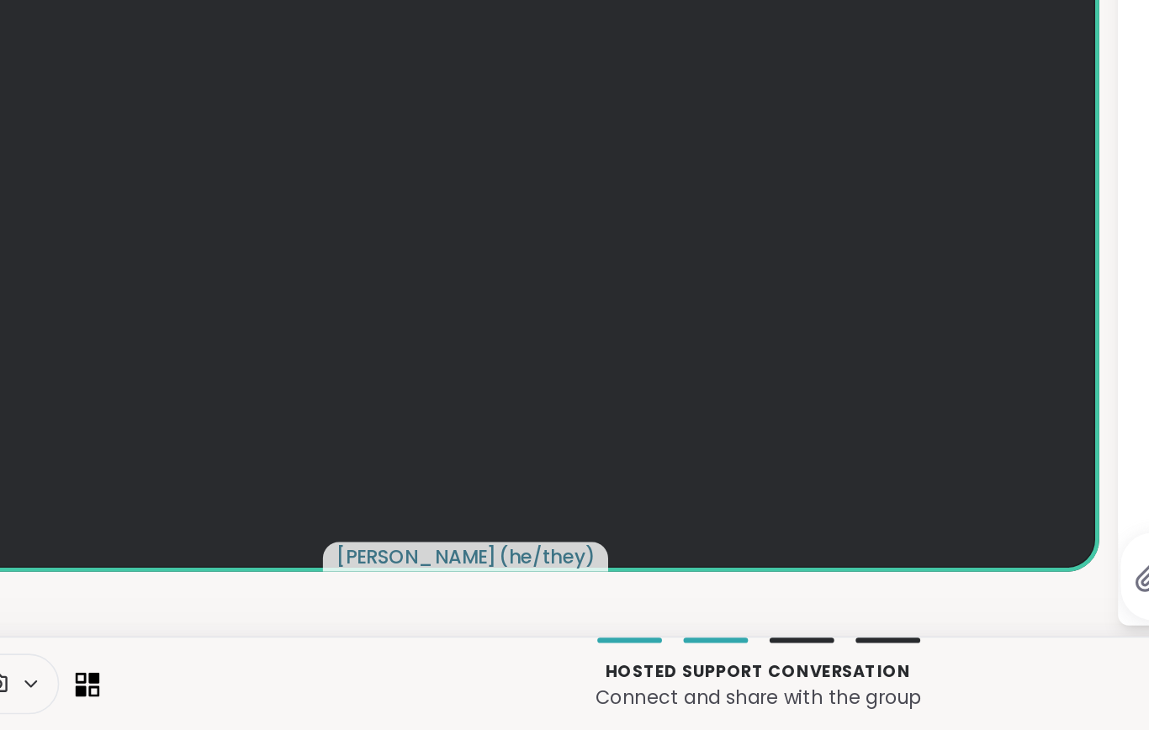
click at [162, 701] on icon at bounding box center [165, 704] width 7 height 7
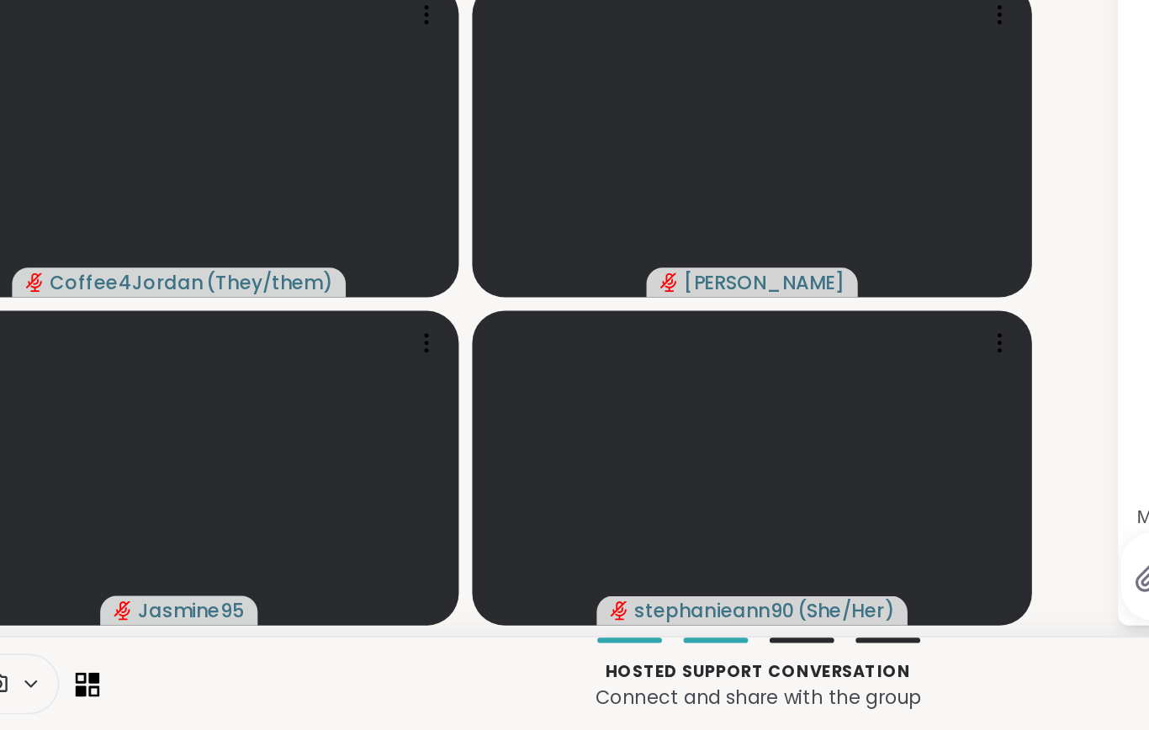
click at [308, 700] on p "Connect and share with the group" at bounding box center [589, 708] width 803 height 17
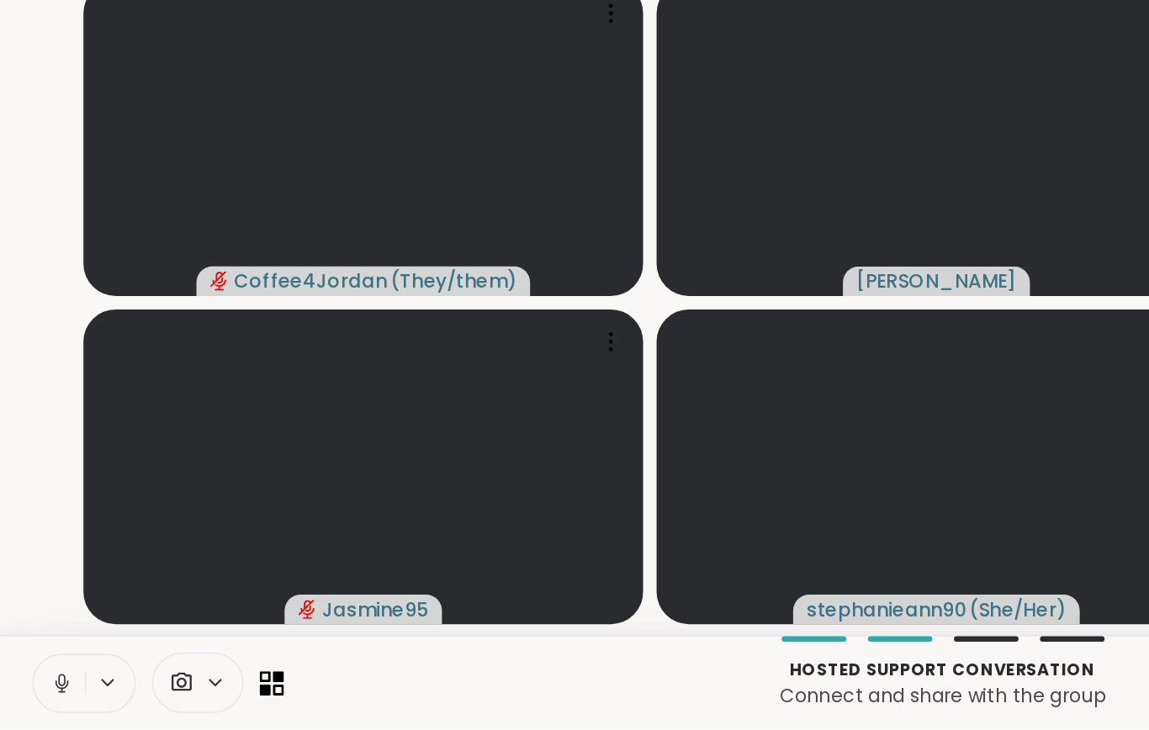
scroll to position [1, 0]
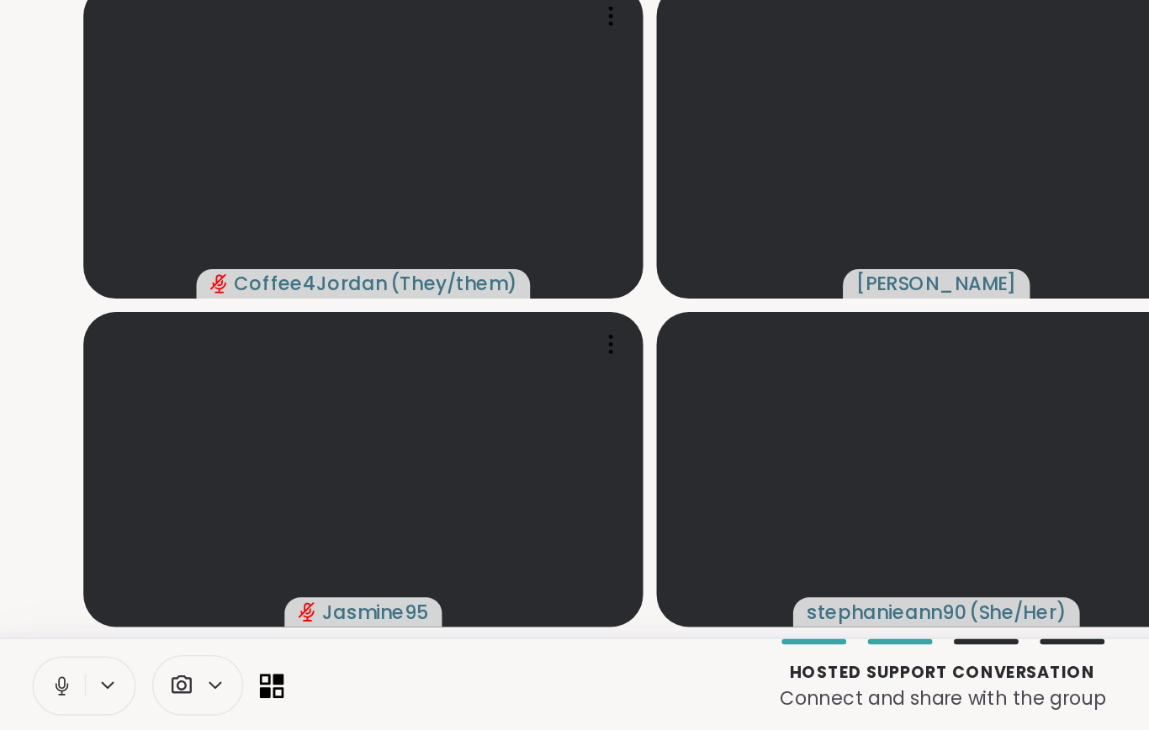
click at [168, 701] on icon at bounding box center [165, 704] width 7 height 7
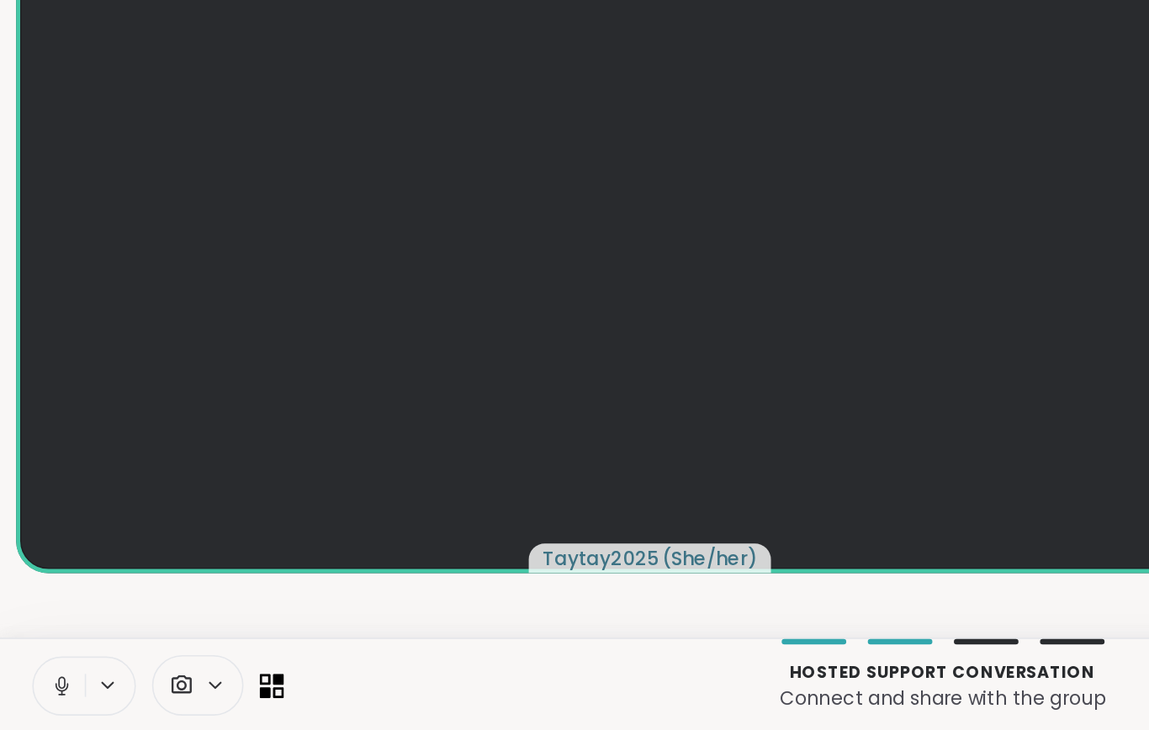
click at [172, 701] on icon at bounding box center [174, 704] width 7 height 7
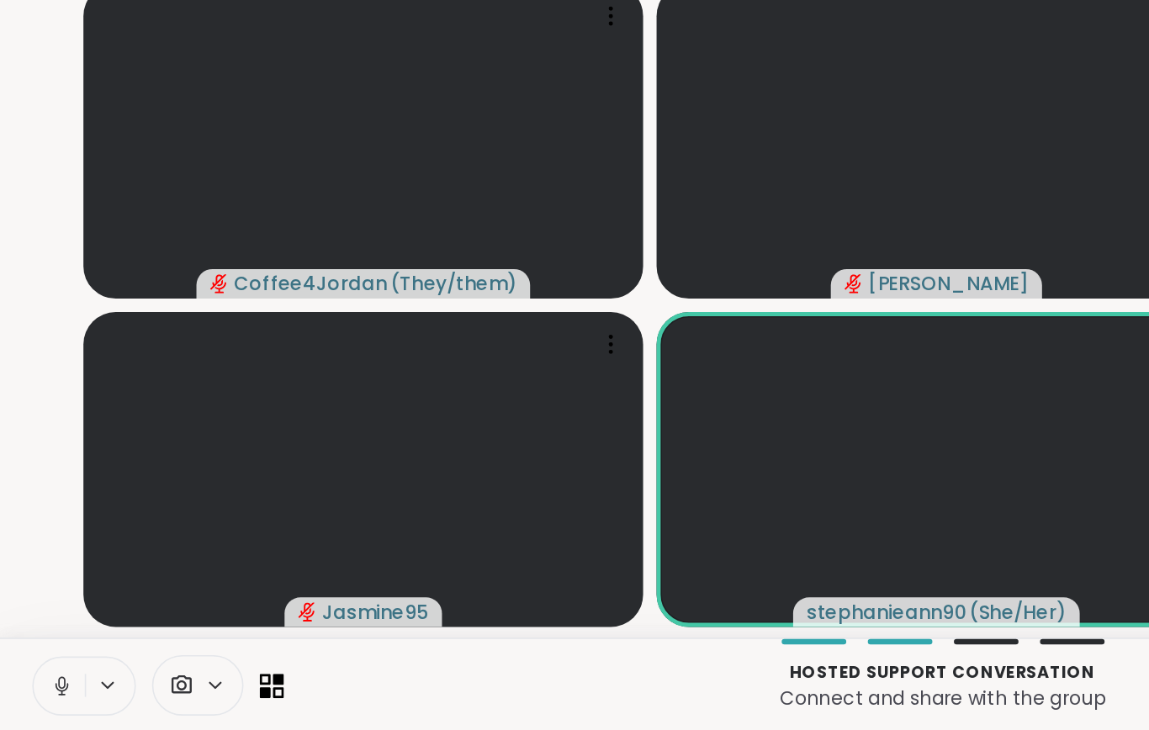
click at [137, 694] on icon at bounding box center [134, 701] width 13 height 14
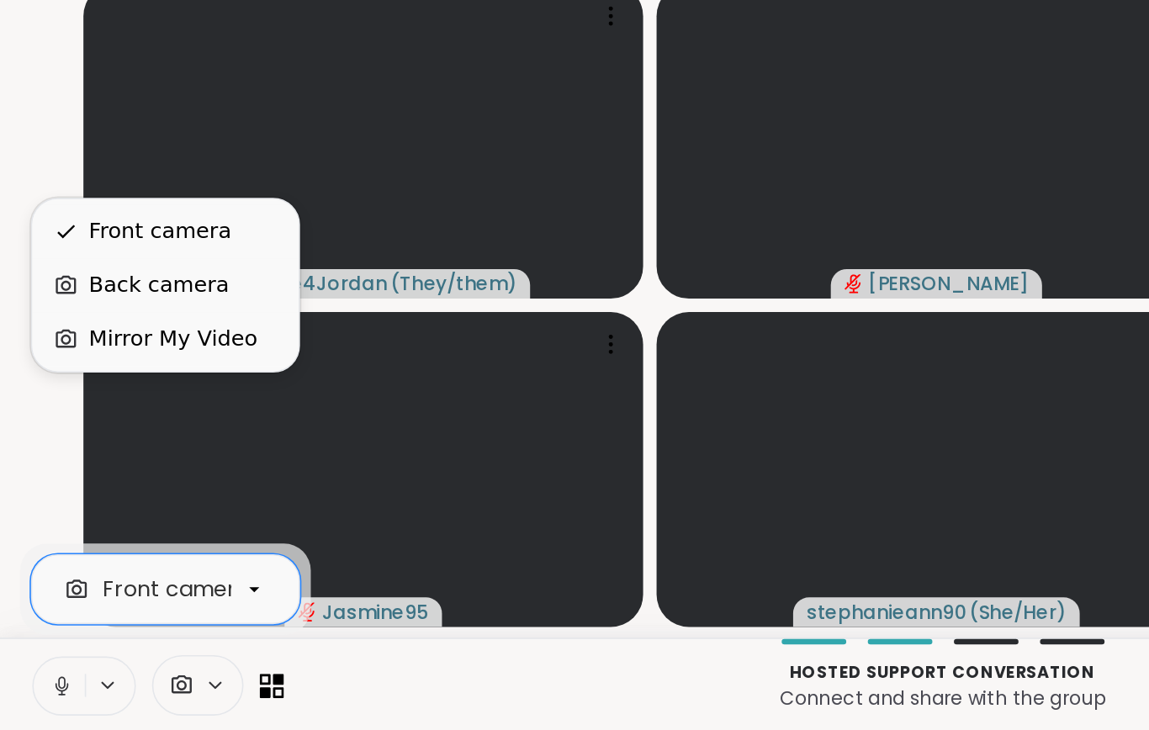
click at [306, 700] on p "Connect and share with the group" at bounding box center [589, 708] width 803 height 17
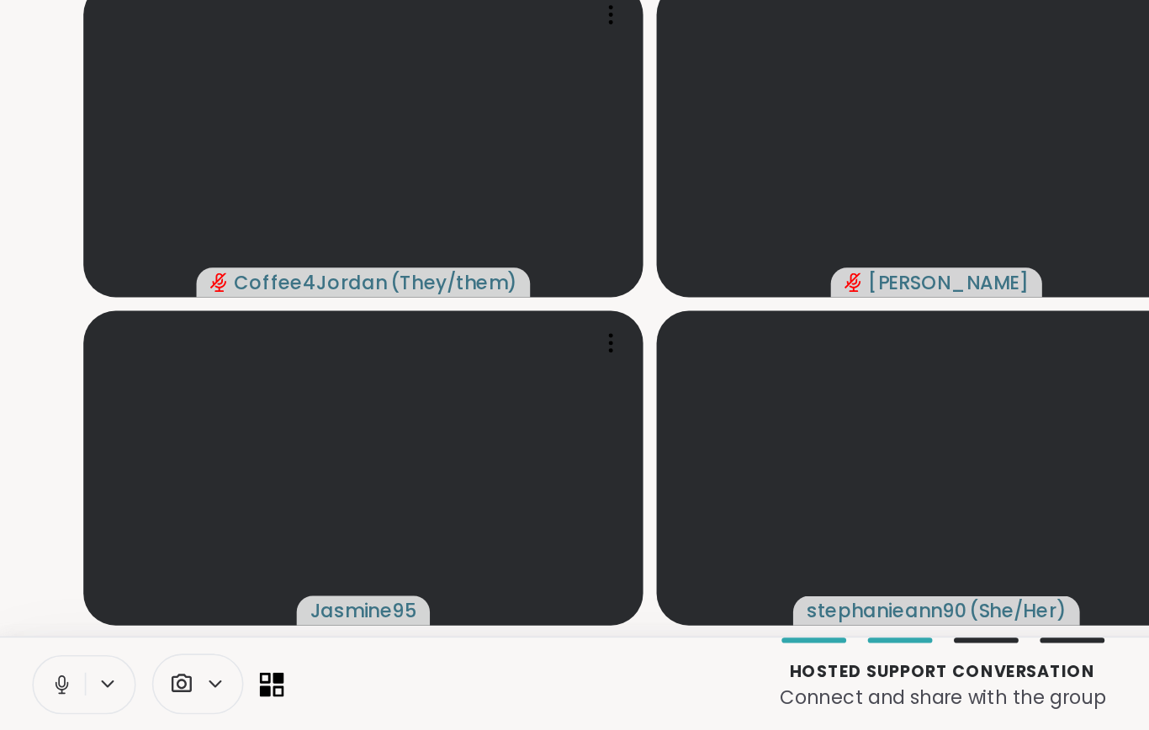
scroll to position [0, 0]
click at [24, 684] on button at bounding box center [35, 701] width 34 height 35
click at [40, 694] on icon at bounding box center [38, 697] width 5 height 7
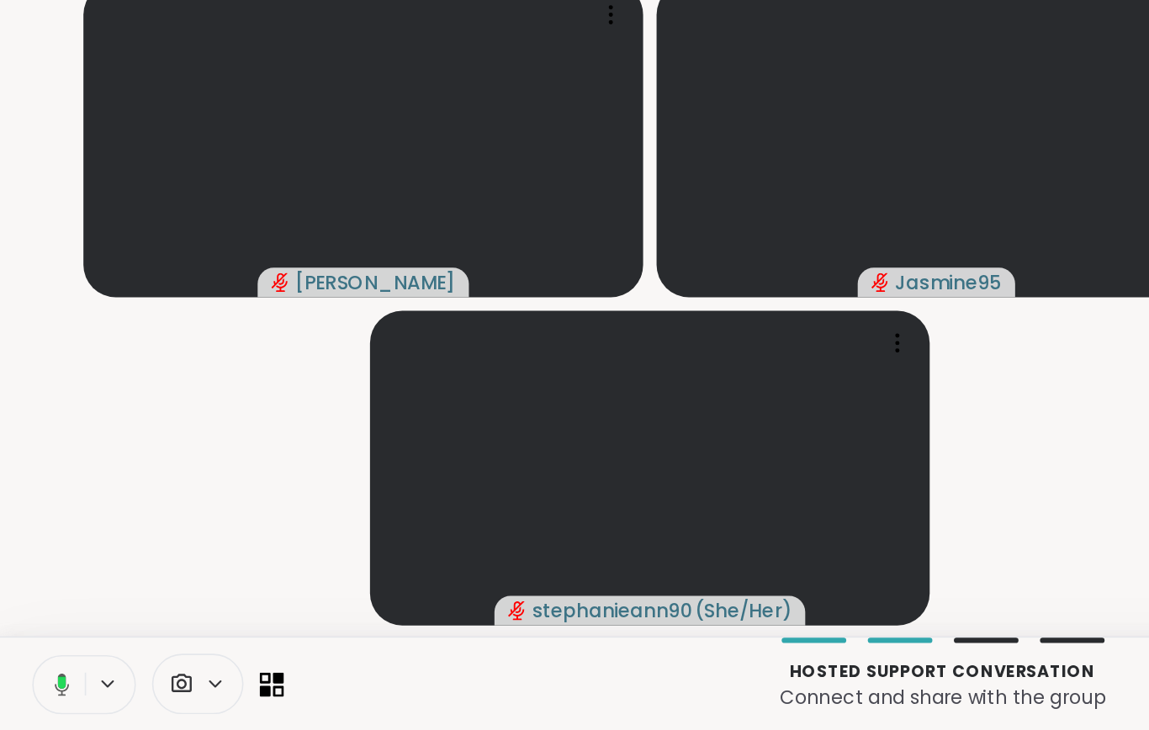
scroll to position [20107, 0]
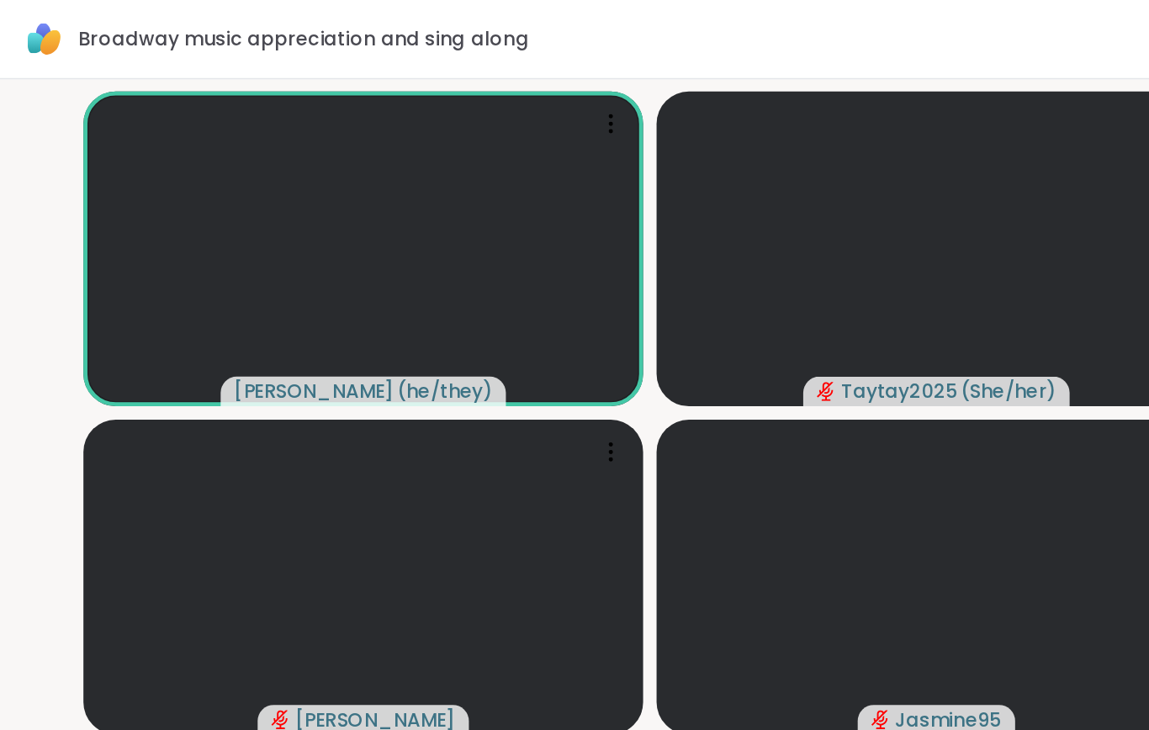
click at [45, 445] on video-player-container "spencer ( he/they ) Taytay2025 ( She/her ) Sheilah Jasmine95 stephanieann90 ( S…" at bounding box center [406, 360] width 792 height 608
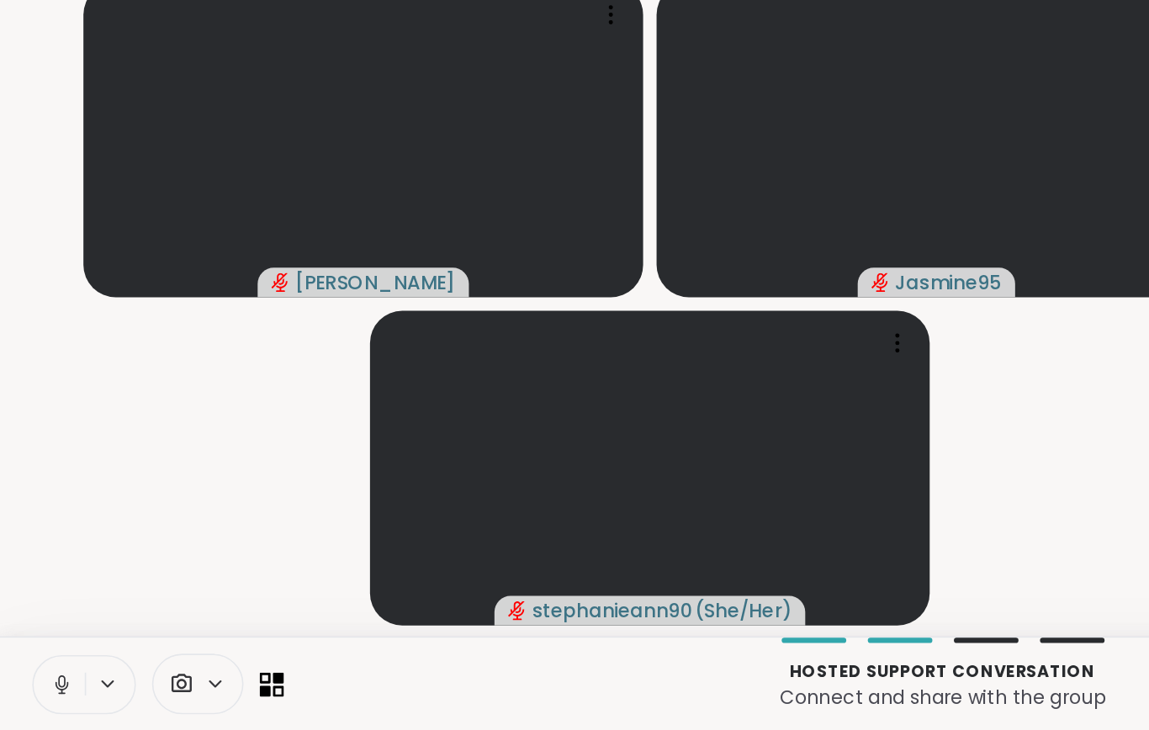
click at [37, 695] on icon at bounding box center [38, 699] width 4 height 8
